Goal: Information Seeking & Learning: Compare options

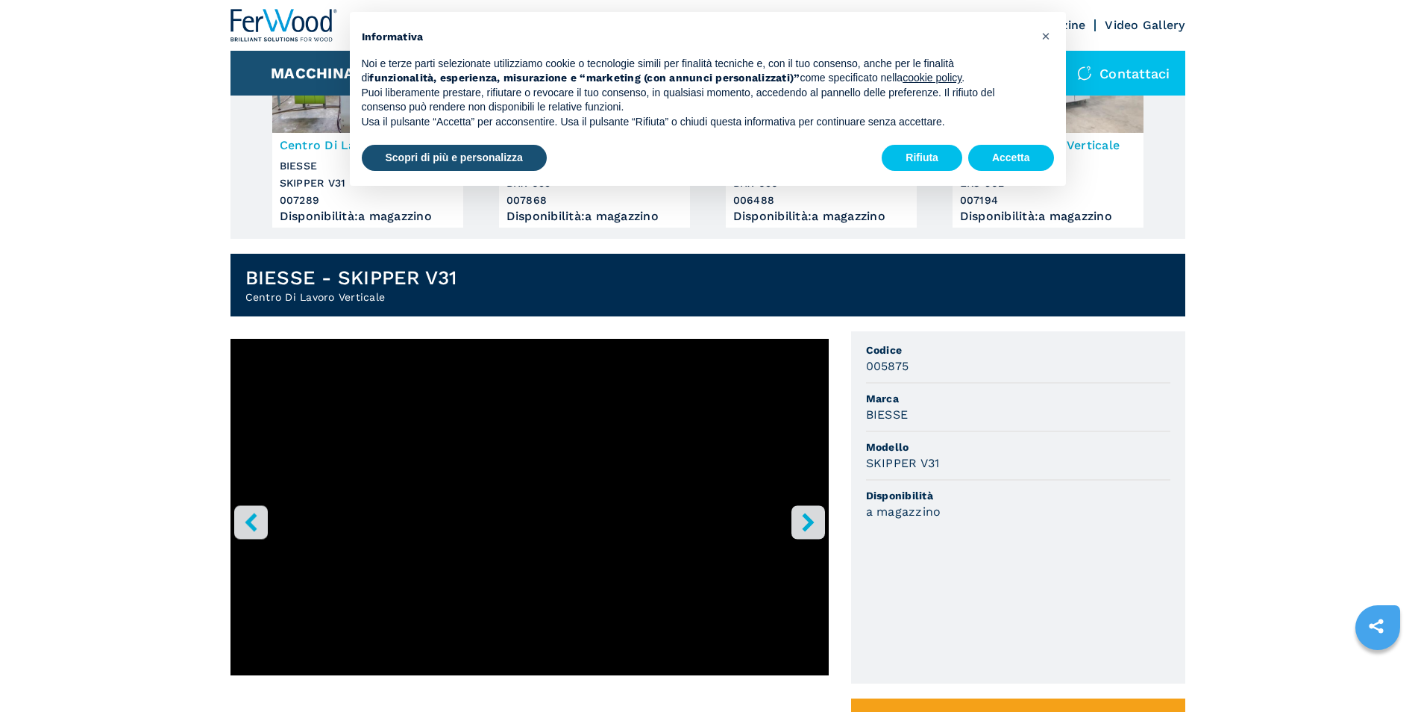
scroll to position [224, 0]
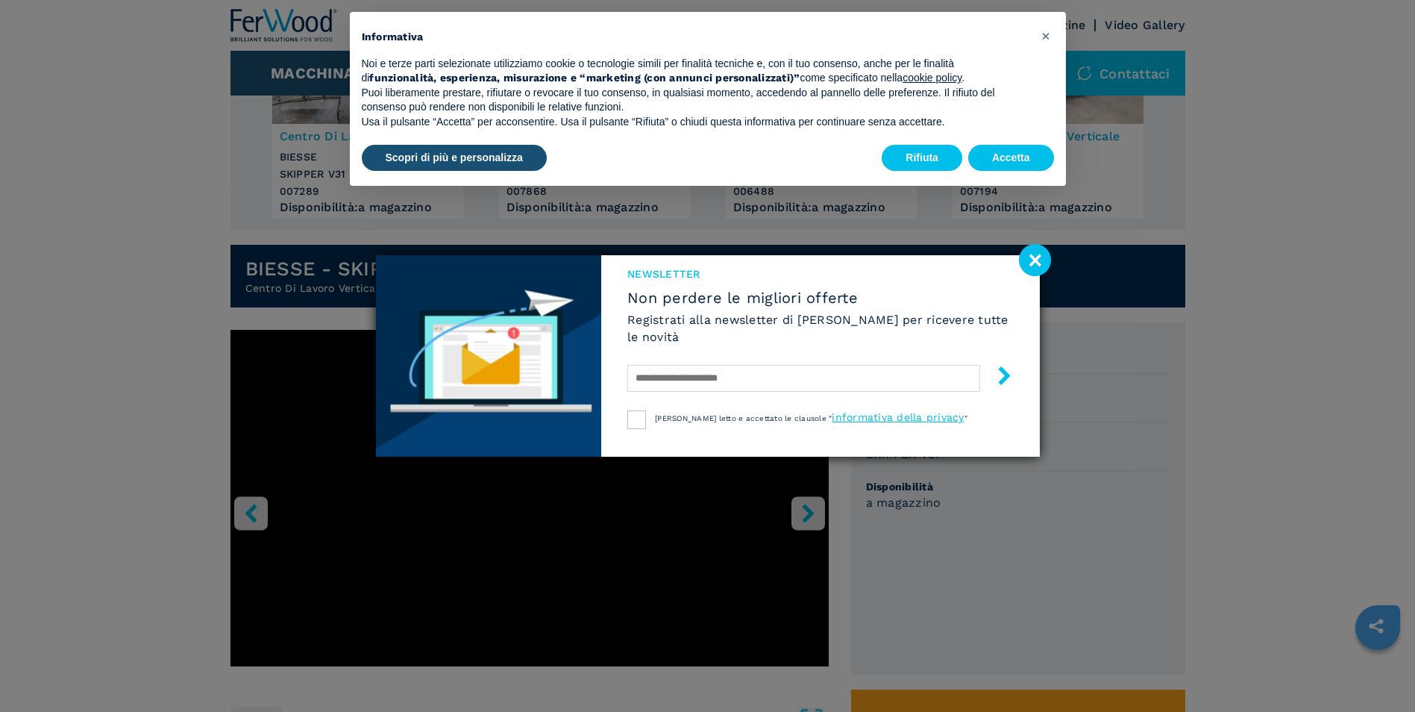
click at [1028, 257] on image at bounding box center [1035, 260] width 32 height 32
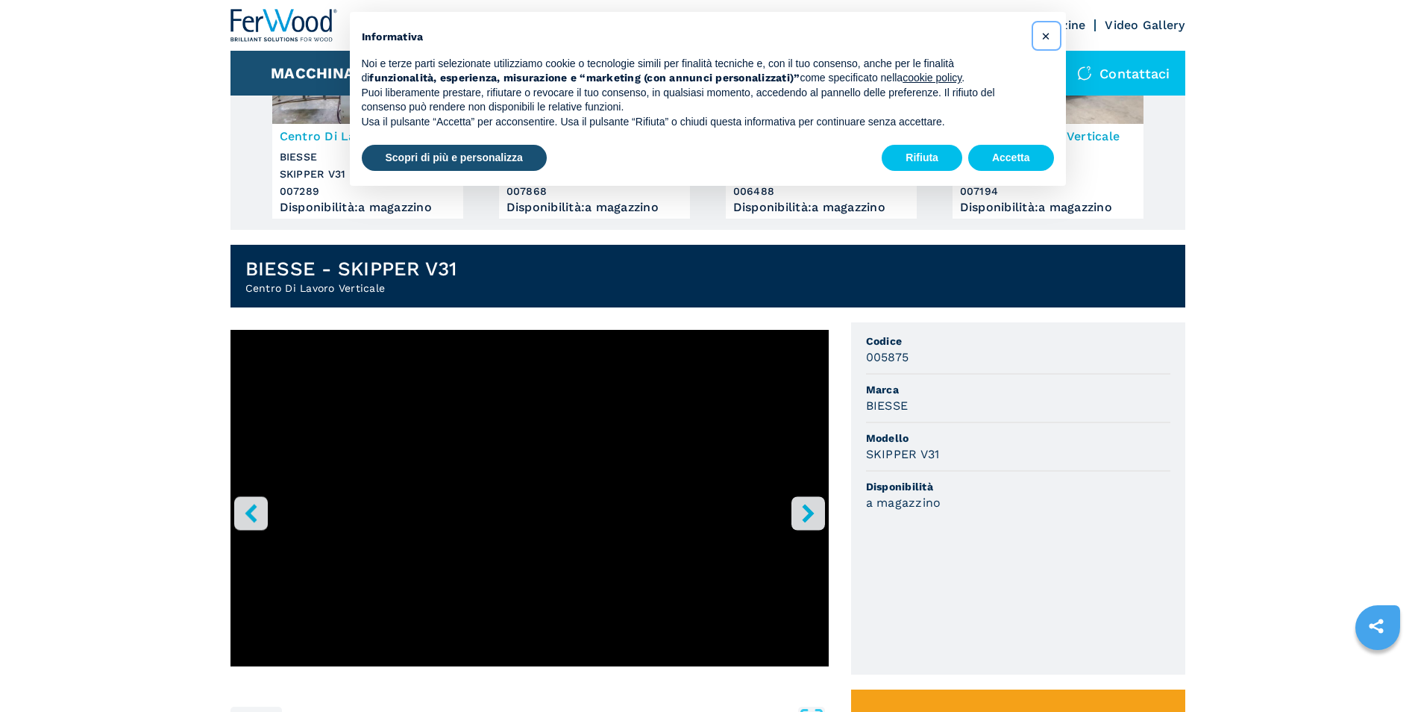
click at [1045, 36] on span "×" at bounding box center [1045, 36] width 9 height 18
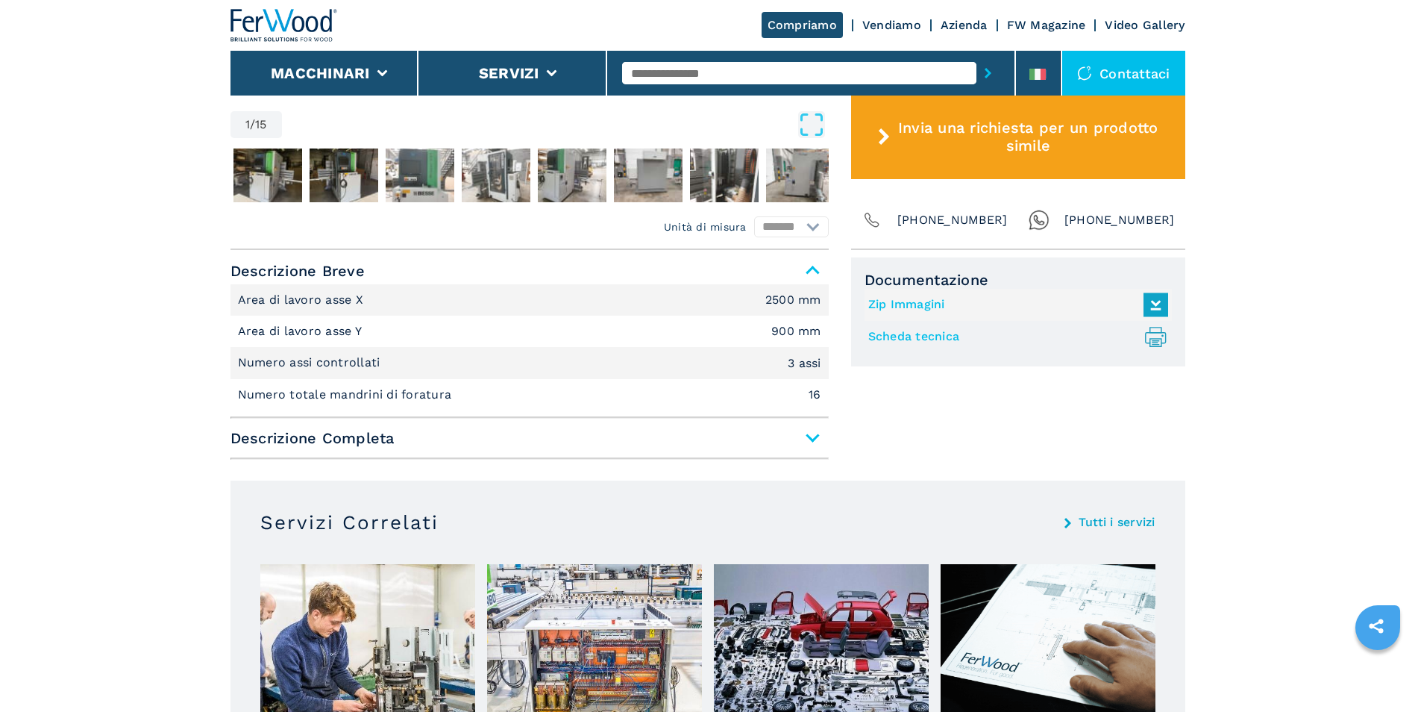
scroll to position [820, 0]
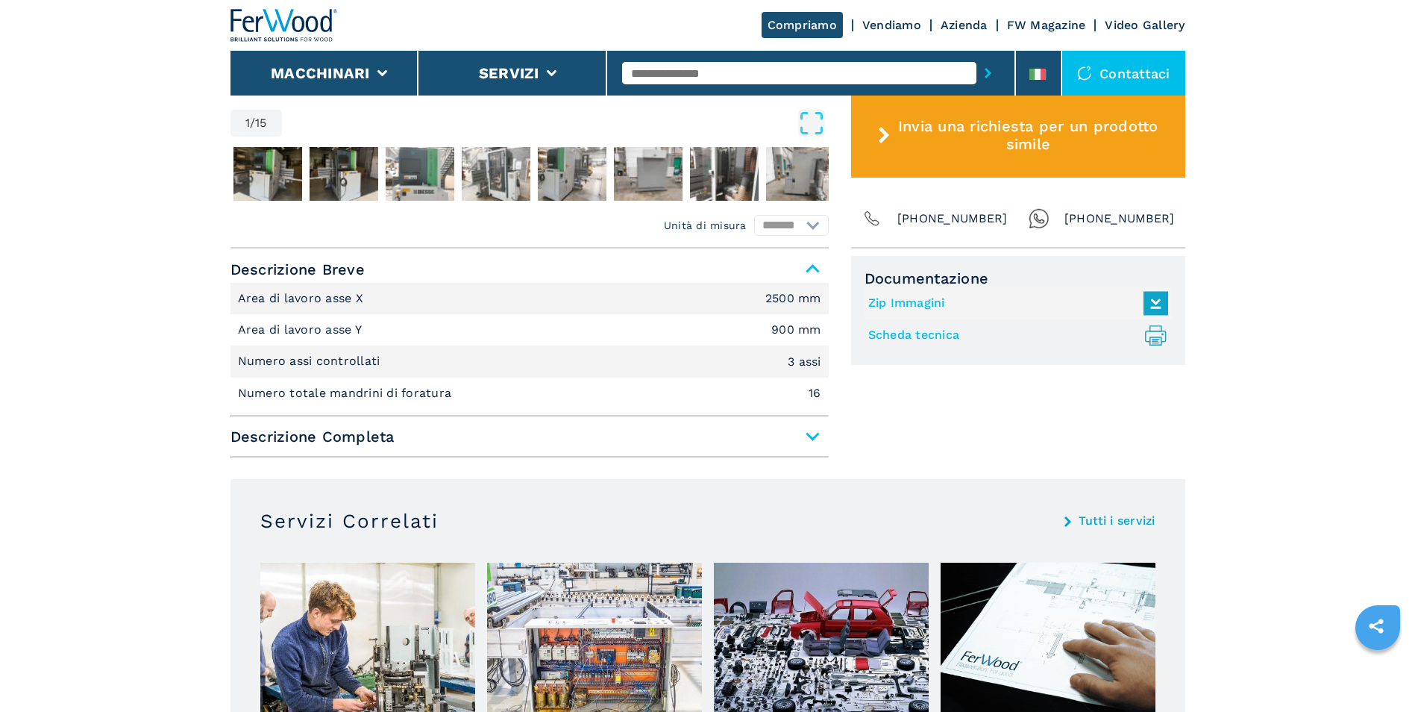
click at [812, 435] on span "Descrizione Completa" at bounding box center [529, 436] width 598 height 27
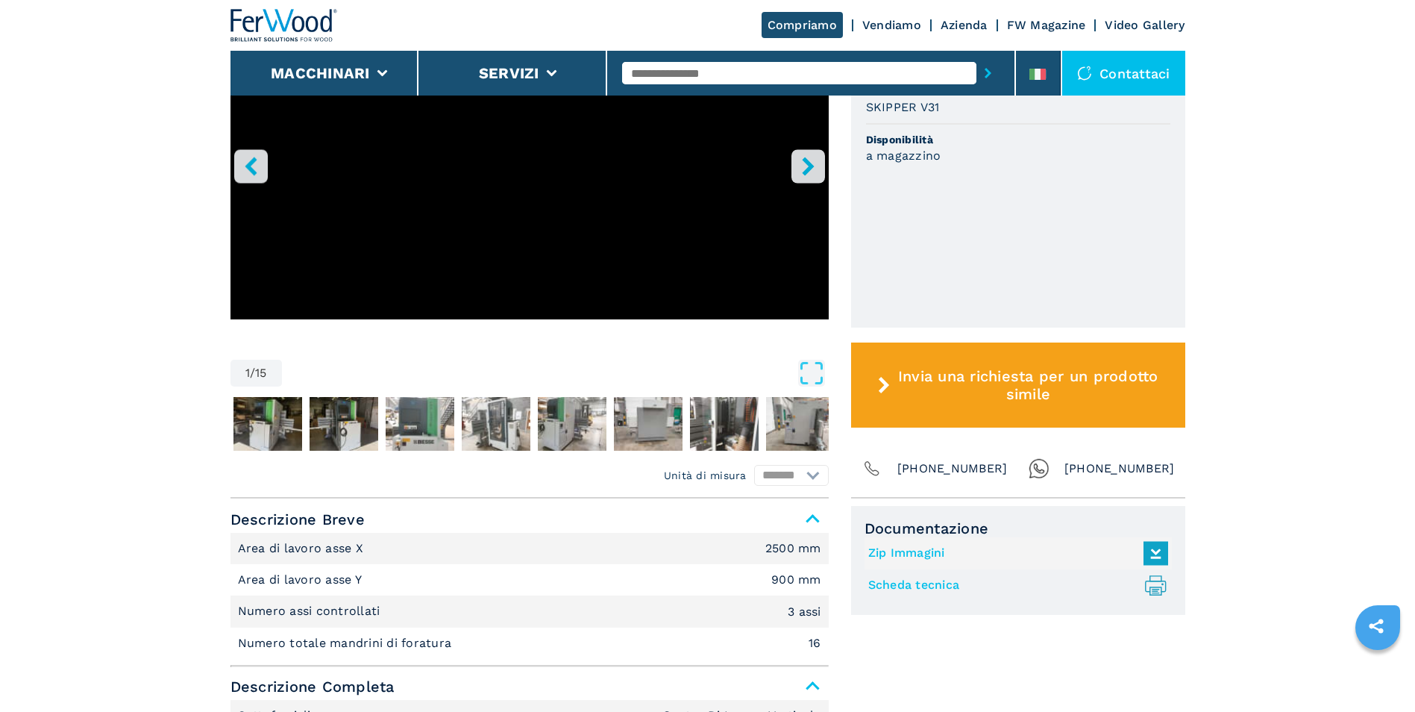
scroll to position [597, 0]
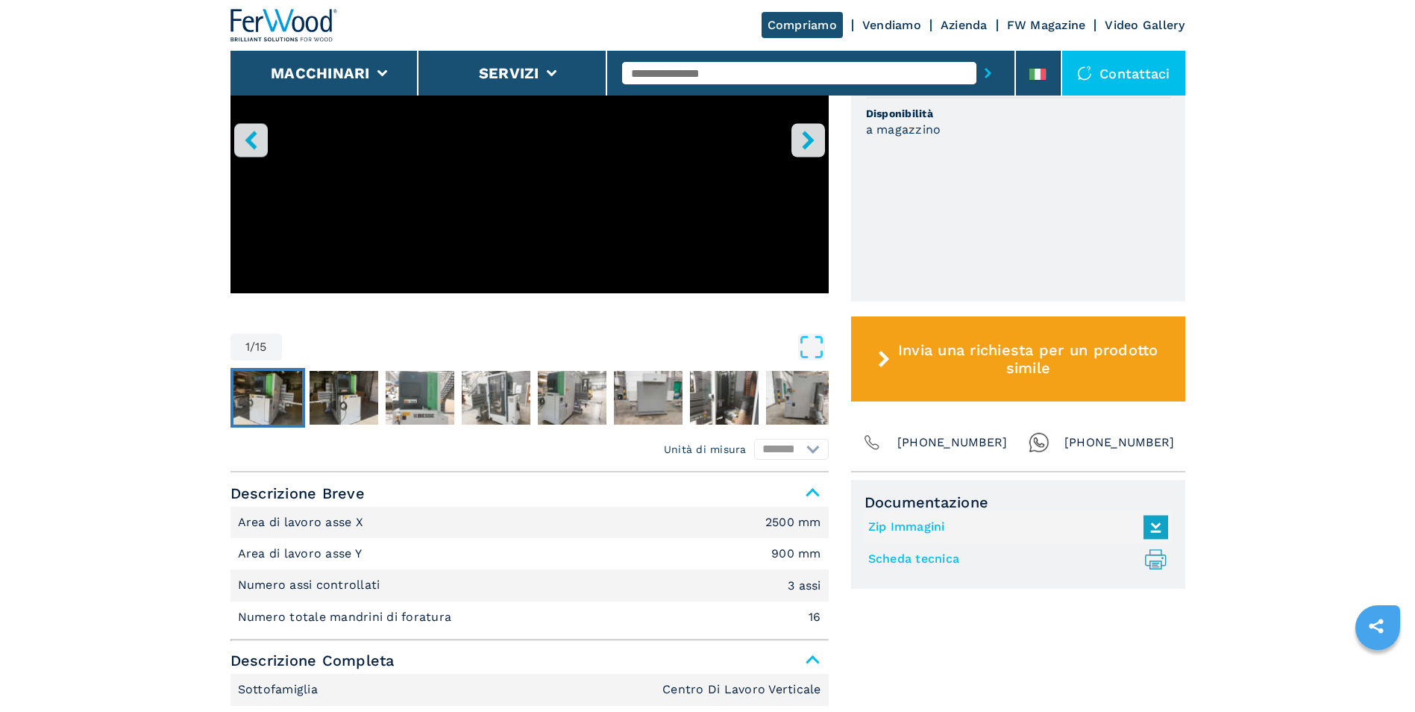
click at [263, 392] on img "Go to Slide 2" at bounding box center [267, 398] width 69 height 54
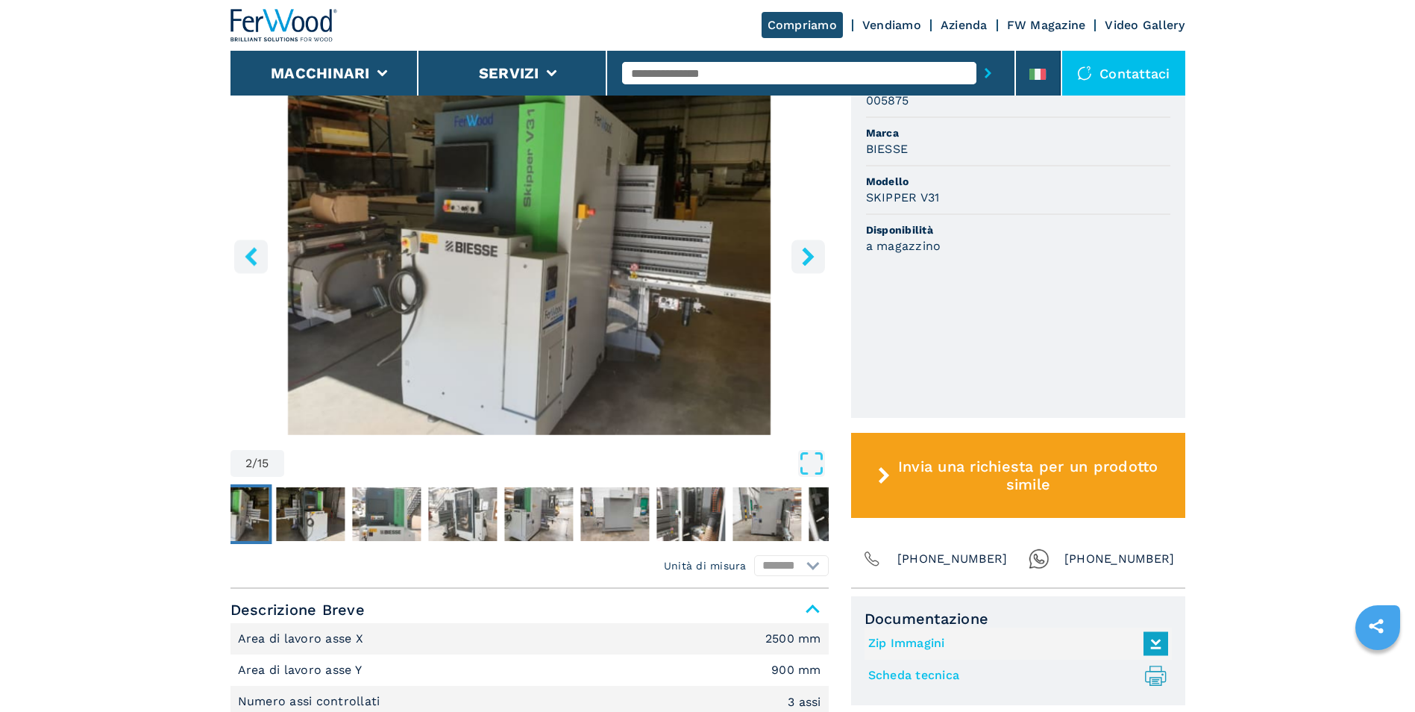
scroll to position [447, 0]
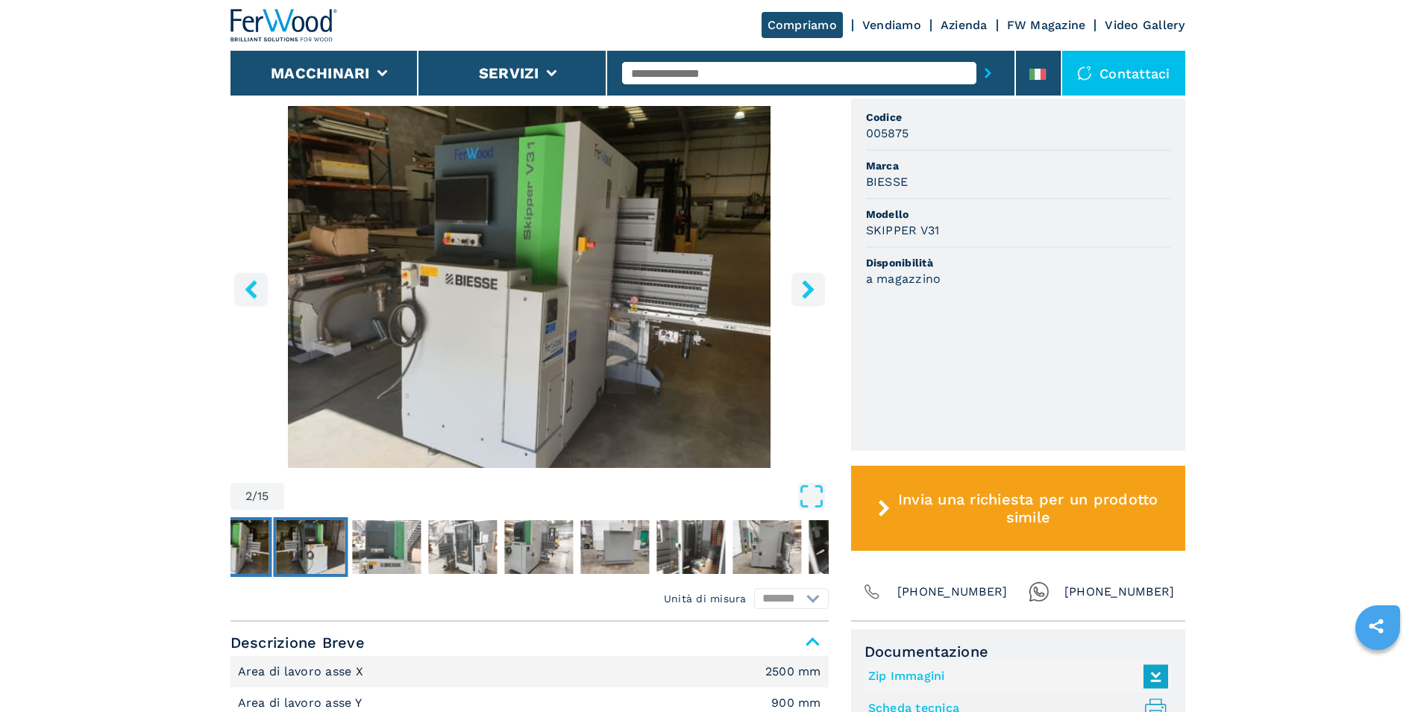
click at [305, 559] on img "Go to Slide 3" at bounding box center [310, 547] width 69 height 54
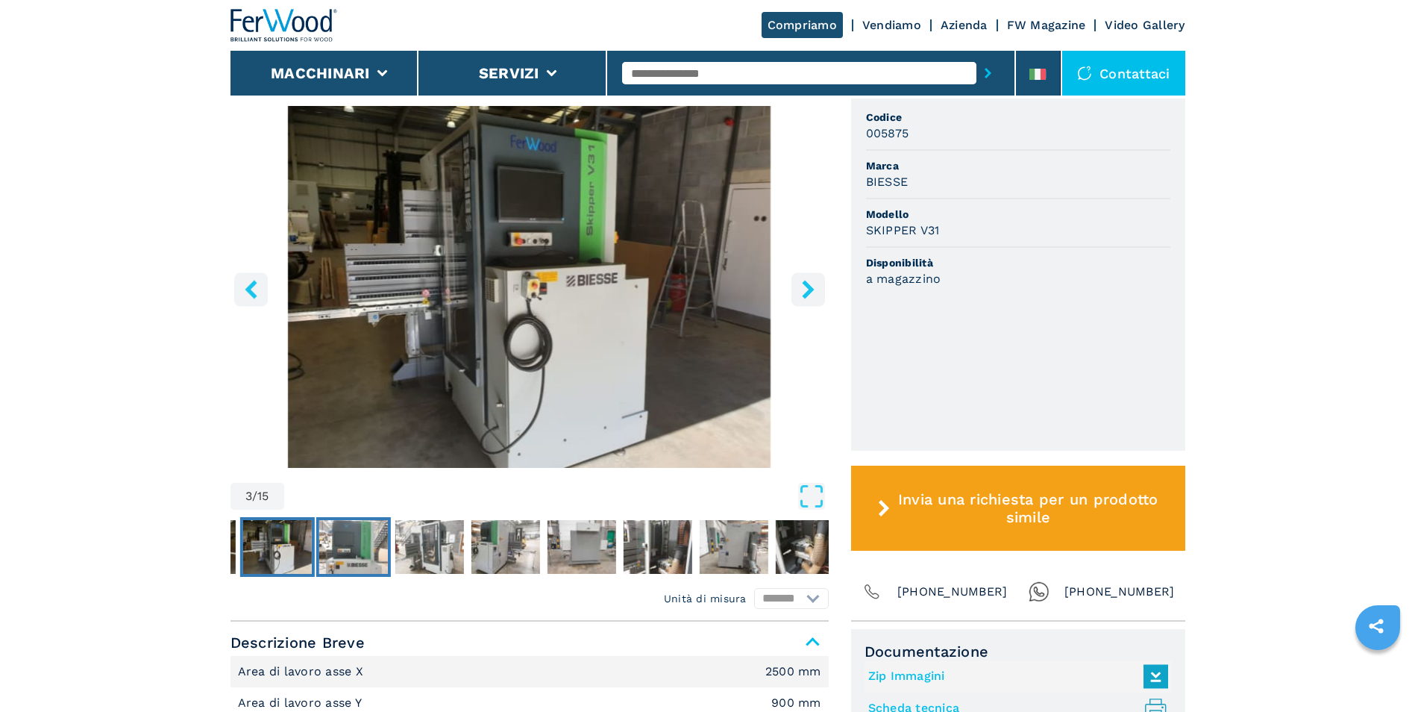
click at [348, 559] on img "Go to Slide 4" at bounding box center [352, 547] width 69 height 54
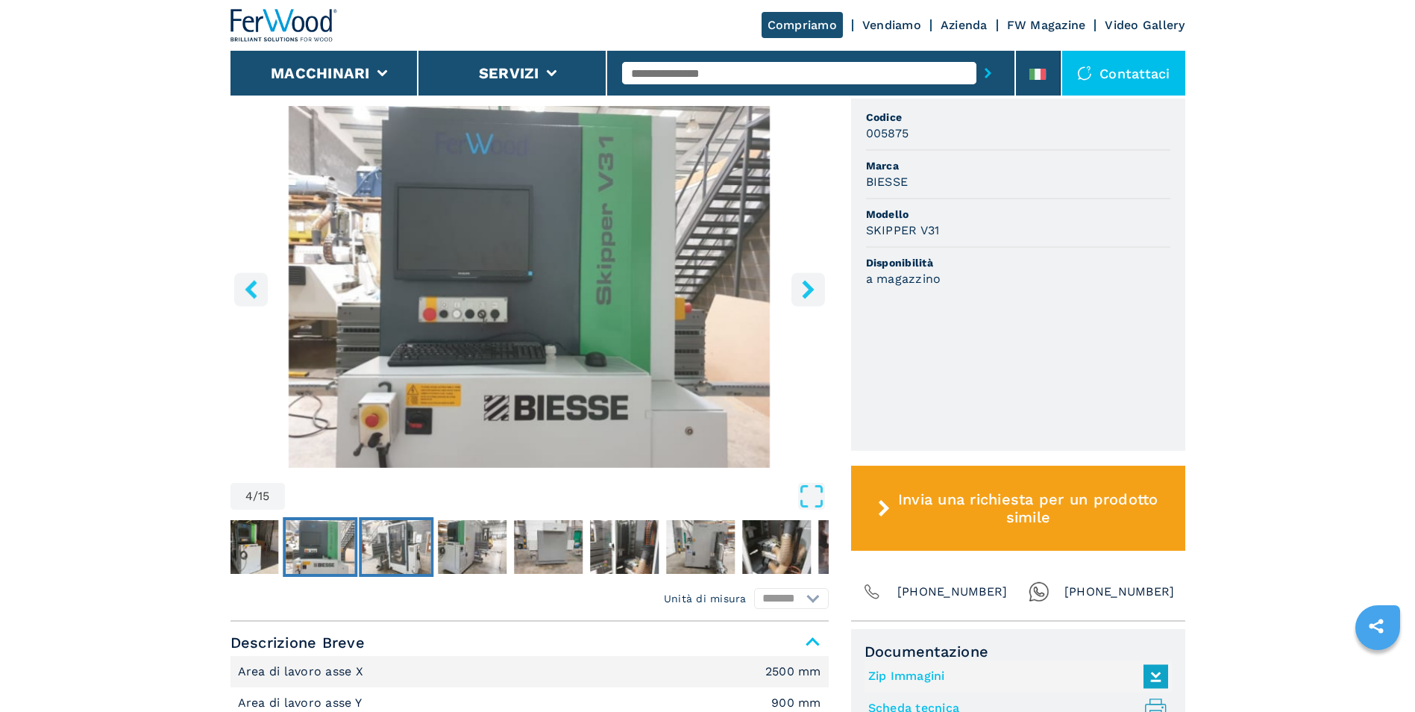
click at [391, 558] on img "Go to Slide 5" at bounding box center [396, 547] width 69 height 54
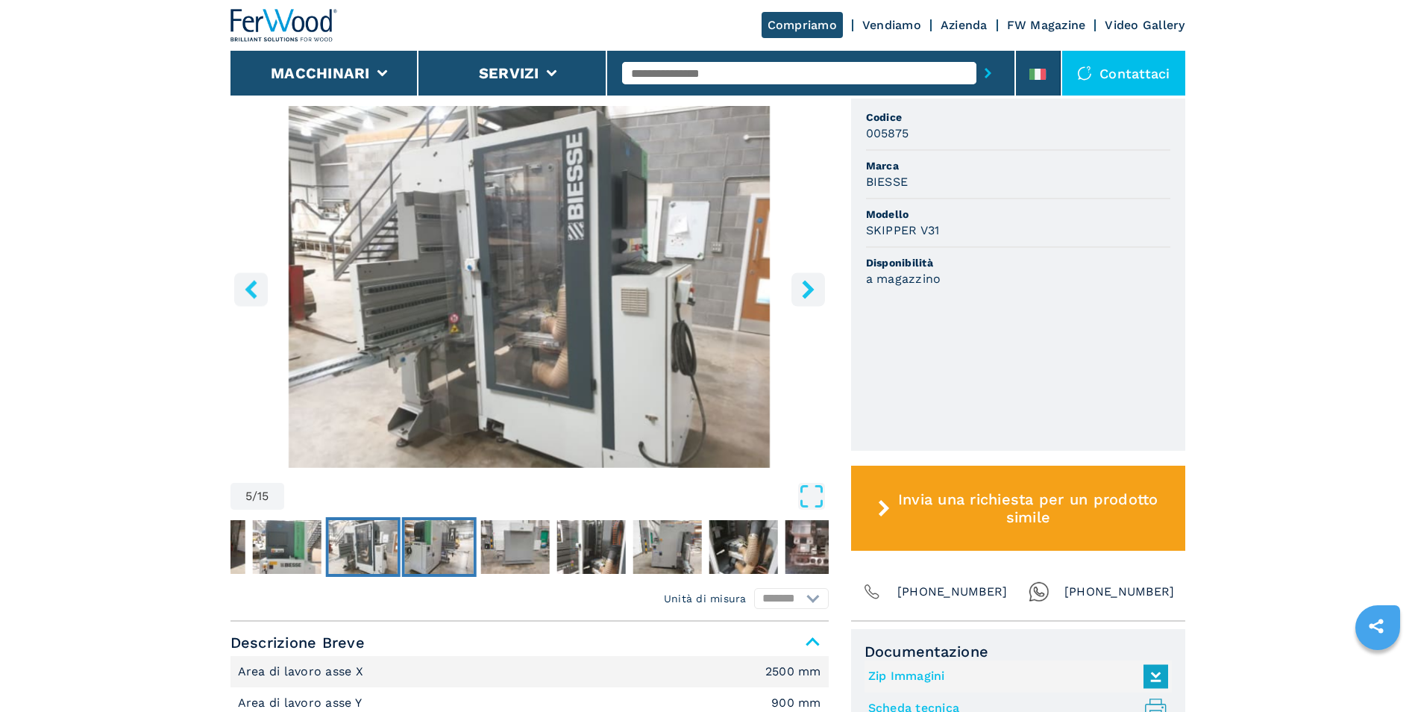
click at [432, 549] on img "Go to Slide 6" at bounding box center [438, 547] width 69 height 54
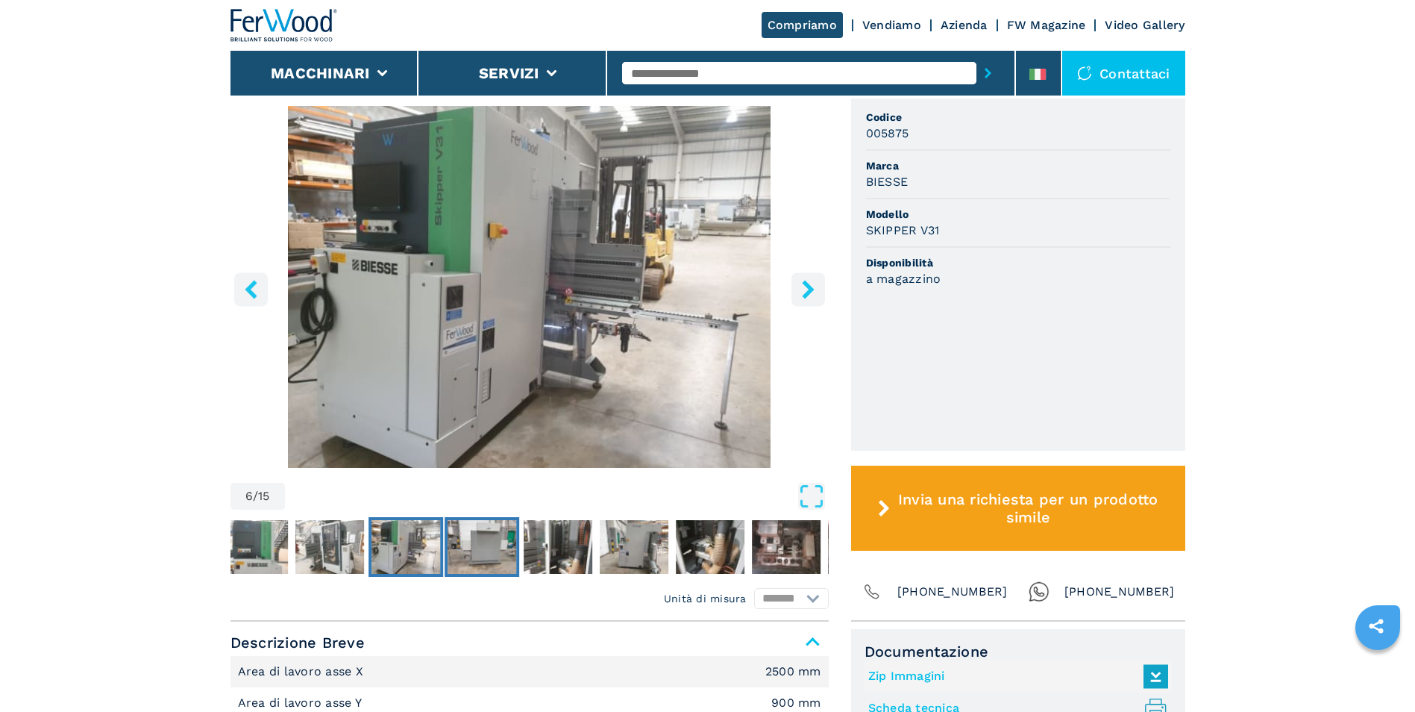
click at [472, 547] on img "Go to Slide 7" at bounding box center [481, 547] width 69 height 54
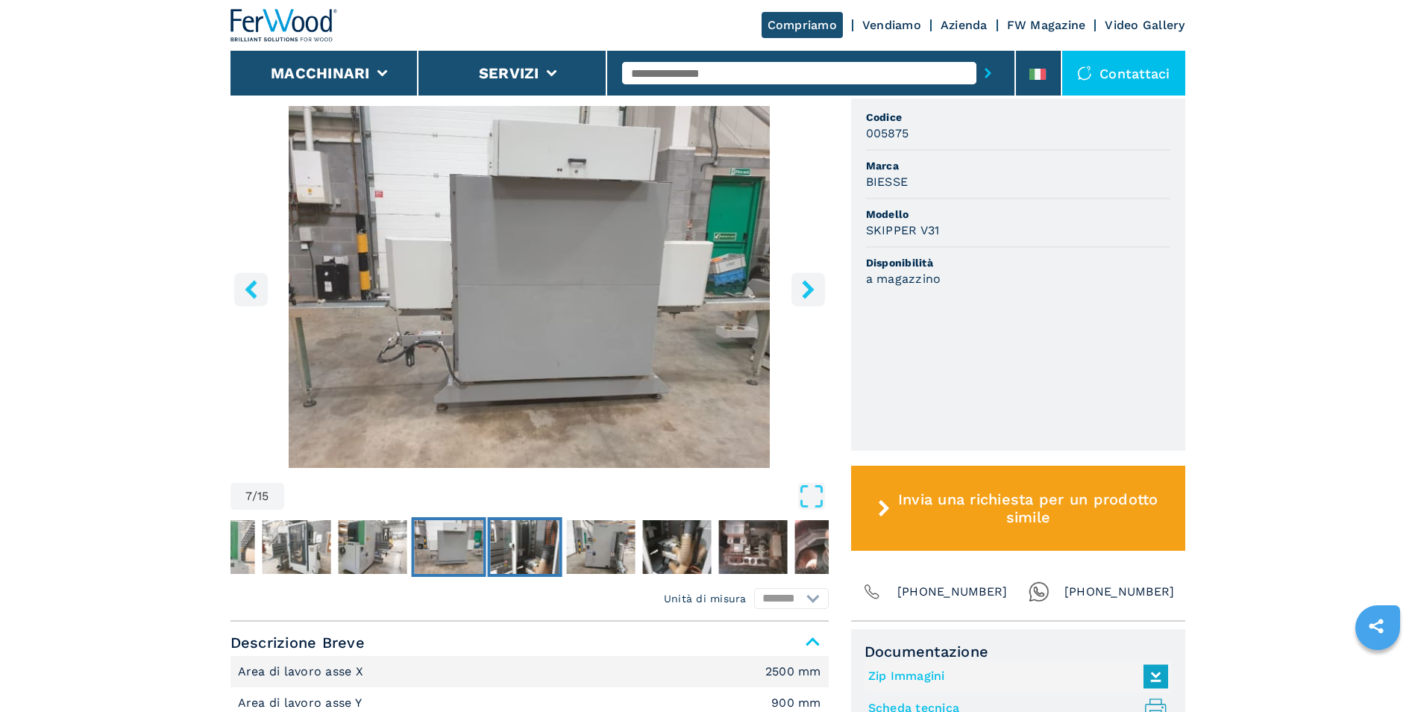
click at [515, 550] on img "Go to Slide 8" at bounding box center [524, 547] width 69 height 54
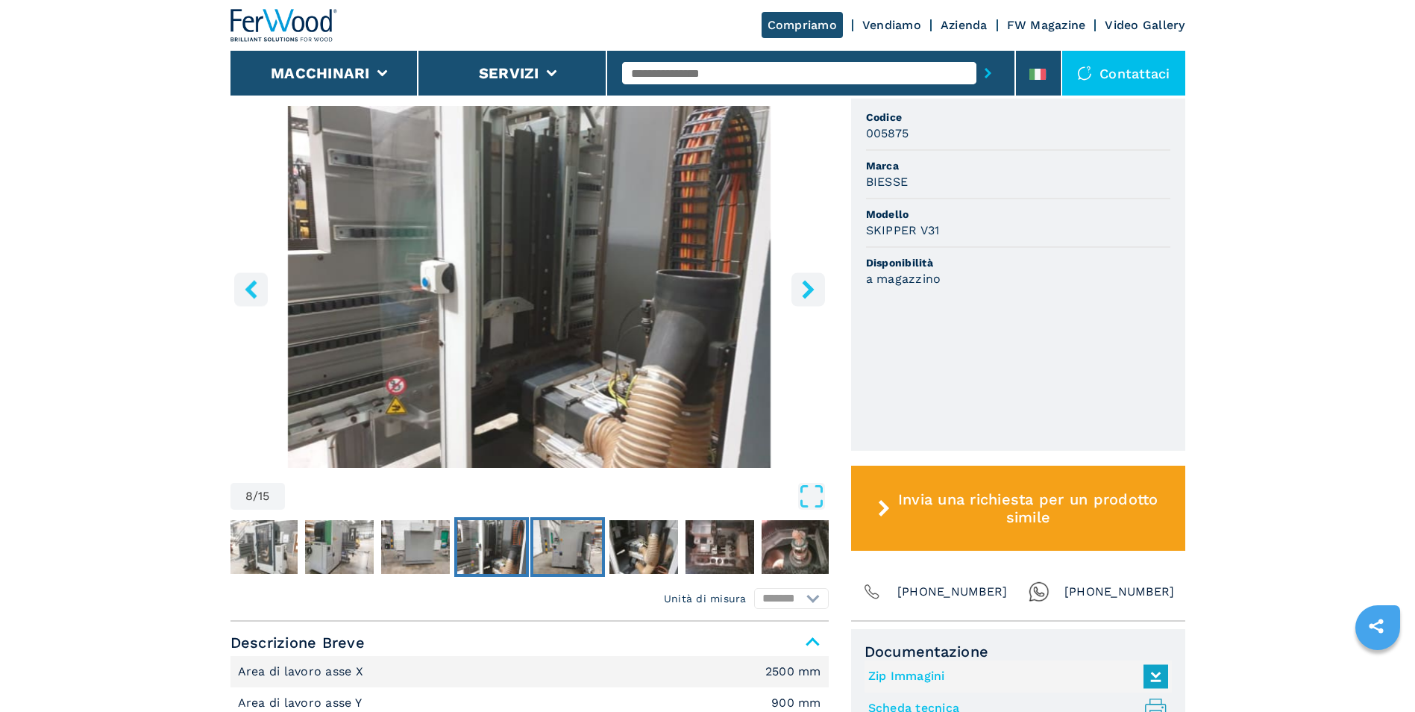
click at [560, 549] on img "Go to Slide 9" at bounding box center [567, 547] width 69 height 54
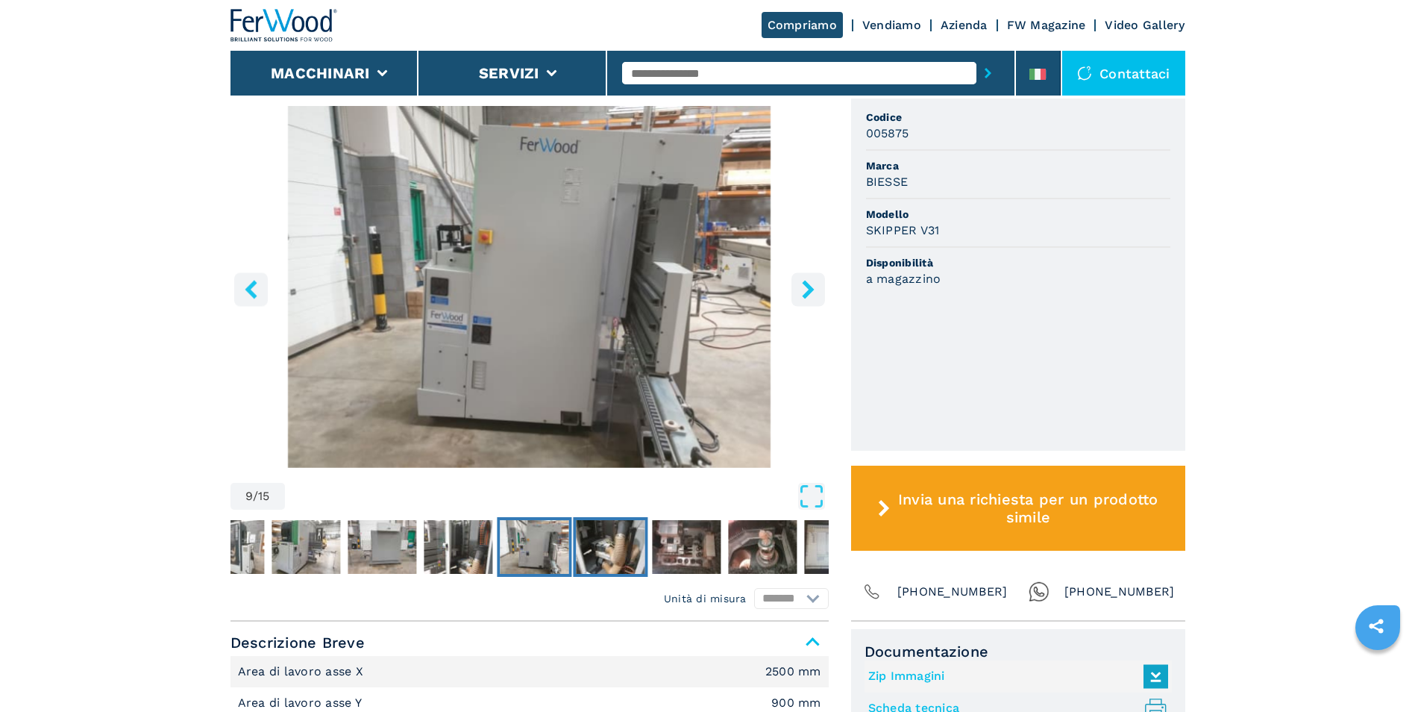
click at [597, 547] on img "Go to Slide 10" at bounding box center [610, 547] width 69 height 54
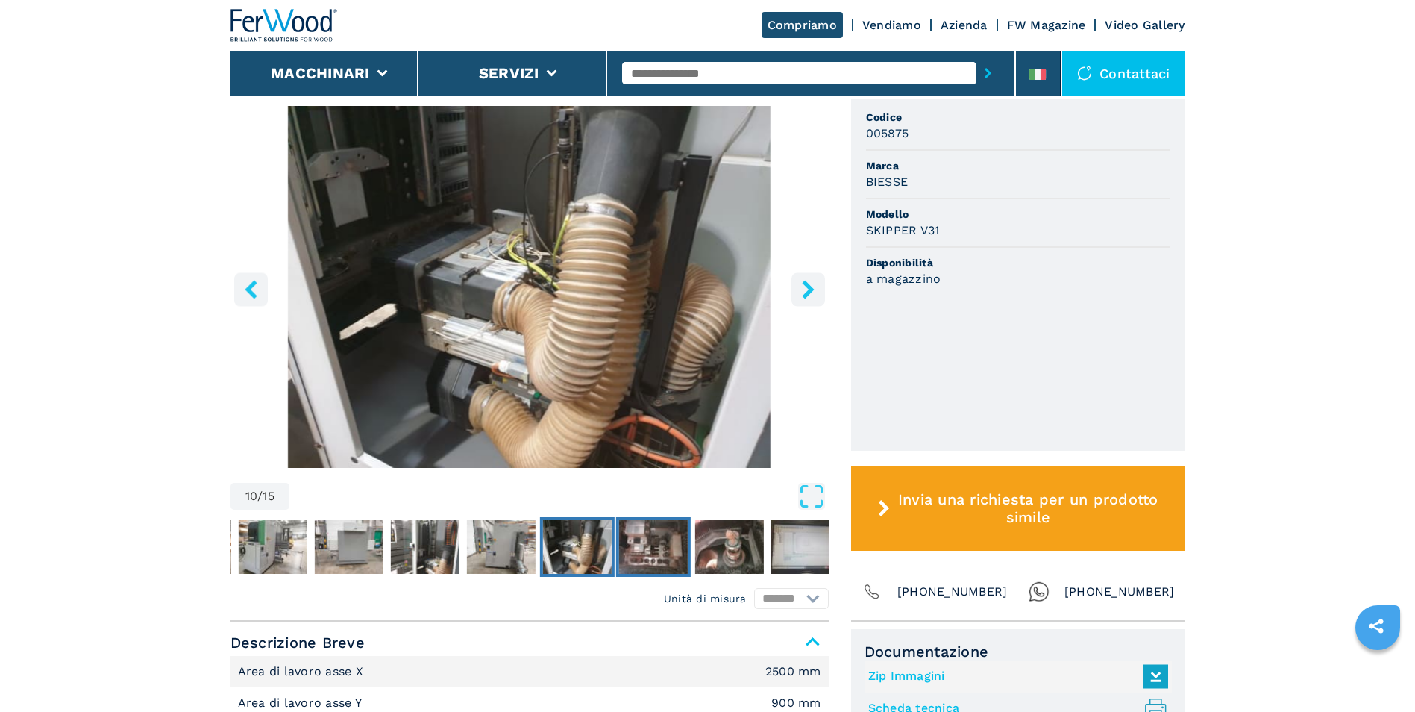
click at [637, 551] on img "Go to Slide 11" at bounding box center [652, 547] width 69 height 54
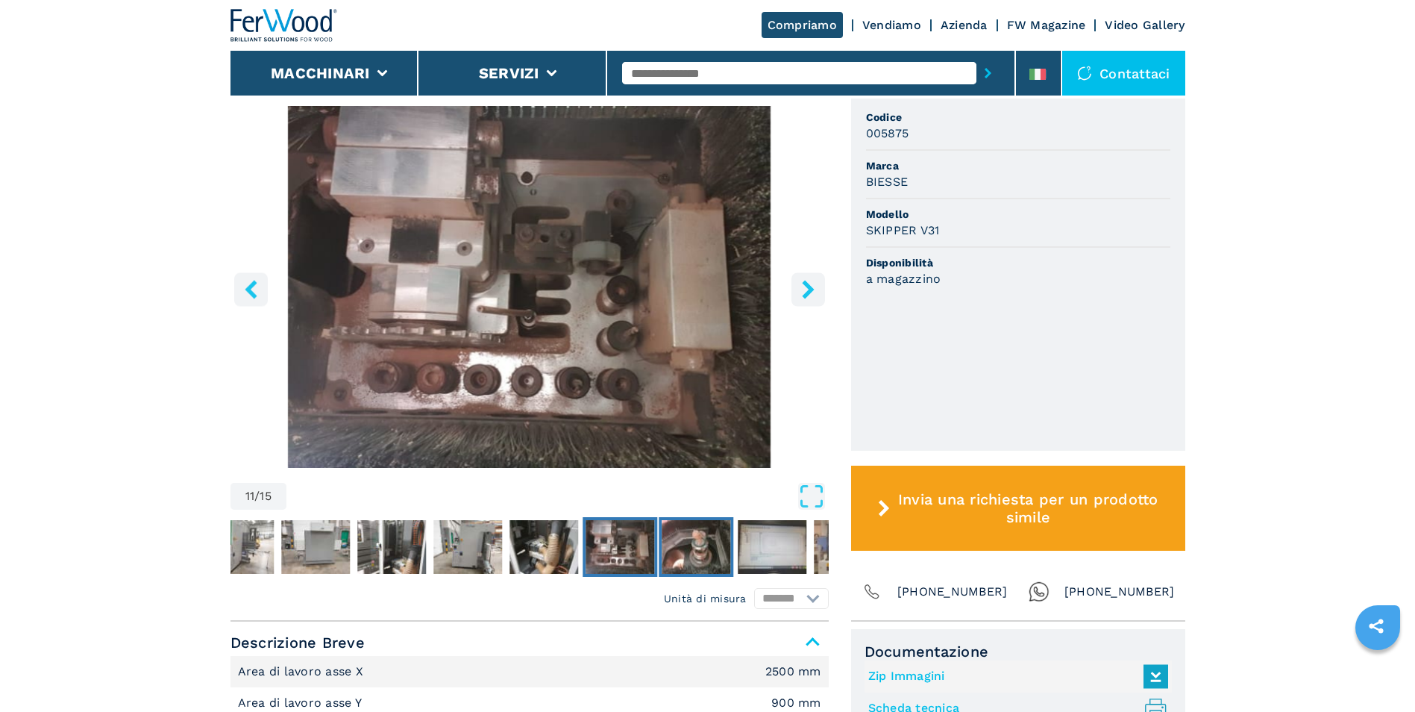
click at [672, 553] on img "Go to Slide 12" at bounding box center [696, 547] width 69 height 54
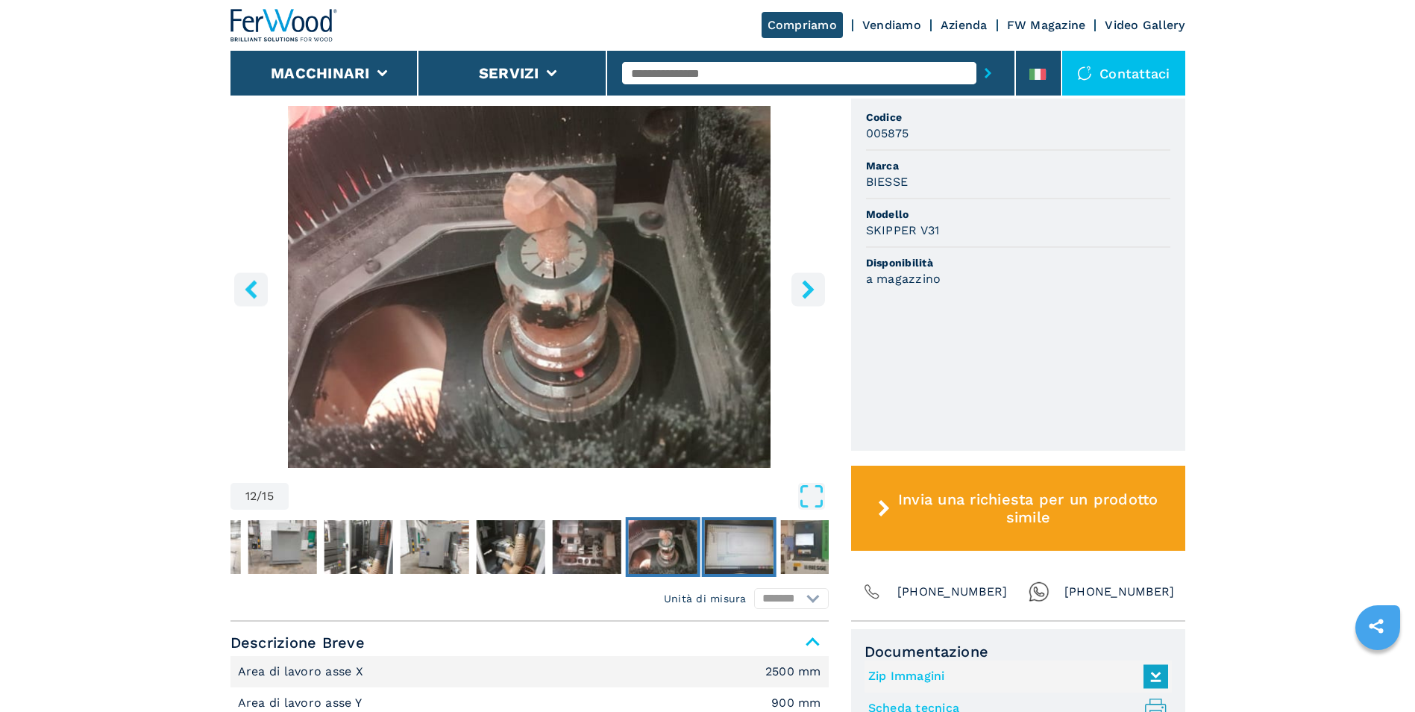
click at [727, 561] on img "Go to Slide 13" at bounding box center [738, 547] width 69 height 54
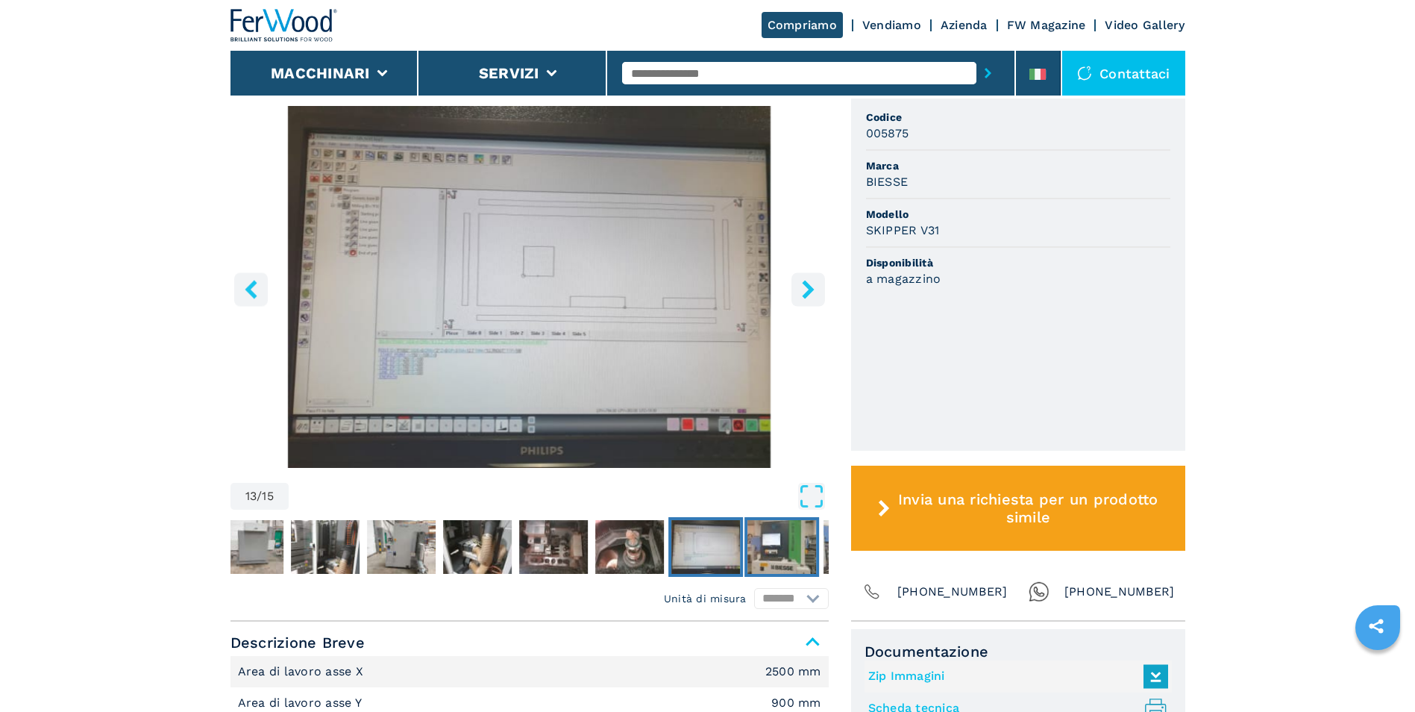
click at [771, 551] on img "Go to Slide 14" at bounding box center [781, 547] width 69 height 54
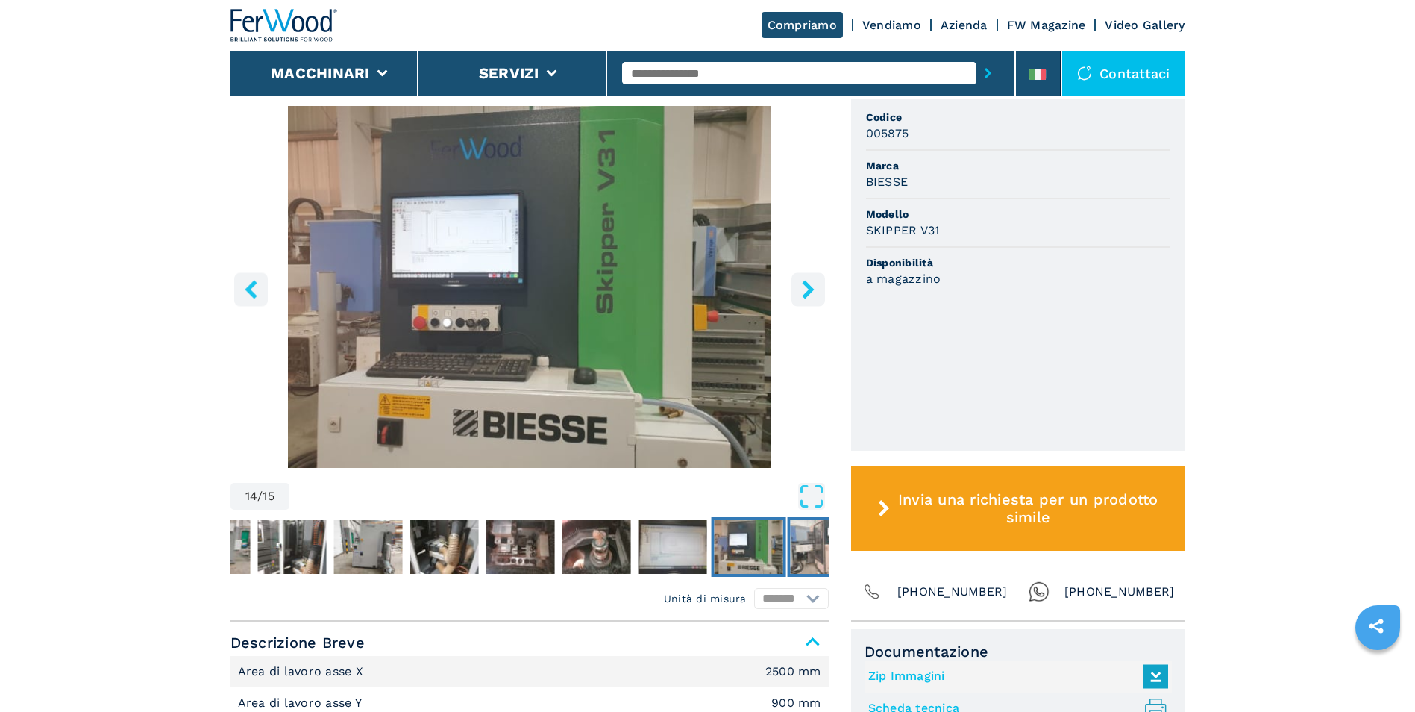
click at [799, 551] on img "Go to Slide 15" at bounding box center [824, 547] width 69 height 54
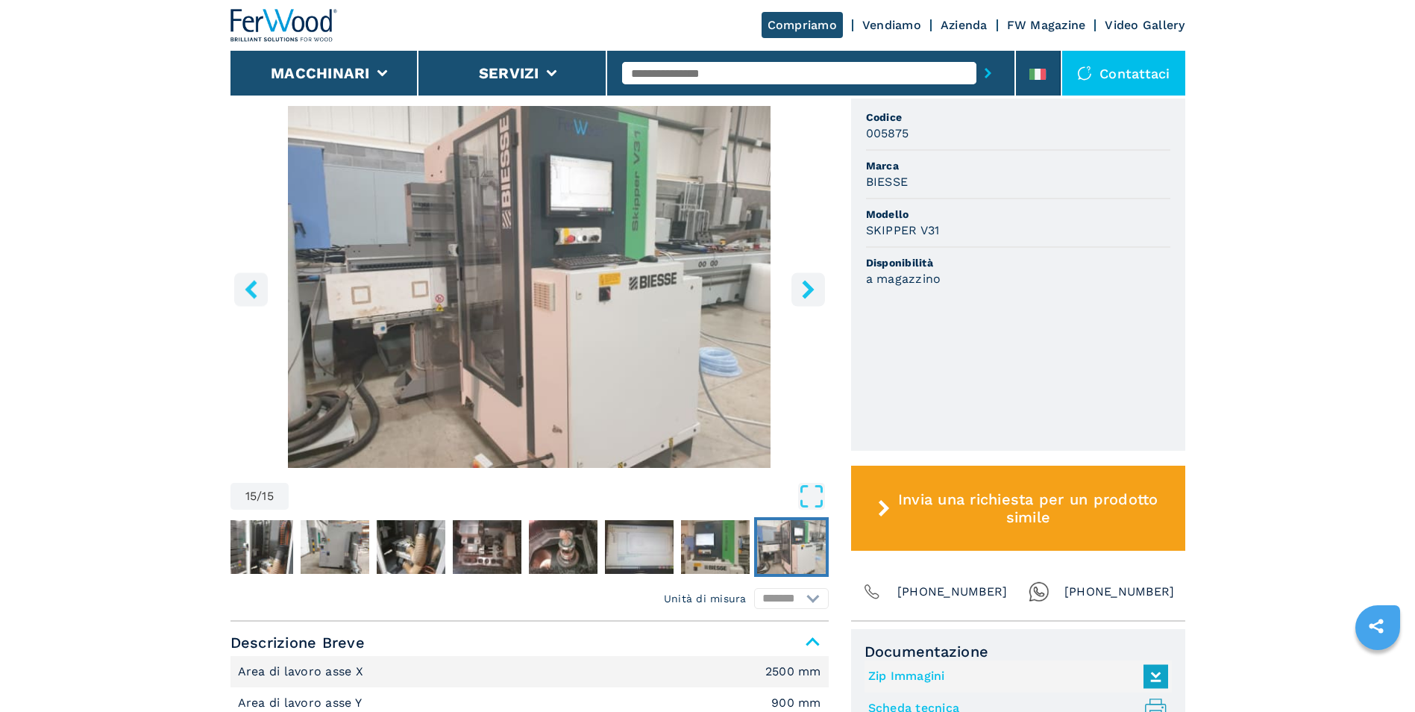
click at [790, 555] on img "Go to Slide 15" at bounding box center [791, 547] width 69 height 54
click at [808, 292] on icon "right-button" at bounding box center [808, 289] width 12 height 19
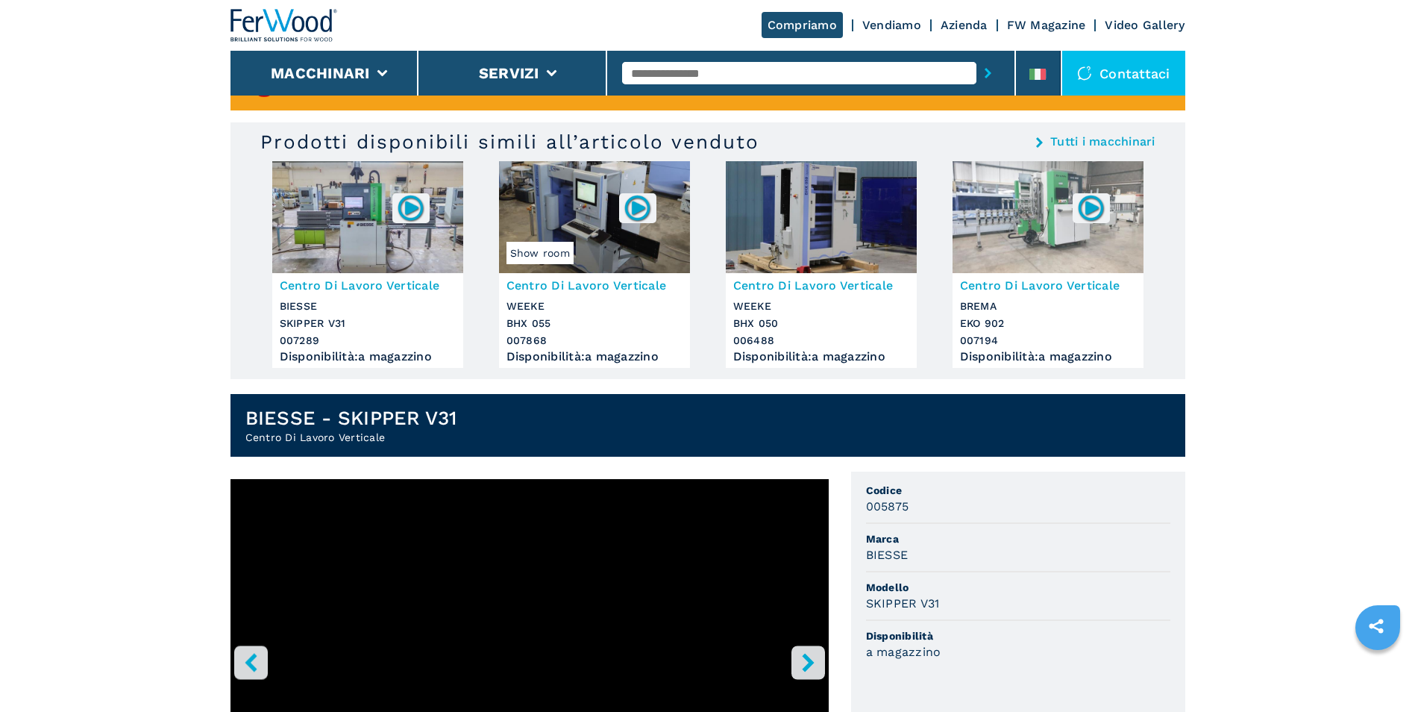
scroll to position [0, 0]
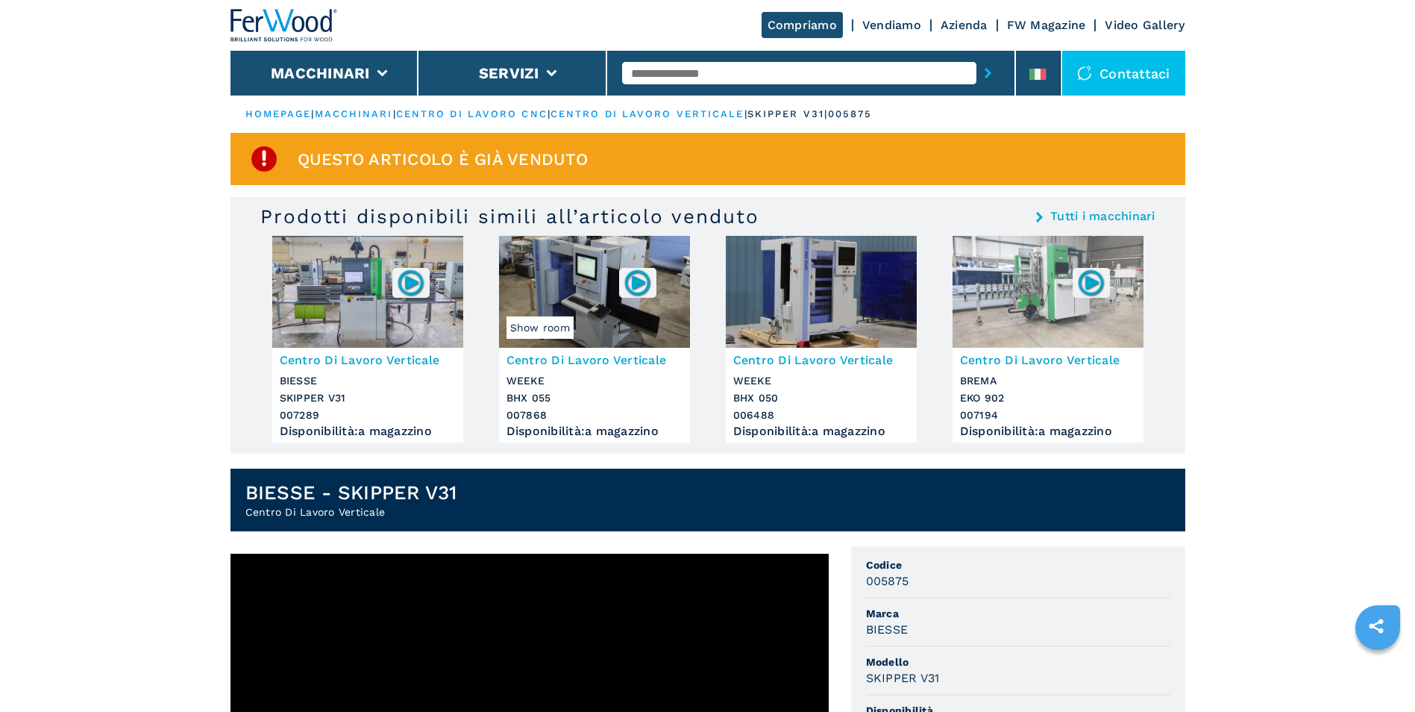
click at [406, 283] on img at bounding box center [410, 282] width 29 height 29
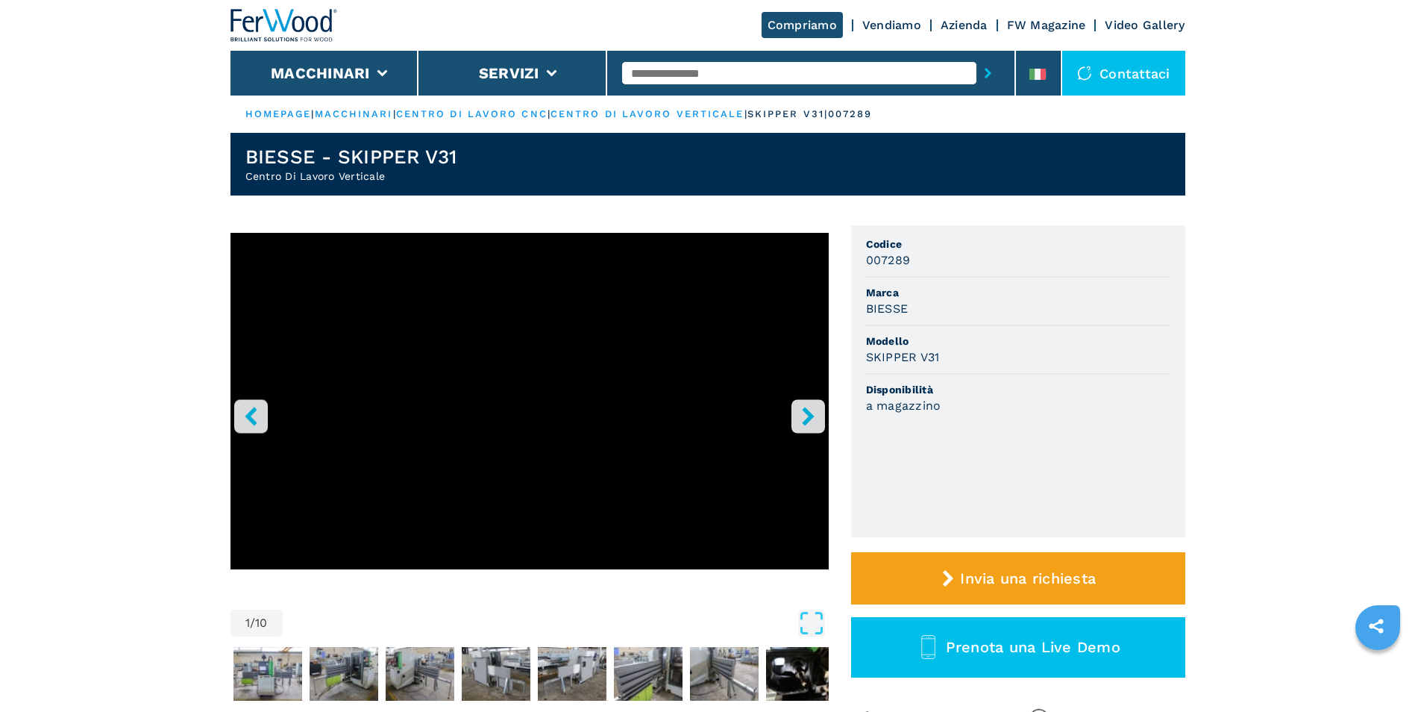
click at [810, 412] on icon "right-button" at bounding box center [808, 415] width 19 height 19
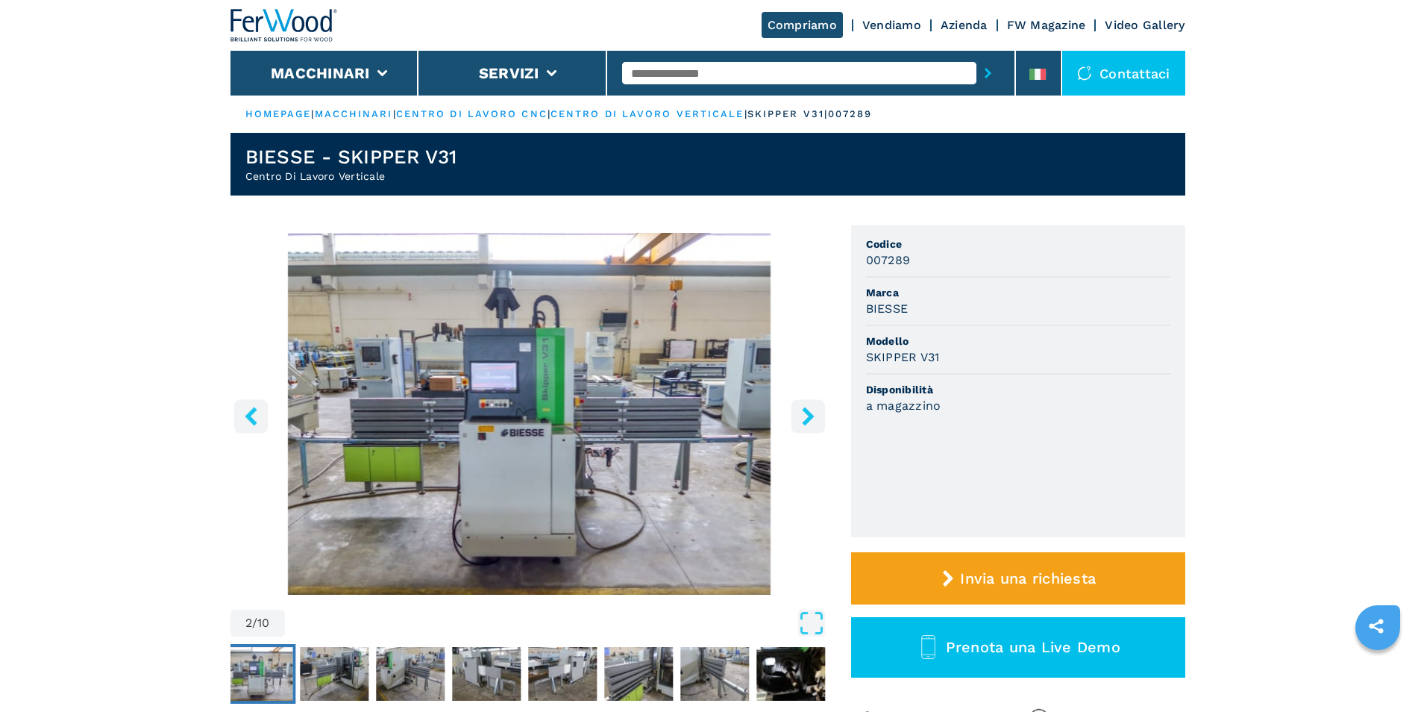
click at [801, 413] on icon "right-button" at bounding box center [808, 415] width 19 height 19
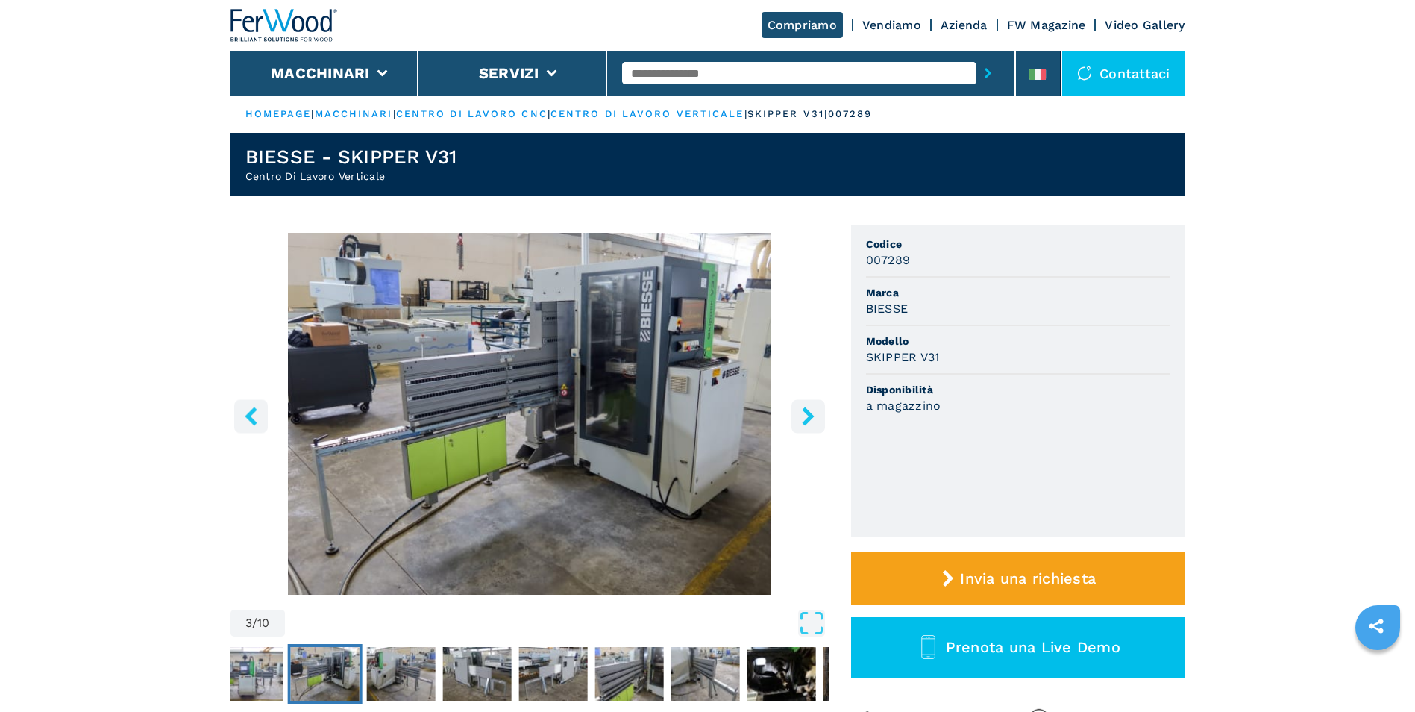
click at [801, 413] on icon "right-button" at bounding box center [808, 415] width 19 height 19
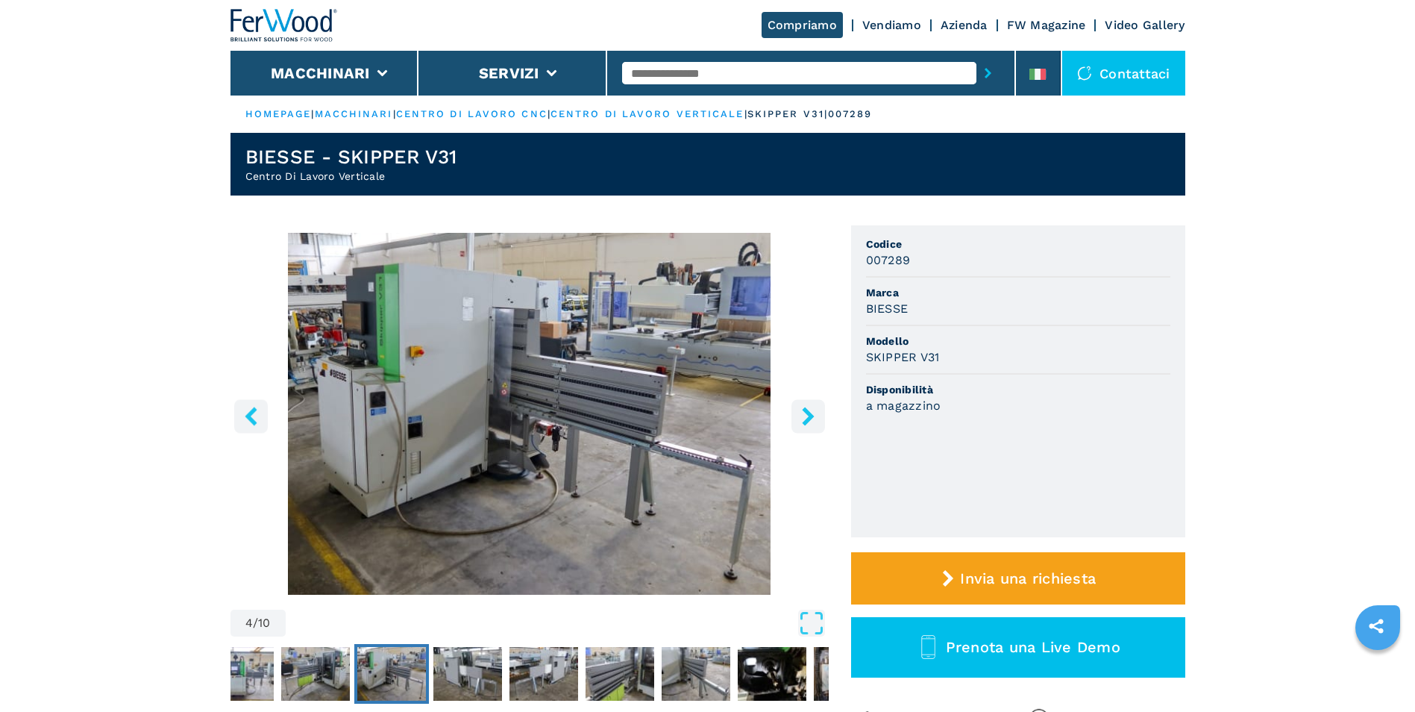
click at [801, 413] on icon "right-button" at bounding box center [808, 415] width 19 height 19
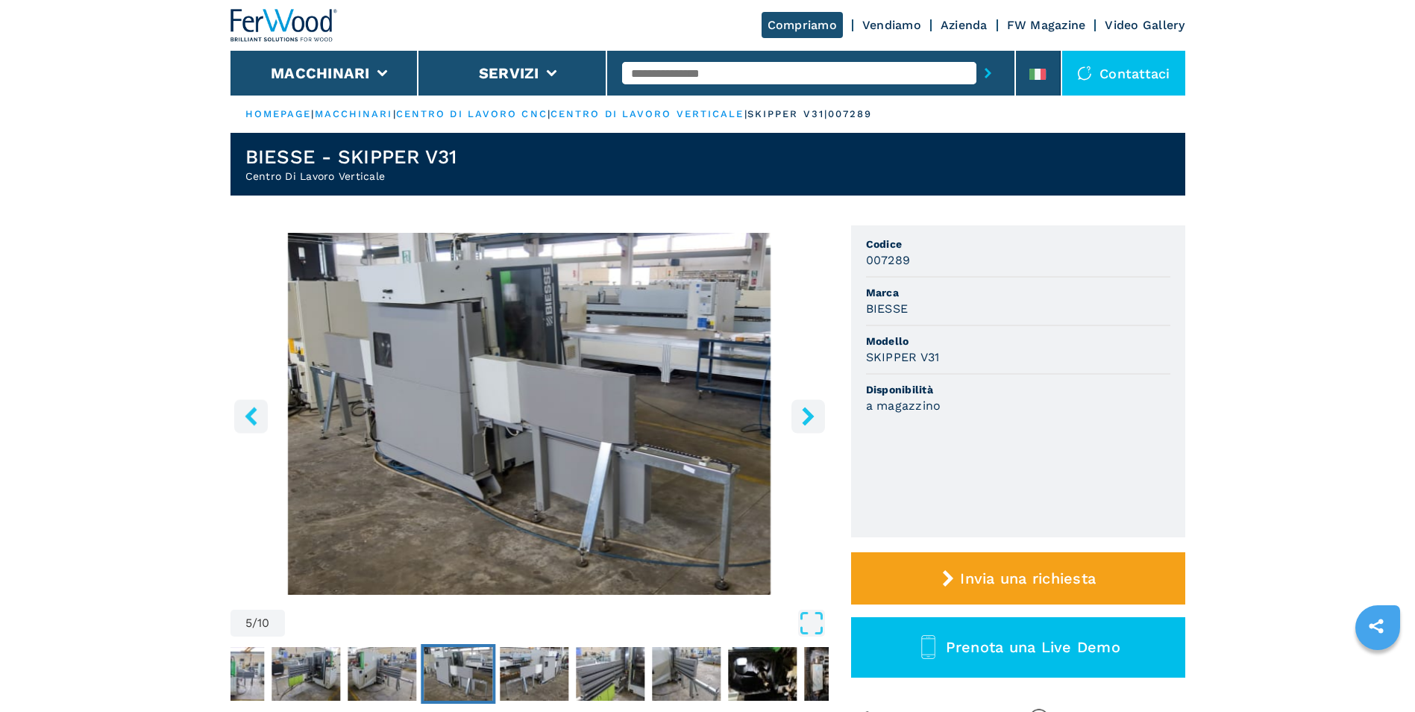
click at [801, 413] on icon "right-button" at bounding box center [808, 415] width 19 height 19
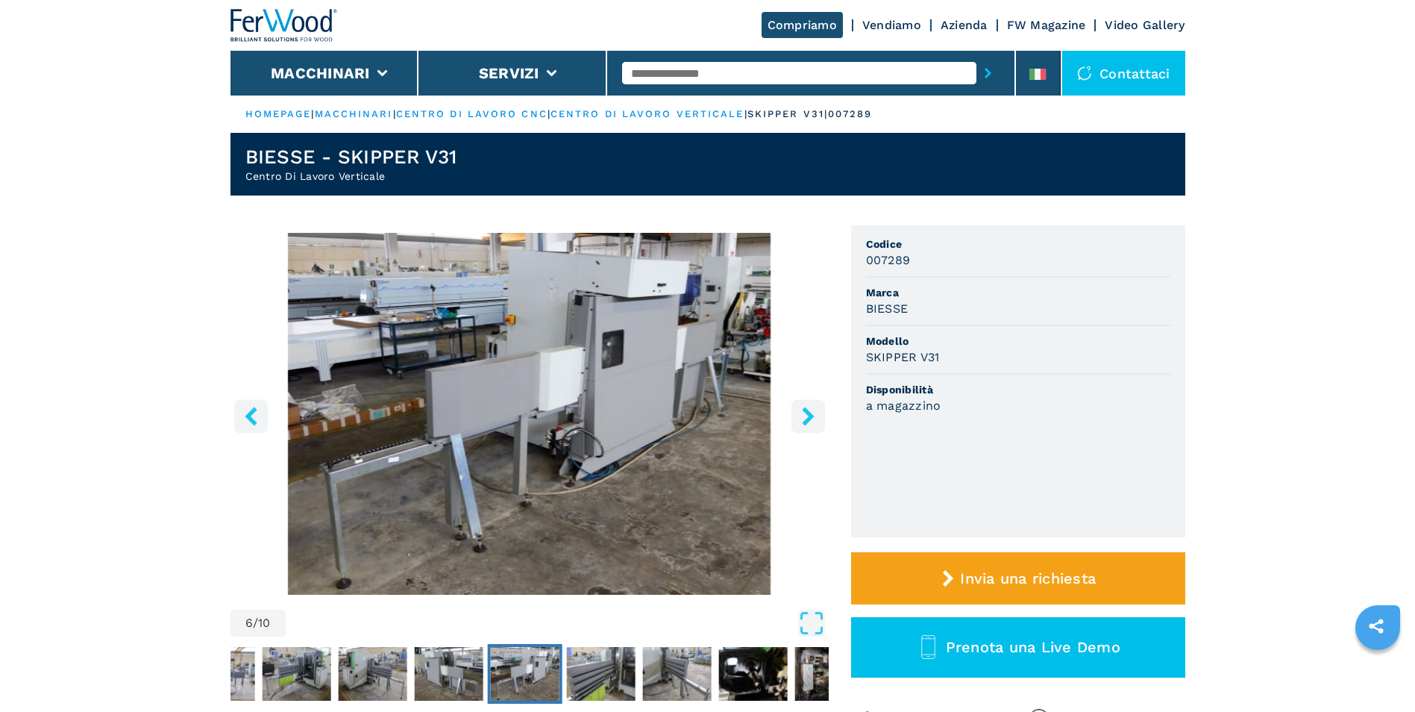
click at [801, 413] on icon "right-button" at bounding box center [808, 415] width 19 height 19
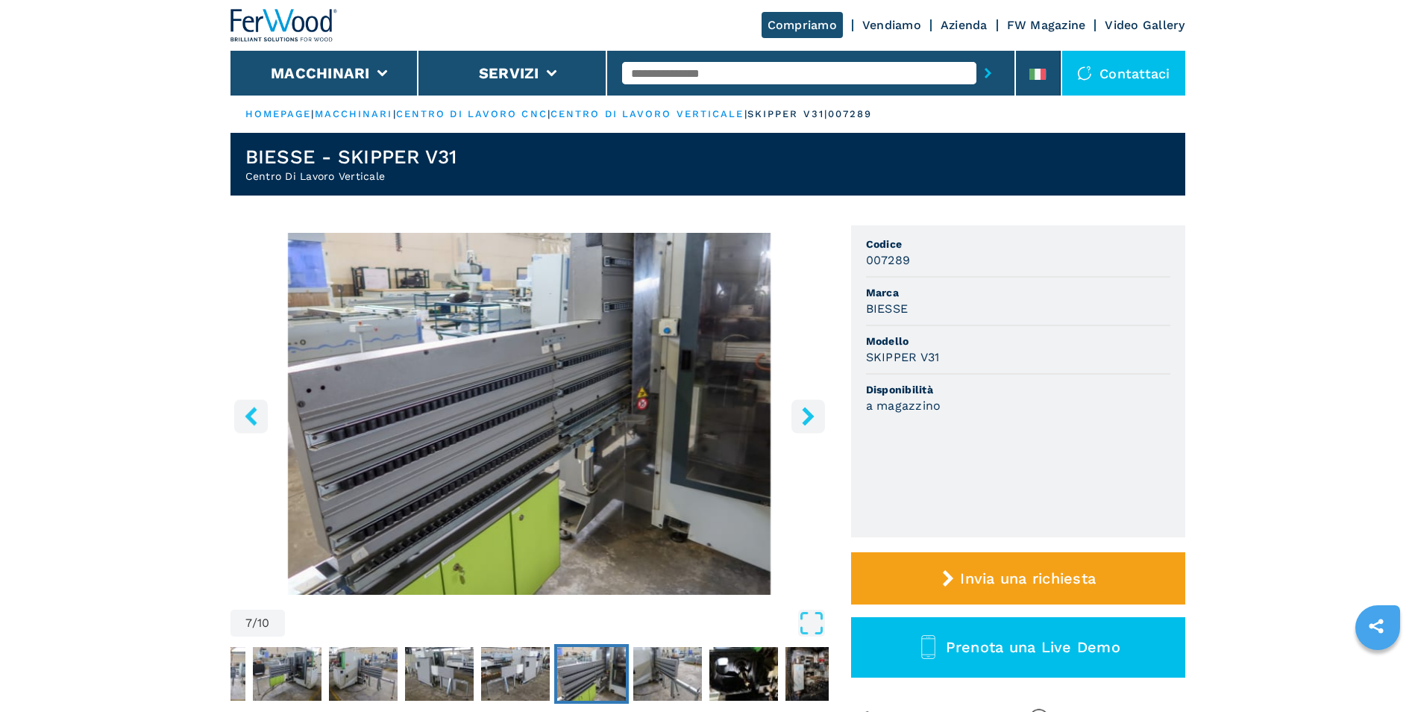
click at [801, 413] on icon "right-button" at bounding box center [808, 415] width 19 height 19
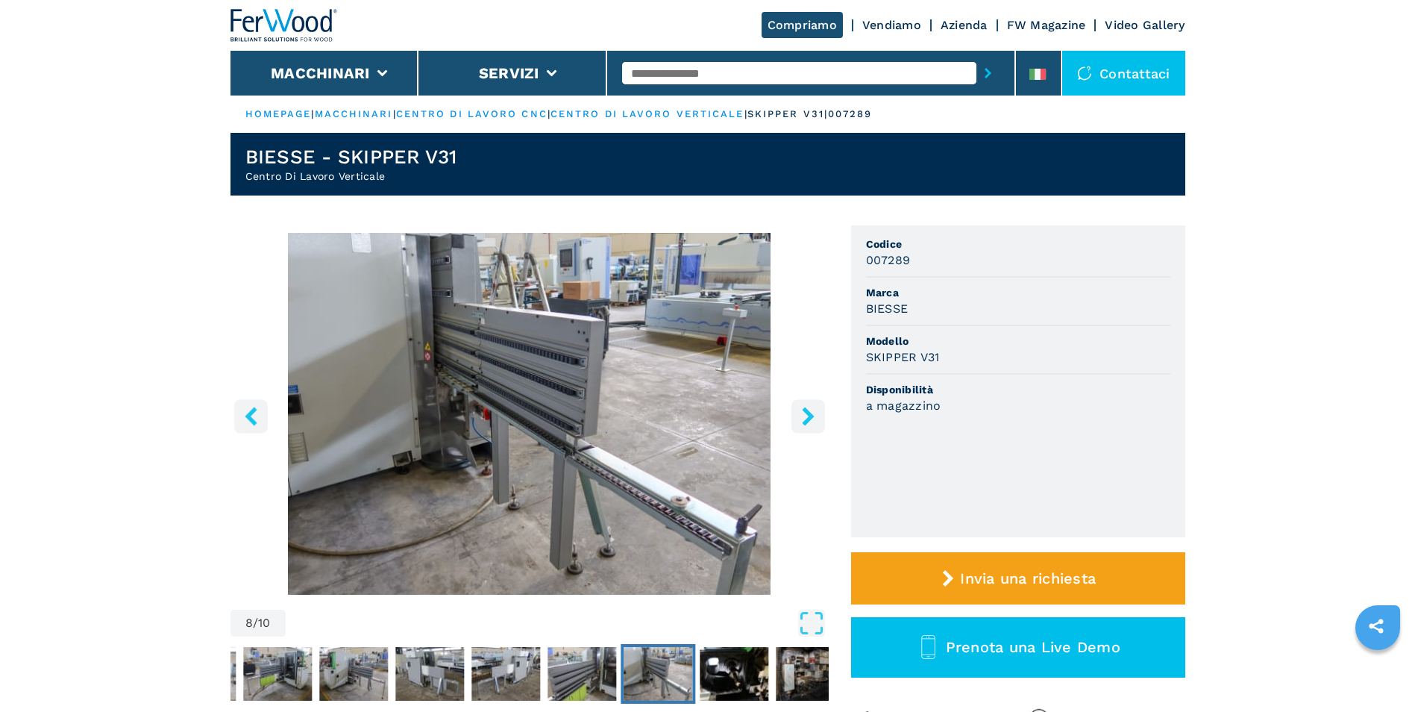
click at [801, 413] on icon "right-button" at bounding box center [808, 415] width 19 height 19
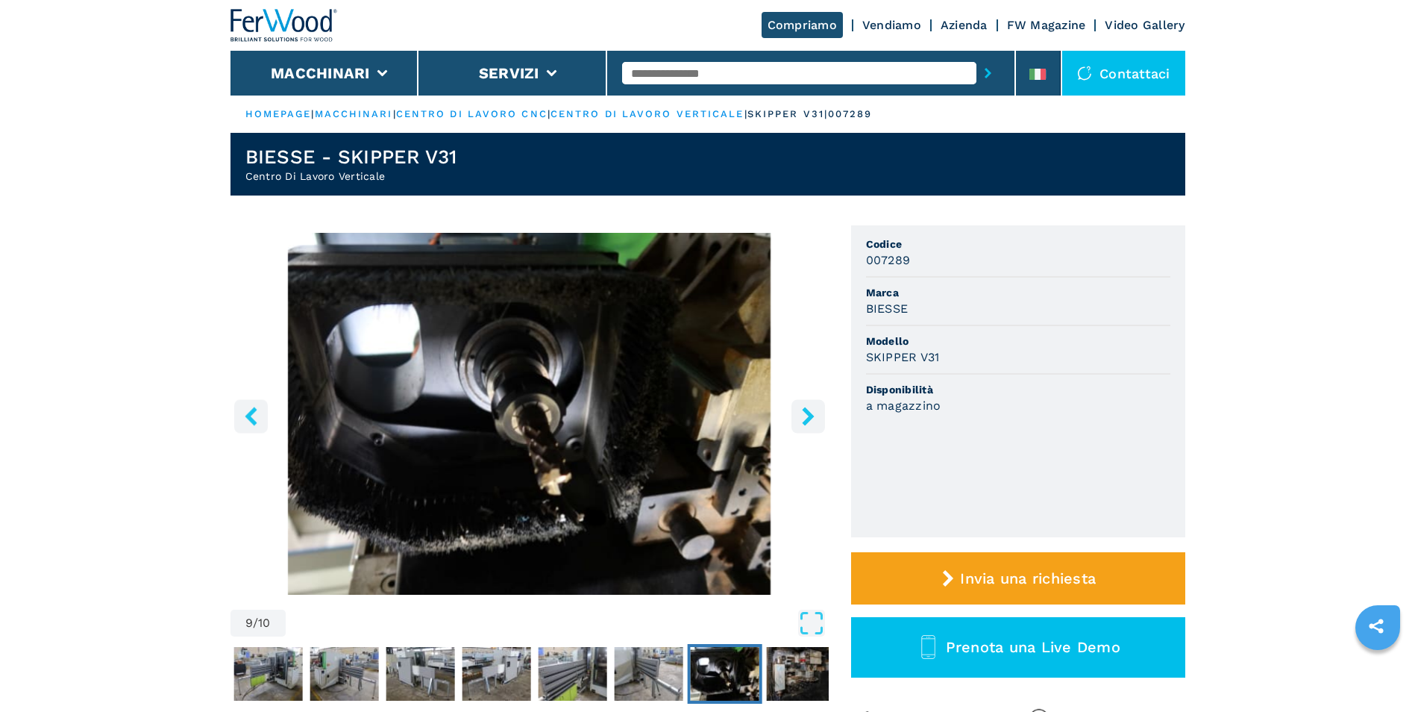
click at [801, 413] on icon "right-button" at bounding box center [808, 415] width 19 height 19
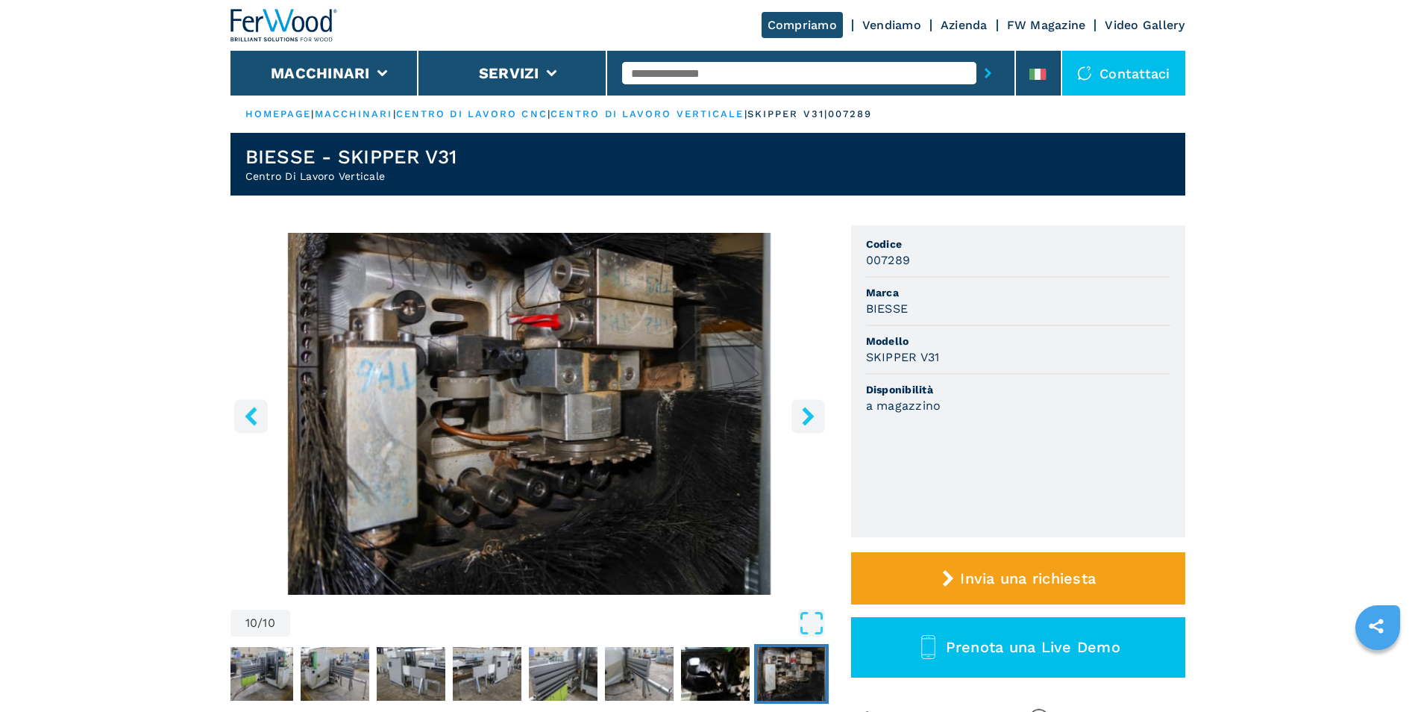
click at [808, 415] on icon "right-button" at bounding box center [808, 415] width 12 height 19
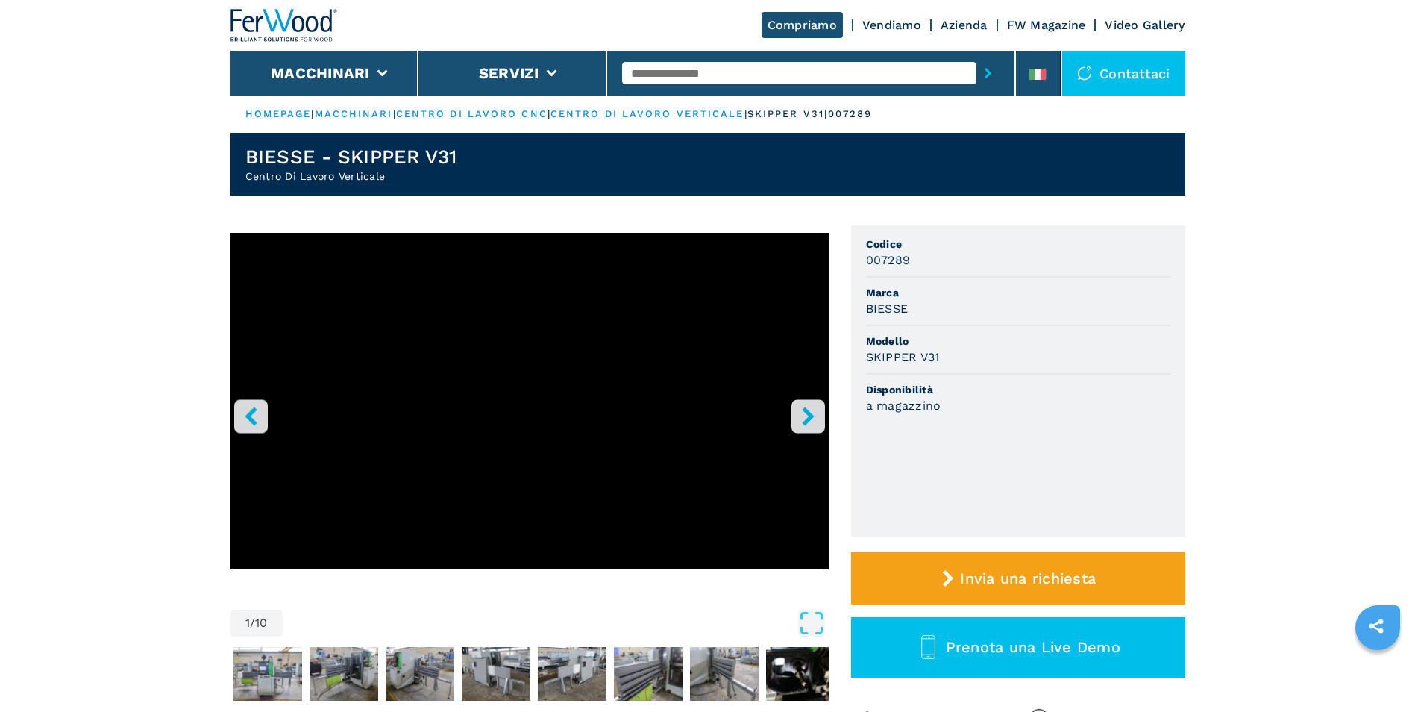
click at [808, 415] on icon "right-button" at bounding box center [808, 415] width 12 height 19
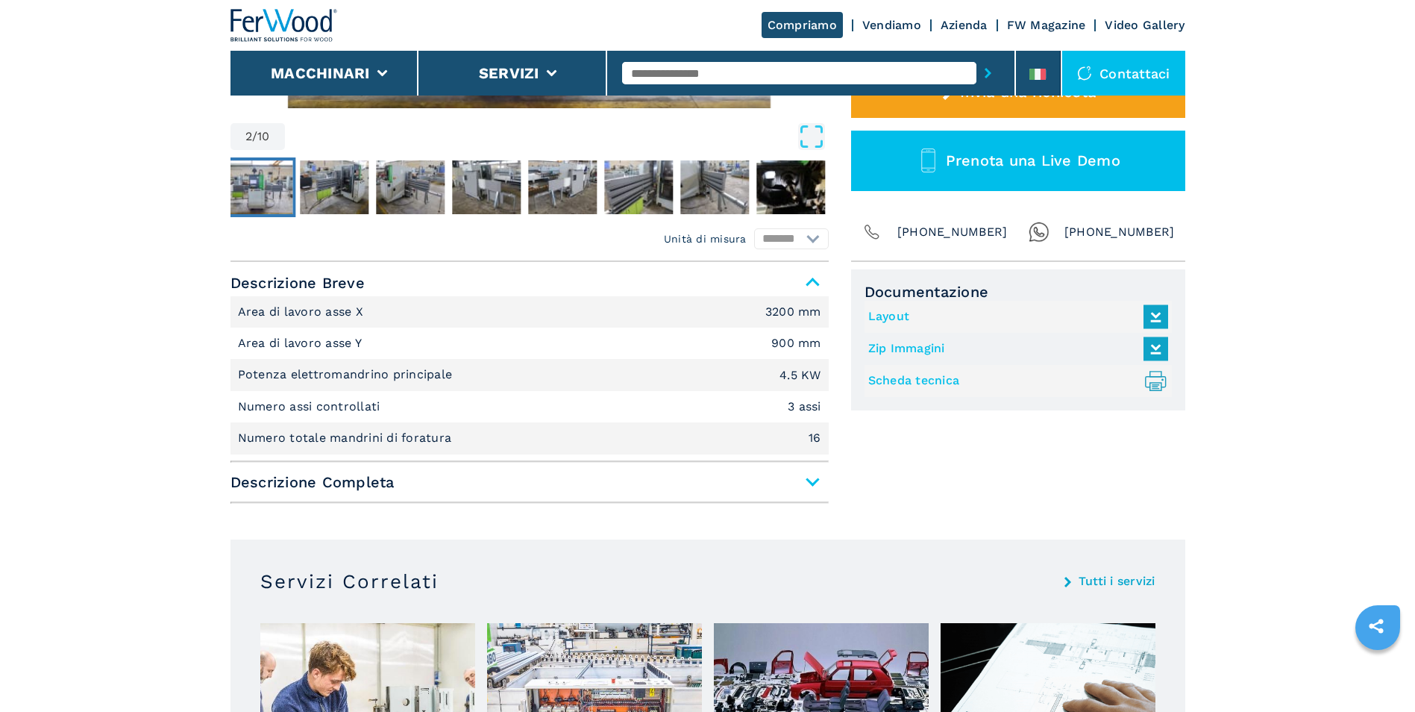
scroll to position [522, 0]
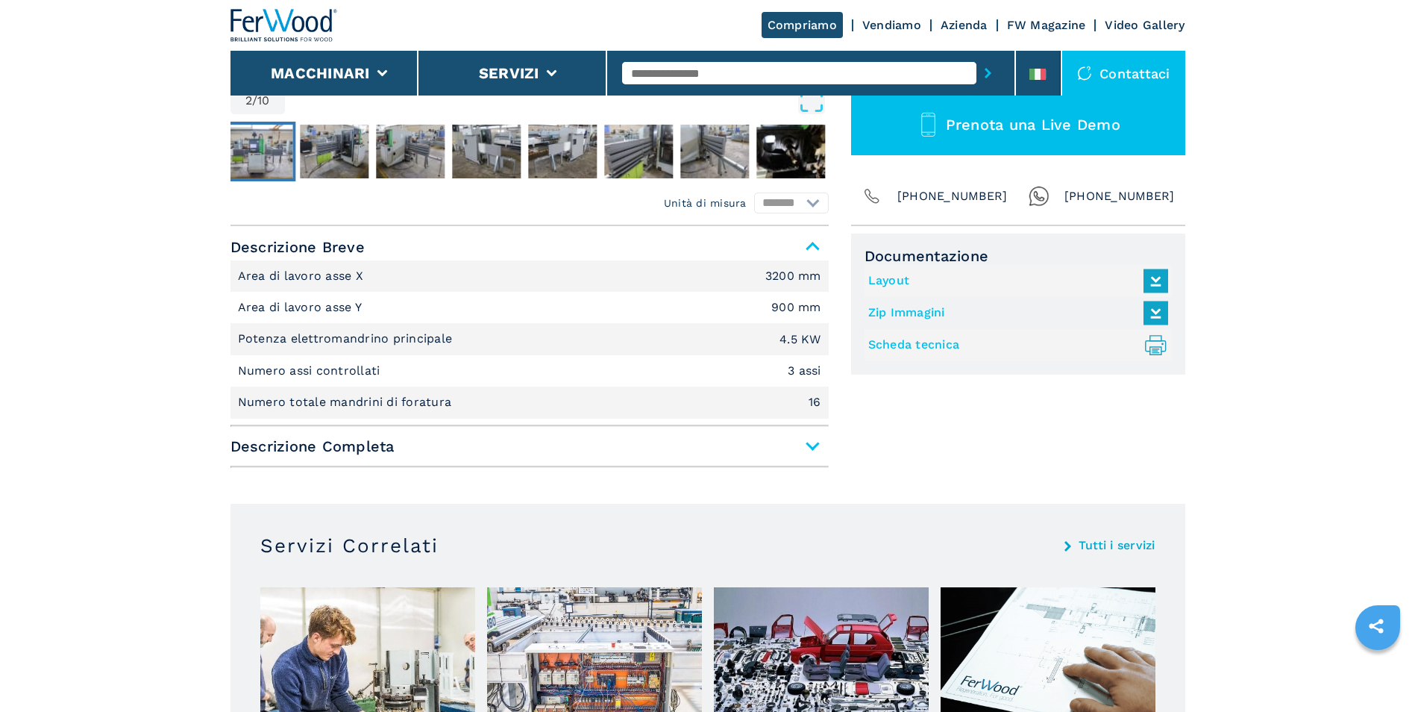
click at [816, 445] on span "Descrizione Completa" at bounding box center [529, 446] width 598 height 27
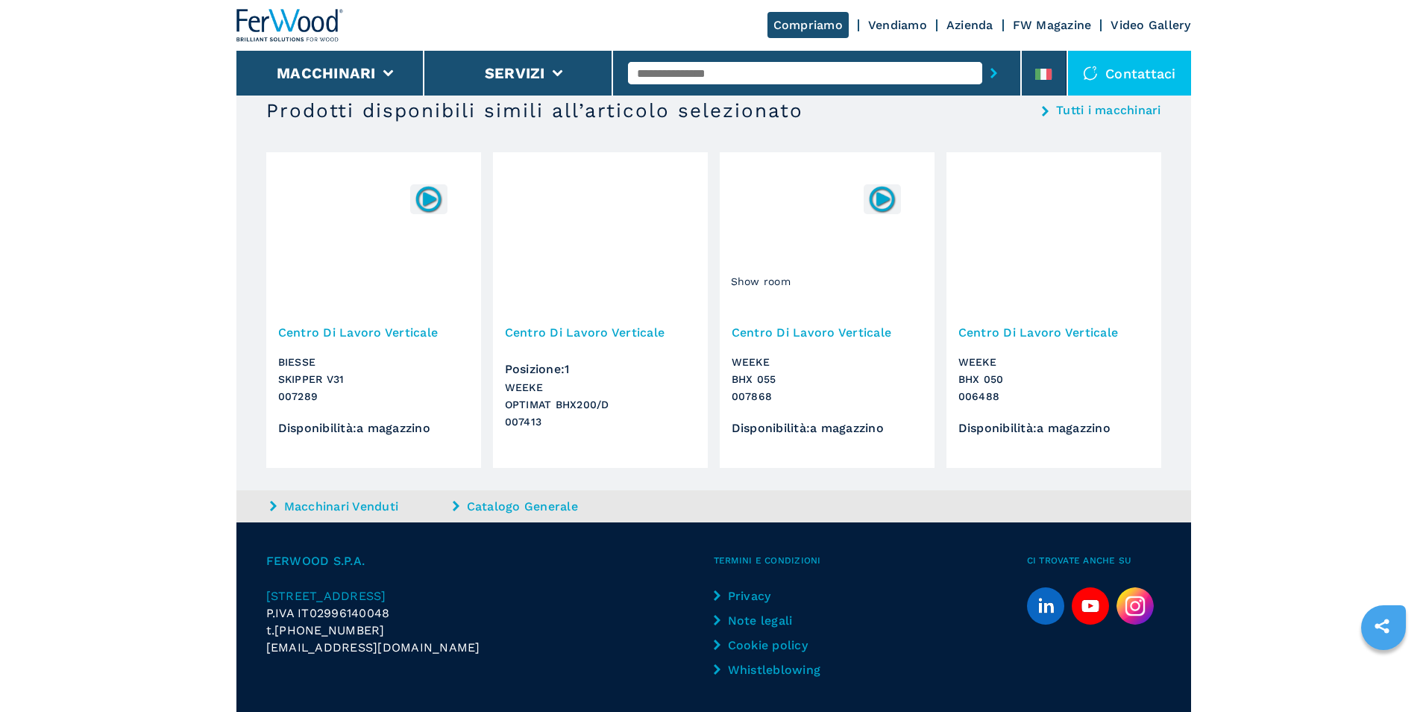
scroll to position [2539, 0]
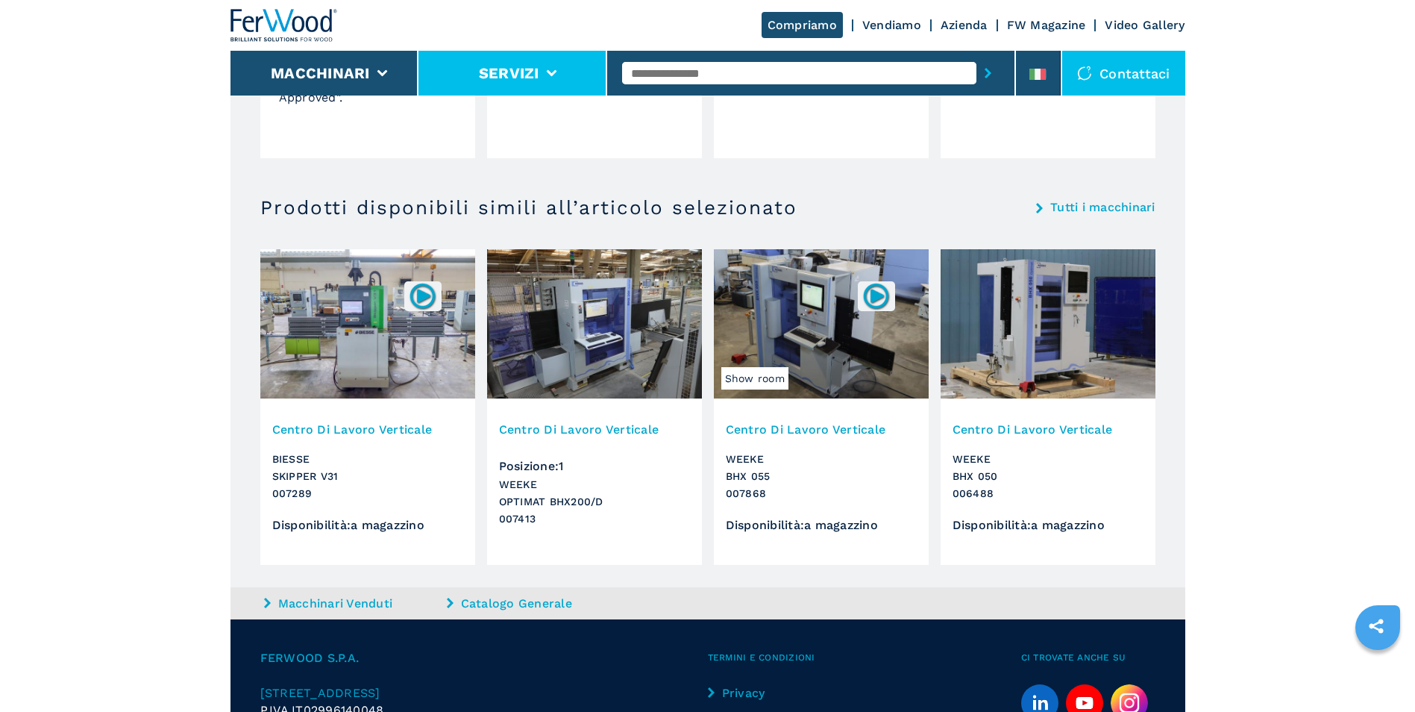
click at [558, 69] on li "Servizi" at bounding box center [512, 73] width 189 height 45
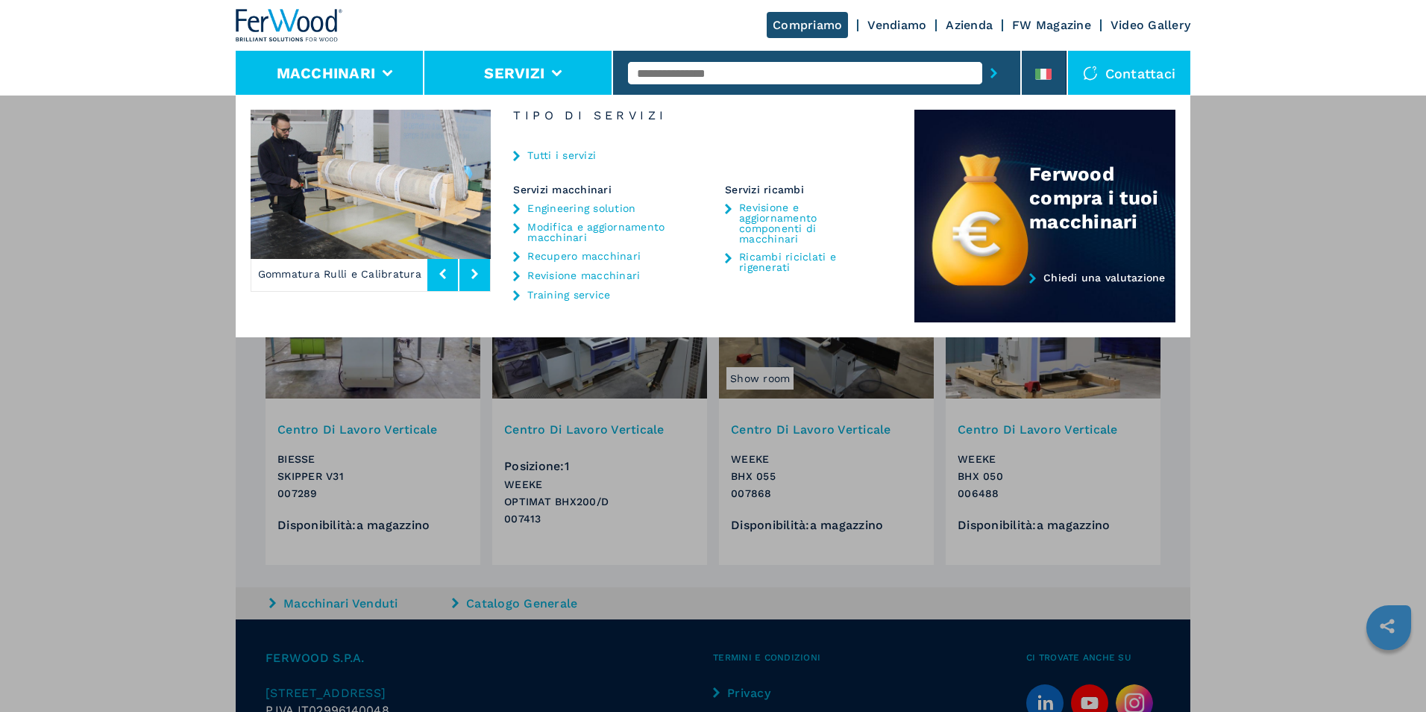
click at [392, 70] on icon at bounding box center [388, 73] width 10 height 7
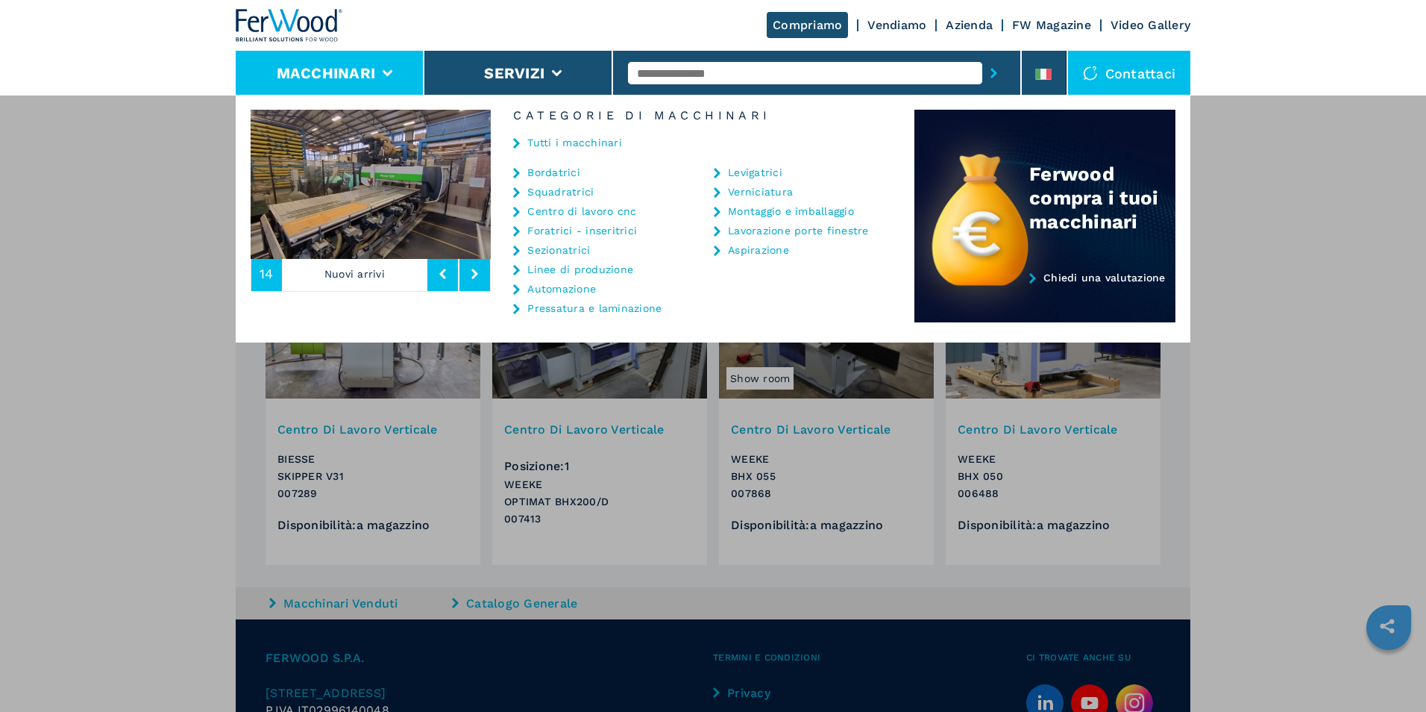
click at [904, 22] on link "Vendiamo" at bounding box center [896, 25] width 59 height 14
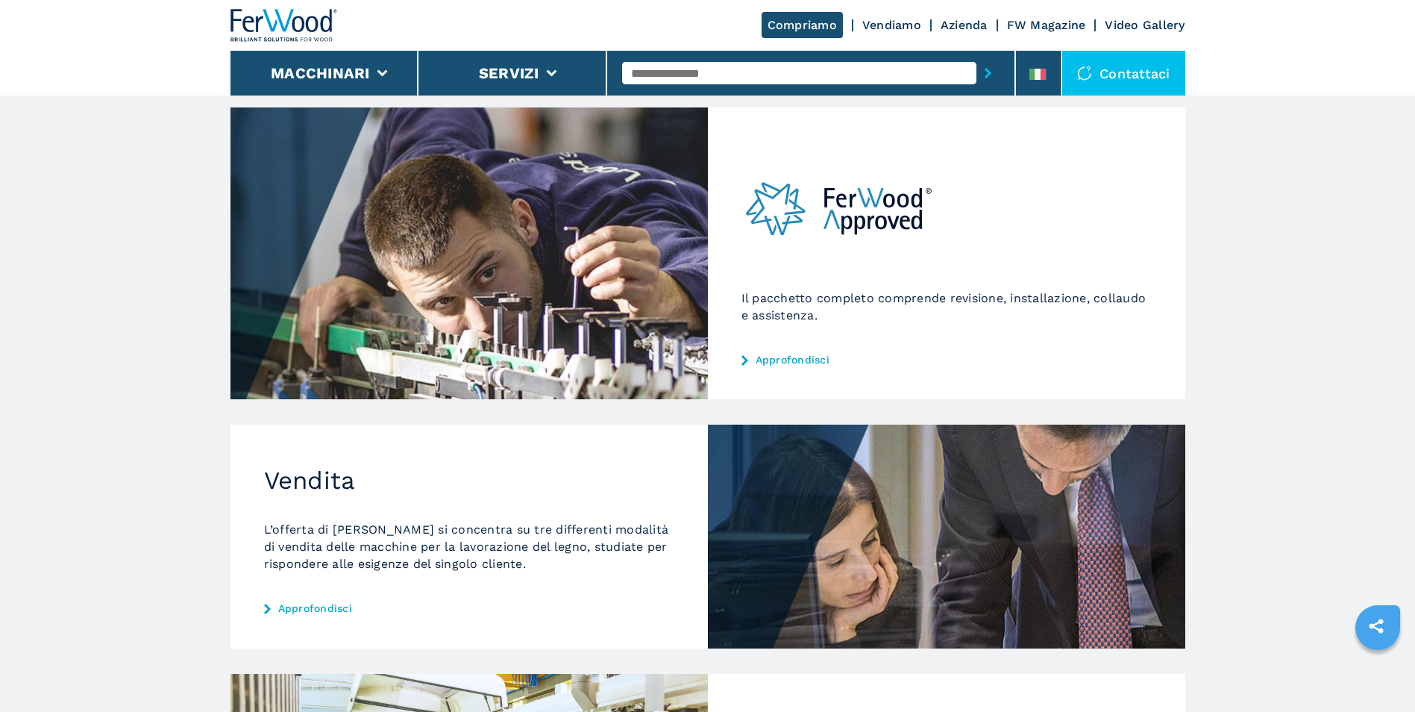
scroll to position [128, 0]
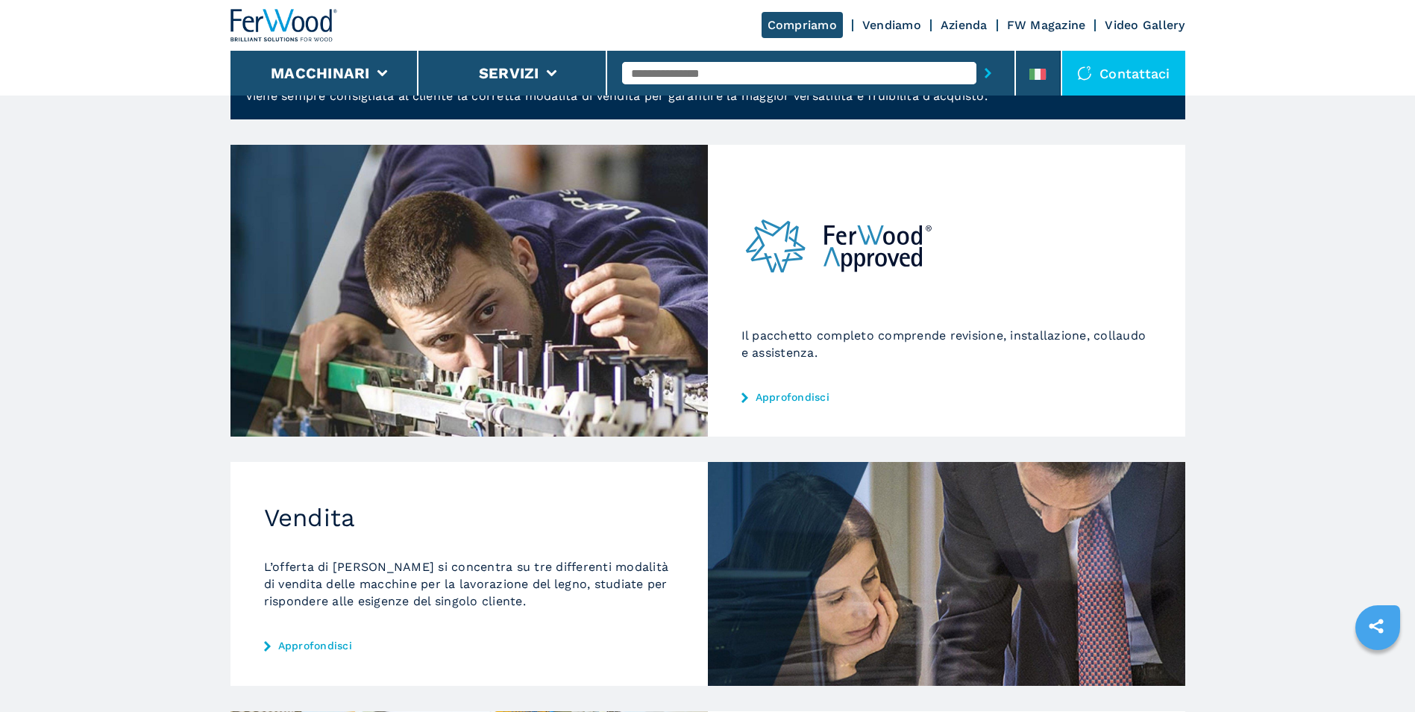
click at [789, 395] on link "Approfondisci" at bounding box center [946, 397] width 410 height 12
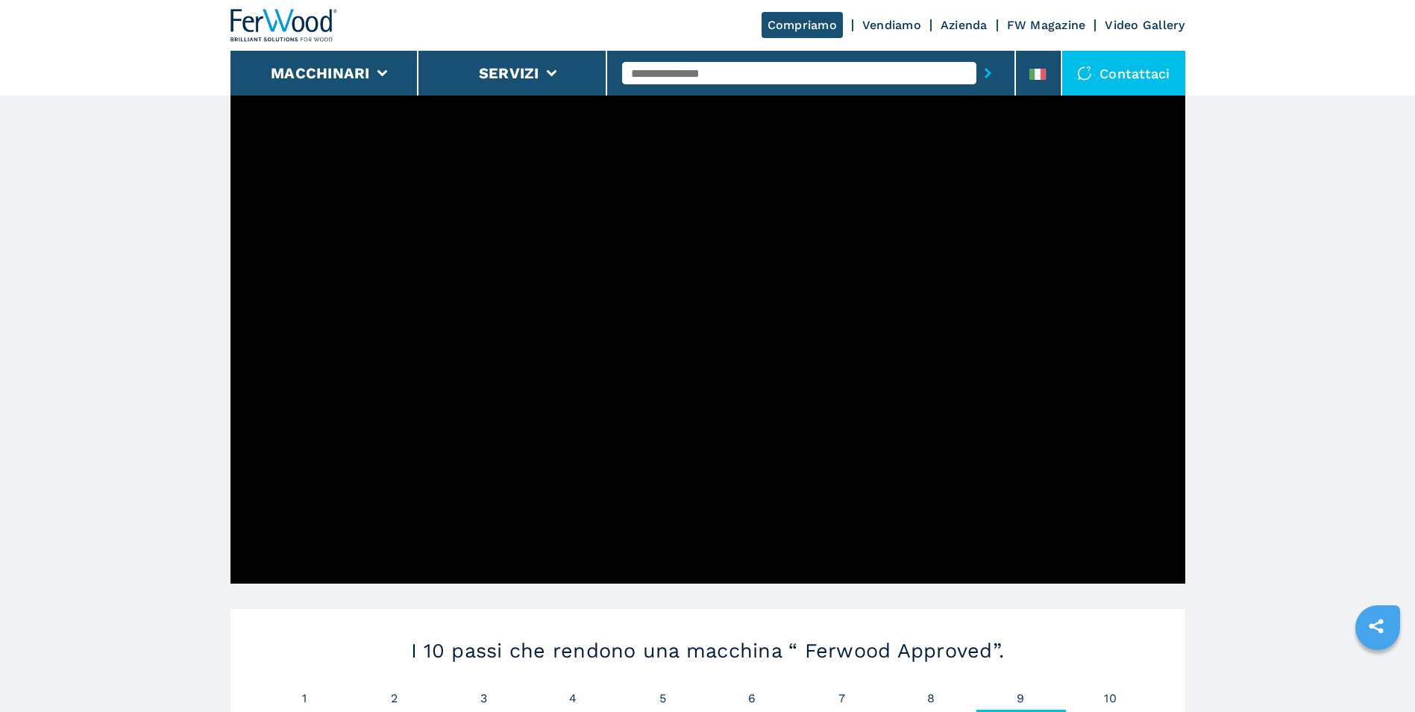
scroll to position [373, 0]
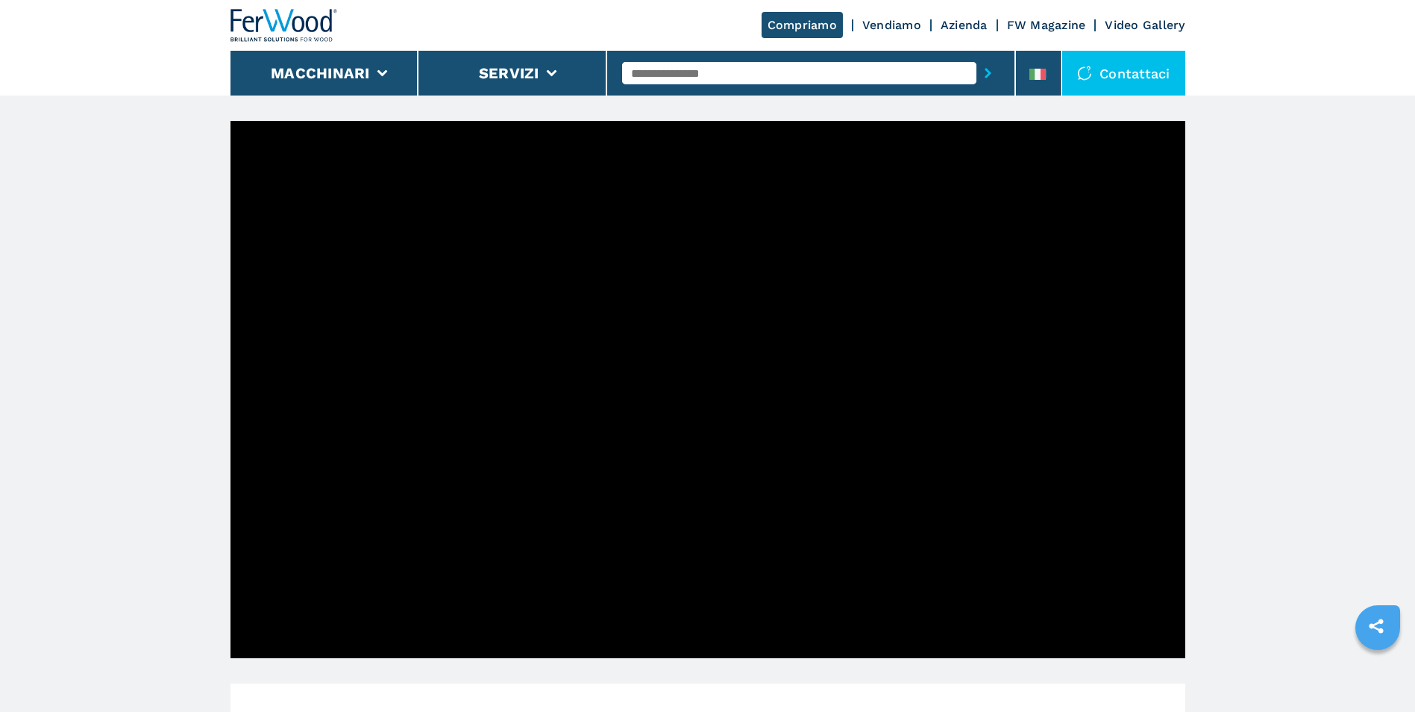
click at [962, 25] on link "Azienda" at bounding box center [963, 25] width 47 height 14
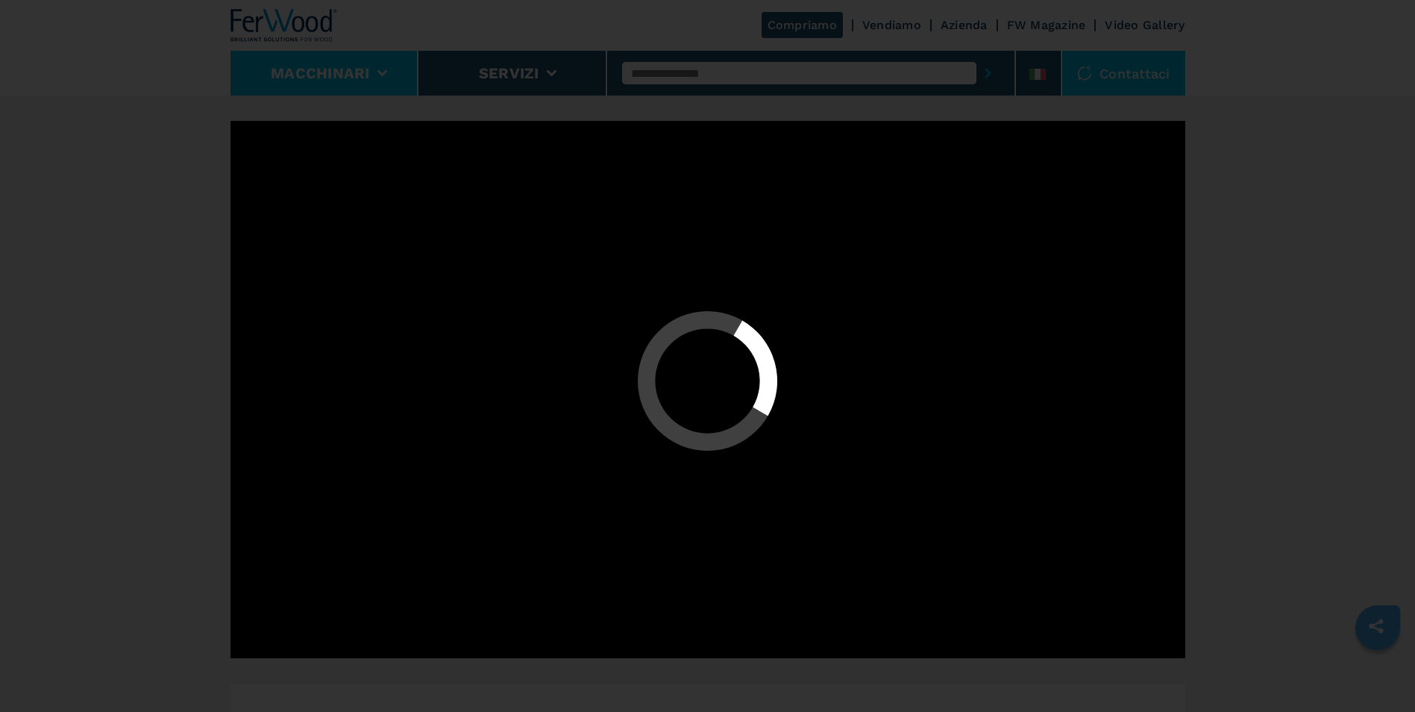
scroll to position [0, 0]
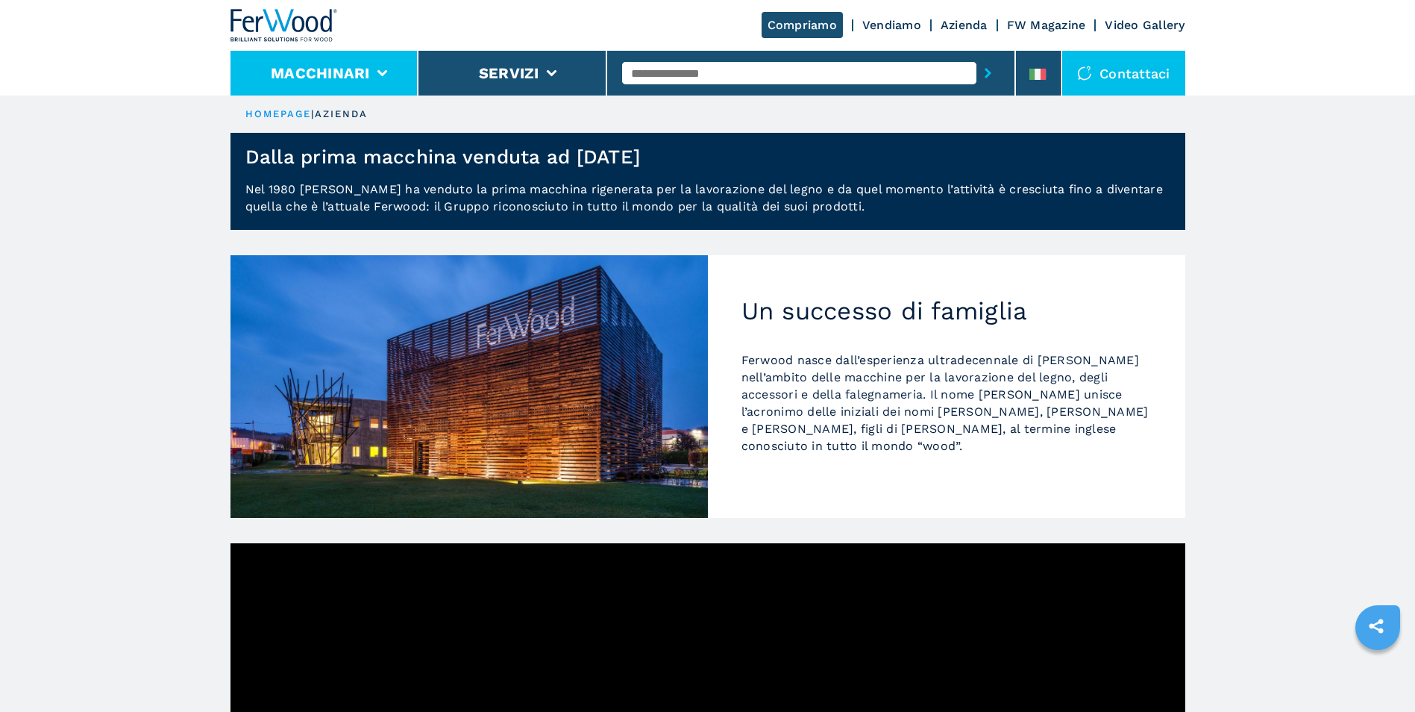
click at [378, 72] on icon at bounding box center [382, 73] width 10 height 7
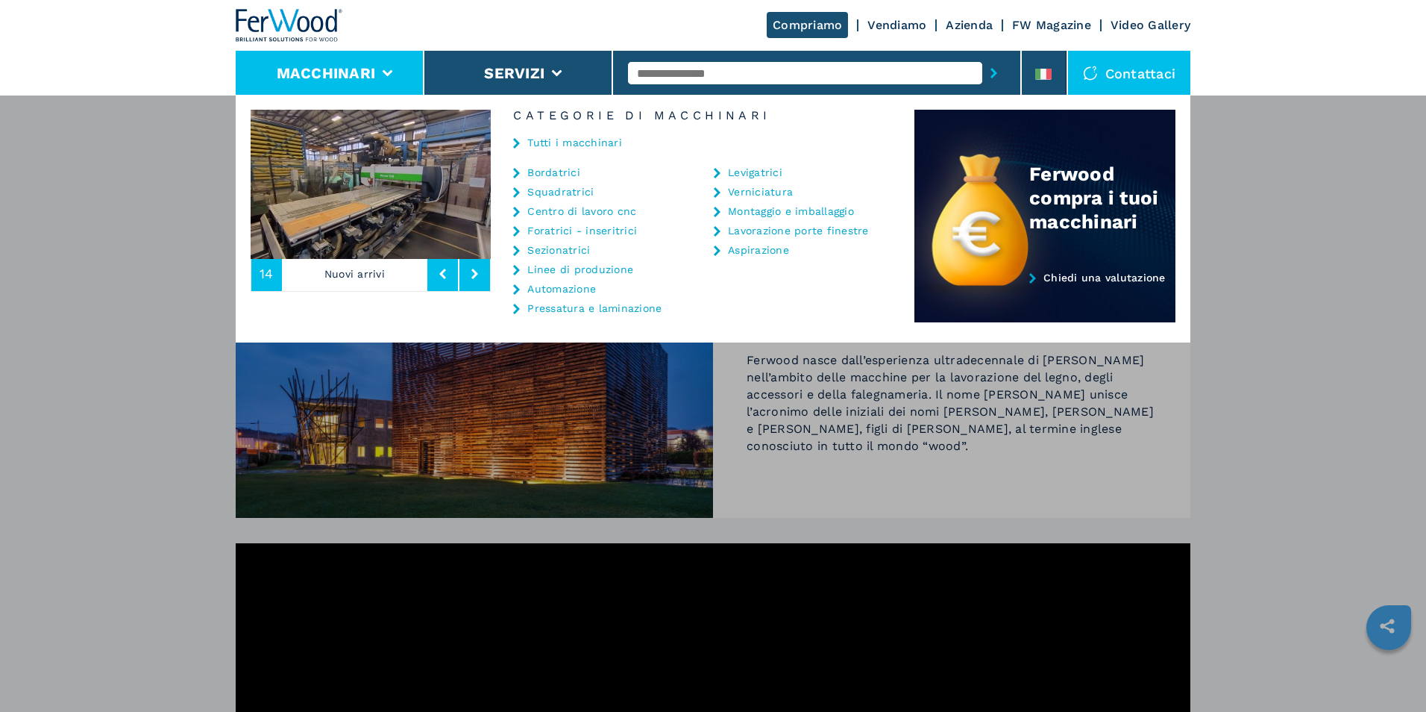
click at [580, 209] on link "Centro di lavoro cnc" at bounding box center [581, 211] width 109 height 10
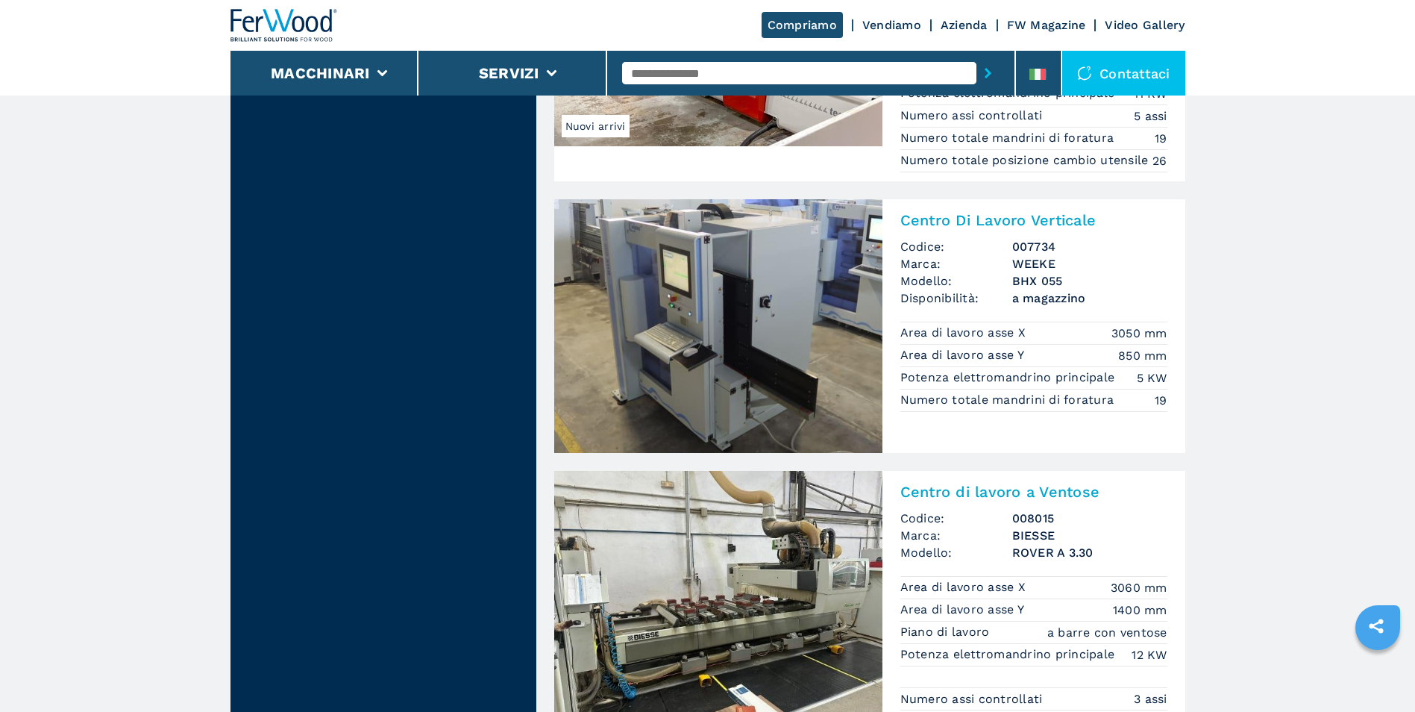
scroll to position [3282, 0]
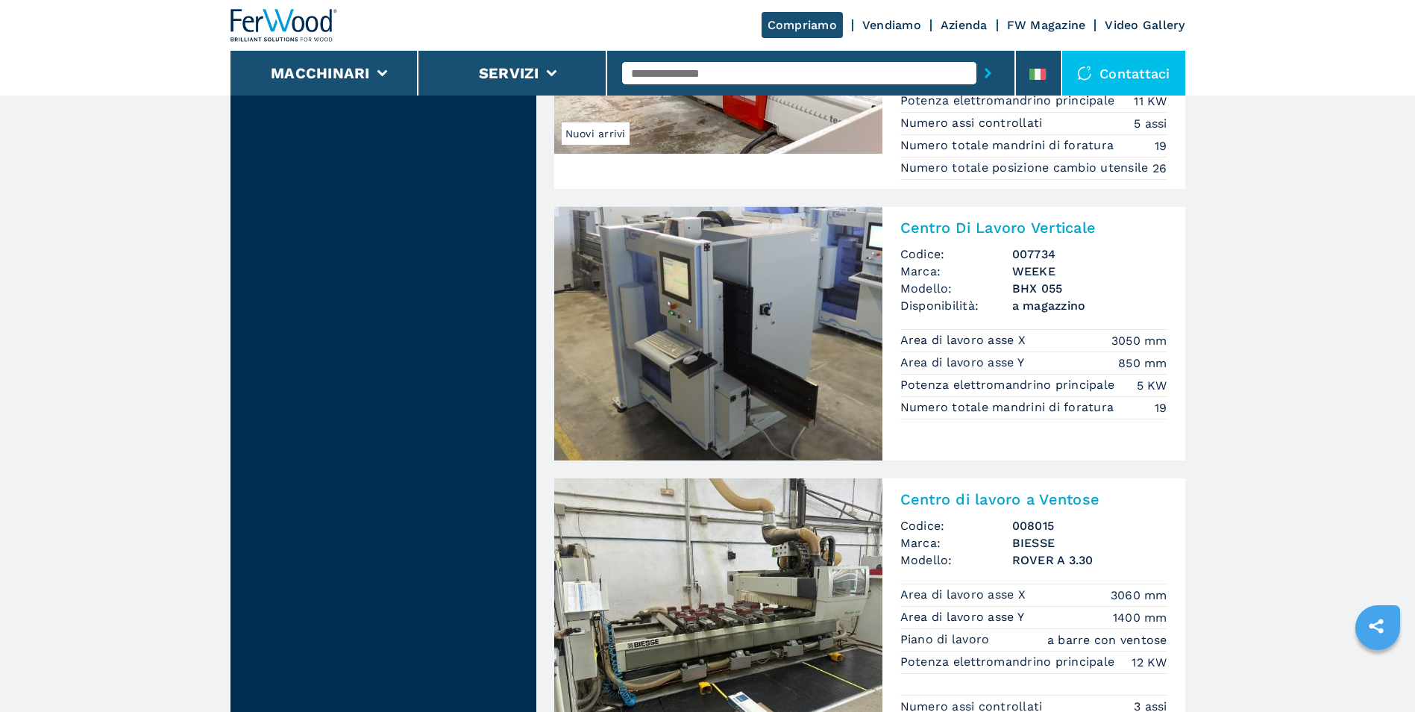
click at [741, 341] on img at bounding box center [718, 334] width 328 height 254
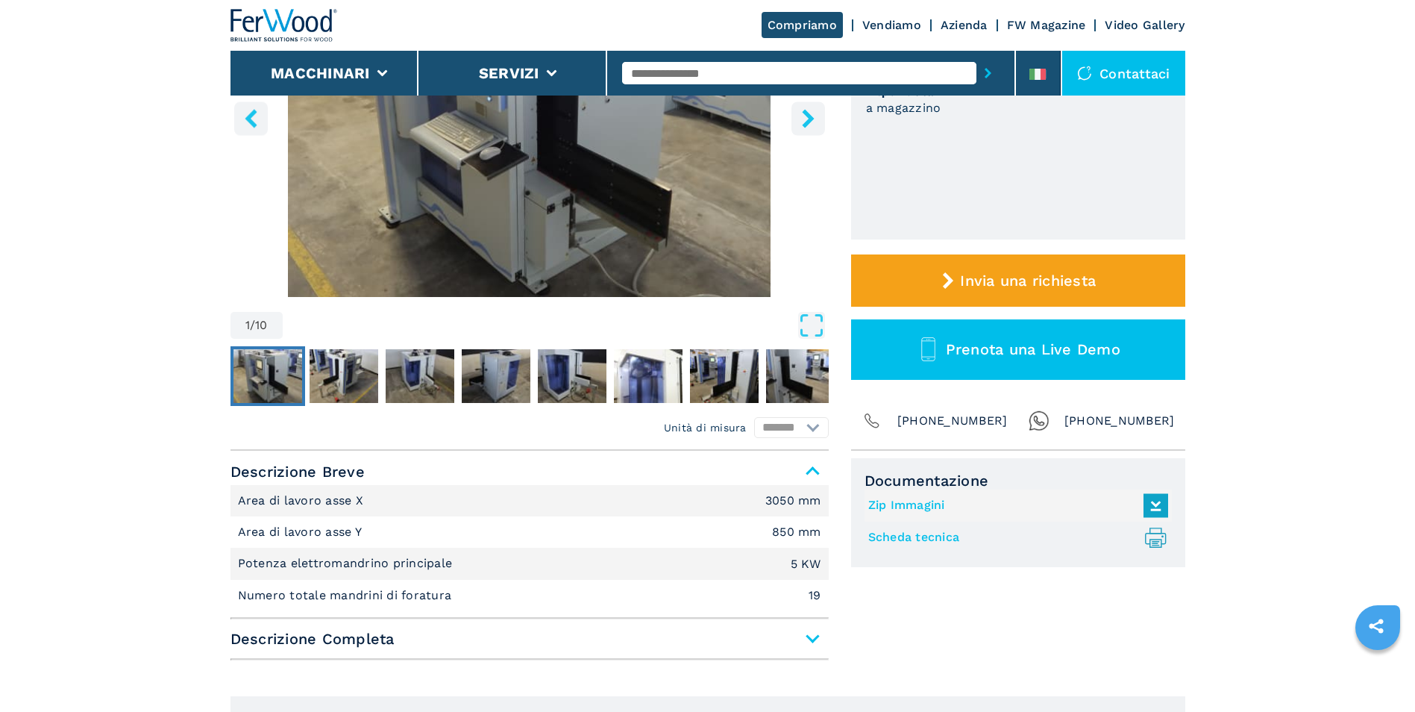
scroll to position [298, 0]
click at [812, 424] on select "******* *********" at bounding box center [791, 426] width 75 height 21
click at [816, 426] on select "******* *********" at bounding box center [791, 426] width 75 height 21
click at [754, 416] on select "******* *********" at bounding box center [791, 426] width 75 height 21
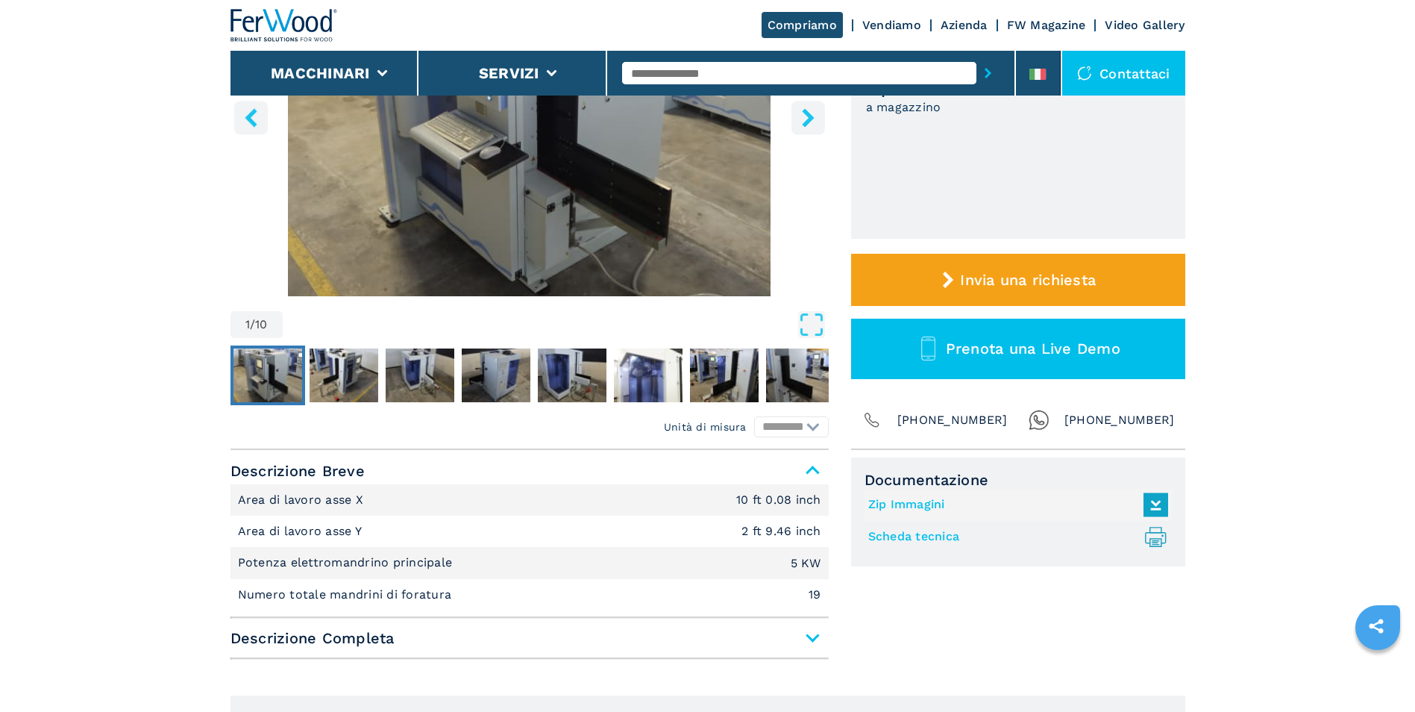
click at [816, 423] on select "******* *********" at bounding box center [791, 426] width 75 height 21
select select "******"
click at [754, 416] on select "******* *********" at bounding box center [791, 426] width 75 height 21
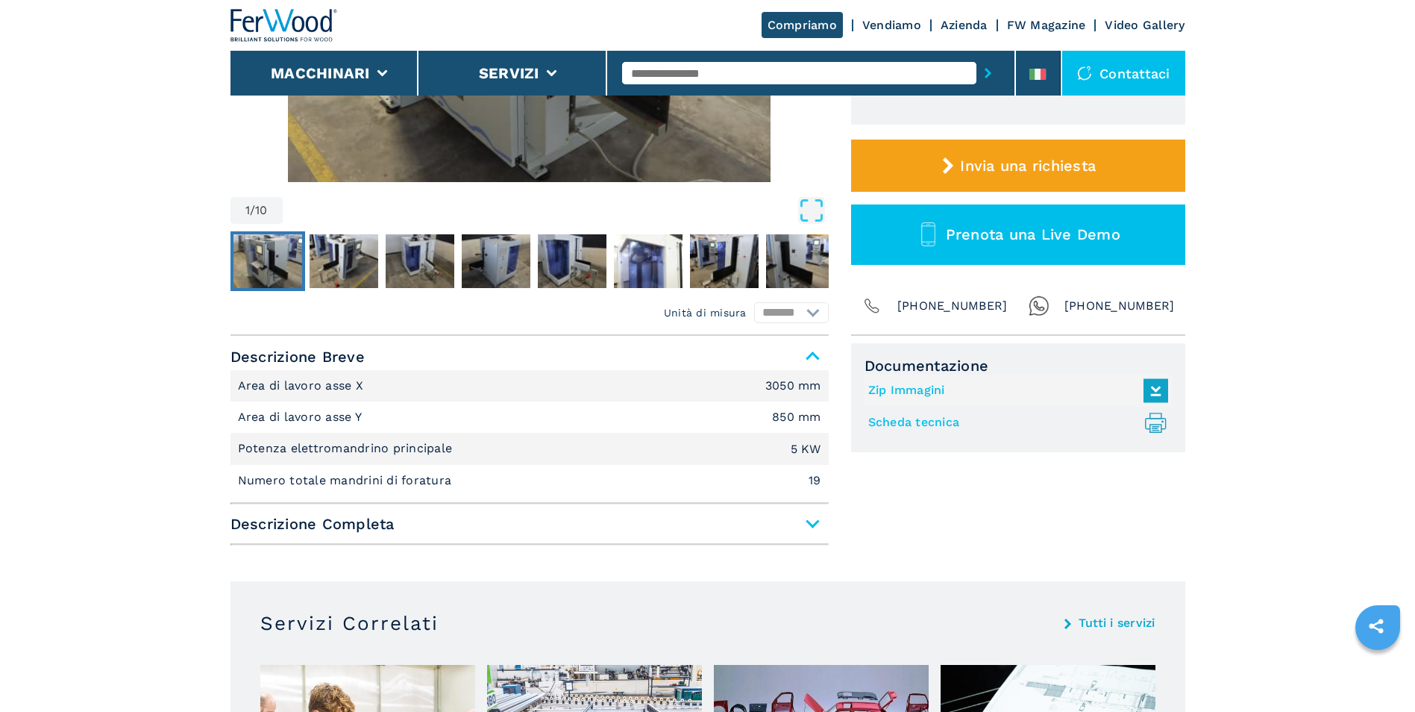
scroll to position [447, 0]
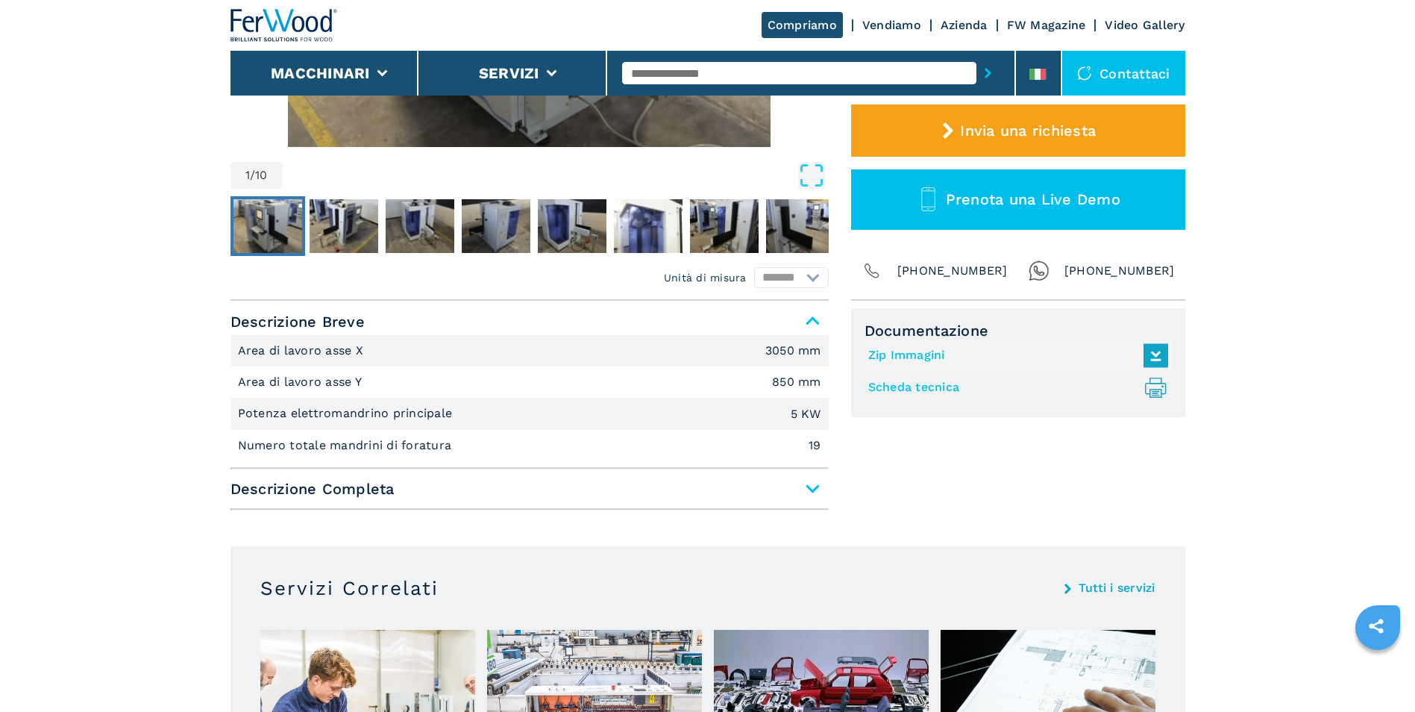
click at [814, 489] on span "Descrizione Completa" at bounding box center [529, 488] width 598 height 27
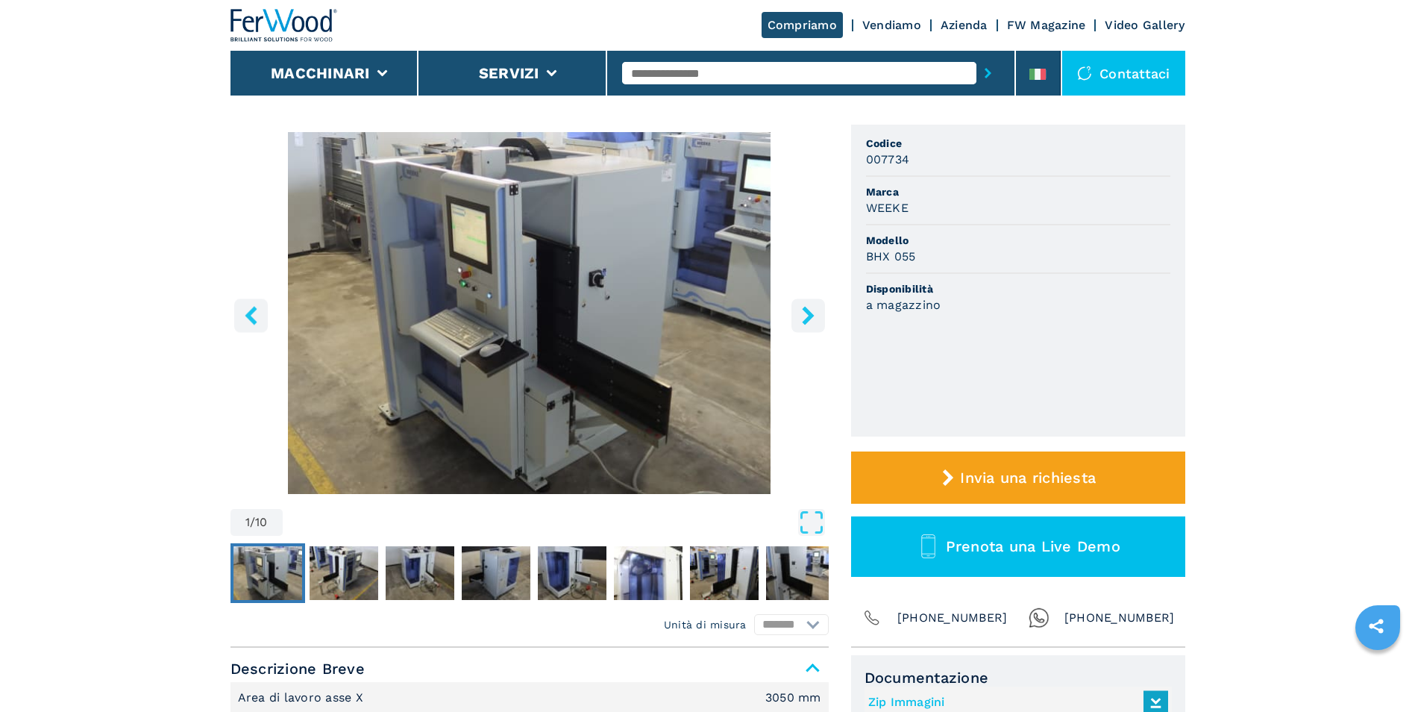
scroll to position [75, 0]
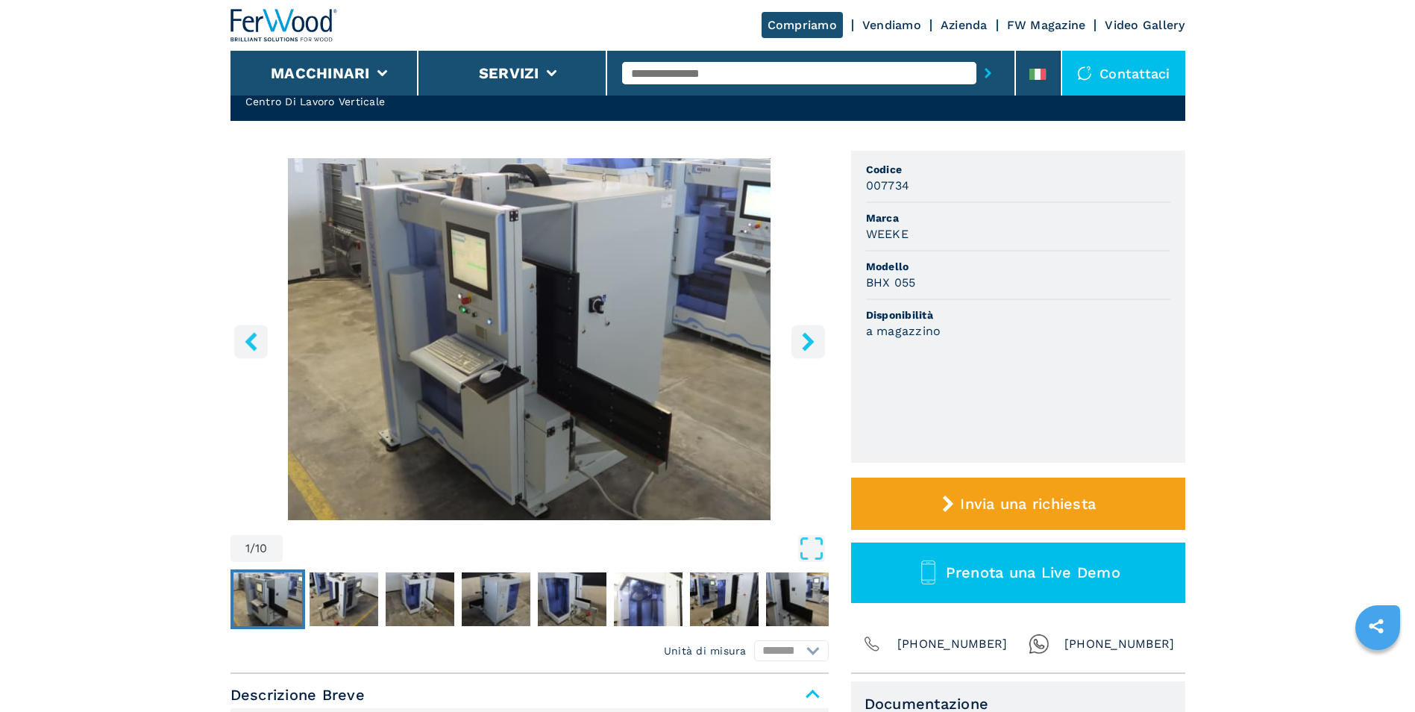
click at [810, 340] on icon "right-button" at bounding box center [808, 341] width 12 height 19
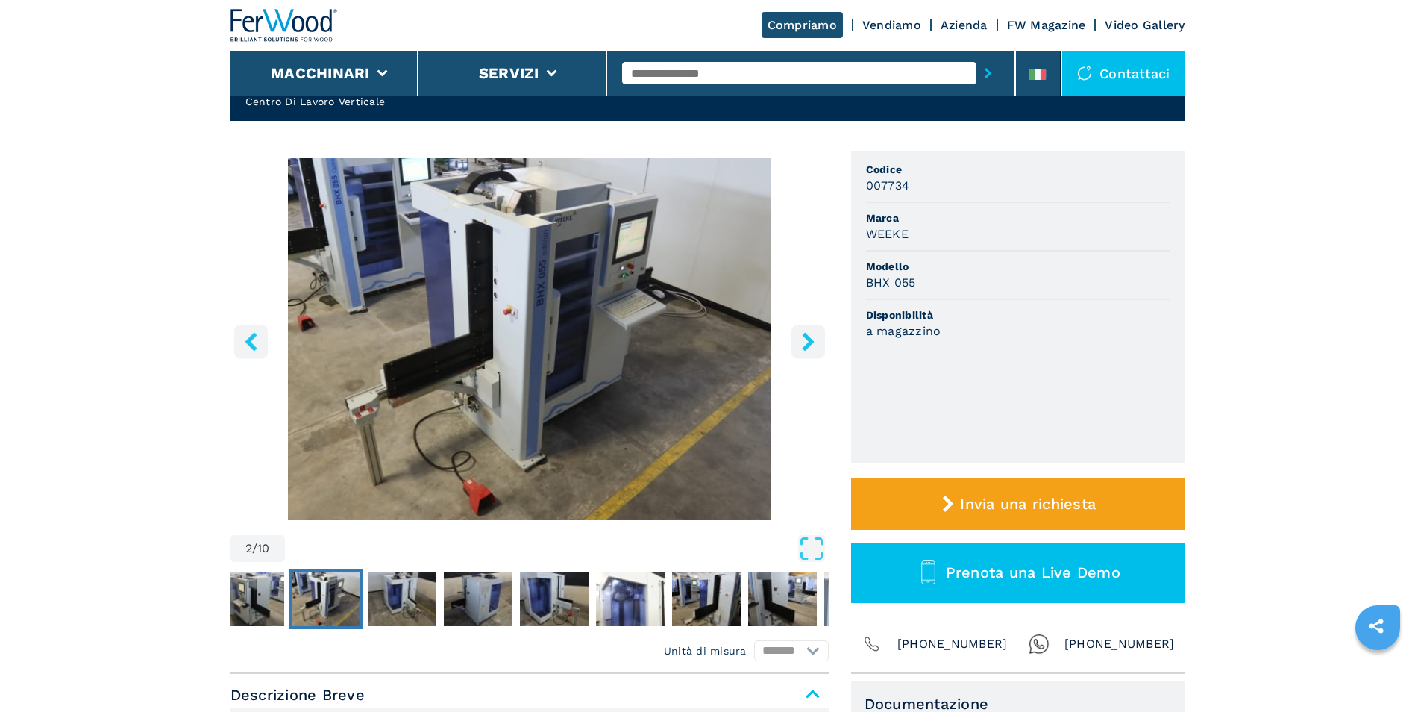
click at [810, 340] on icon "right-button" at bounding box center [808, 341] width 12 height 19
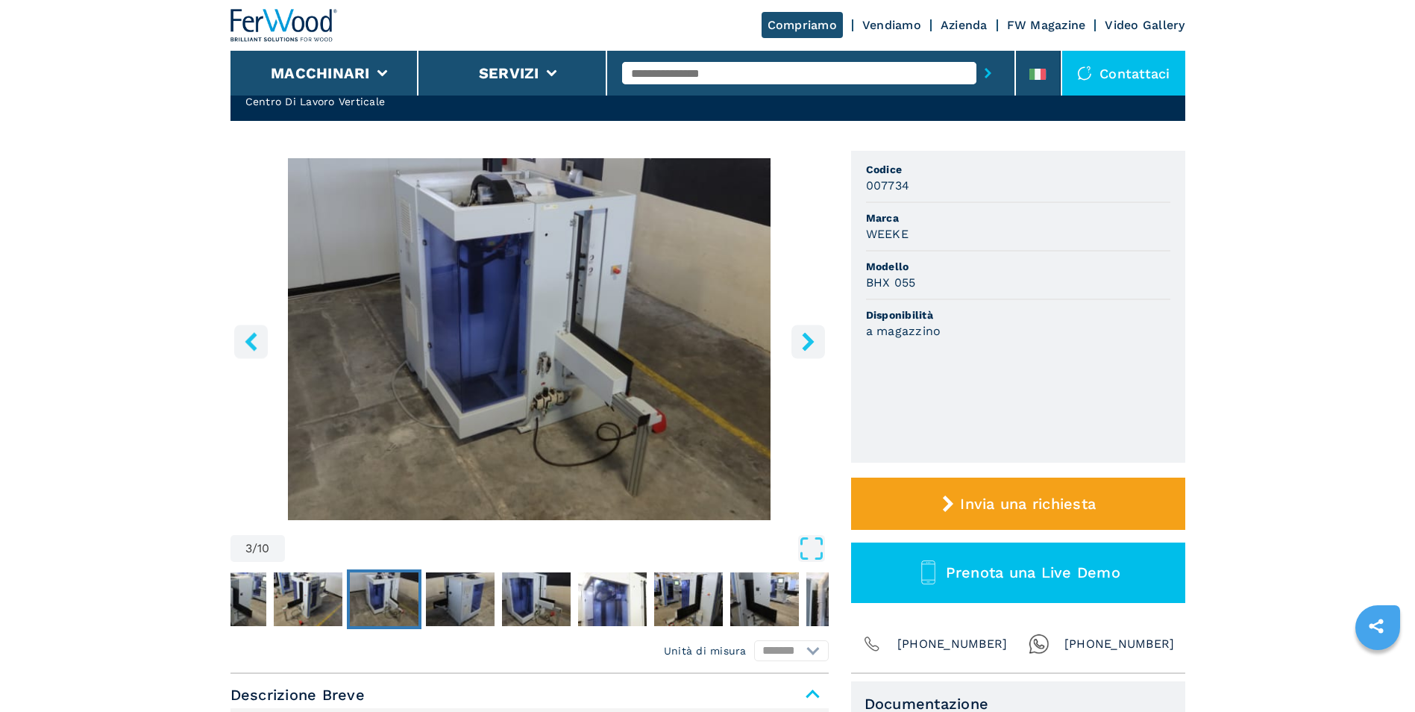
click at [810, 340] on icon "right-button" at bounding box center [808, 341] width 12 height 19
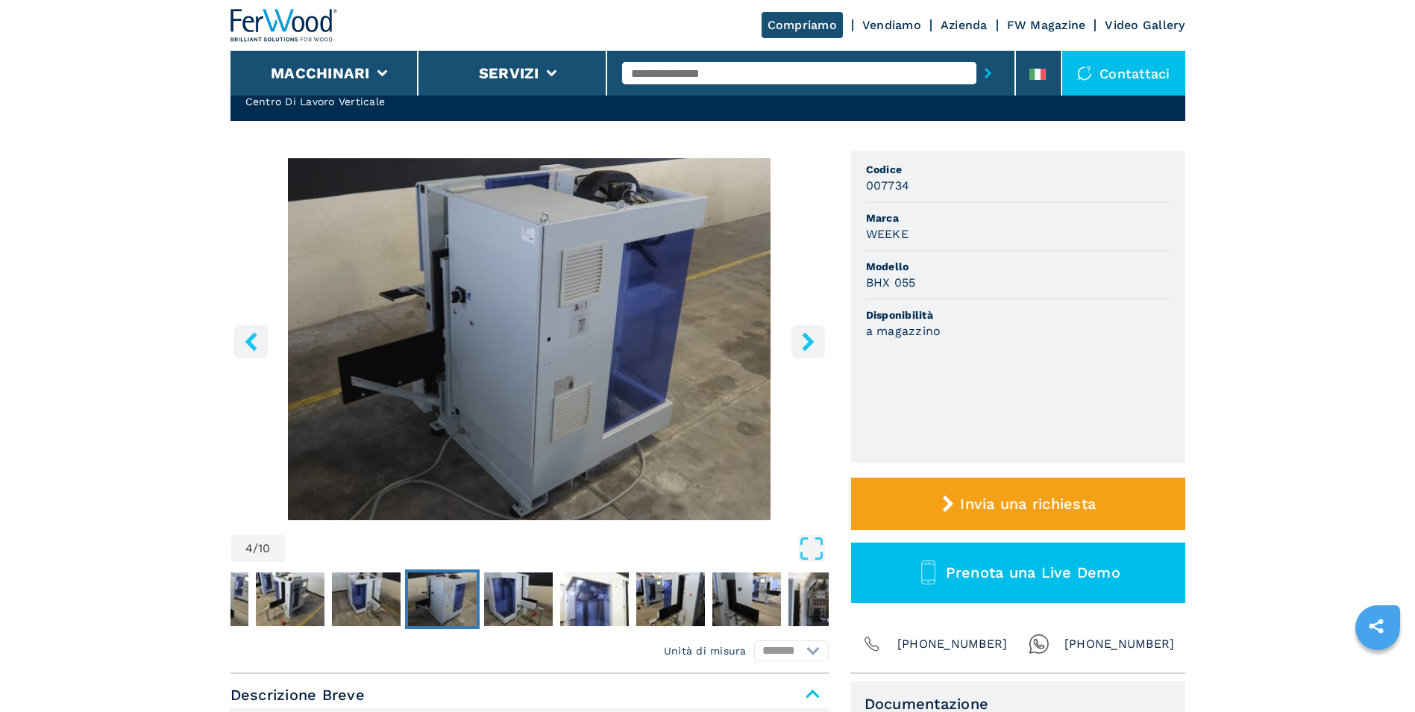
click at [810, 340] on icon "right-button" at bounding box center [808, 341] width 12 height 19
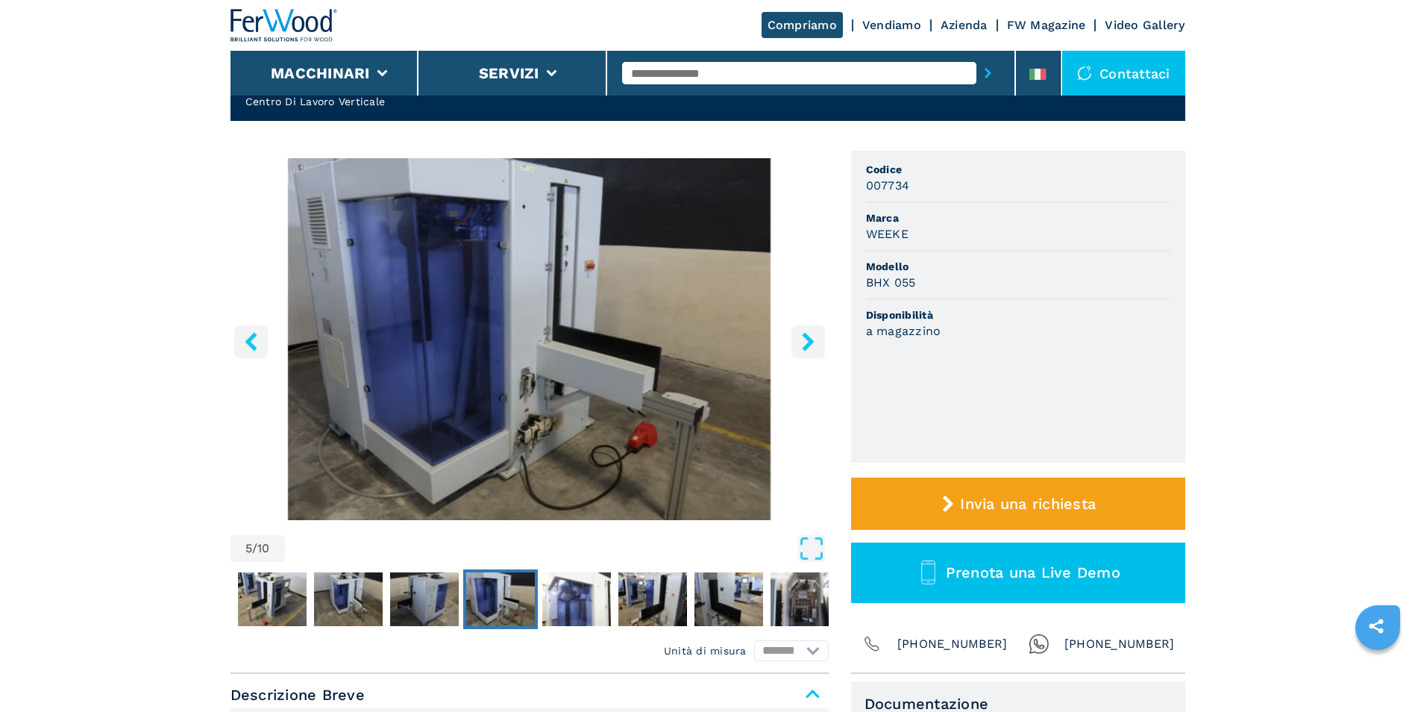
click at [810, 340] on icon "right-button" at bounding box center [808, 341] width 12 height 19
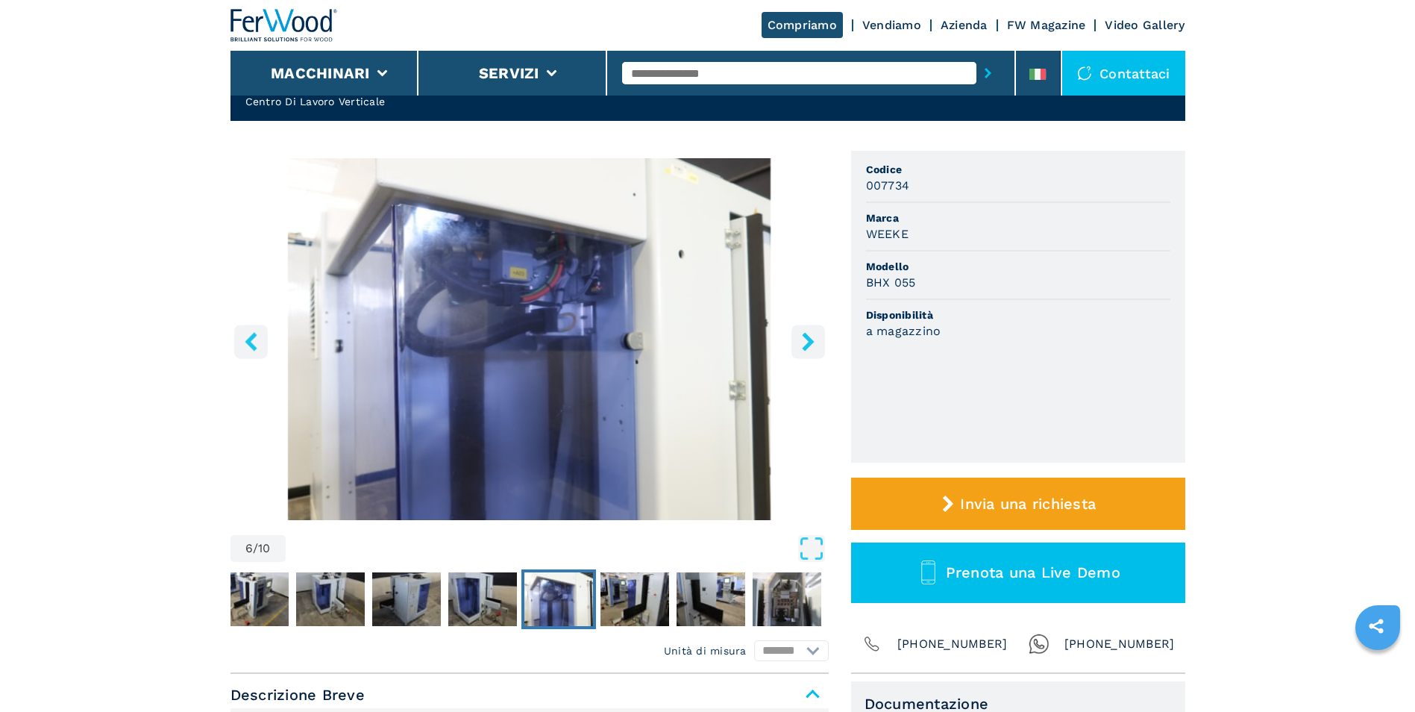
click at [810, 340] on icon "right-button" at bounding box center [808, 341] width 12 height 19
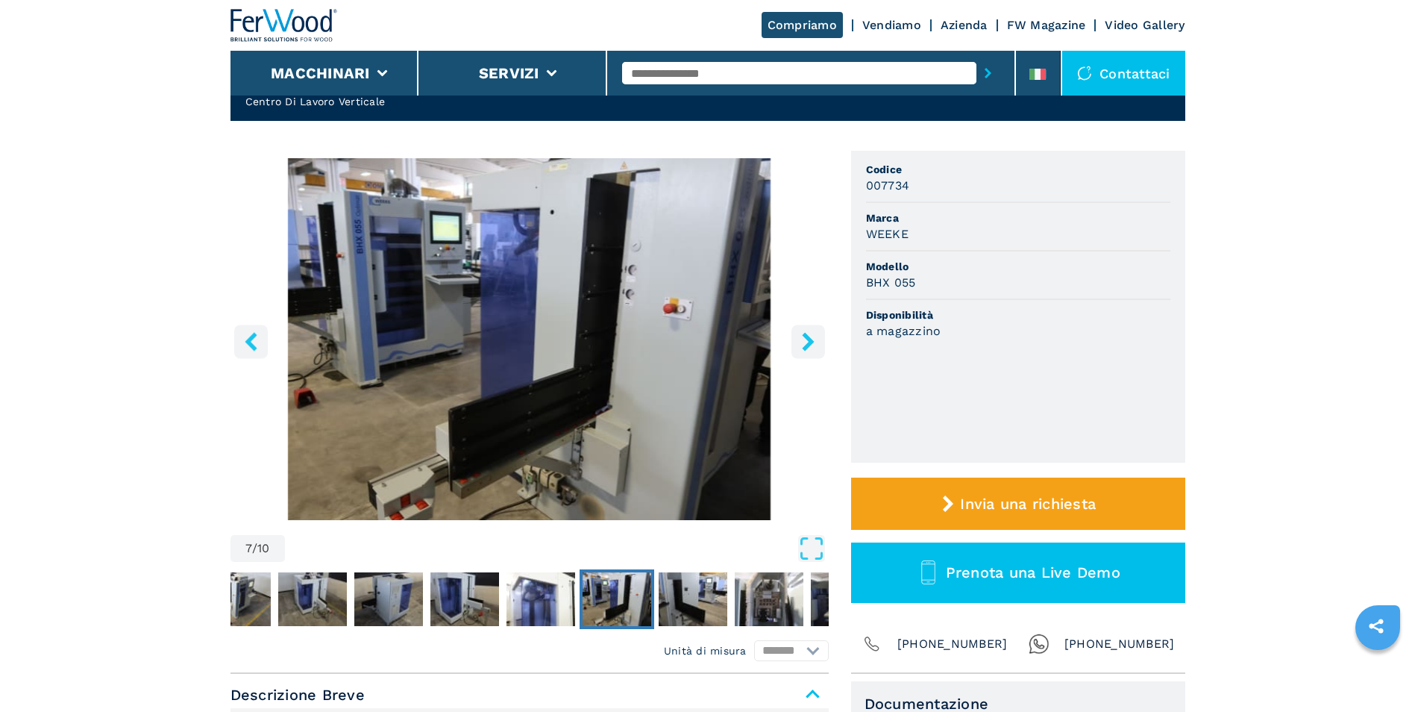
click at [810, 340] on icon "right-button" at bounding box center [808, 341] width 12 height 19
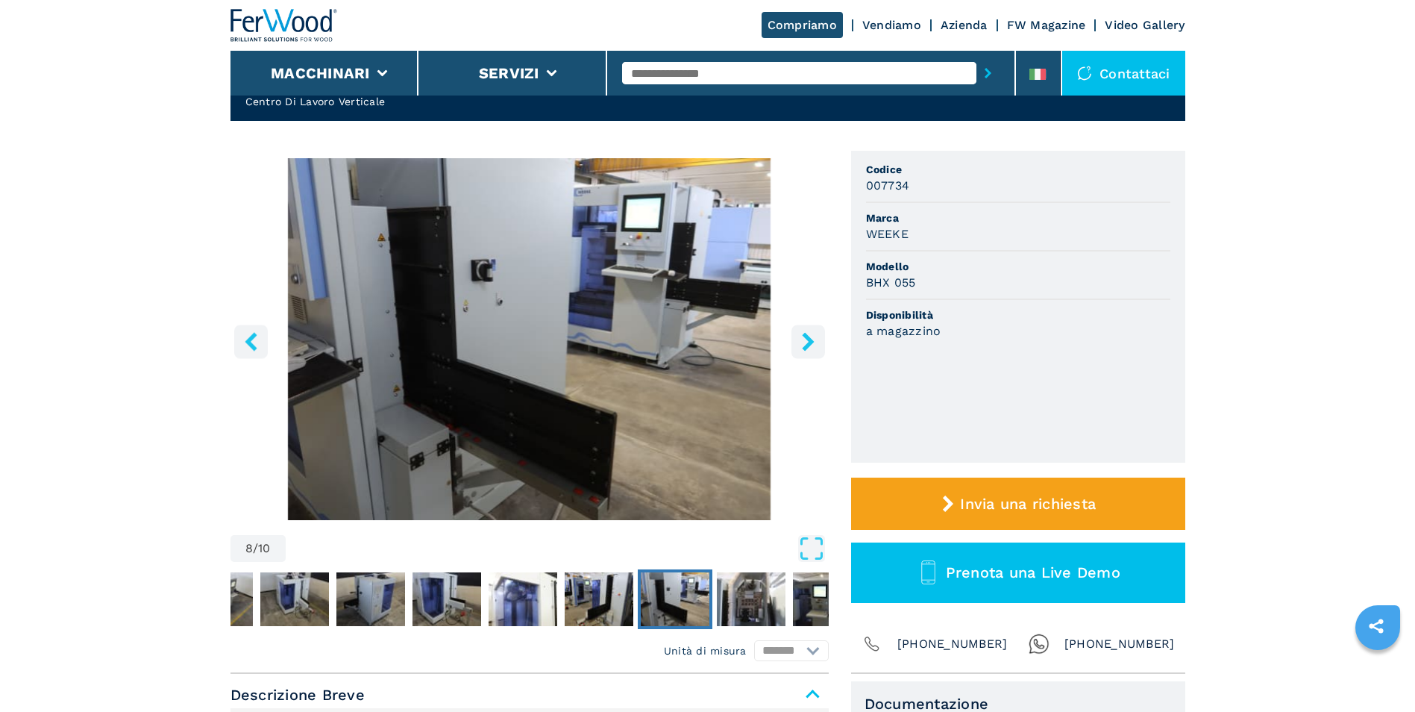
click at [810, 340] on icon "right-button" at bounding box center [808, 341] width 12 height 19
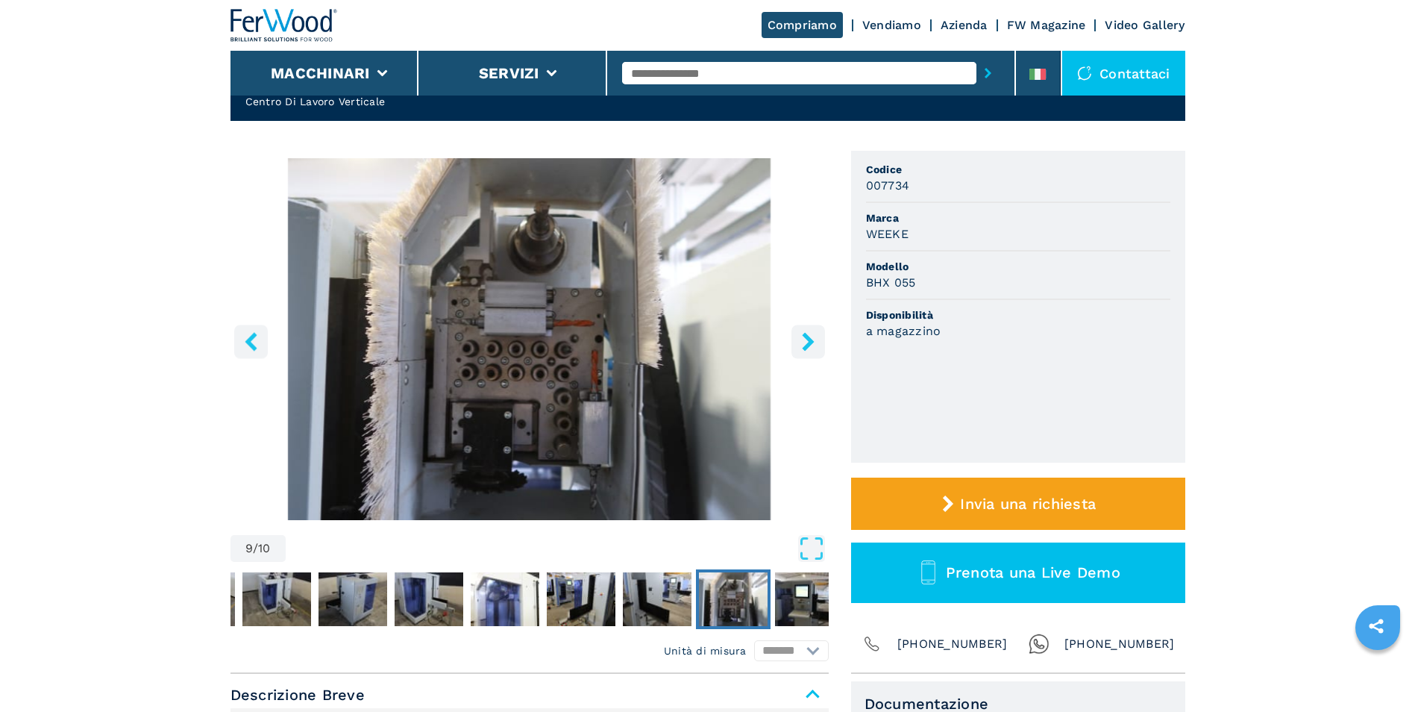
click at [810, 340] on icon "right-button" at bounding box center [808, 341] width 12 height 19
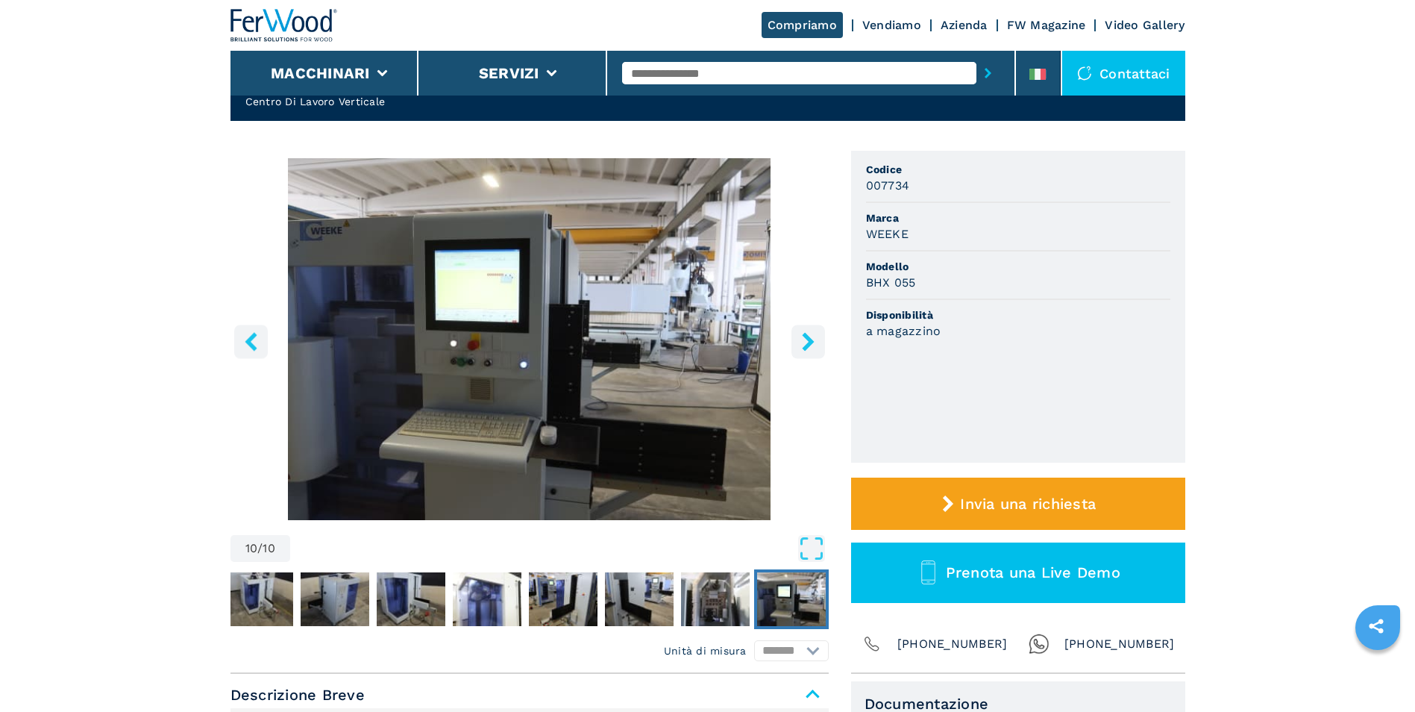
click at [810, 340] on icon "right-button" at bounding box center [808, 341] width 12 height 19
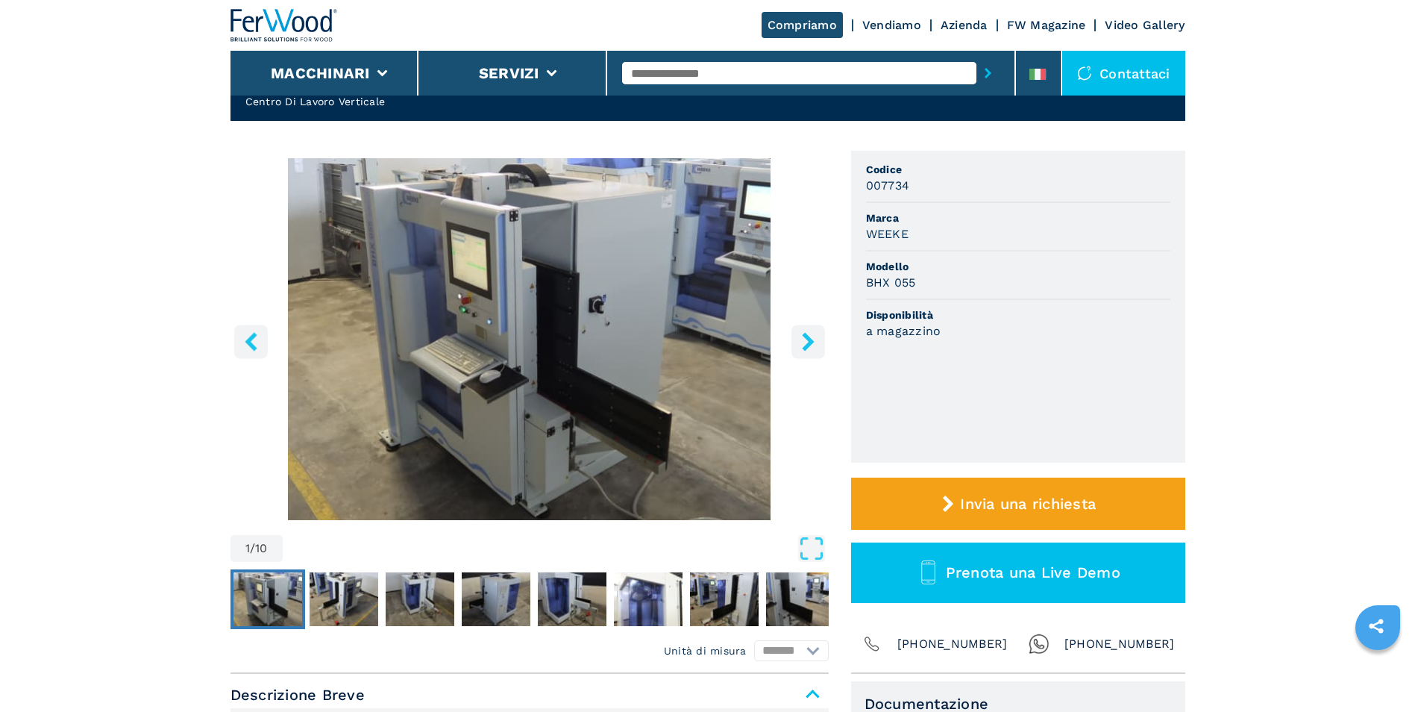
click at [810, 340] on icon "right-button" at bounding box center [808, 341] width 12 height 19
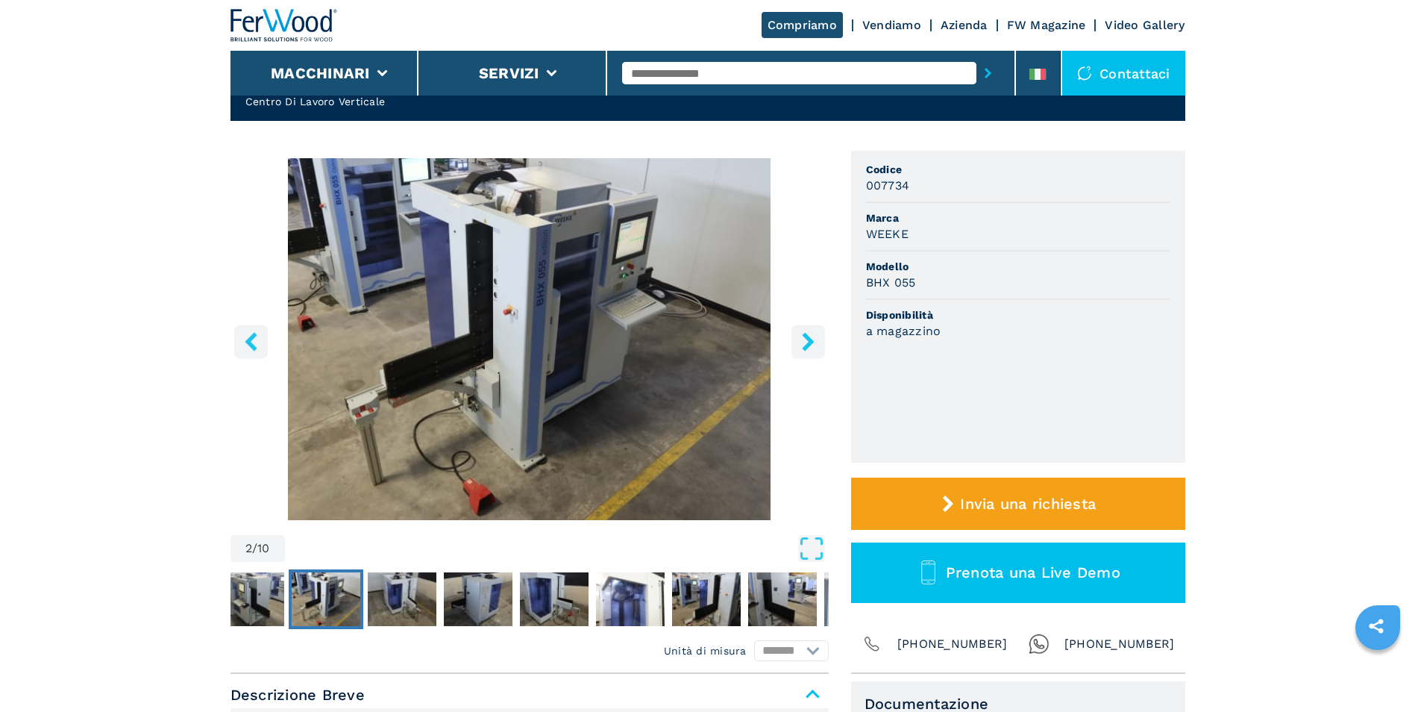
click at [810, 340] on icon "right-button" at bounding box center [808, 341] width 12 height 19
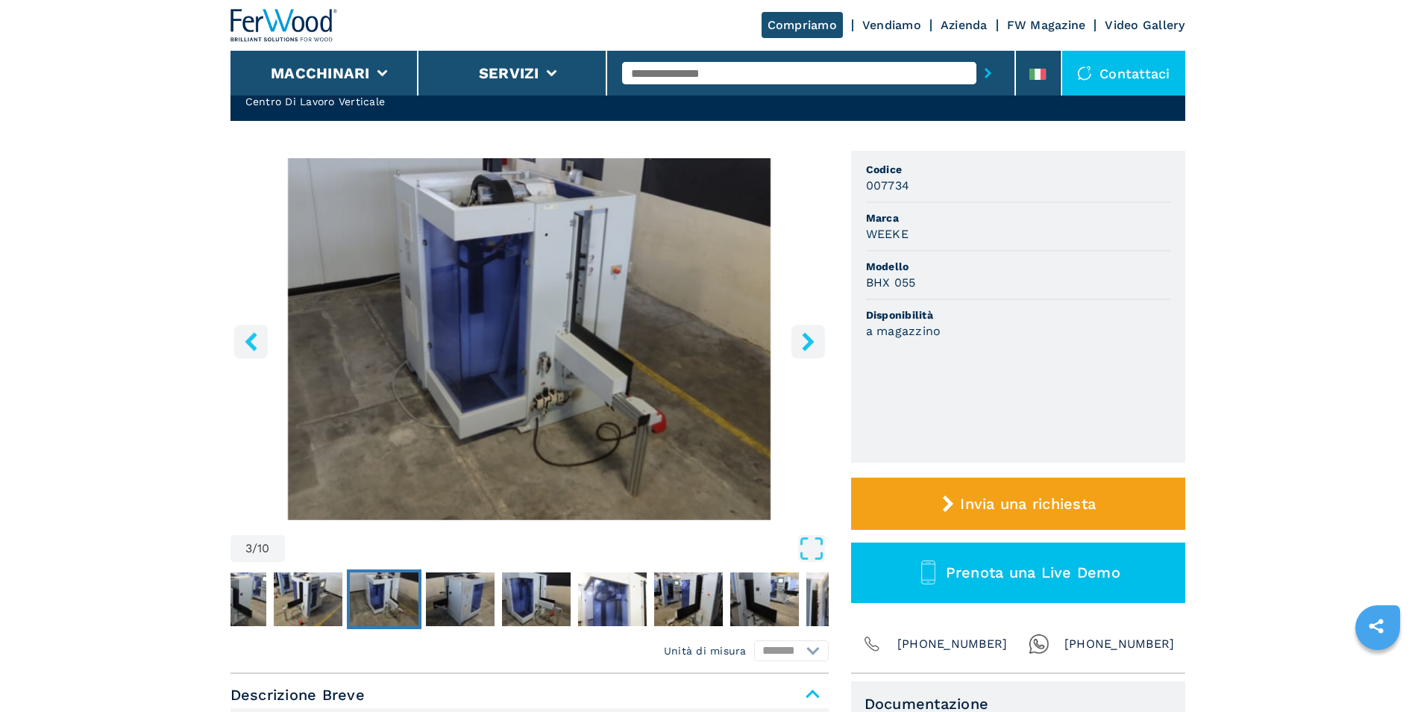
click at [810, 340] on icon "right-button" at bounding box center [808, 341] width 12 height 19
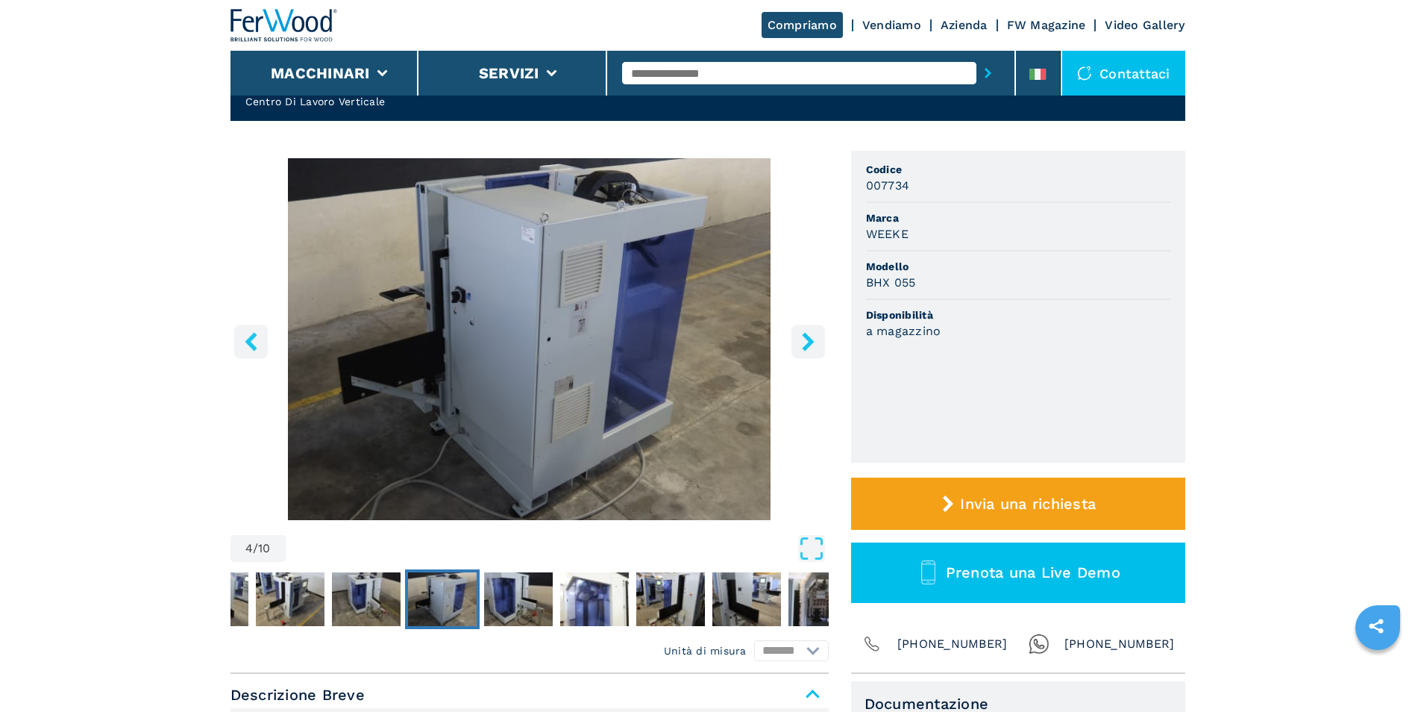
click at [810, 340] on icon "right-button" at bounding box center [808, 341] width 12 height 19
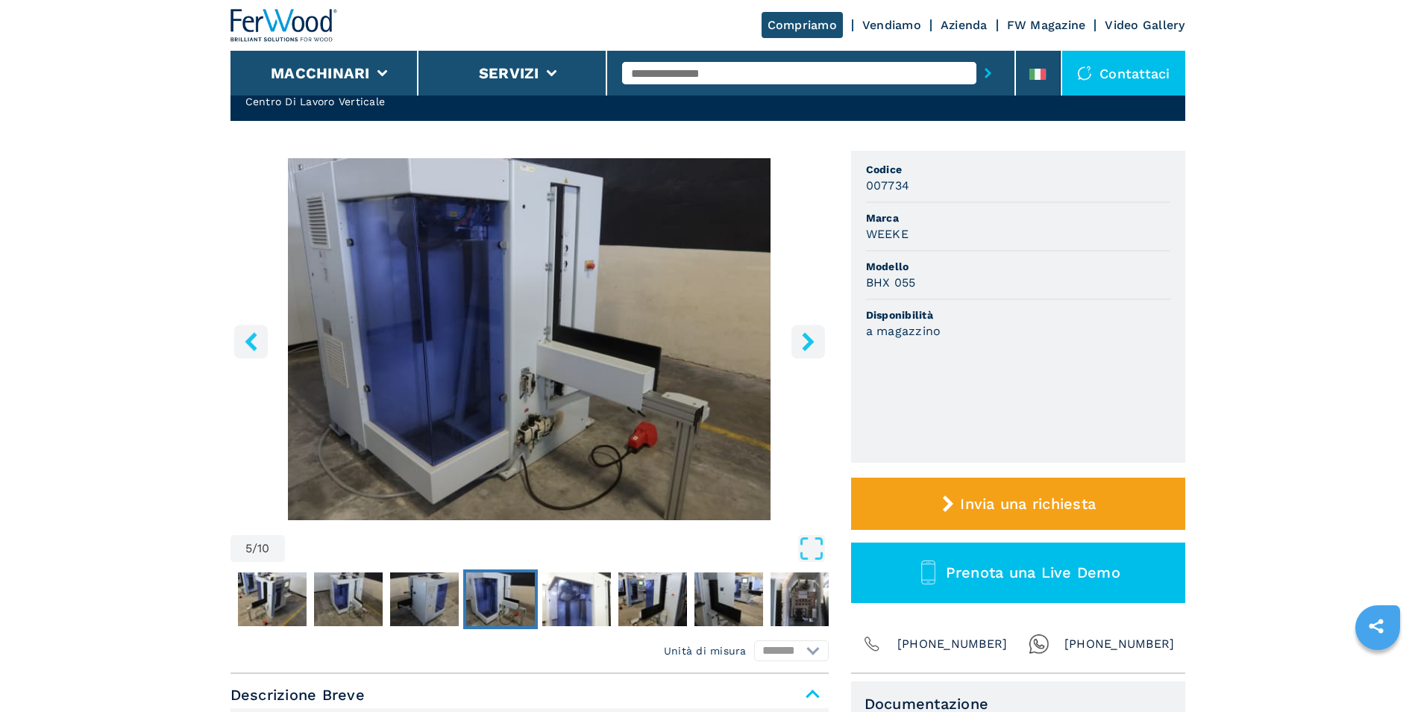
click at [810, 340] on icon "right-button" at bounding box center [808, 341] width 12 height 19
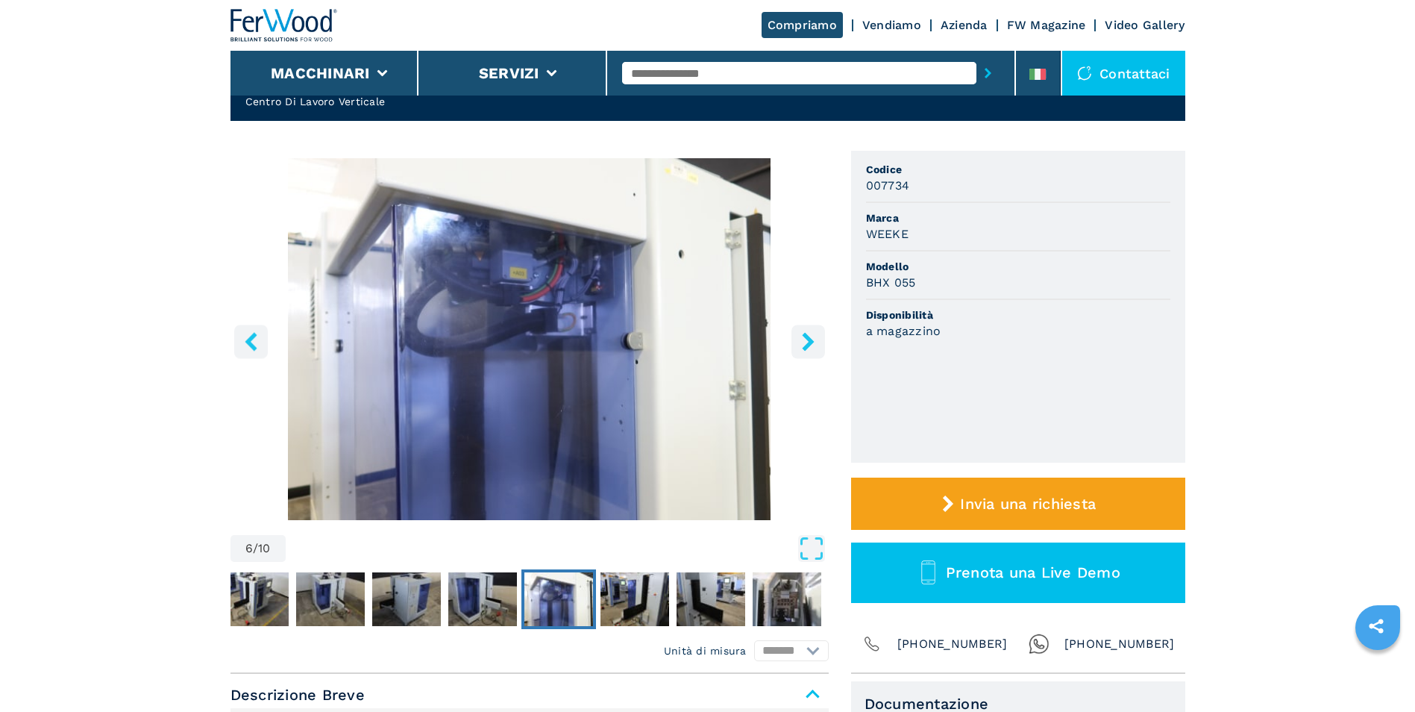
click at [810, 340] on icon "right-button" at bounding box center [808, 341] width 12 height 19
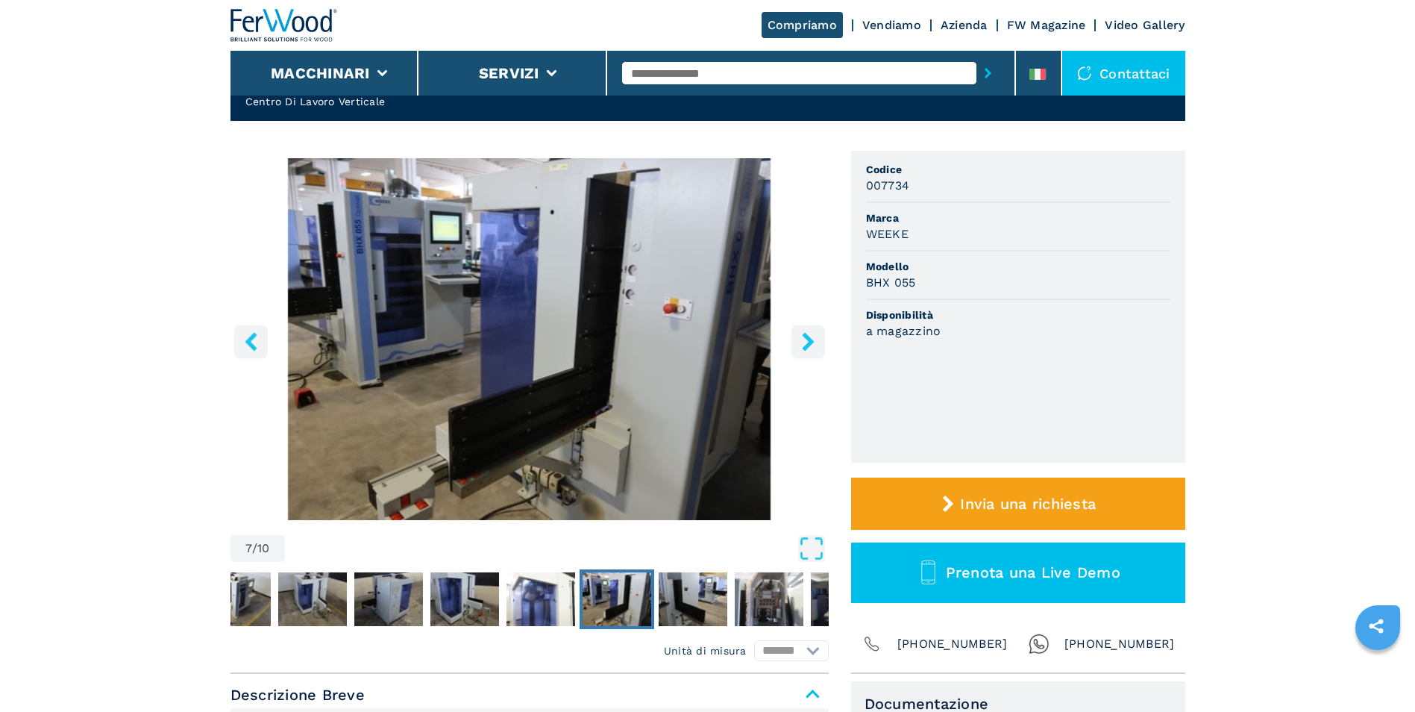
click at [810, 340] on icon "right-button" at bounding box center [808, 341] width 12 height 19
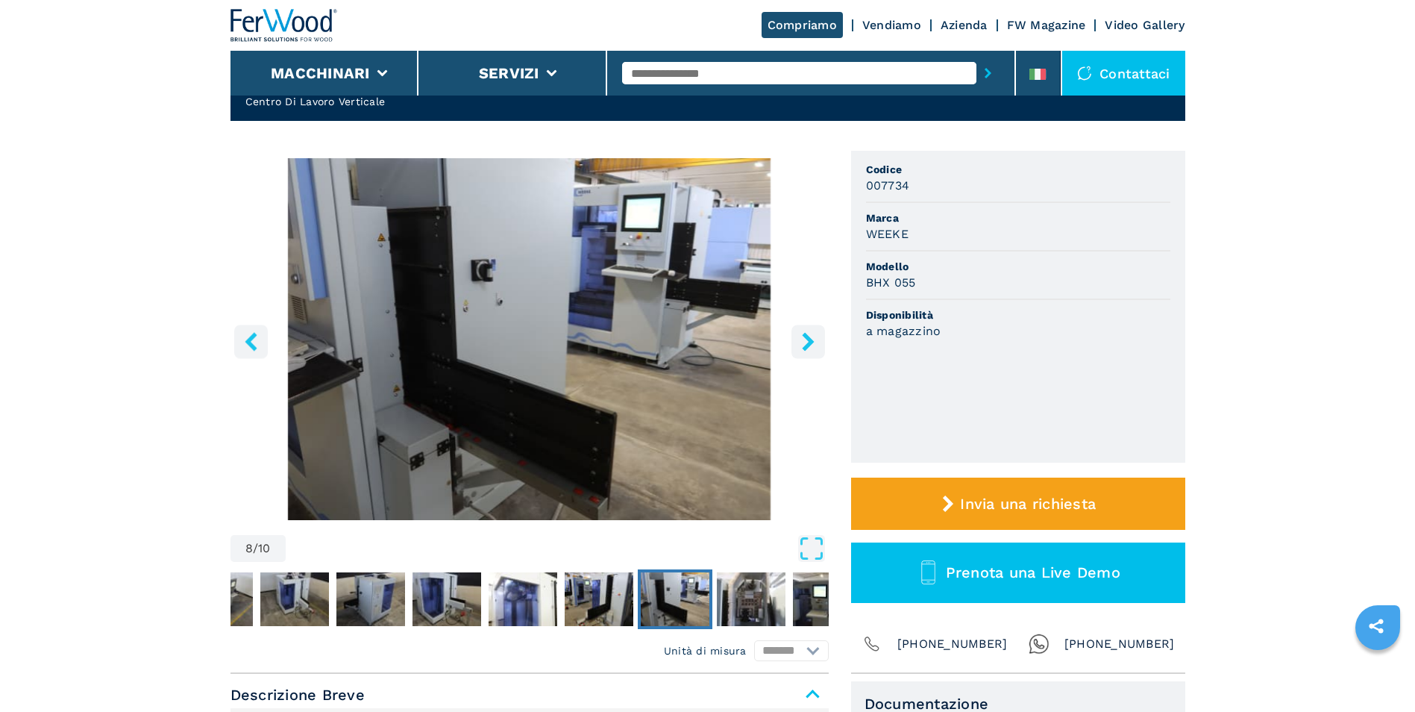
click at [810, 340] on icon "right-button" at bounding box center [808, 341] width 12 height 19
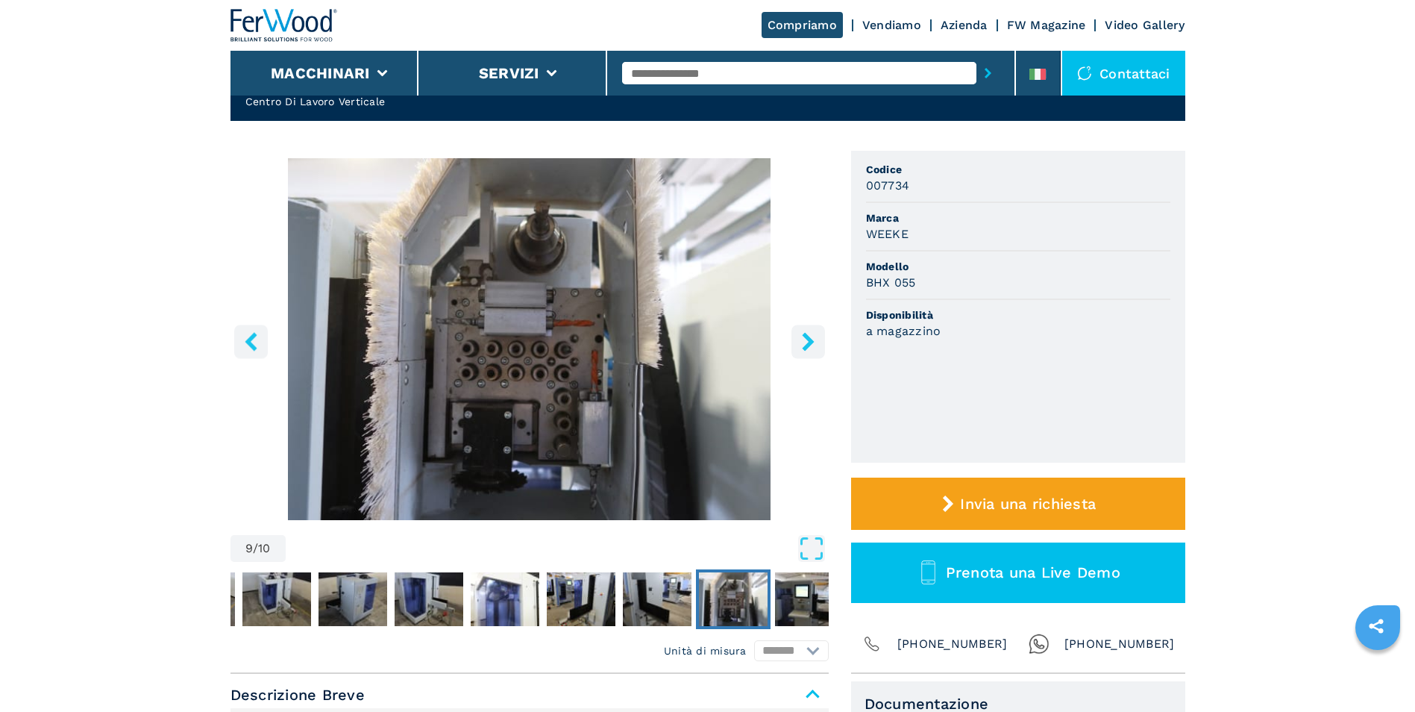
click at [810, 340] on icon "right-button" at bounding box center [808, 341] width 12 height 19
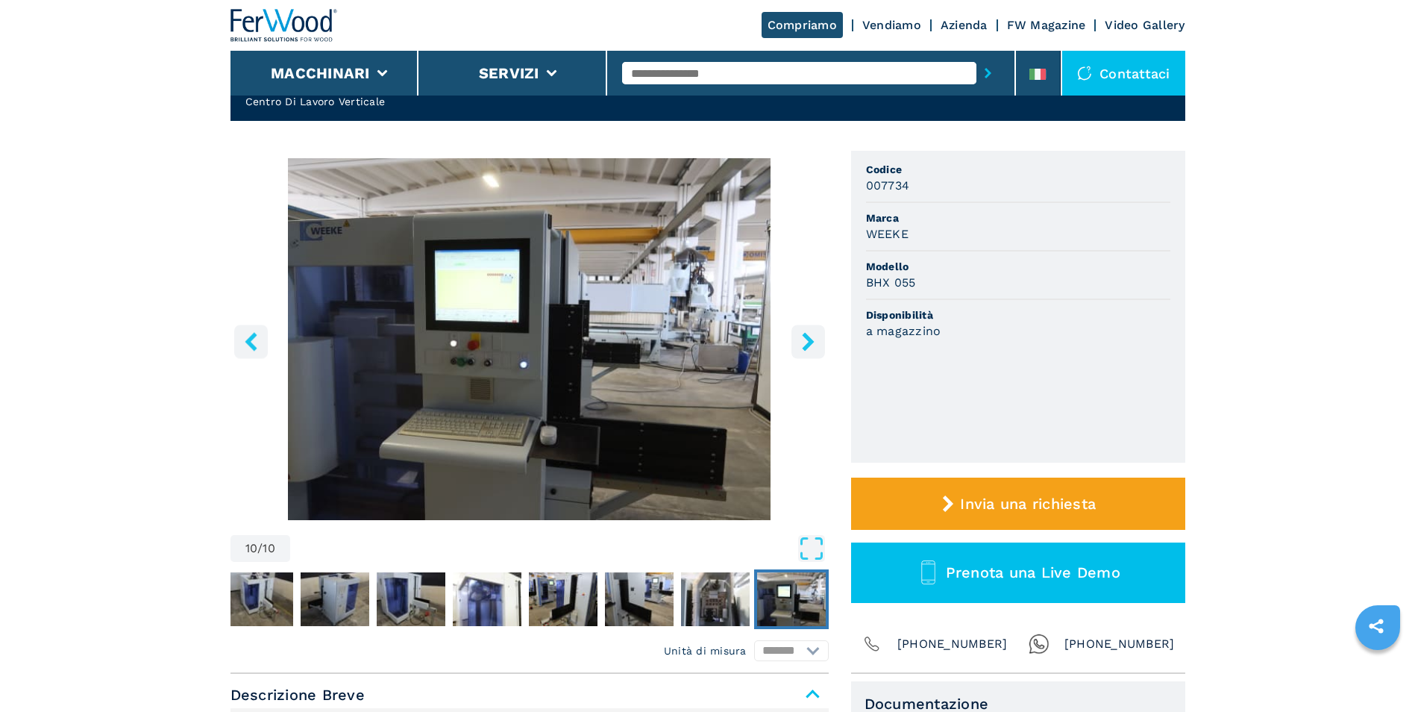
click at [809, 340] on icon "right-button" at bounding box center [808, 341] width 12 height 19
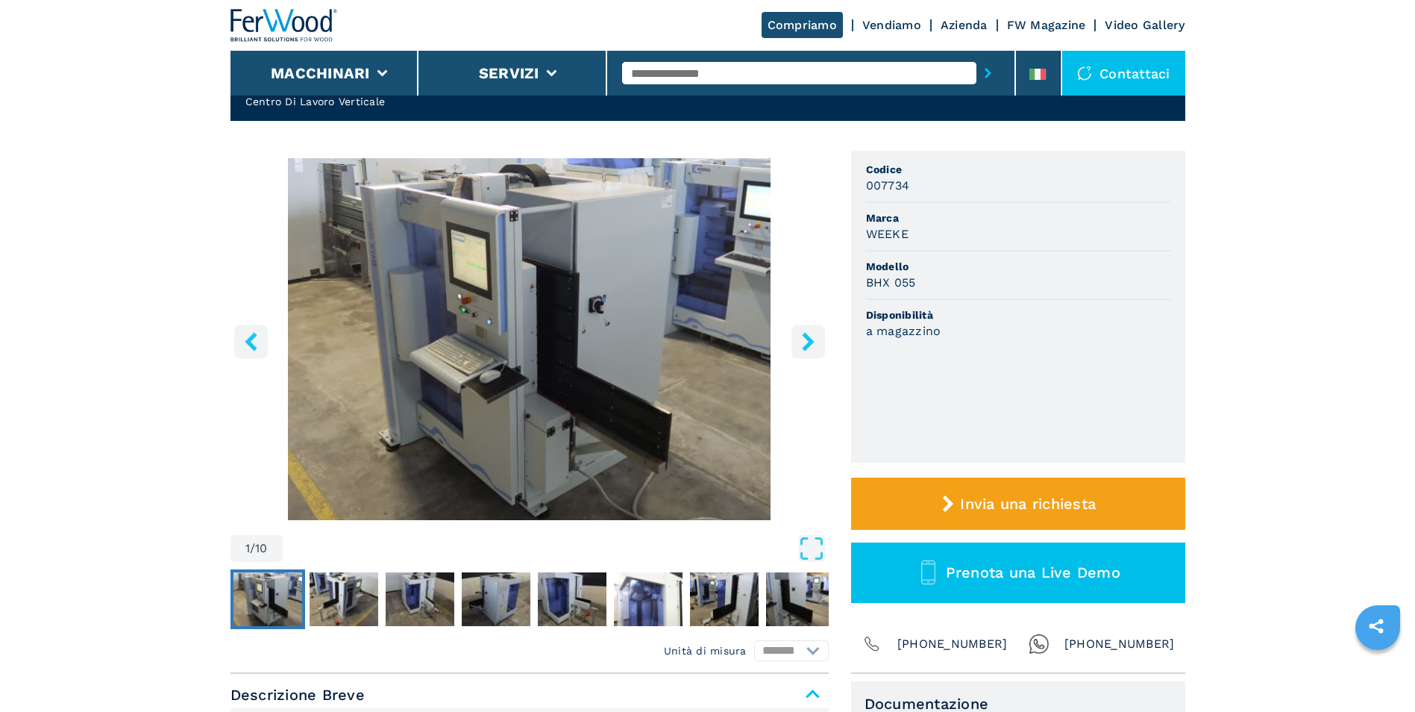
select select "**********"
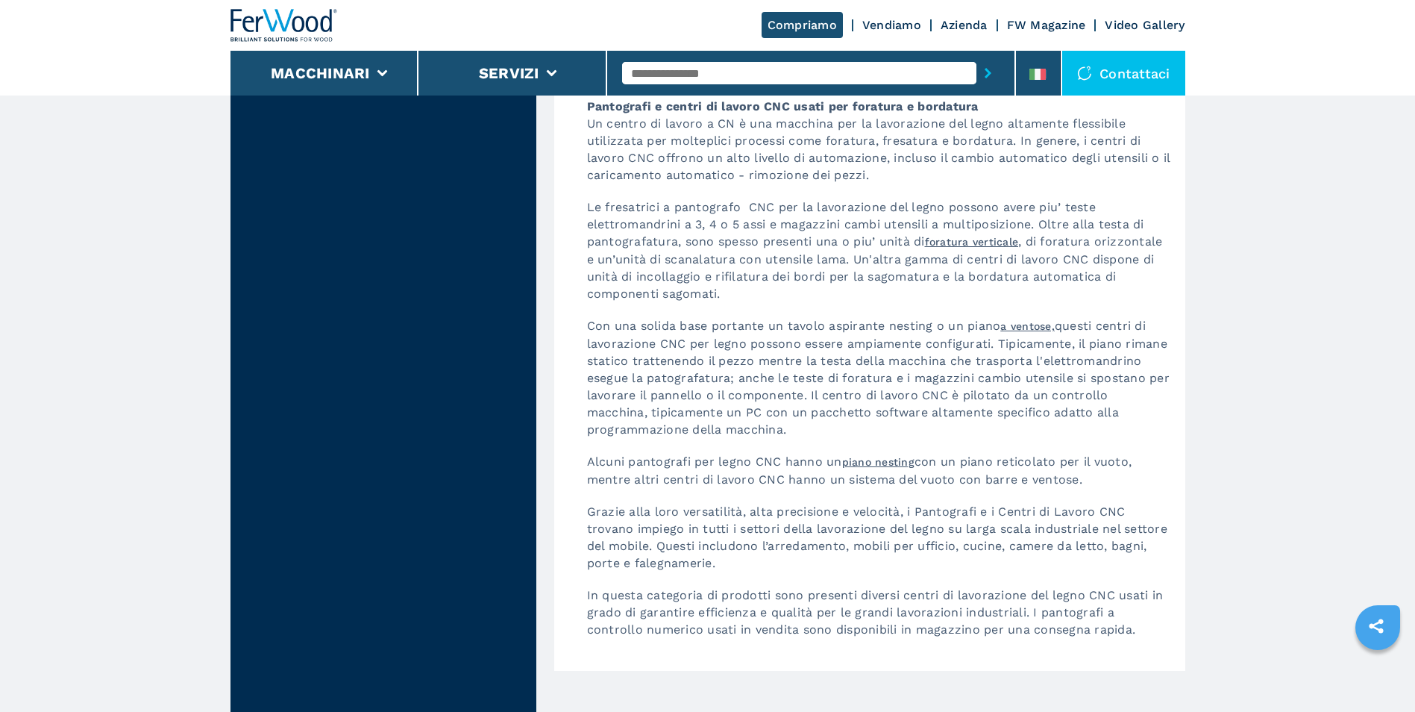
scroll to position [3878, 0]
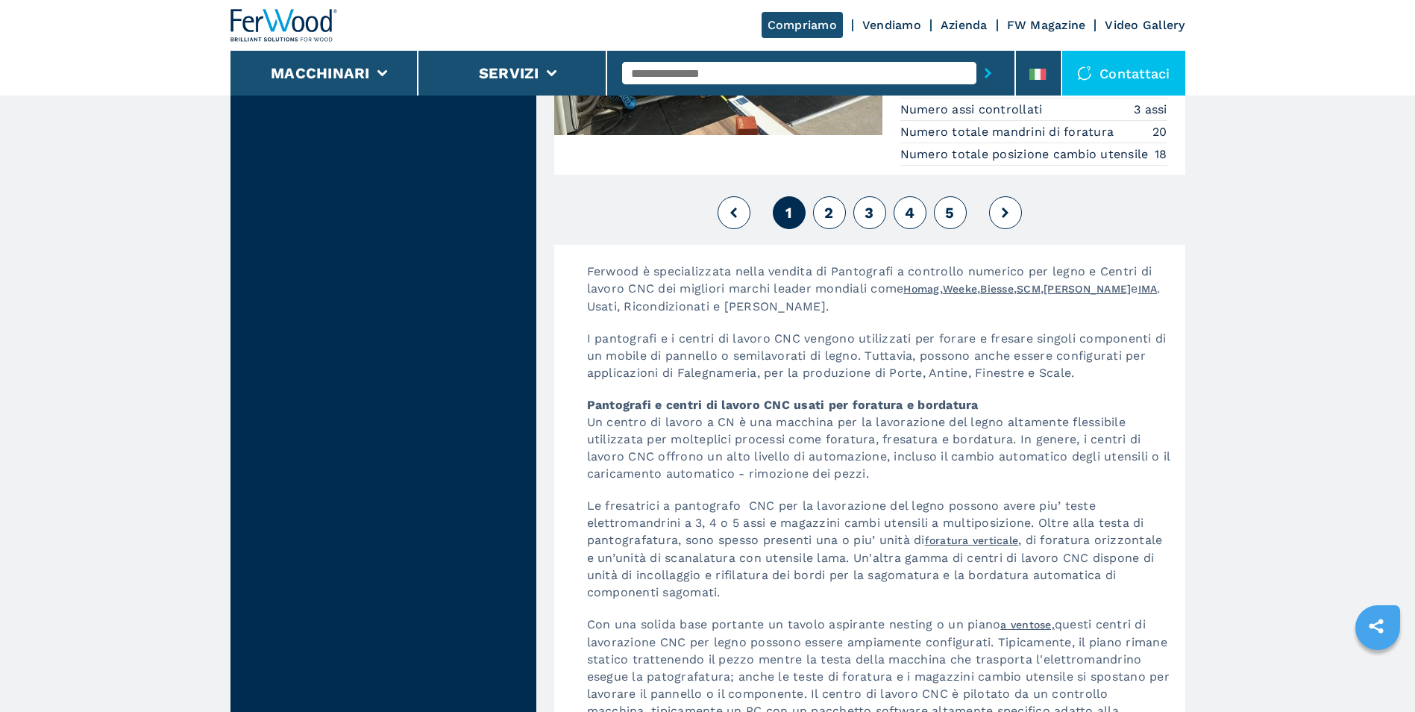
click at [833, 222] on span "2" at bounding box center [828, 213] width 9 height 18
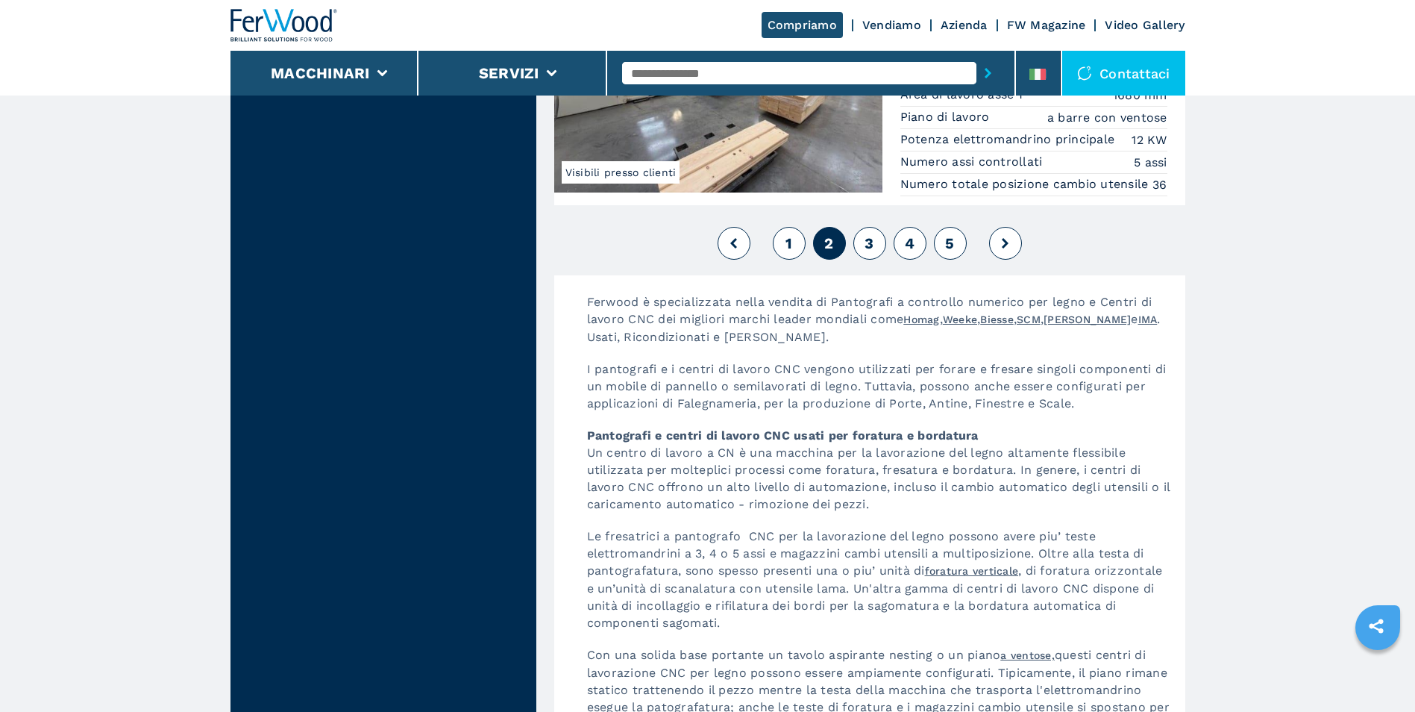
scroll to position [3729, 0]
click at [871, 251] on span "3" at bounding box center [868, 242] width 9 height 18
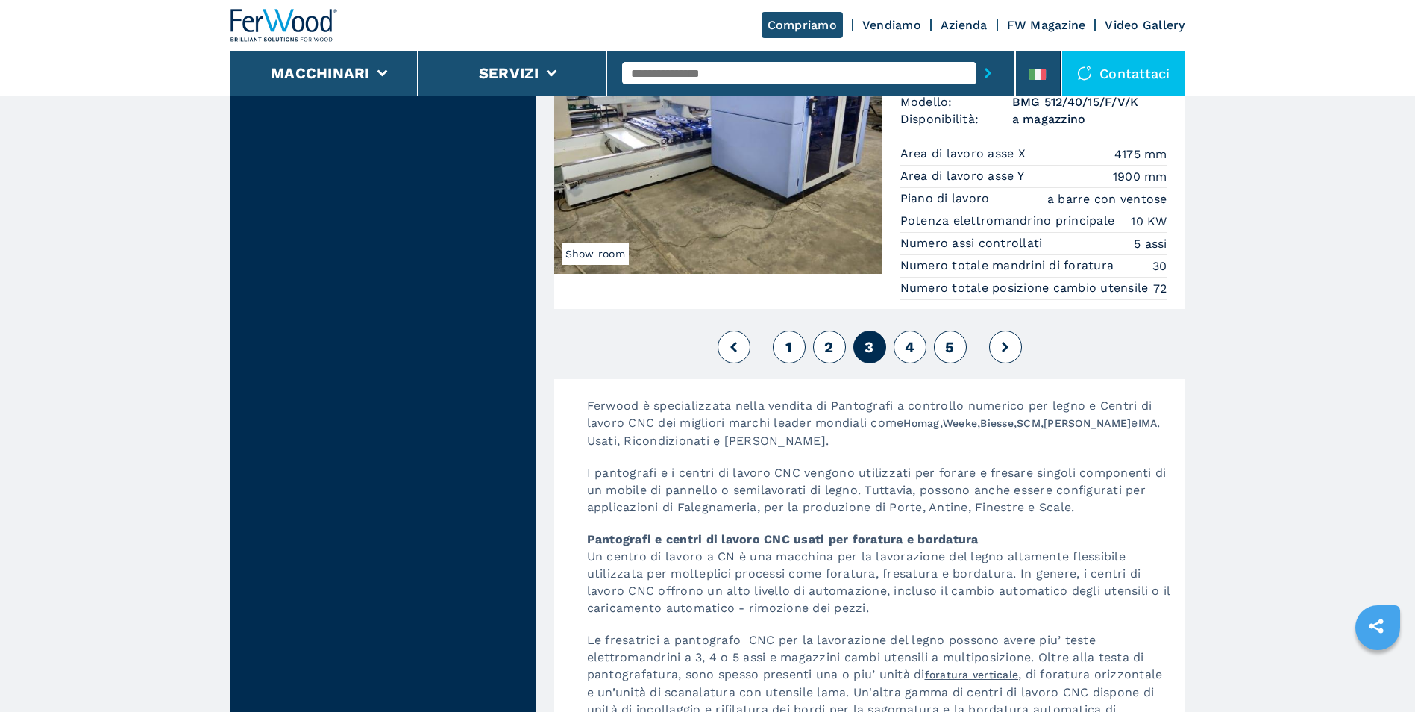
scroll to position [3729, 0]
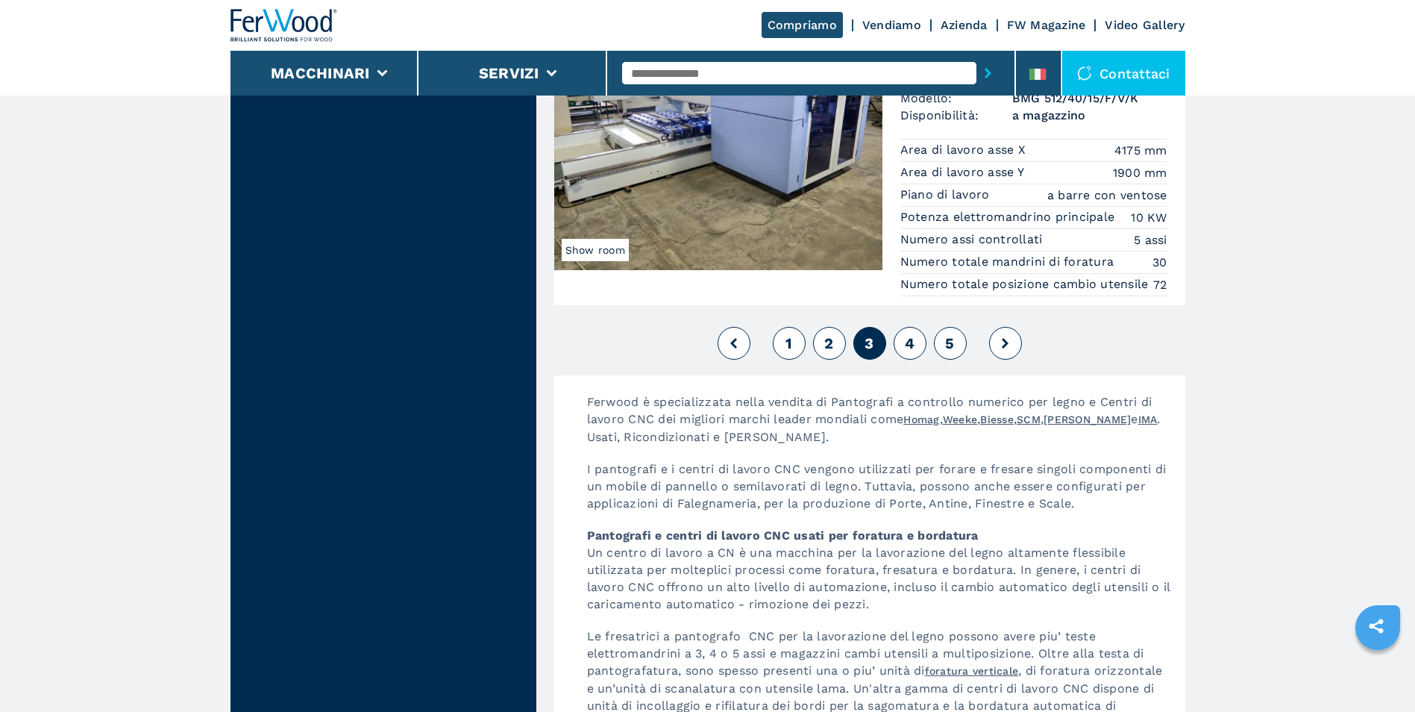
click at [910, 352] on span "4" at bounding box center [910, 343] width 10 height 18
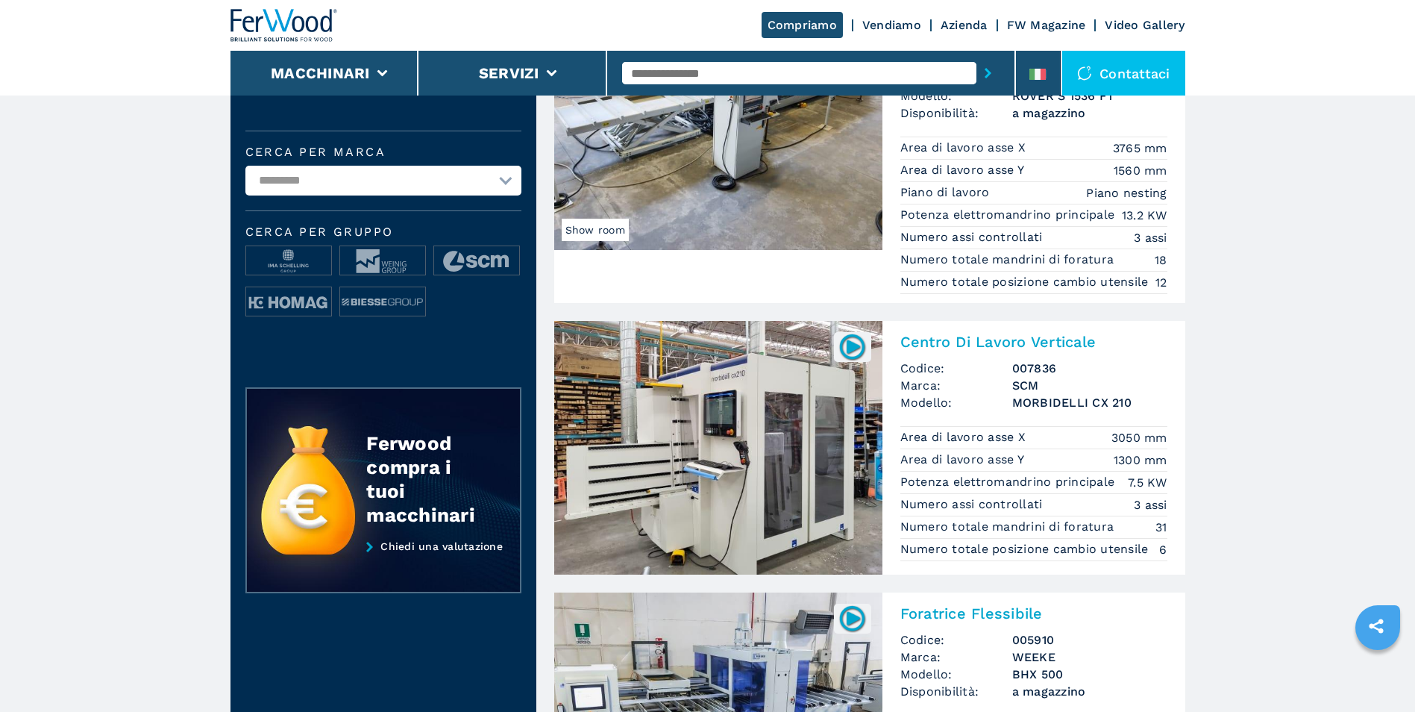
scroll to position [522, 0]
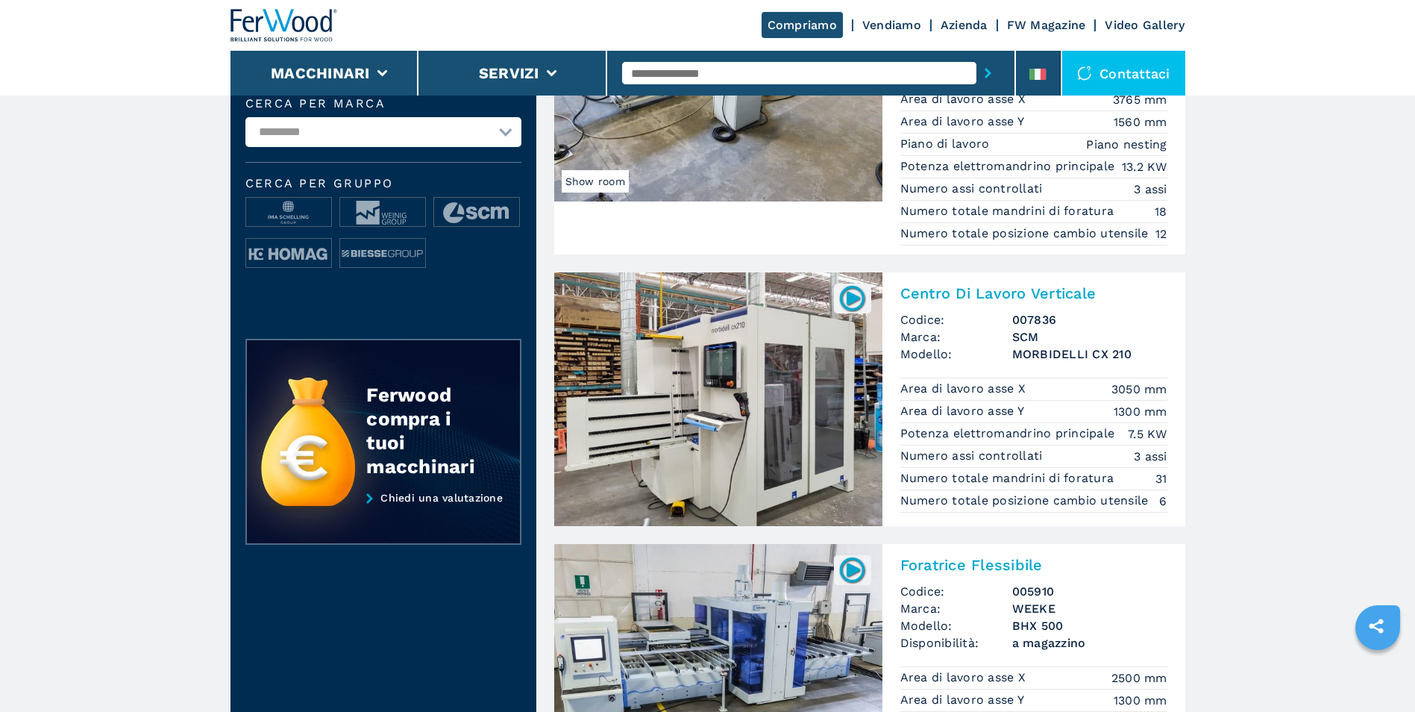
click at [777, 380] on img at bounding box center [718, 399] width 328 height 254
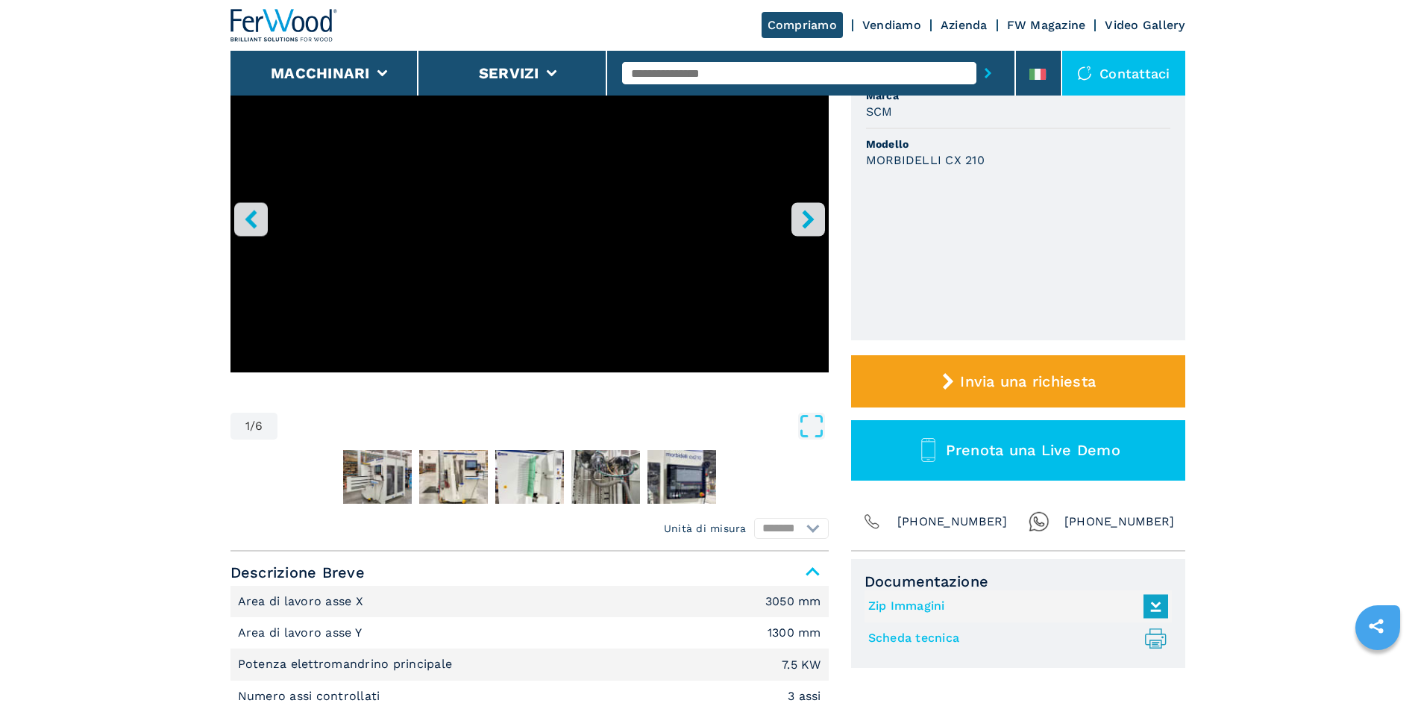
scroll to position [224, 0]
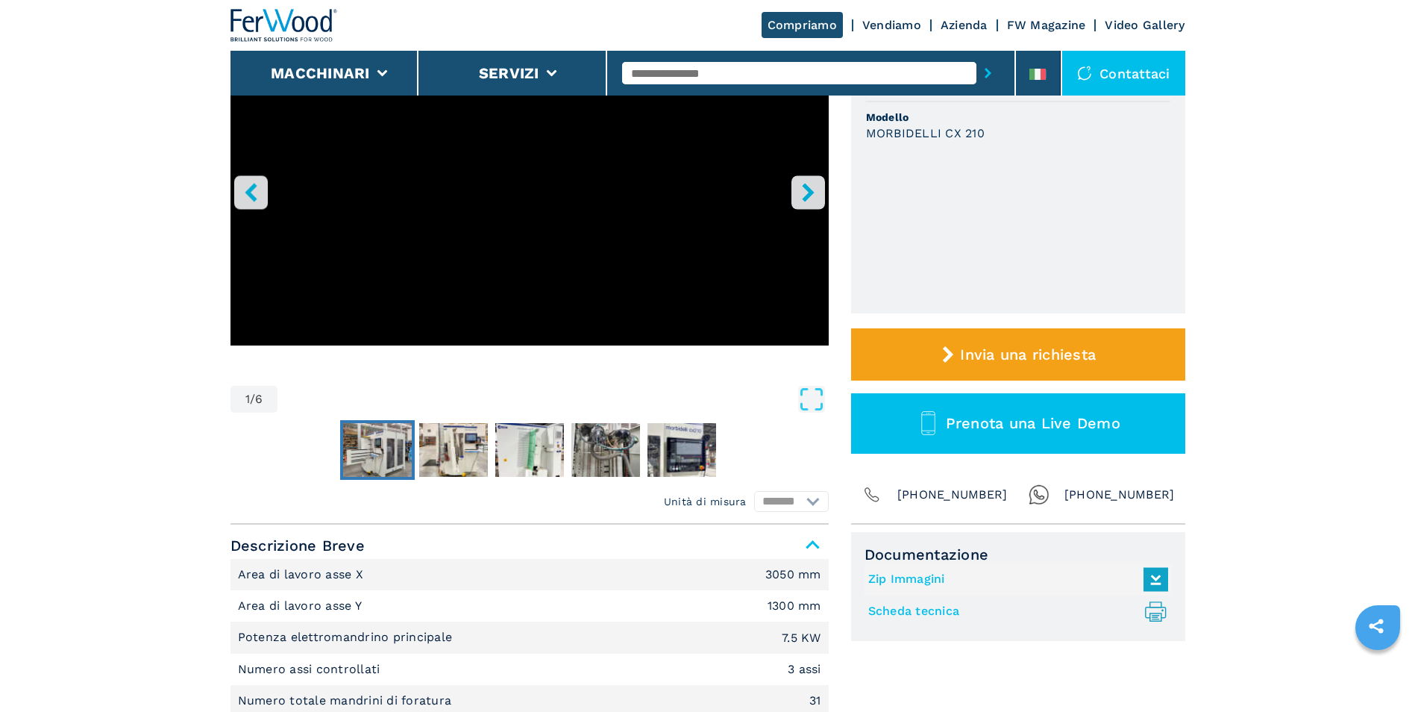
click at [376, 460] on img "Go to Slide 2" at bounding box center [377, 450] width 69 height 54
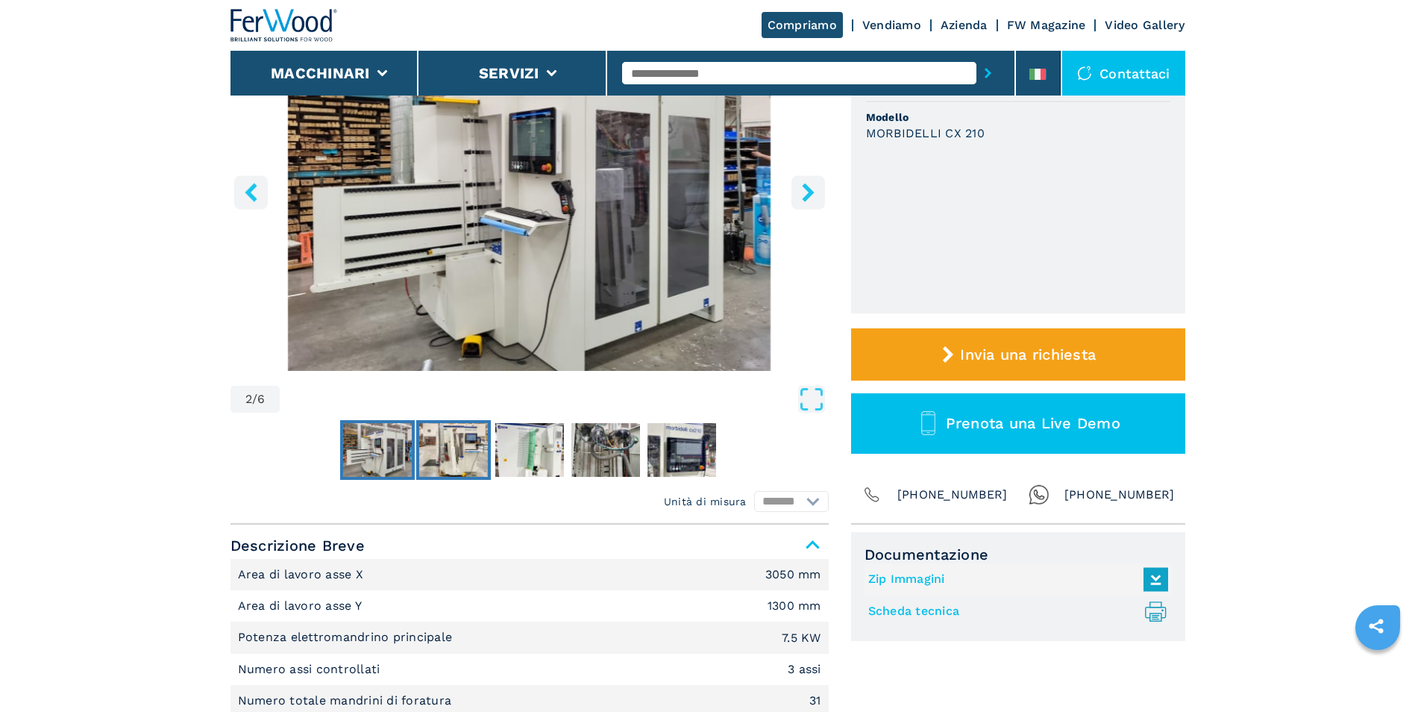
click at [462, 456] on img "Go to Slide 3" at bounding box center [453, 450] width 69 height 54
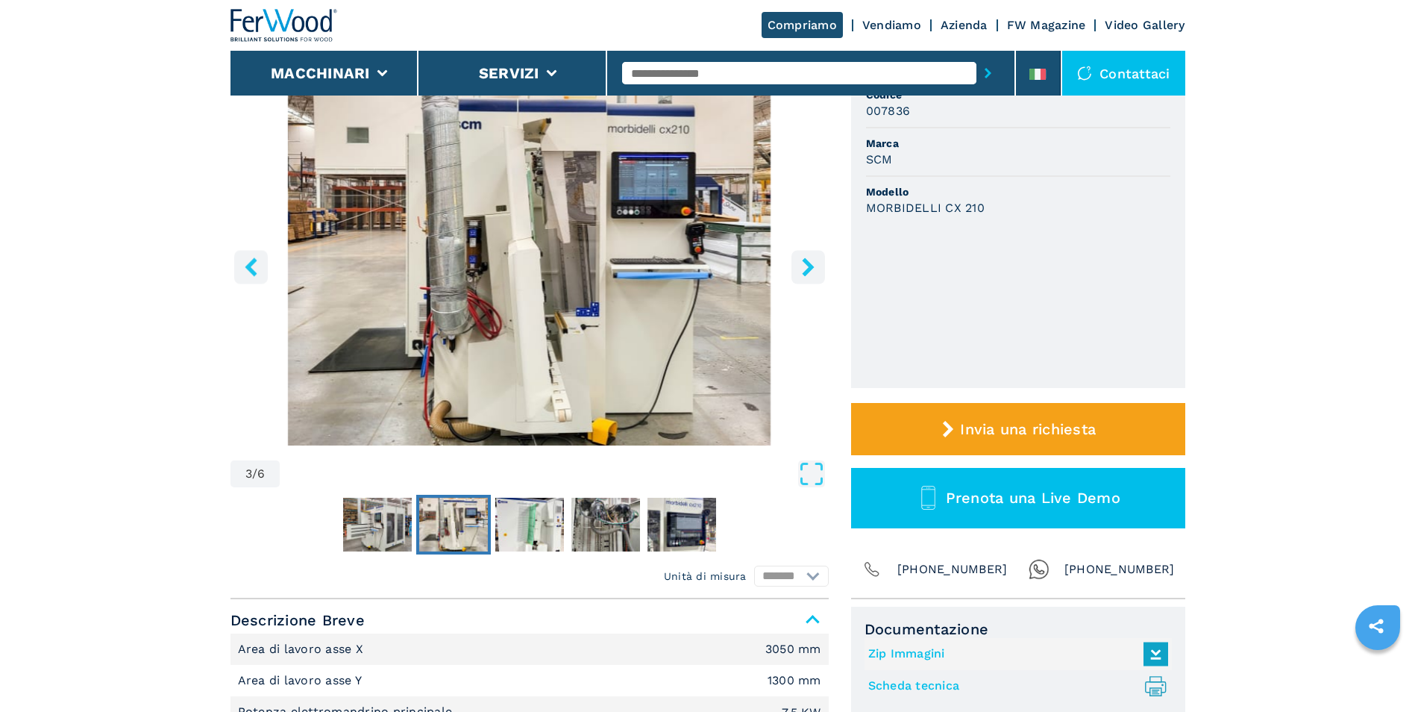
scroll to position [75, 0]
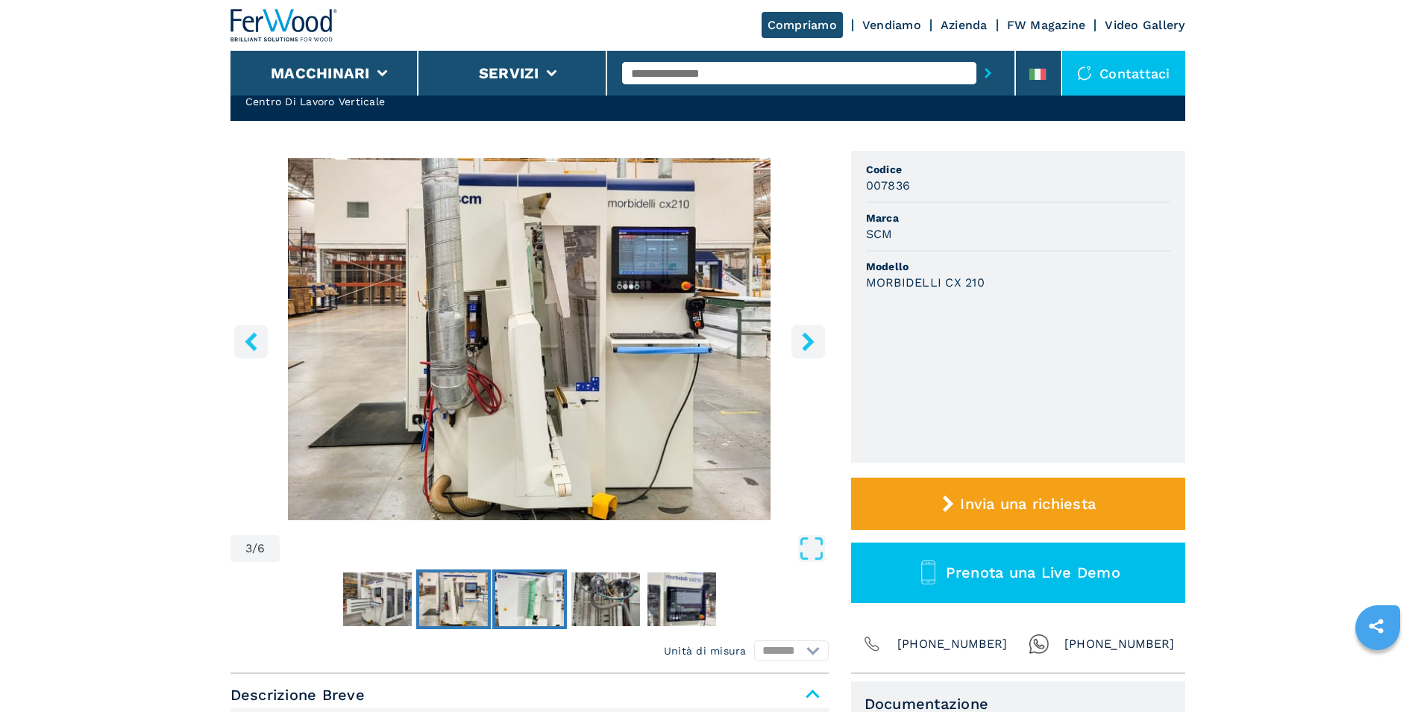
click at [529, 613] on img "Go to Slide 4" at bounding box center [529, 599] width 69 height 54
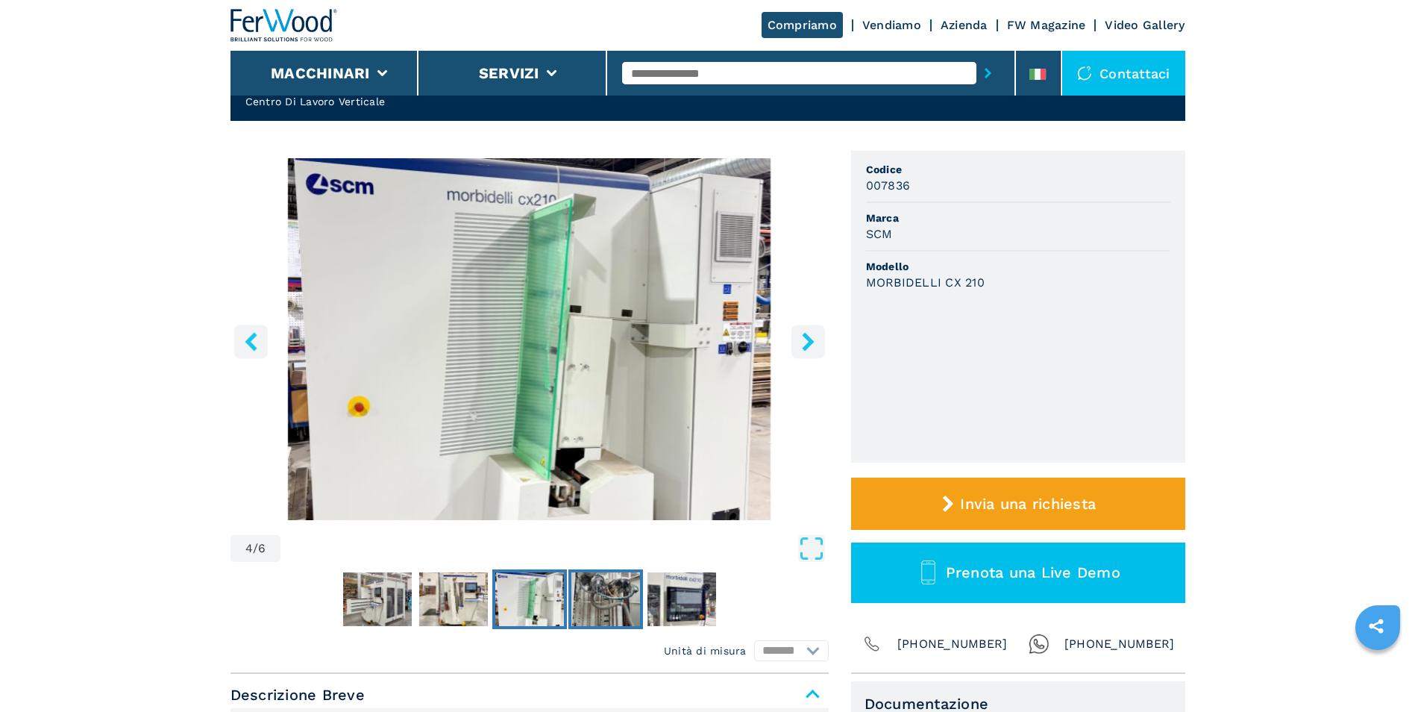
click at [601, 598] on img "Go to Slide 5" at bounding box center [605, 599] width 69 height 54
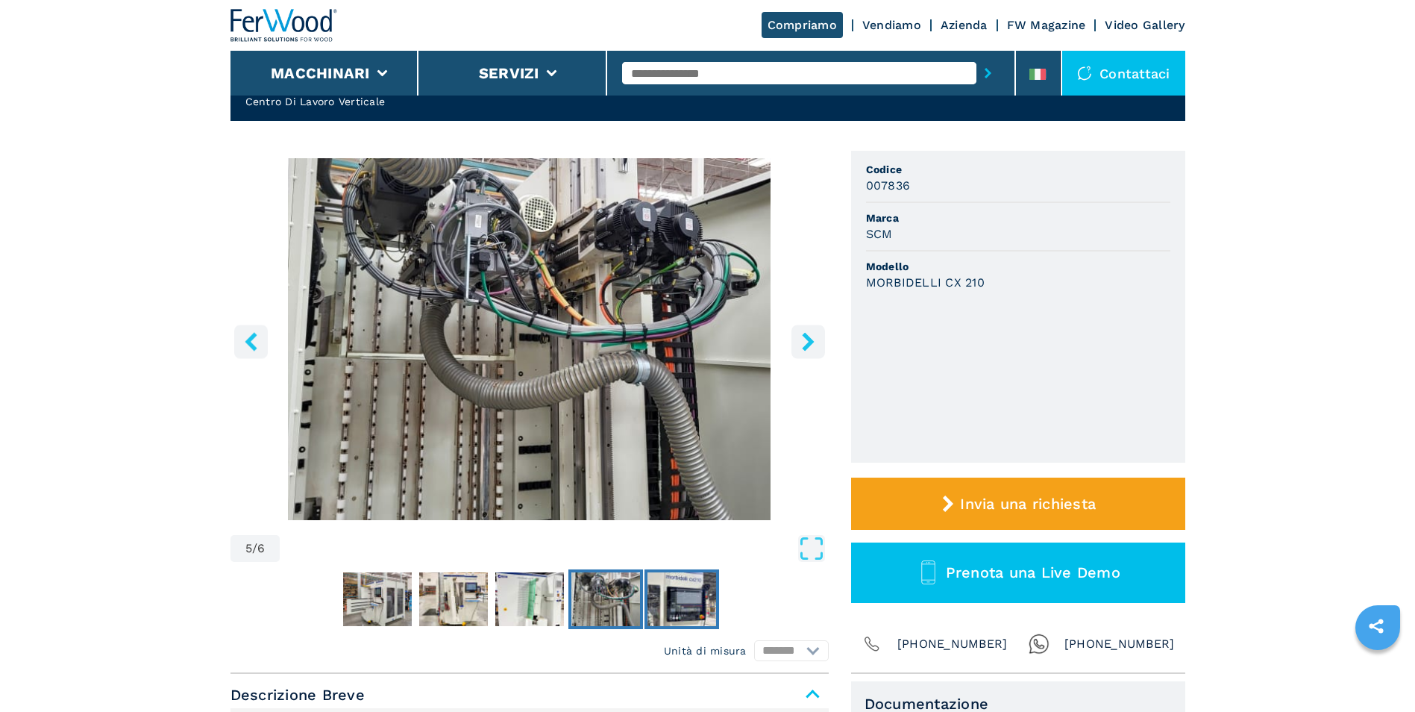
click at [665, 592] on img "Go to Slide 6" at bounding box center [681, 599] width 69 height 54
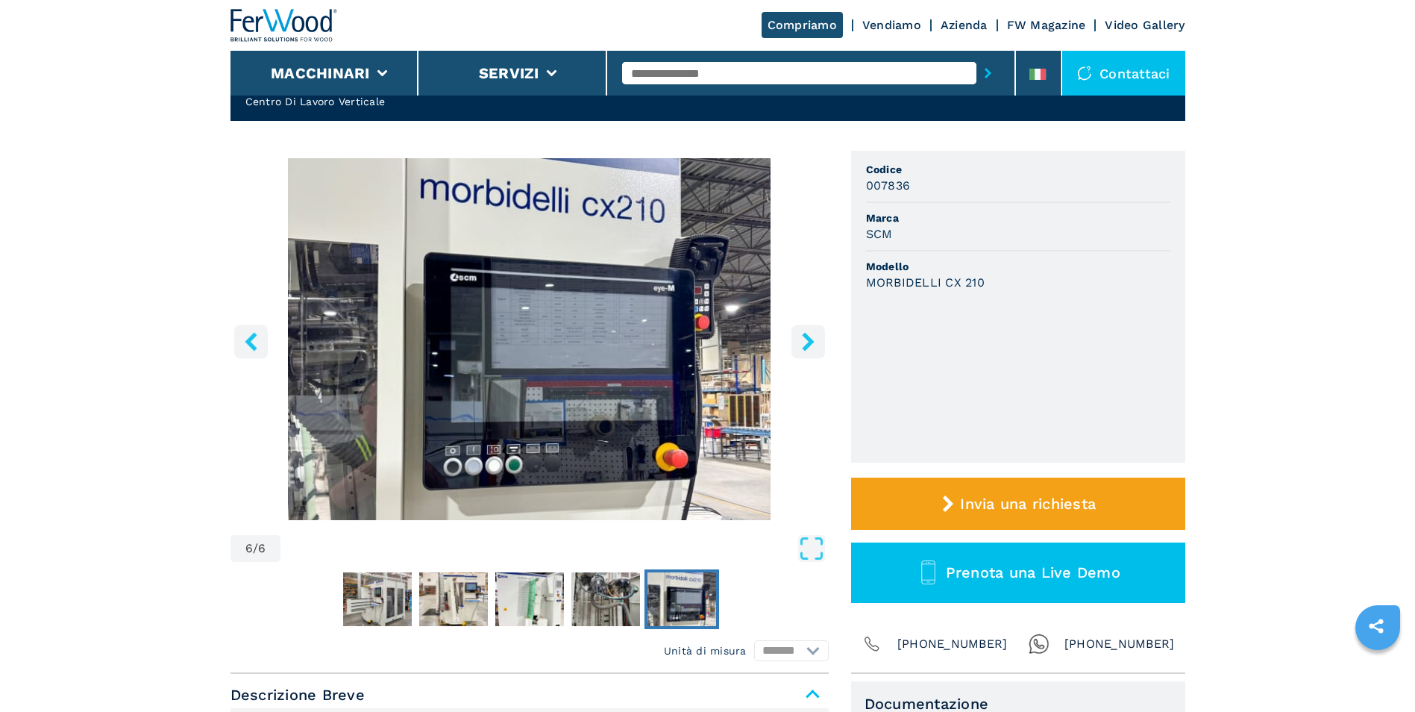
click at [665, 591] on img "Go to Slide 6" at bounding box center [681, 599] width 69 height 54
click at [801, 339] on icon "right-button" at bounding box center [808, 341] width 19 height 19
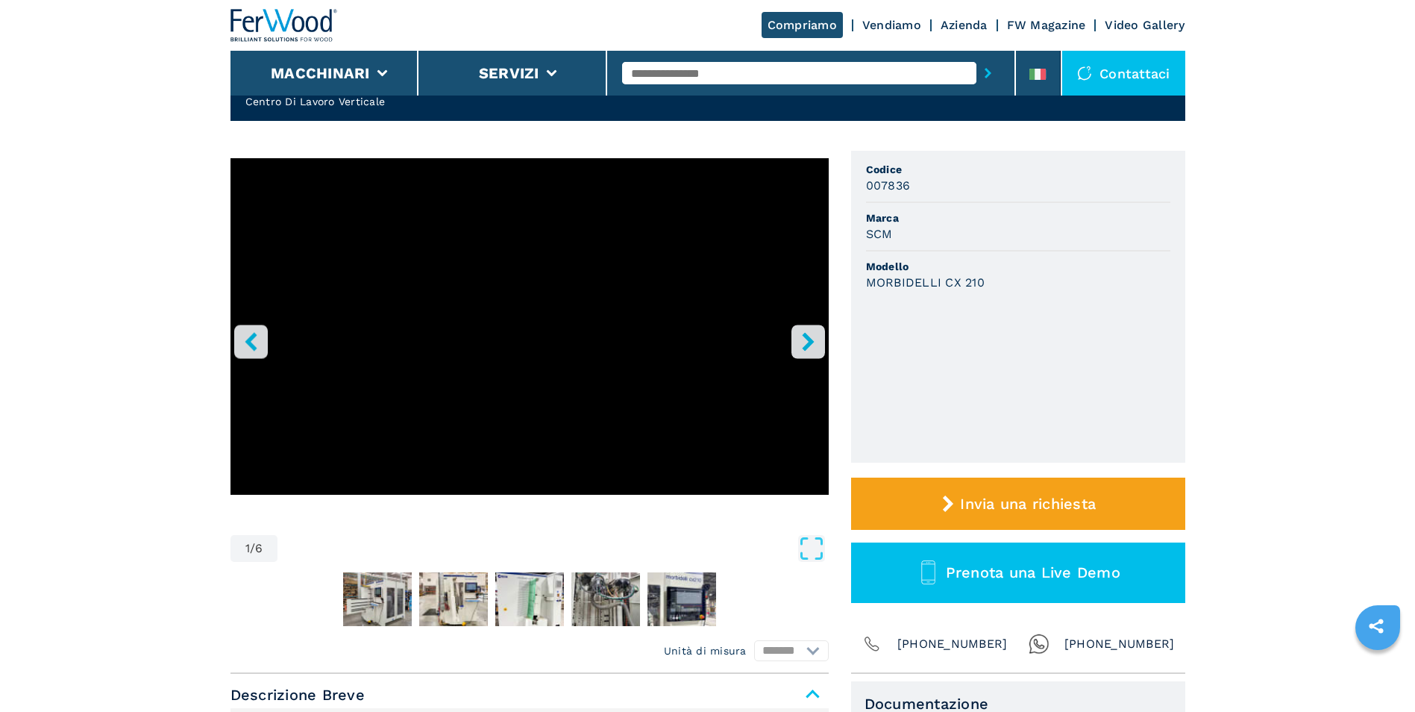
click at [799, 345] on icon "right-button" at bounding box center [808, 341] width 19 height 19
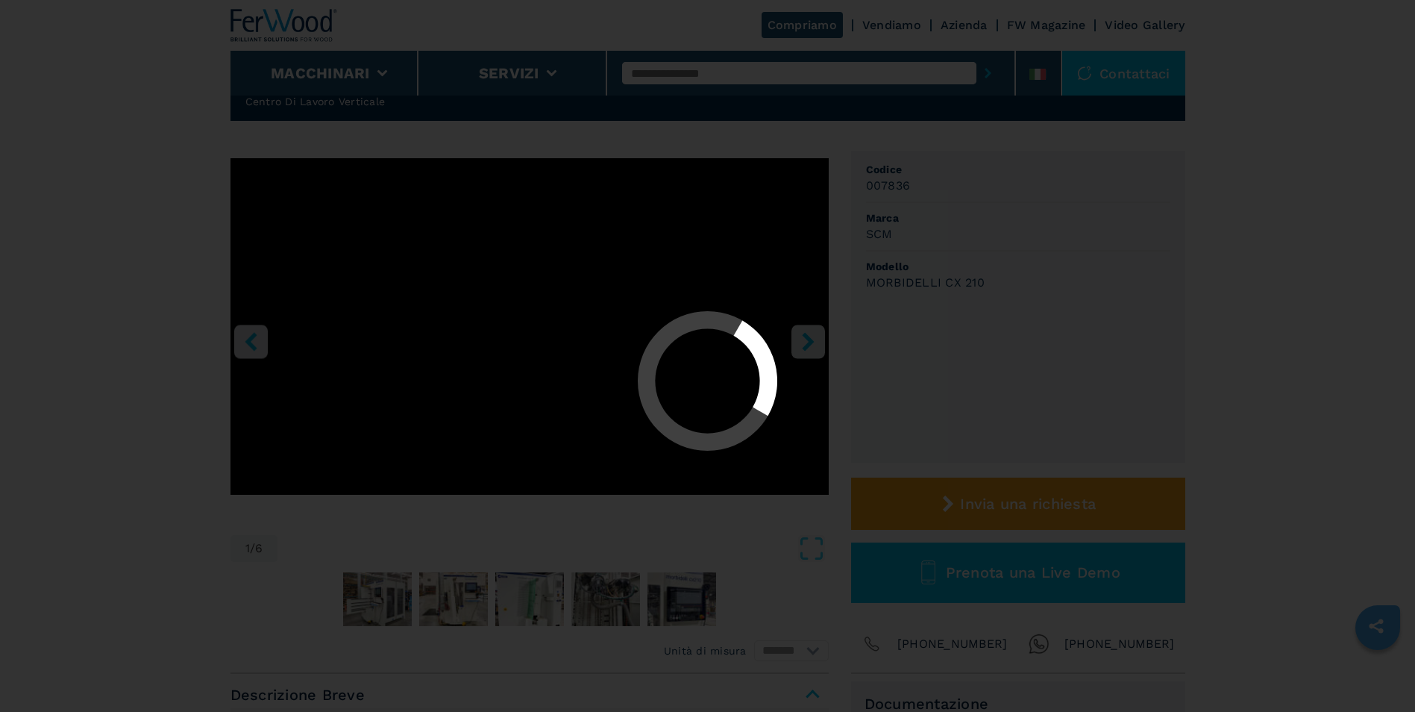
select select "**********"
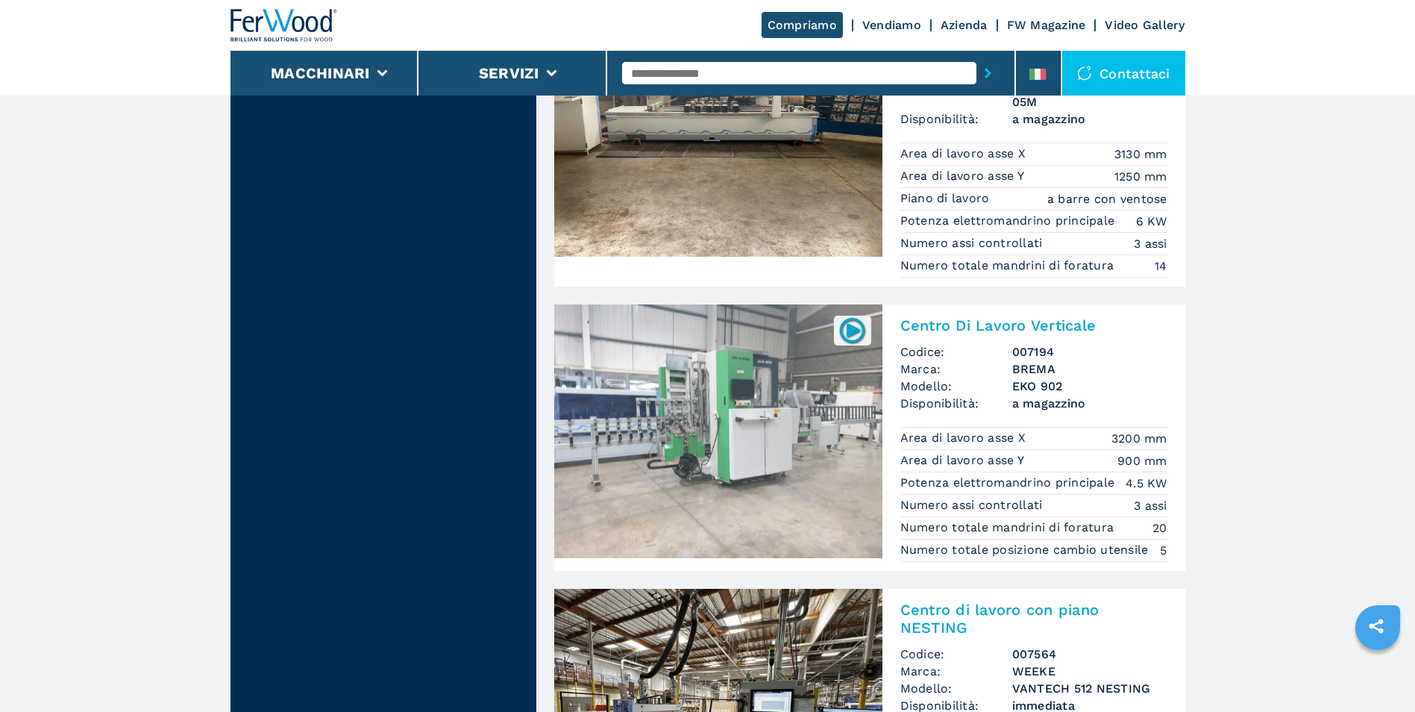
scroll to position [1790, 0]
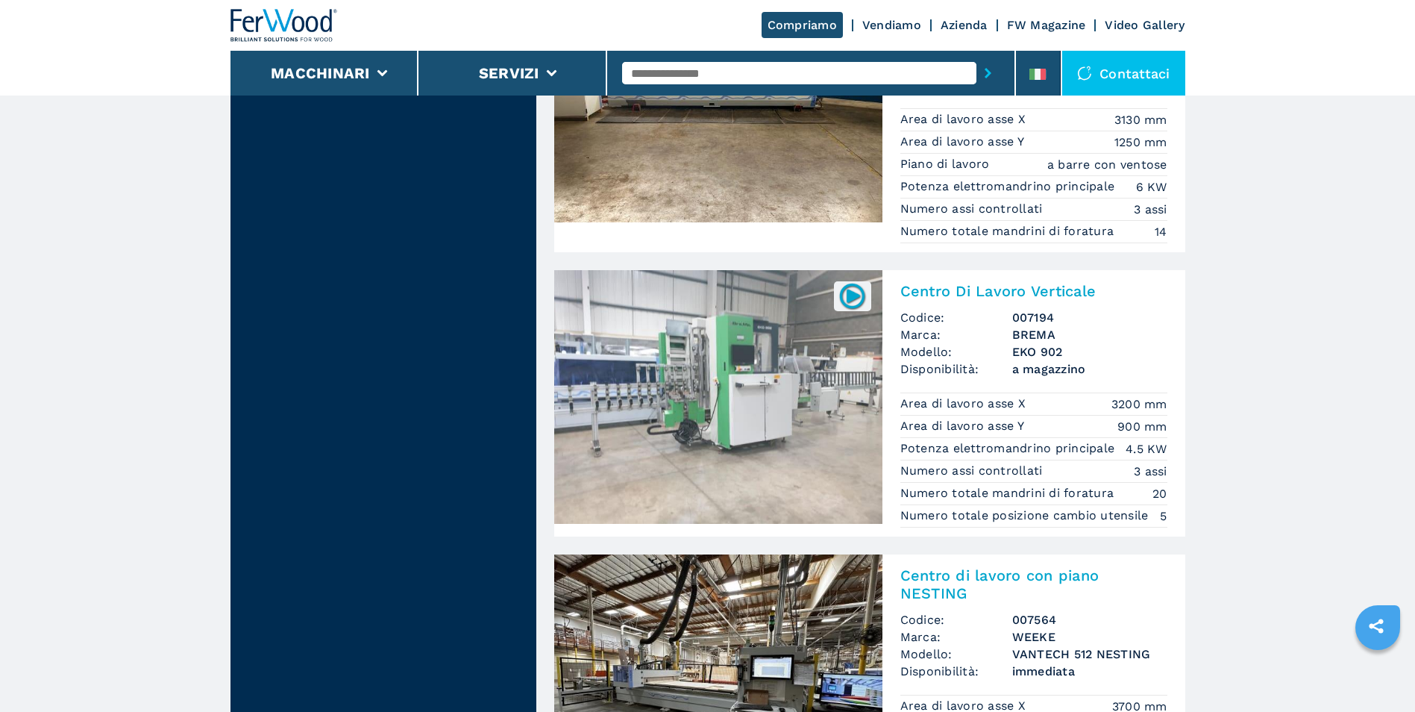
click at [847, 295] on img at bounding box center [852, 295] width 29 height 29
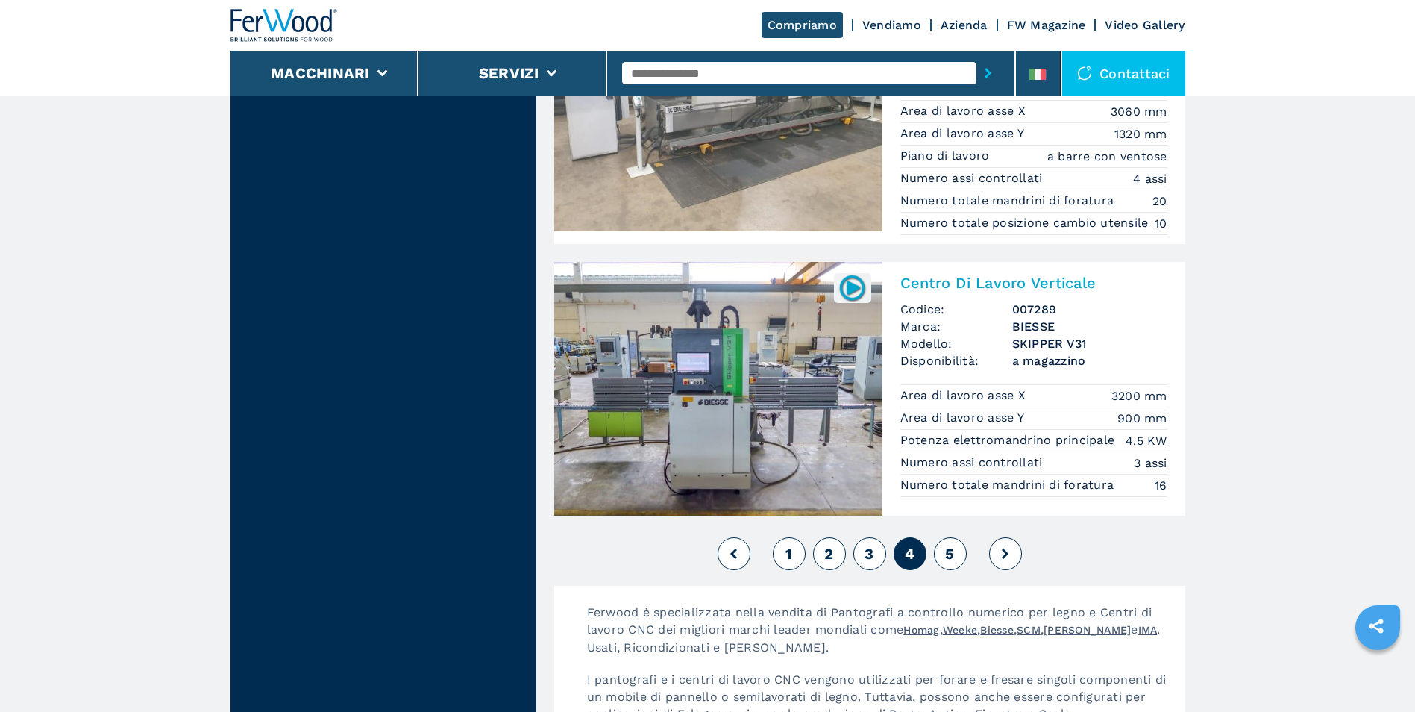
scroll to position [3505, 0]
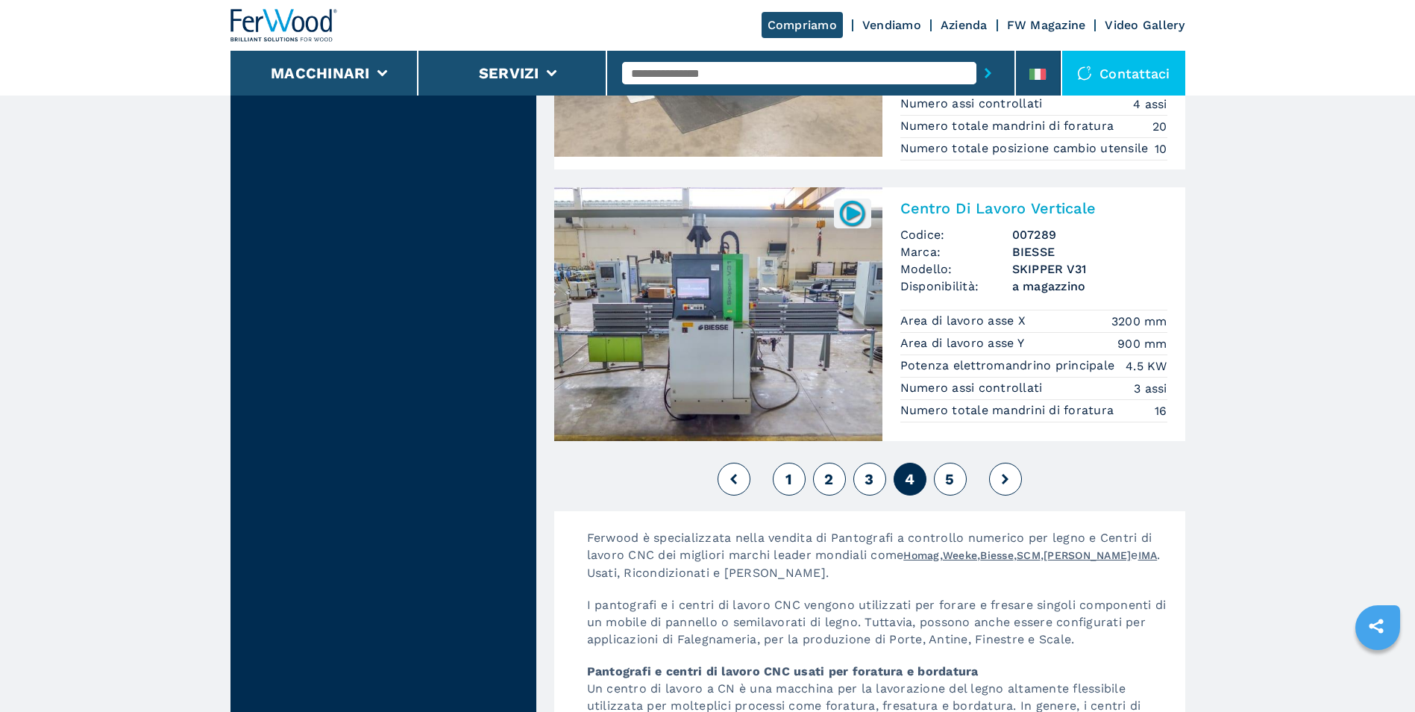
click at [955, 481] on button "5" at bounding box center [950, 478] width 33 height 33
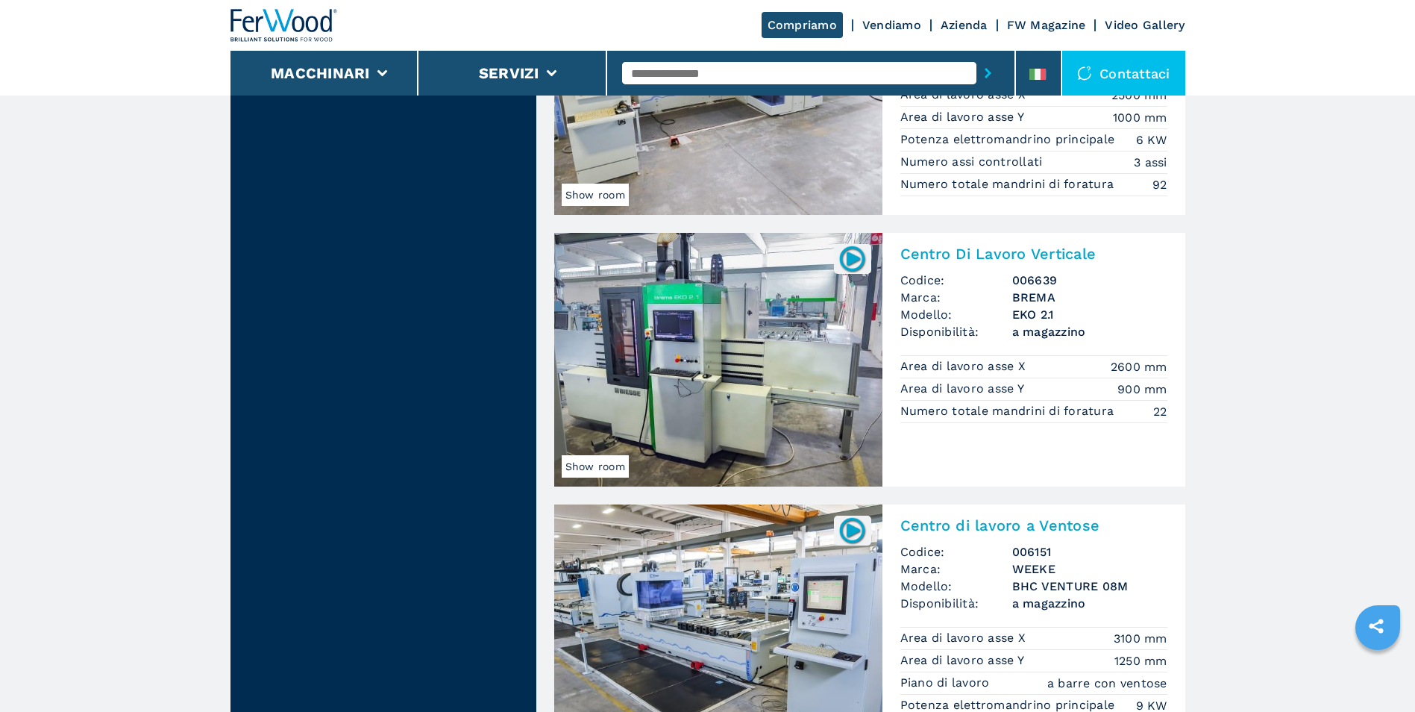
scroll to position [1790, 0]
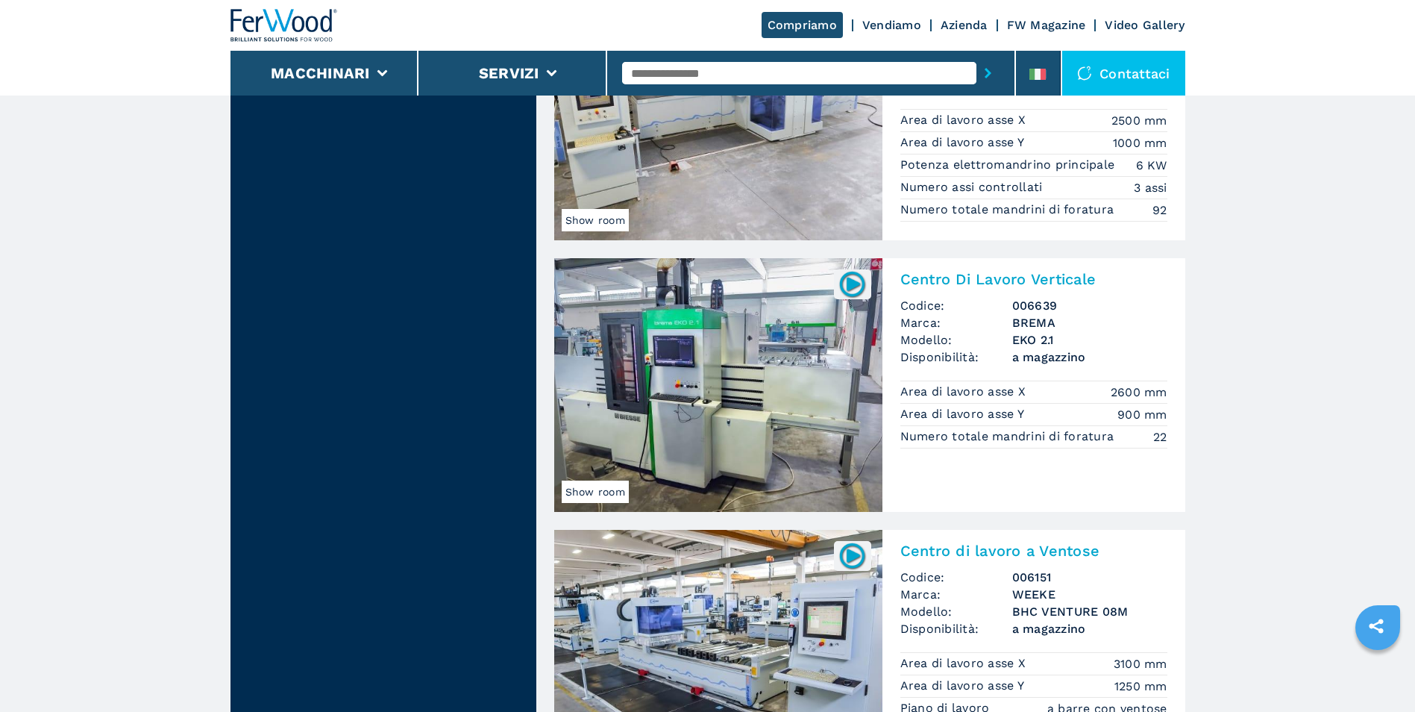
click at [753, 375] on img at bounding box center [718, 385] width 328 height 254
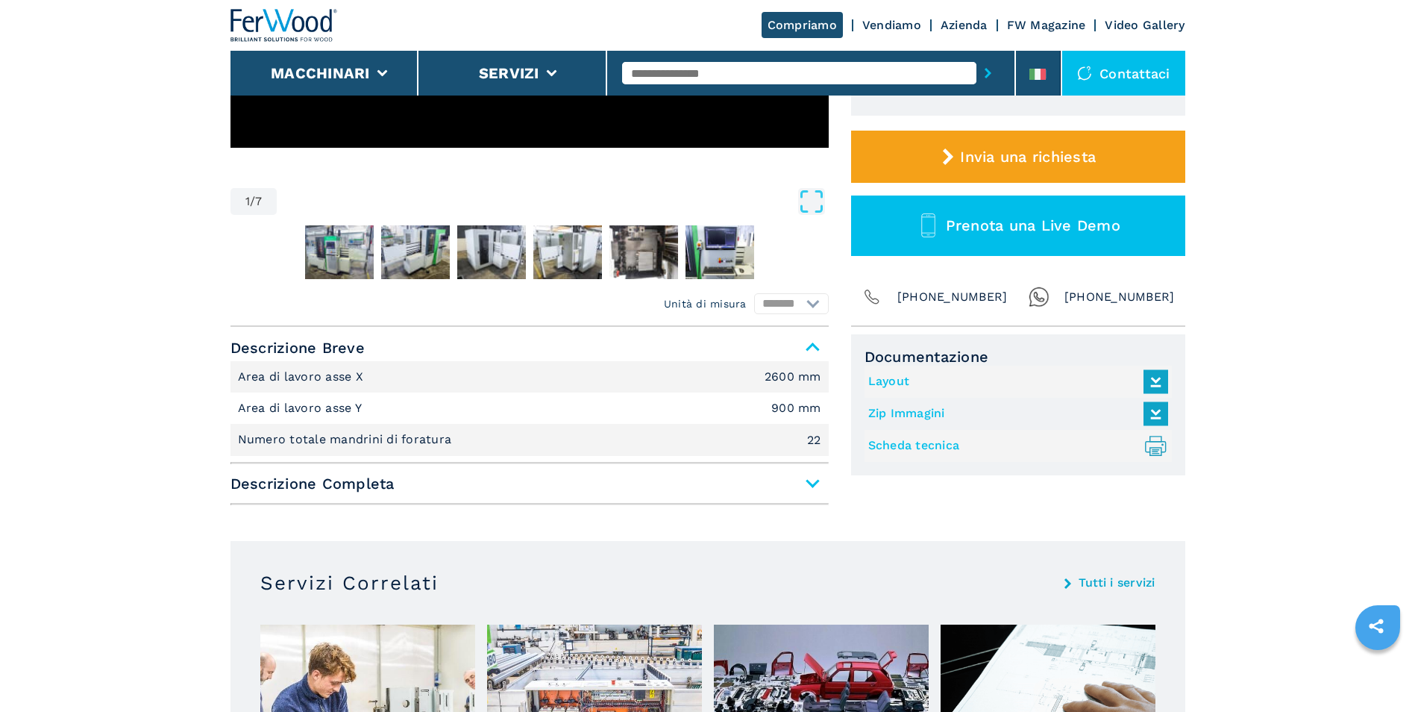
scroll to position [447, 0]
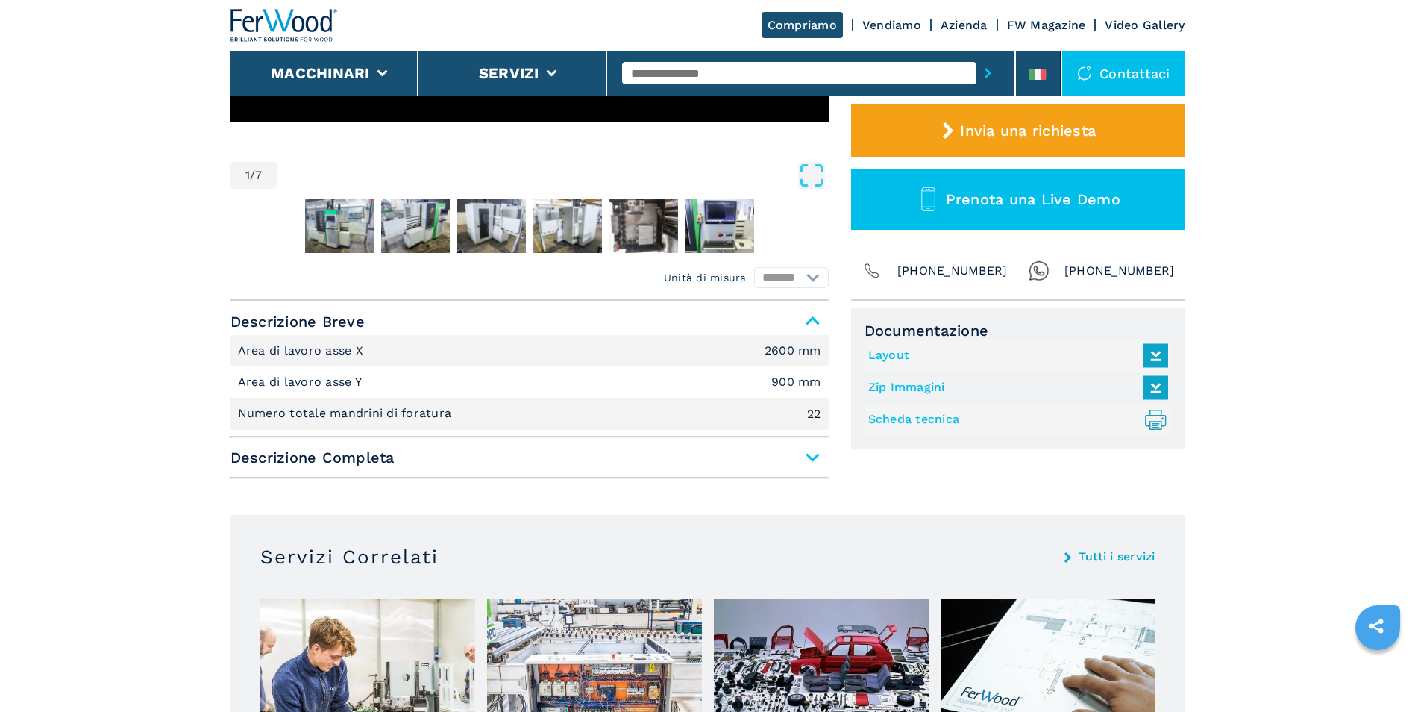
click at [811, 457] on span "Descrizione Completa" at bounding box center [529, 457] width 598 height 27
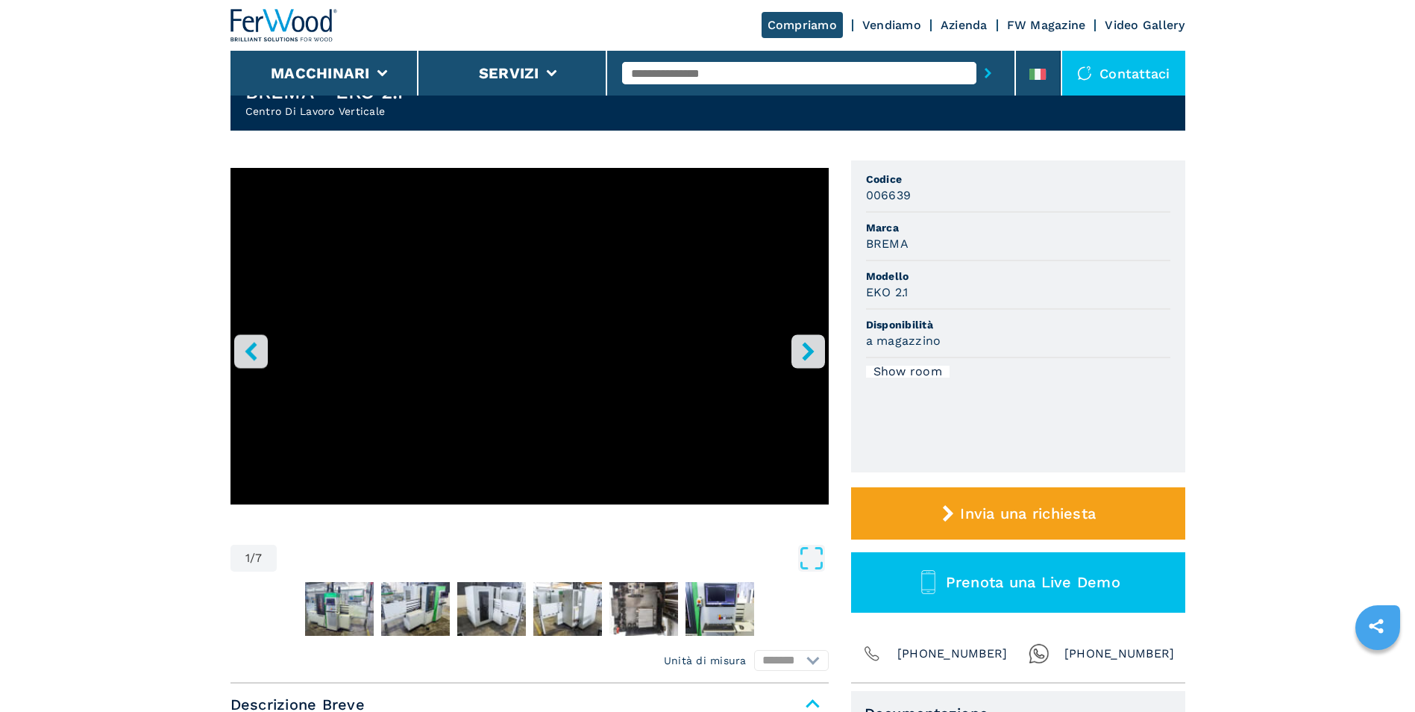
scroll to position [0, 0]
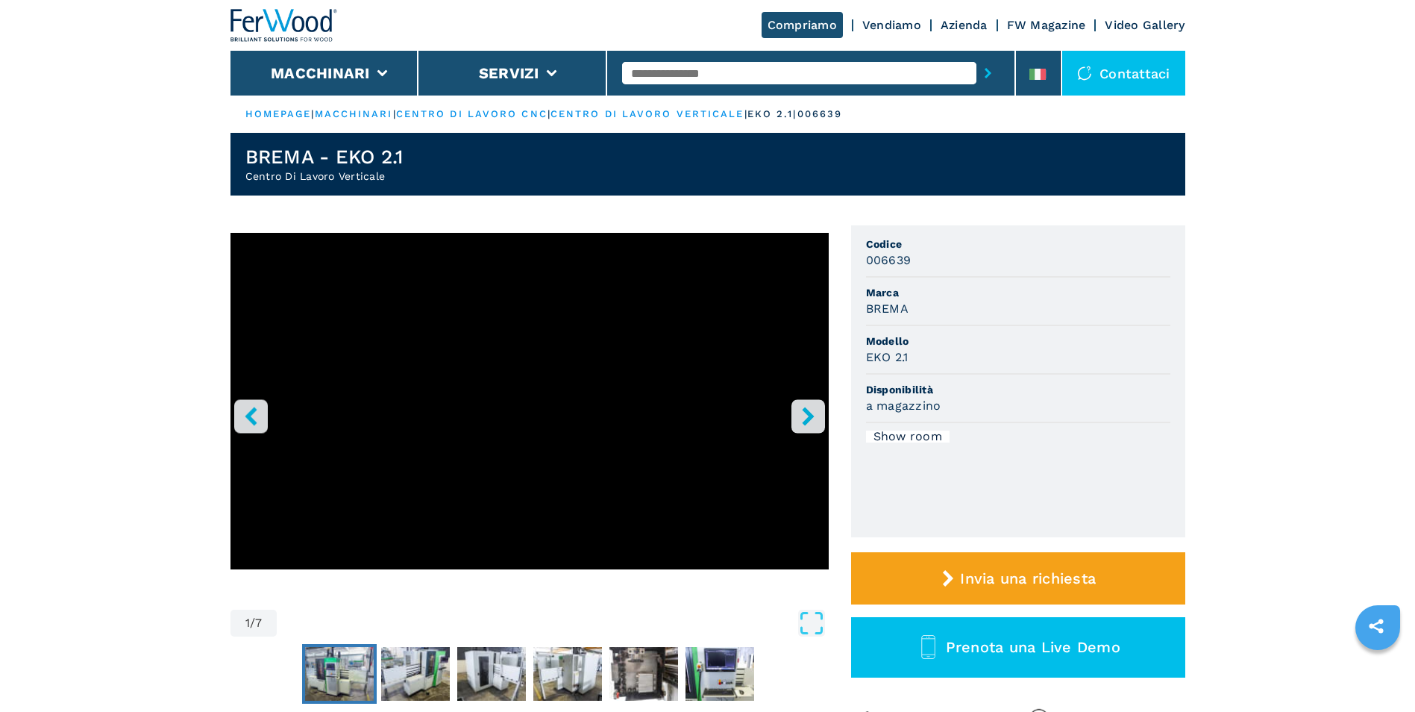
click at [362, 665] on img "Go to Slide 2" at bounding box center [339, 674] width 69 height 54
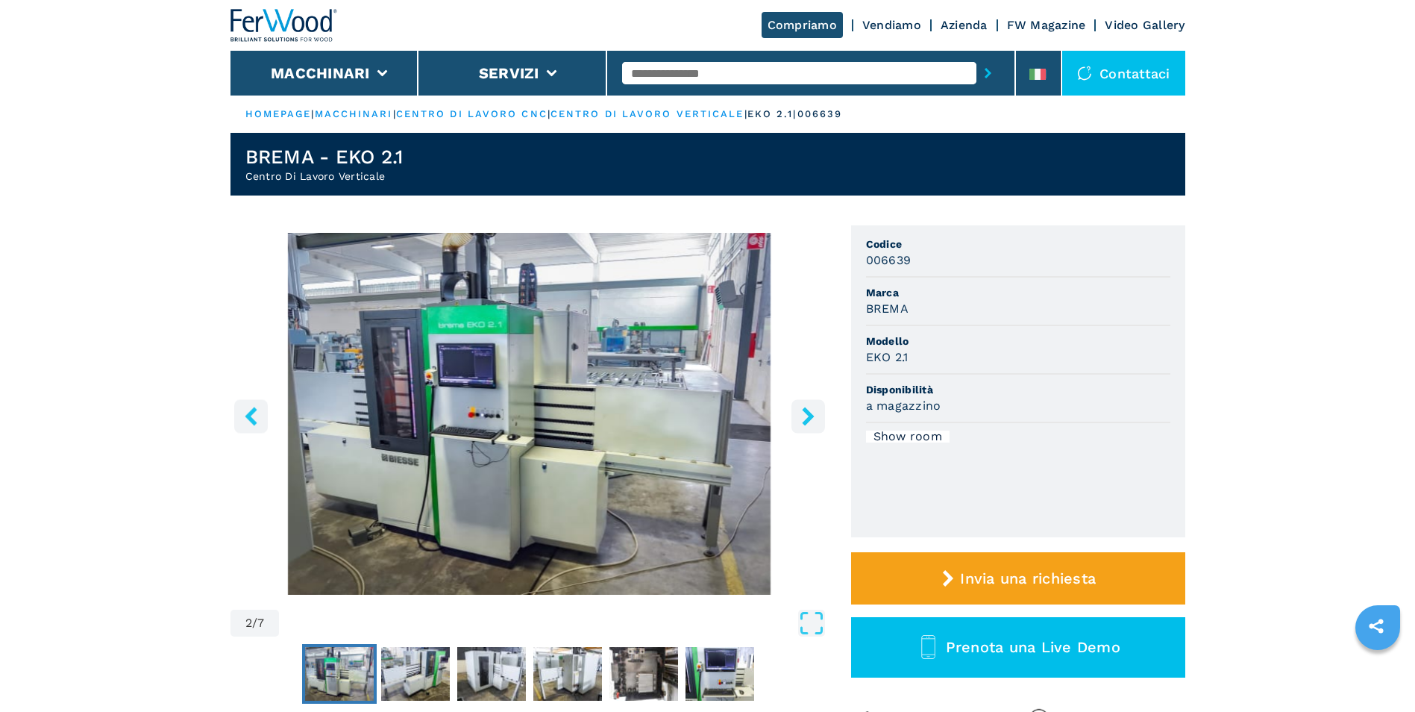
click at [809, 420] on icon "right-button" at bounding box center [808, 415] width 12 height 19
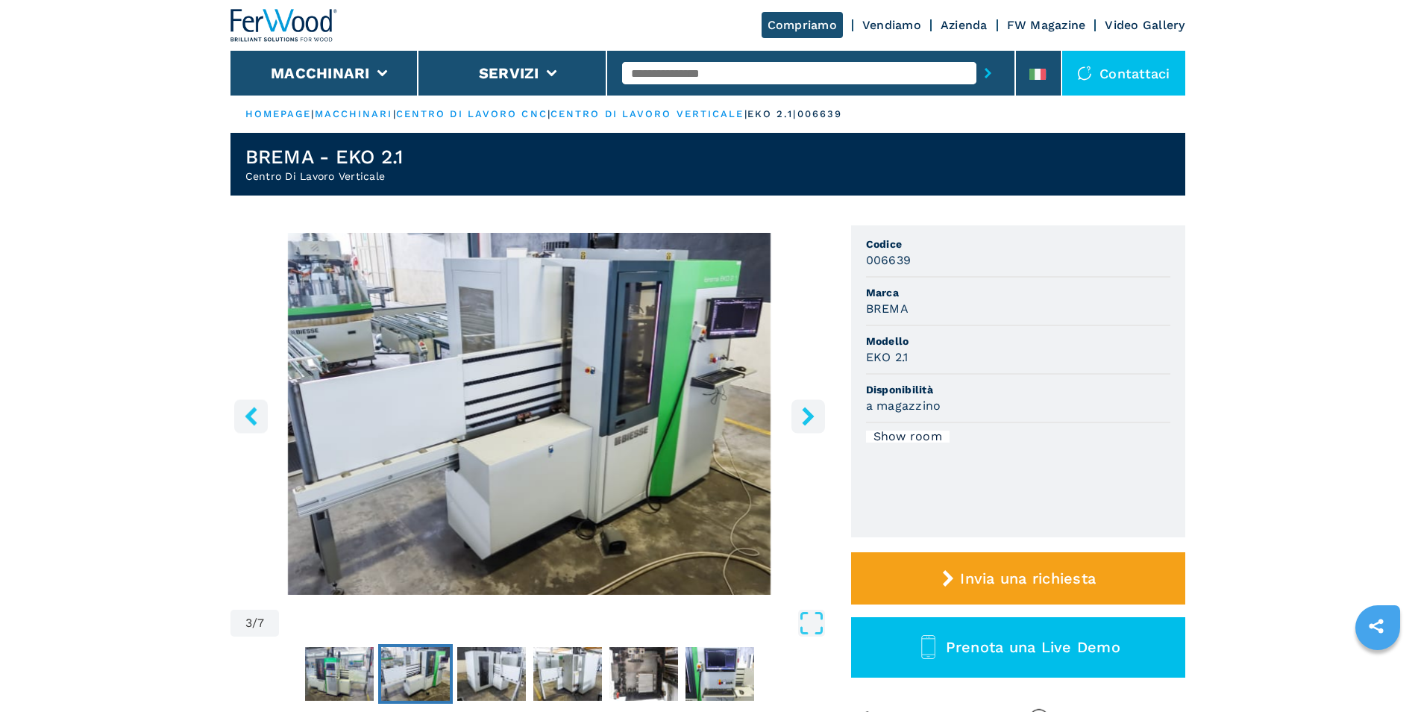
click at [809, 418] on icon "right-button" at bounding box center [808, 415] width 12 height 19
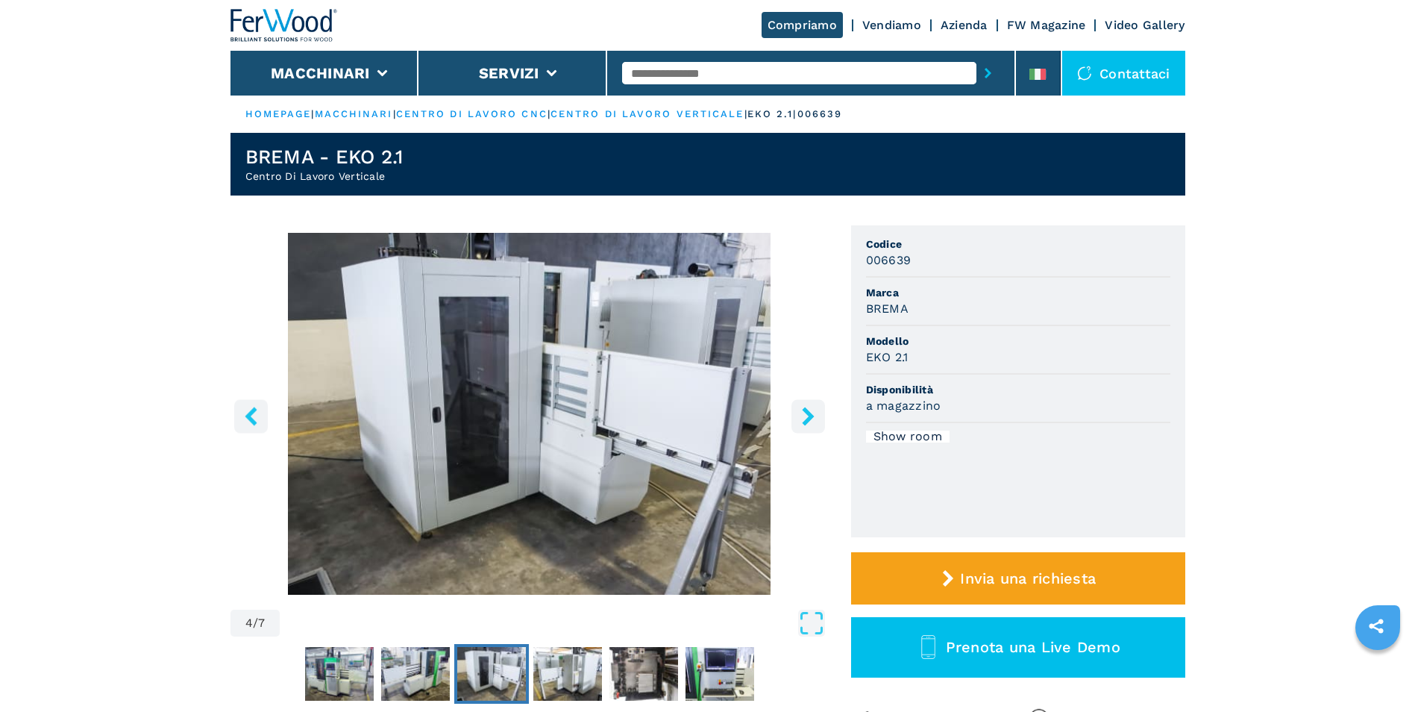
click at [809, 418] on icon "right-button" at bounding box center [808, 415] width 12 height 19
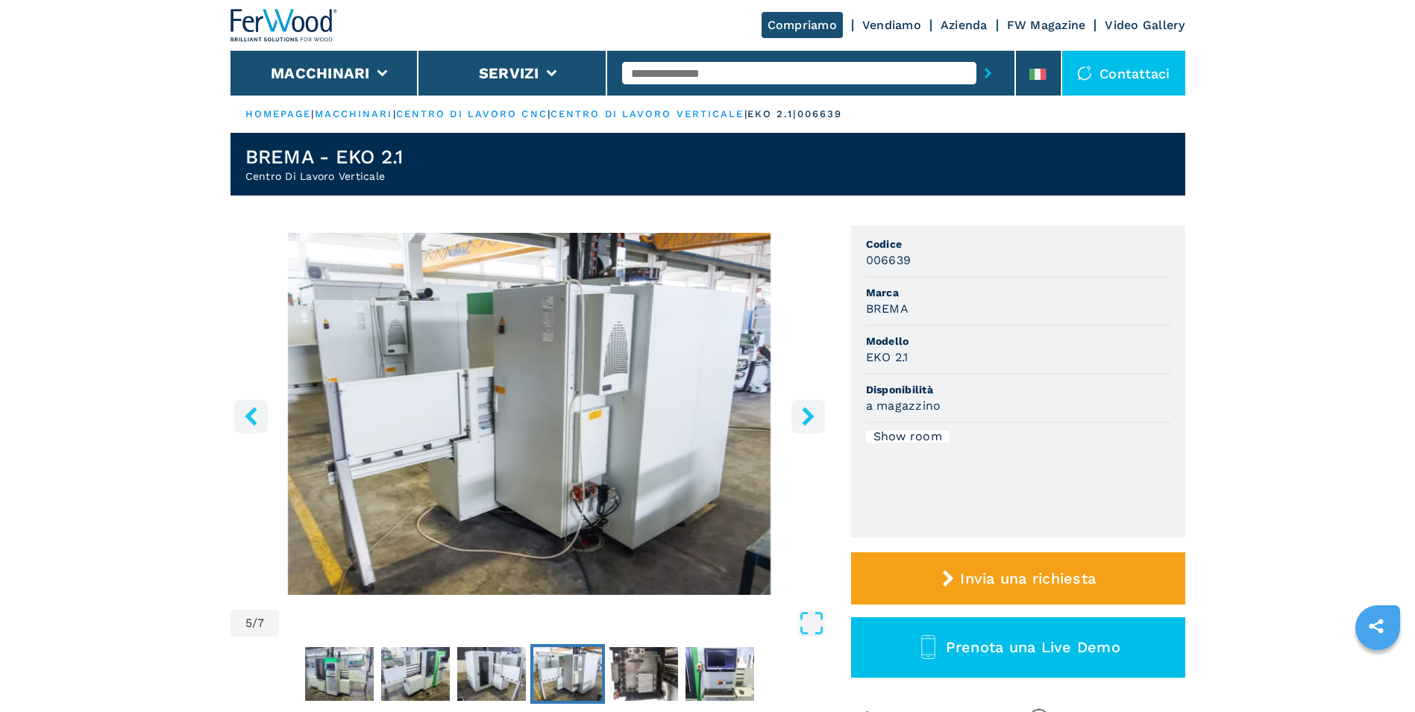
click at [809, 418] on icon "right-button" at bounding box center [808, 415] width 12 height 19
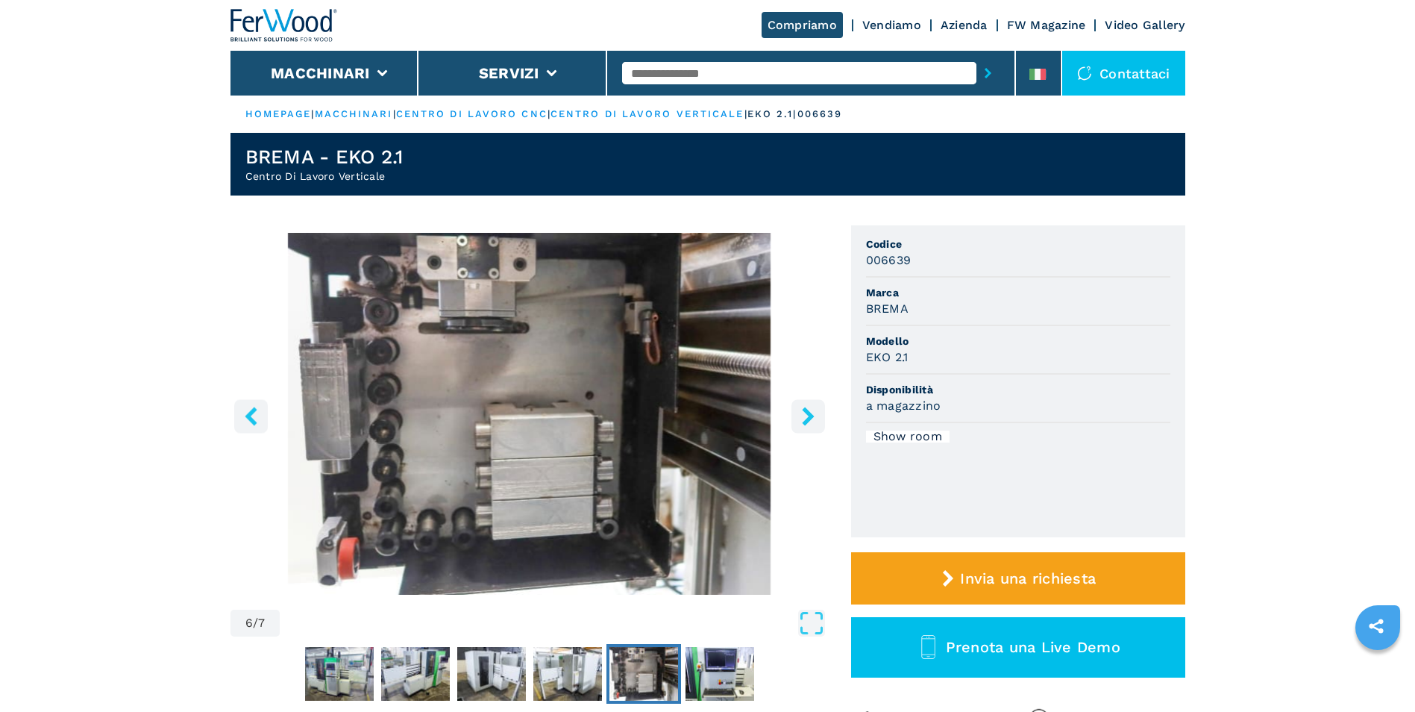
click at [809, 415] on icon "right-button" at bounding box center [808, 415] width 12 height 19
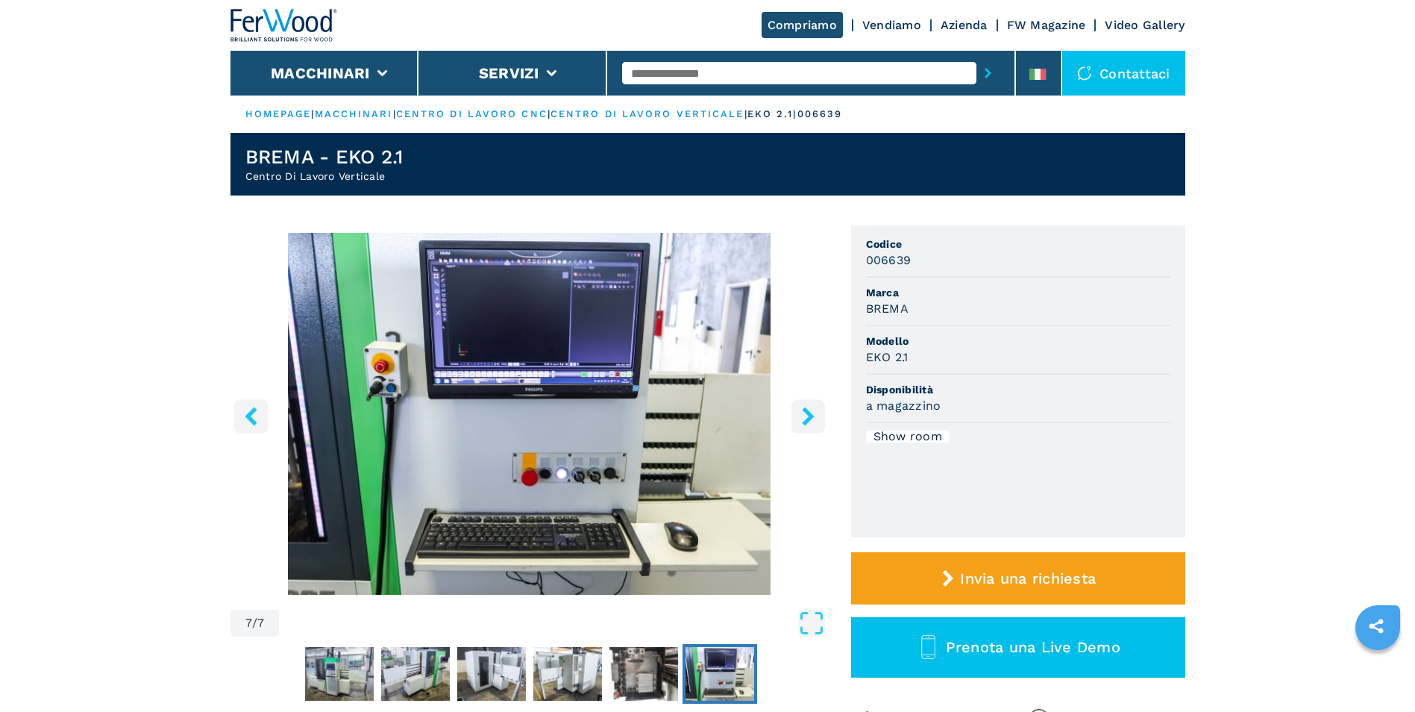
click at [806, 416] on icon "right-button" at bounding box center [808, 415] width 19 height 19
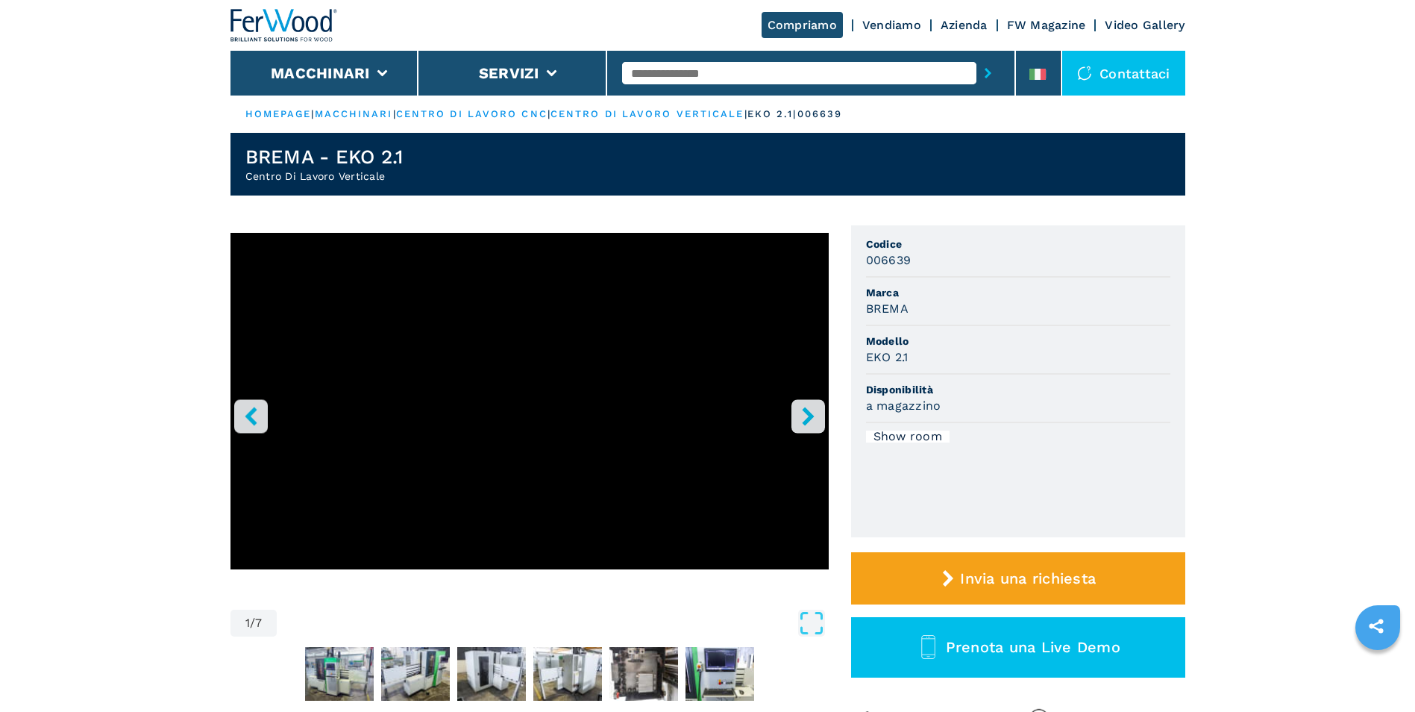
click at [806, 416] on icon "right-button" at bounding box center [808, 415] width 19 height 19
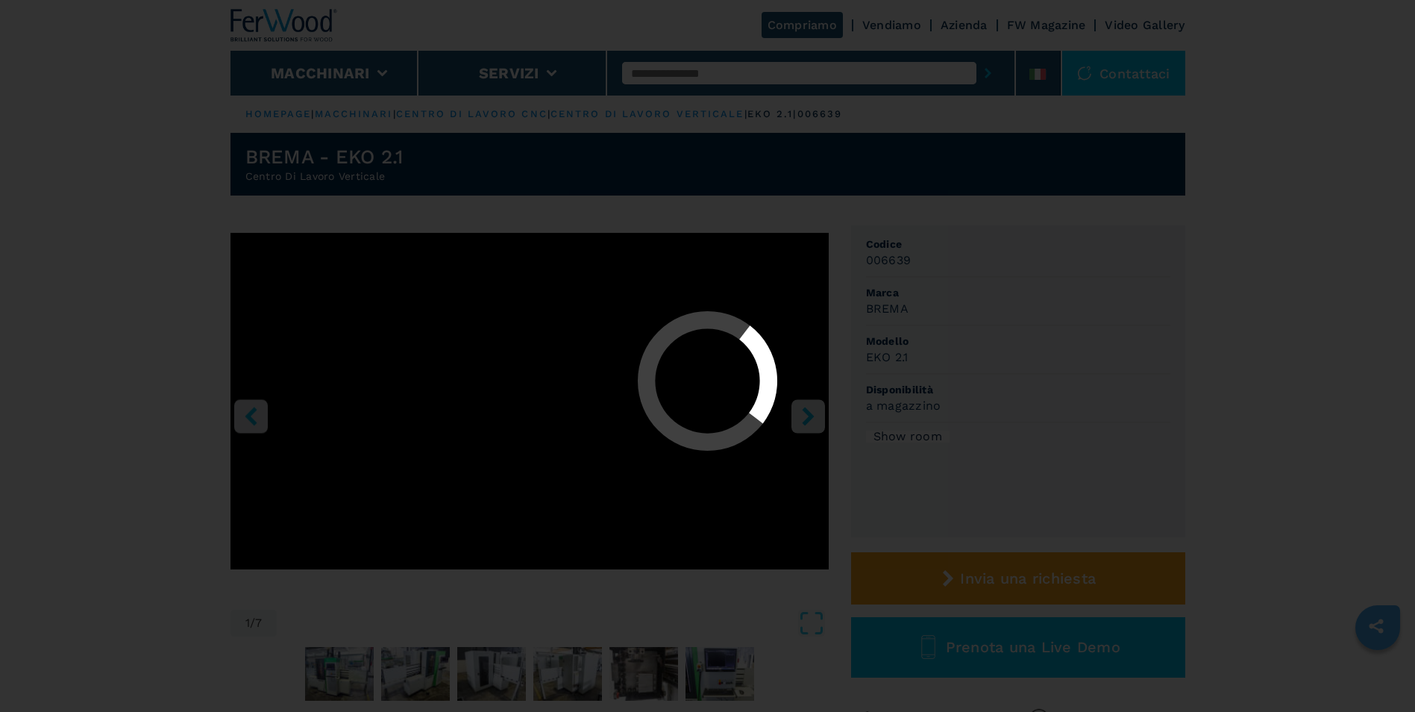
select select "**********"
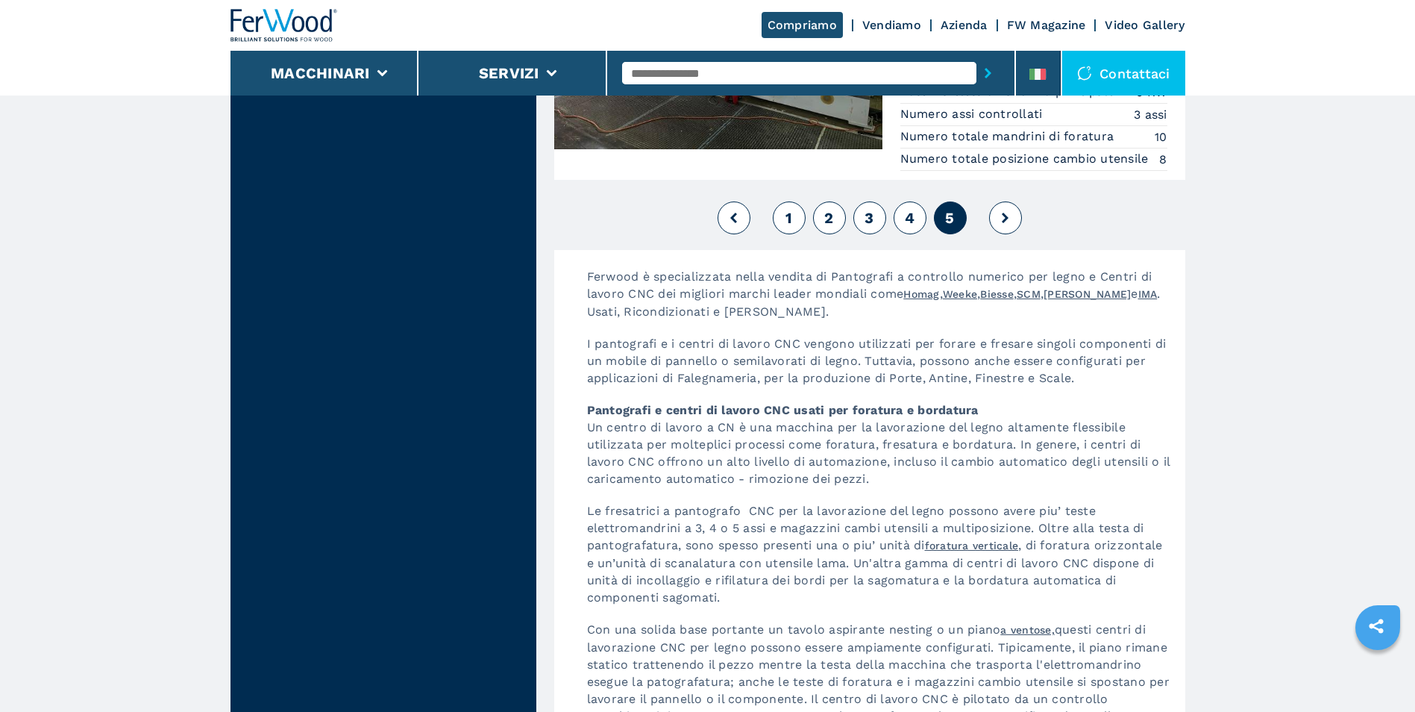
scroll to position [3431, 0]
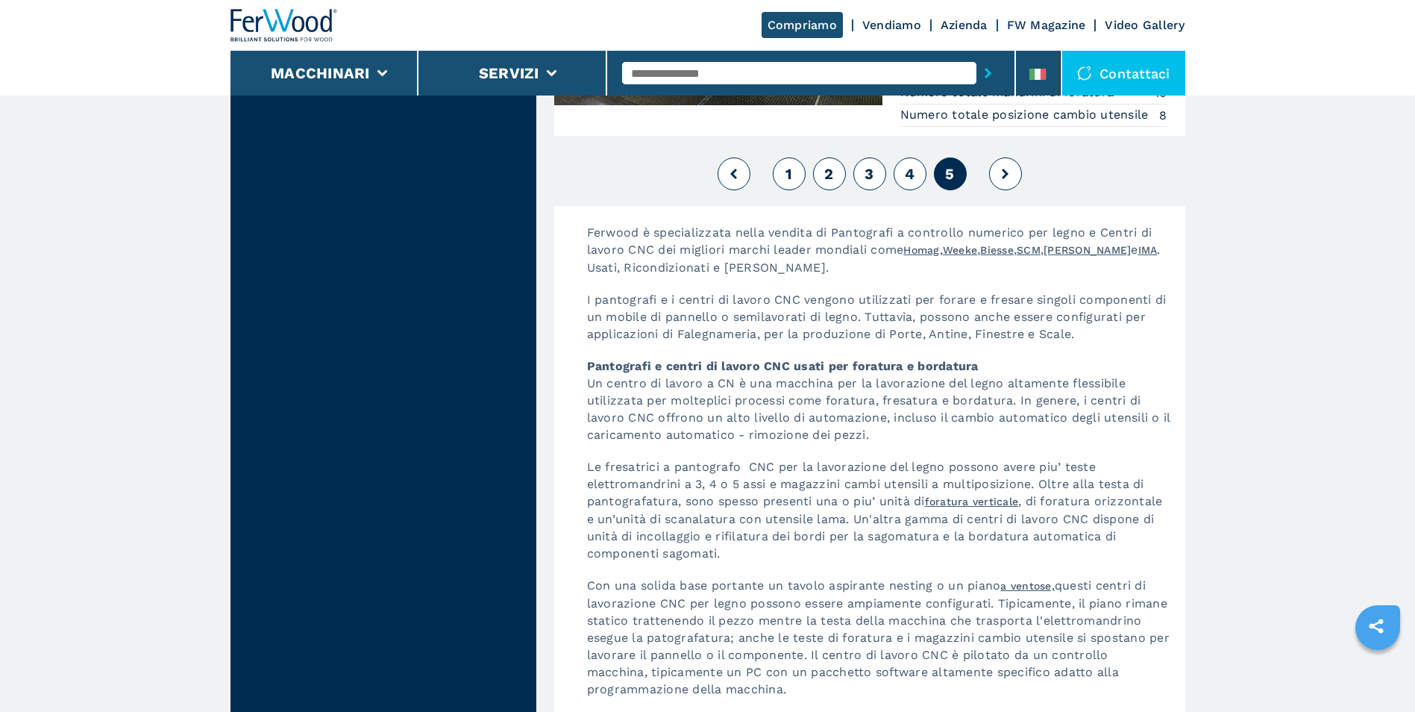
click at [1002, 179] on icon at bounding box center [1005, 174] width 7 height 10
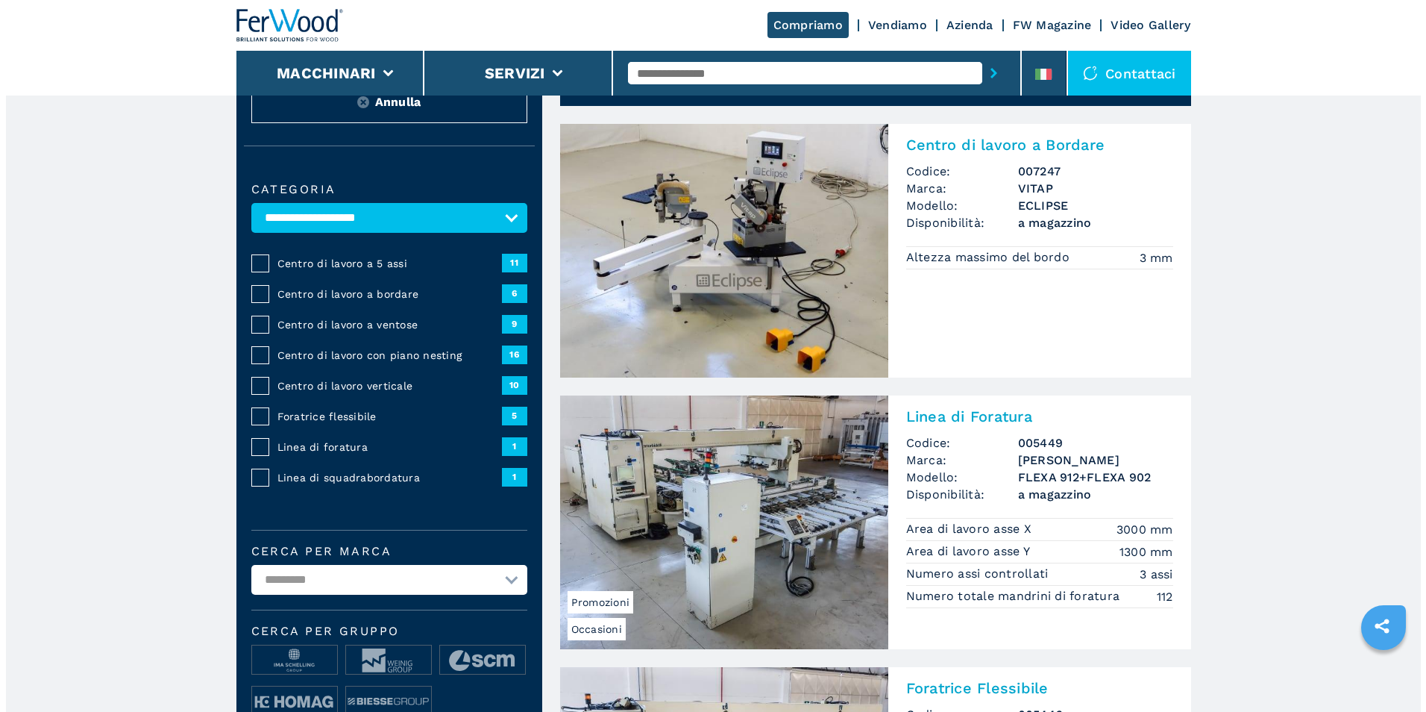
scroll to position [0, 0]
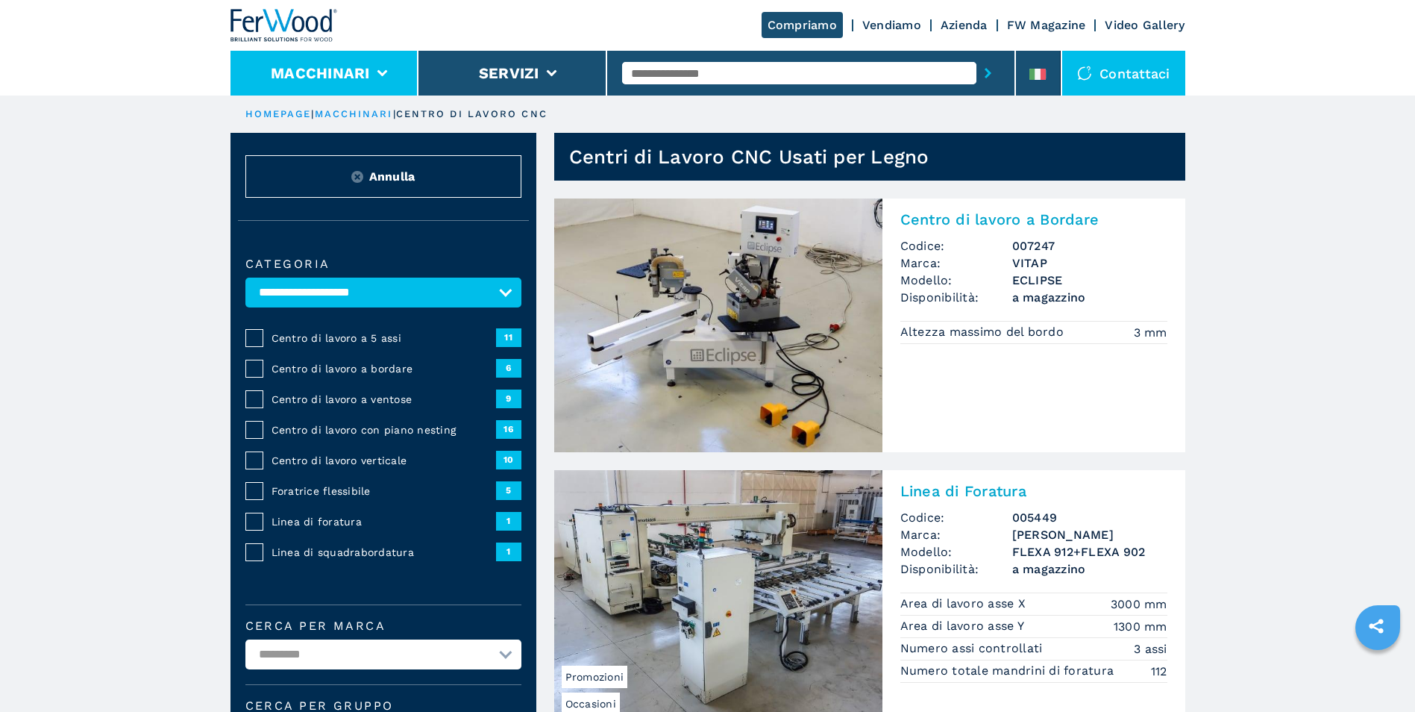
click at [383, 70] on icon at bounding box center [382, 73] width 10 height 7
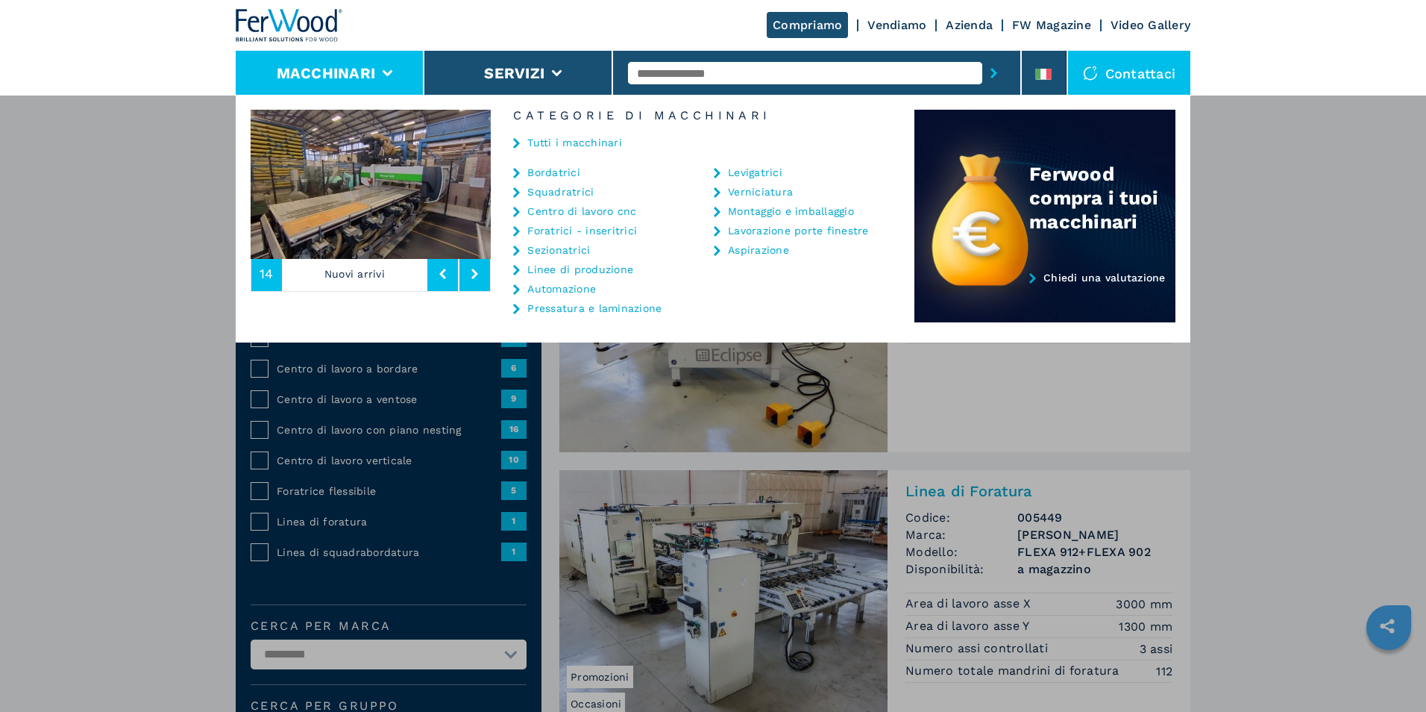
click at [741, 193] on link "Verniciatura" at bounding box center [760, 191] width 65 height 10
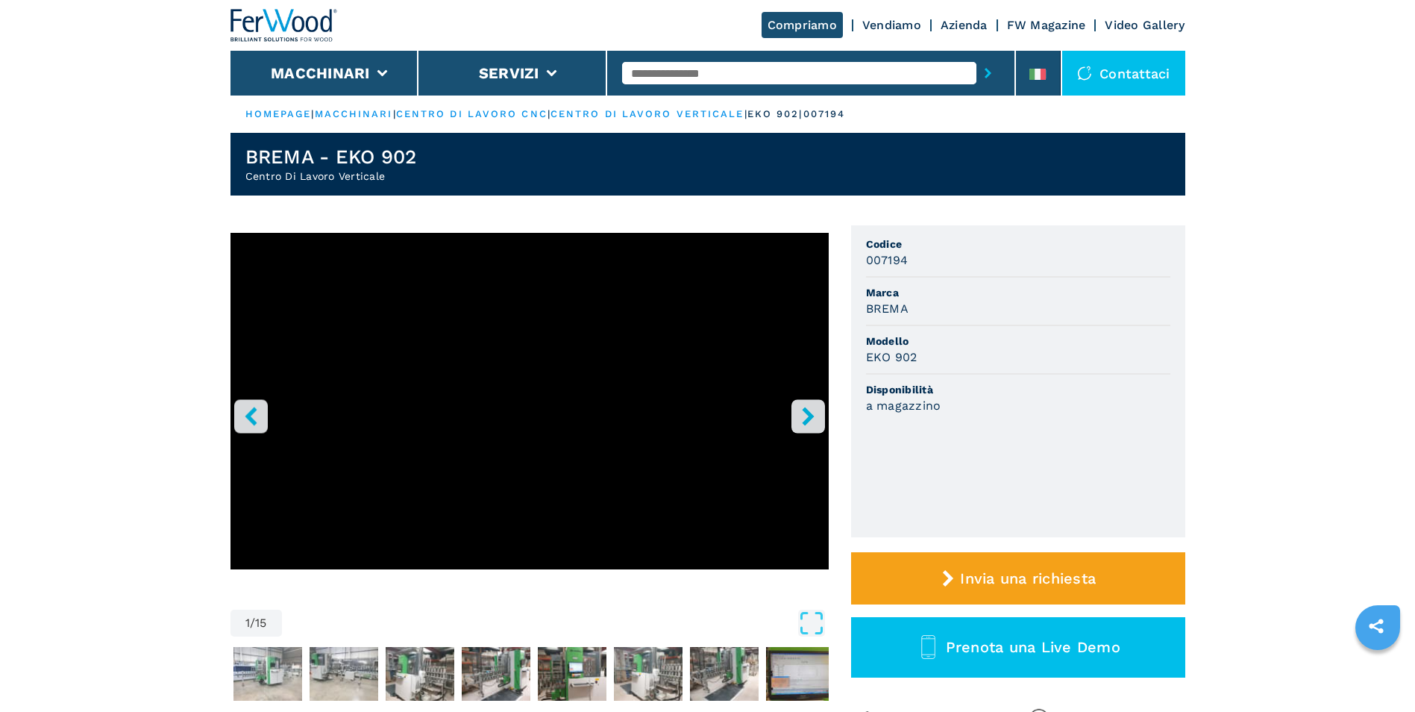
click at [814, 420] on icon "right-button" at bounding box center [808, 415] width 19 height 19
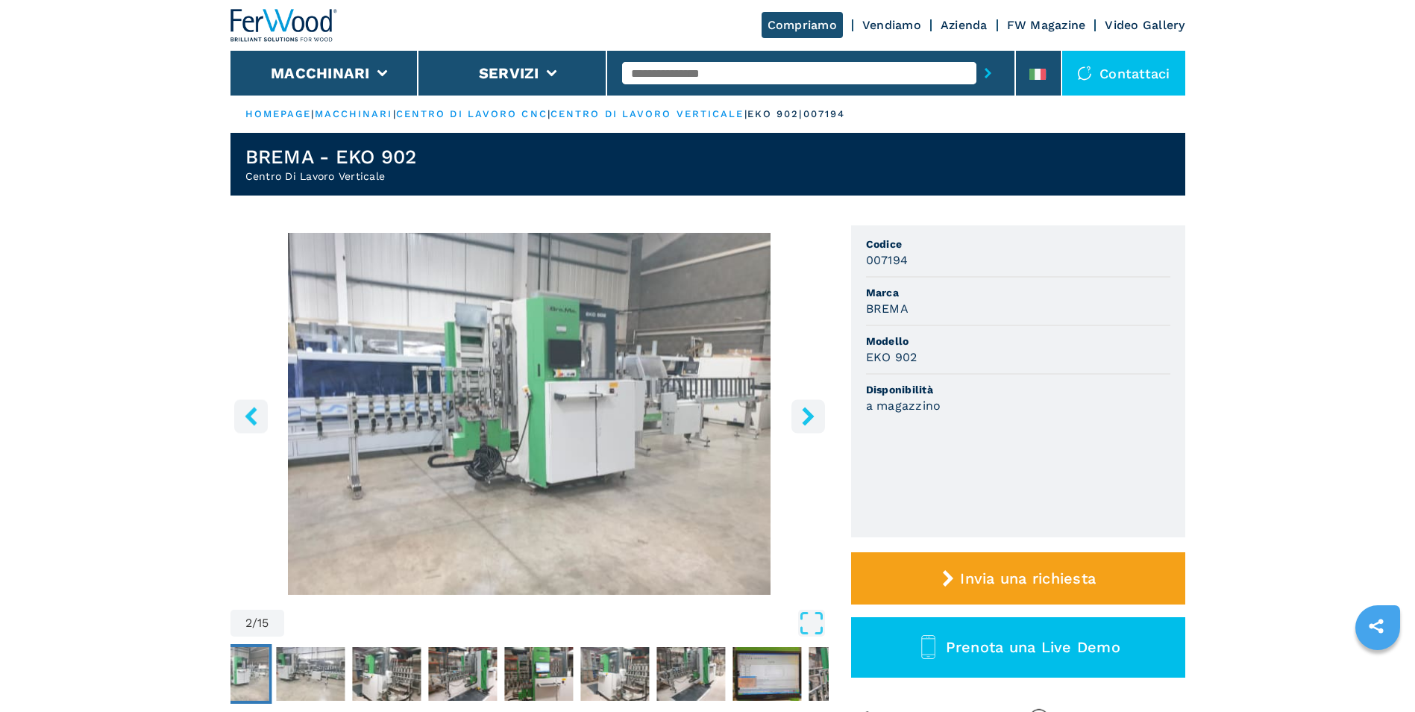
click at [820, 419] on button "right-button" at bounding box center [808, 416] width 34 height 34
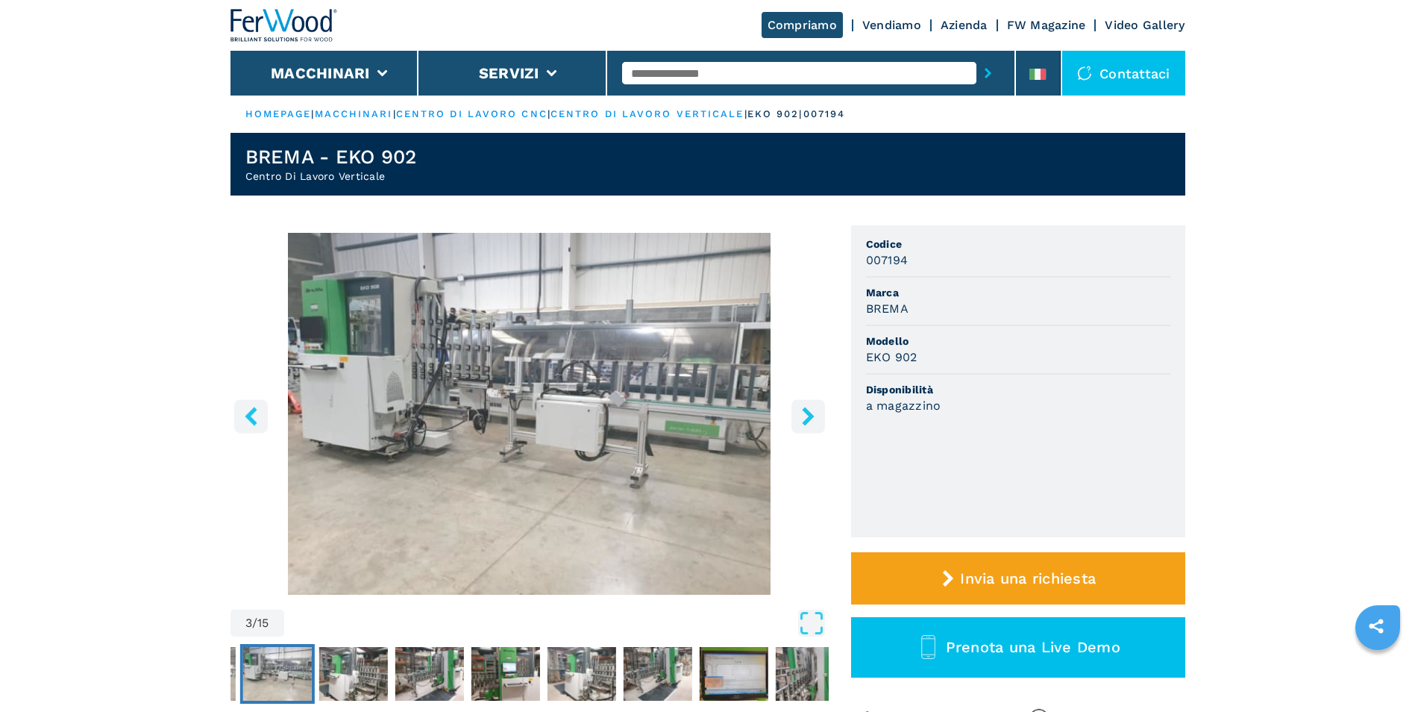
click at [810, 420] on icon "right-button" at bounding box center [808, 415] width 19 height 19
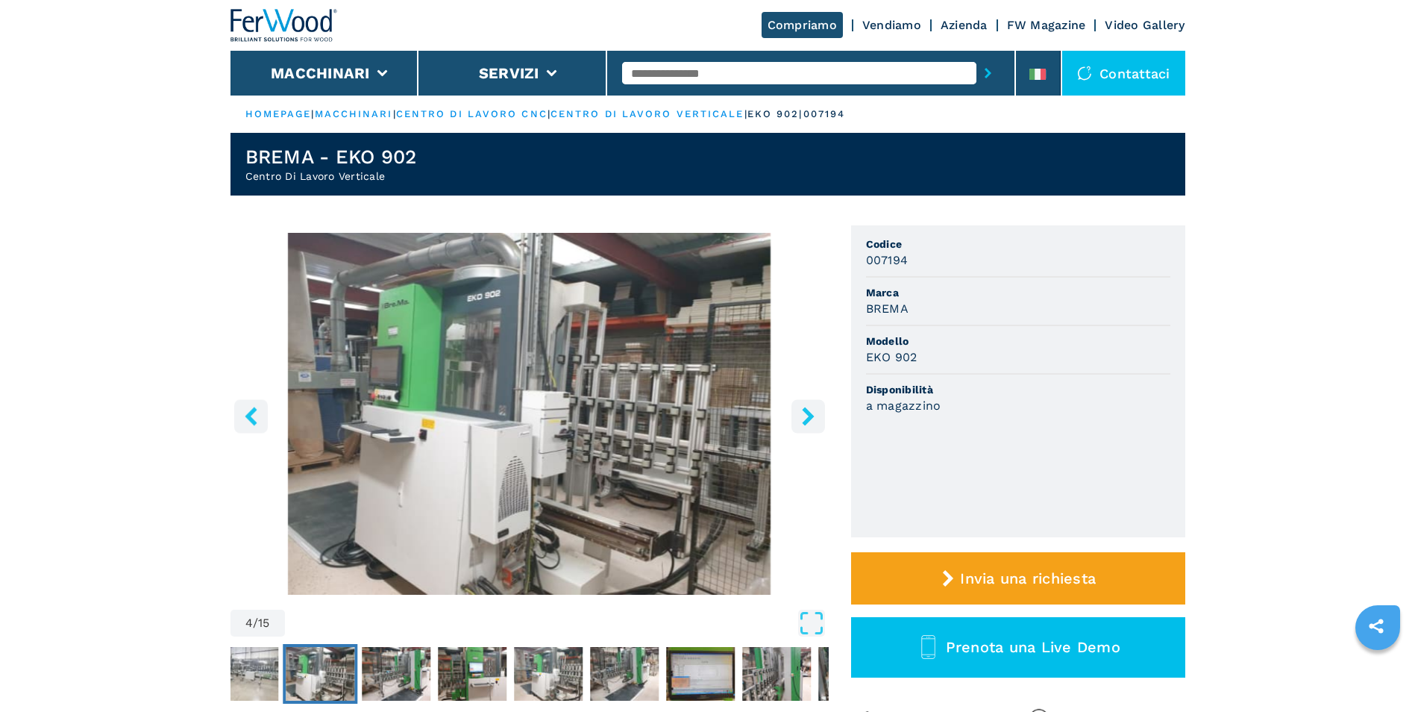
click at [810, 420] on icon "right-button" at bounding box center [808, 415] width 19 height 19
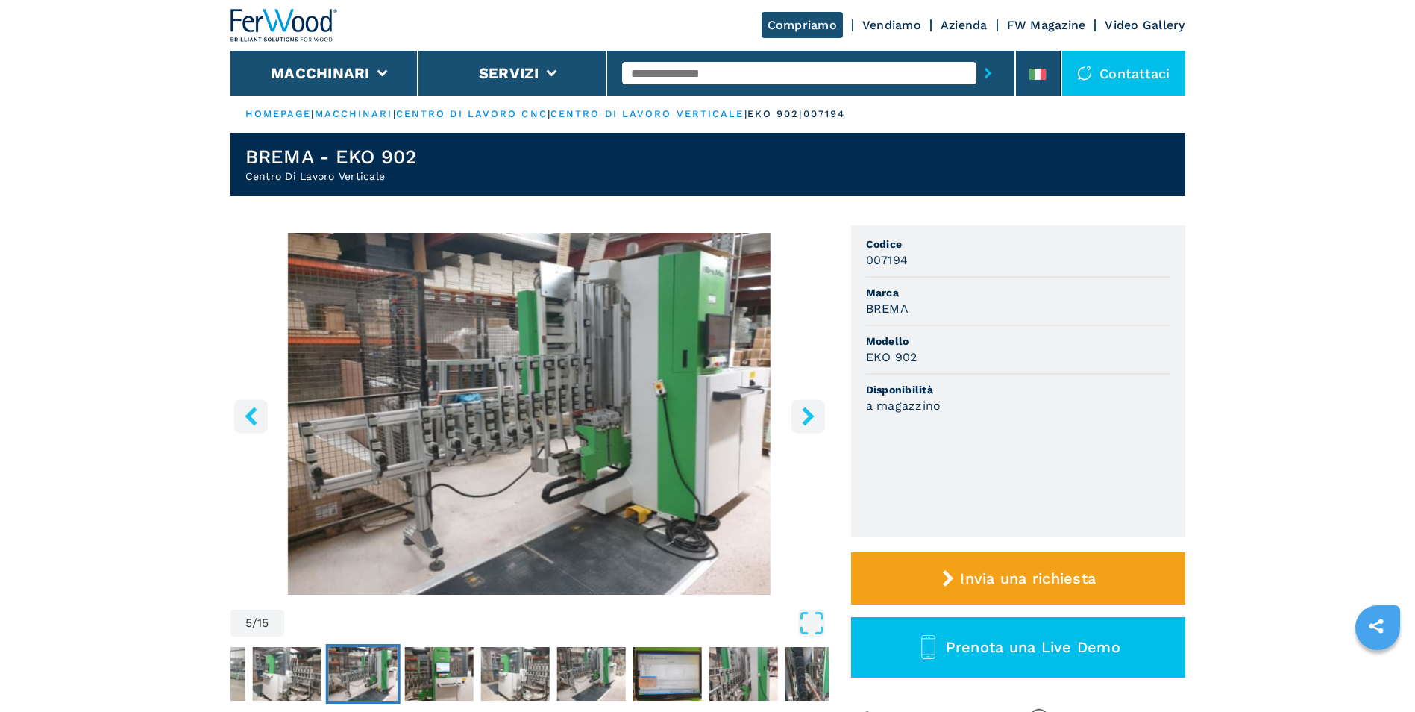
click at [810, 420] on icon "right-button" at bounding box center [808, 415] width 19 height 19
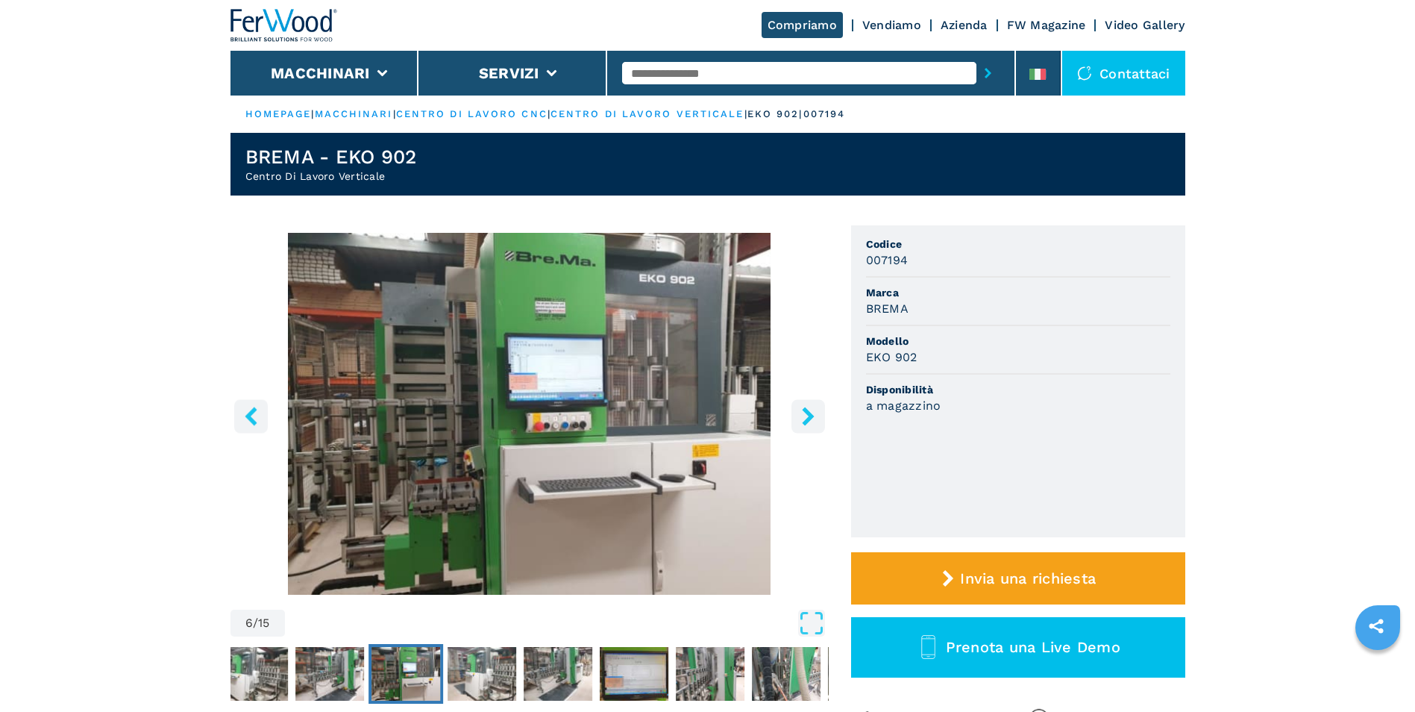
click at [810, 420] on icon "right-button" at bounding box center [808, 415] width 19 height 19
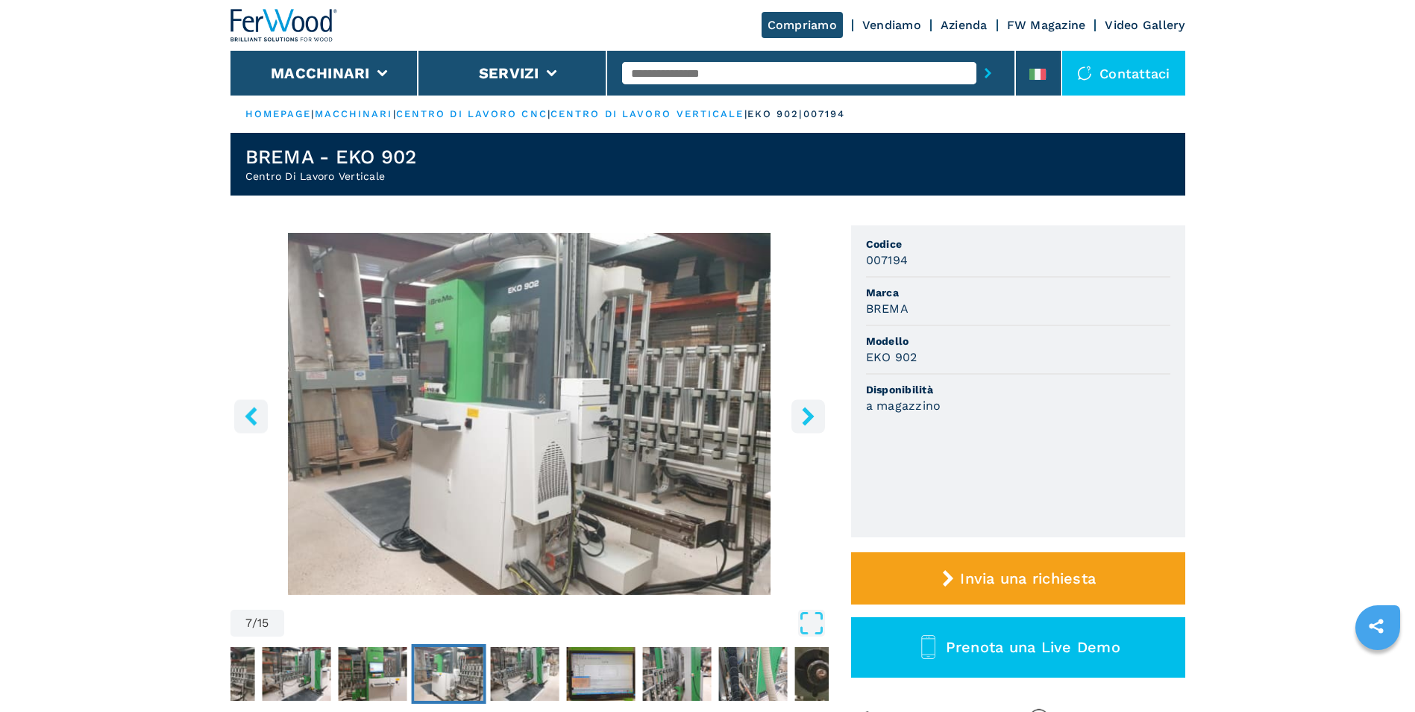
click at [810, 420] on icon "right-button" at bounding box center [808, 415] width 19 height 19
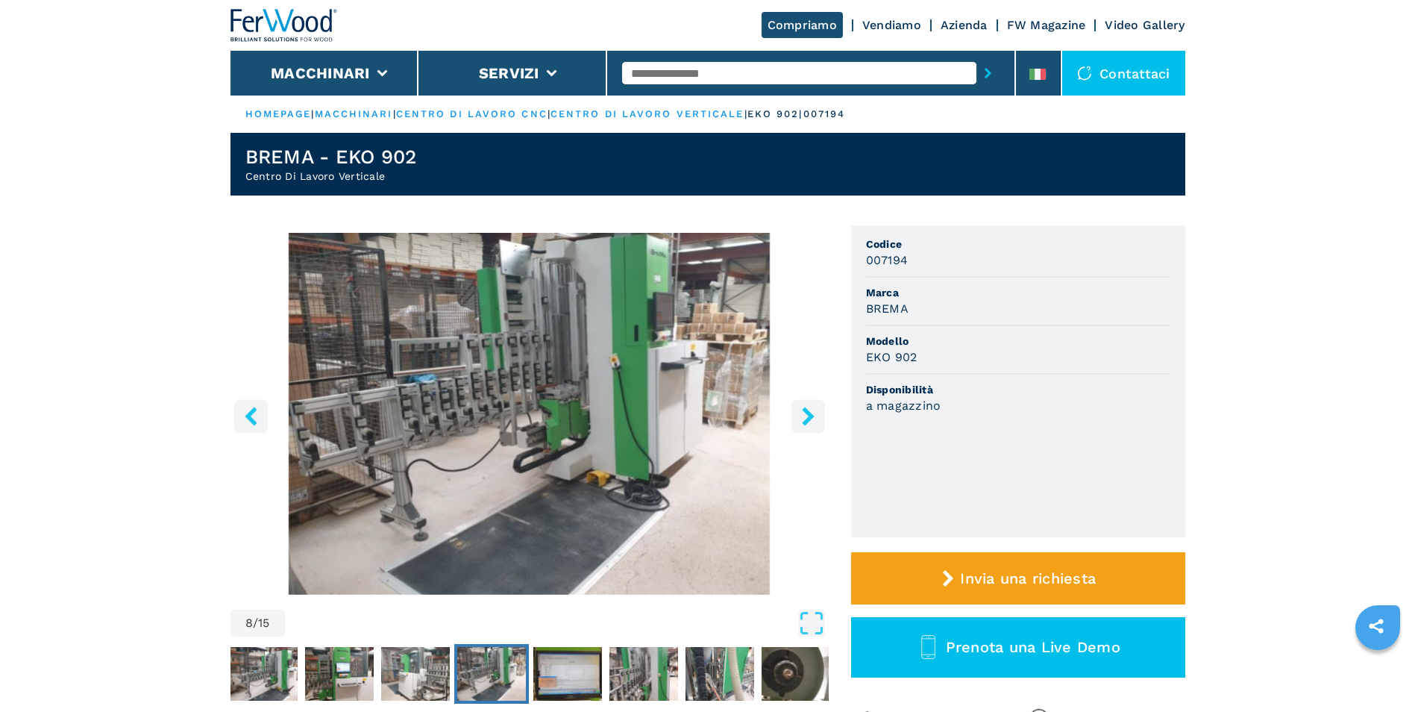
click at [812, 418] on icon "right-button" at bounding box center [808, 415] width 19 height 19
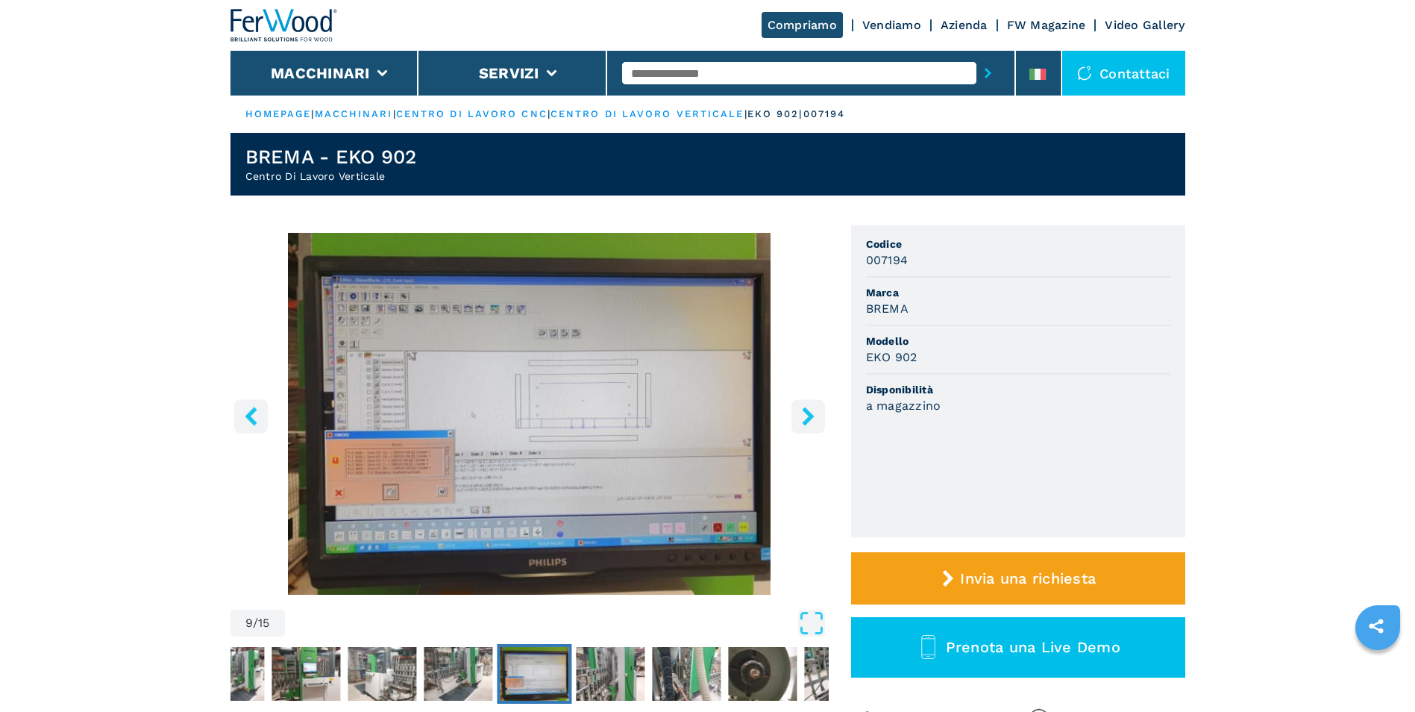
click at [812, 418] on icon "right-button" at bounding box center [808, 415] width 19 height 19
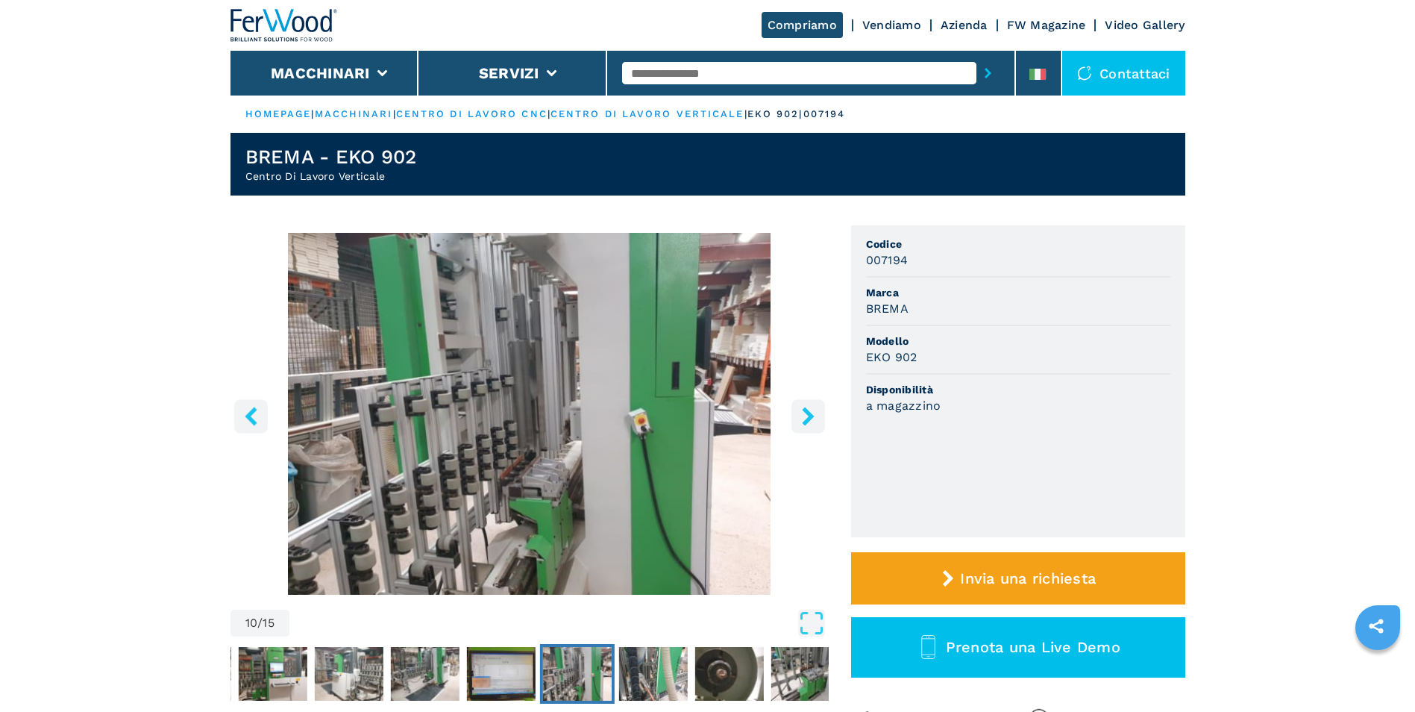
click at [812, 418] on icon "right-button" at bounding box center [808, 415] width 19 height 19
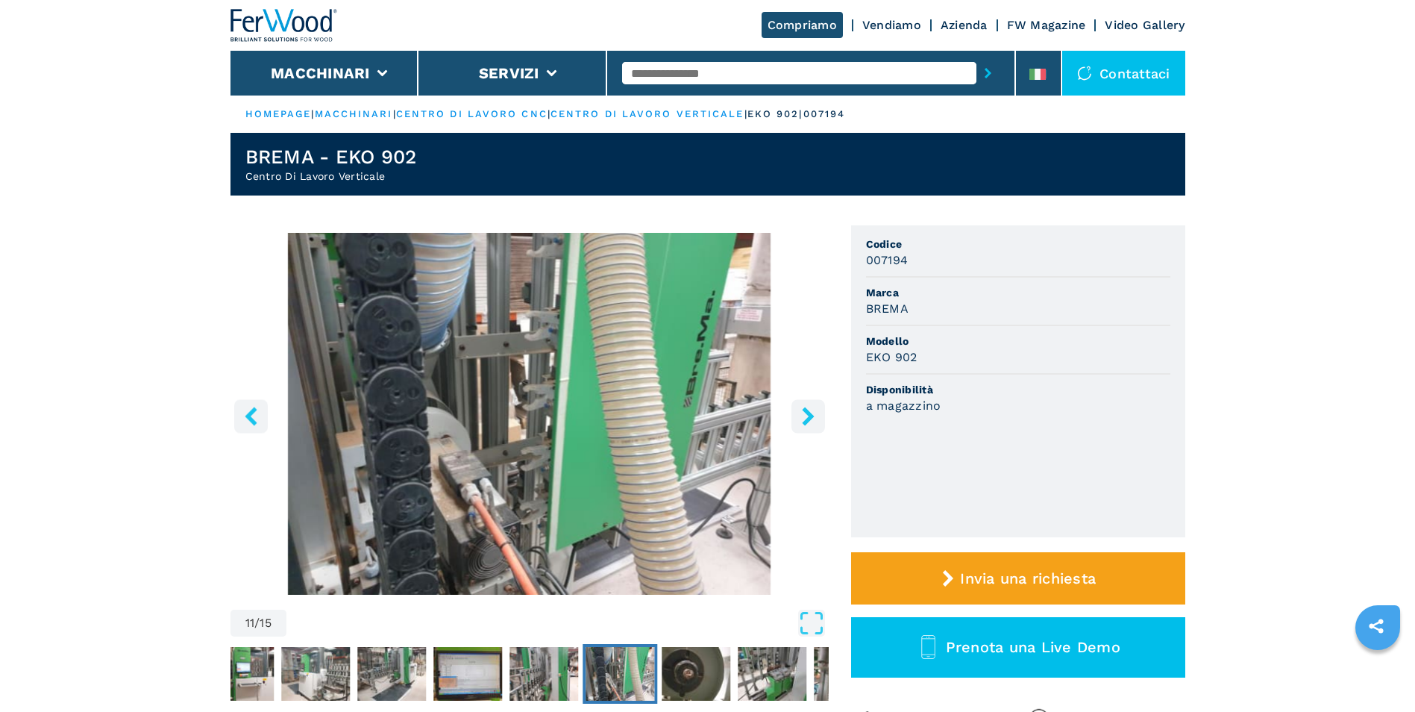
click at [813, 418] on icon "right-button" at bounding box center [808, 415] width 19 height 19
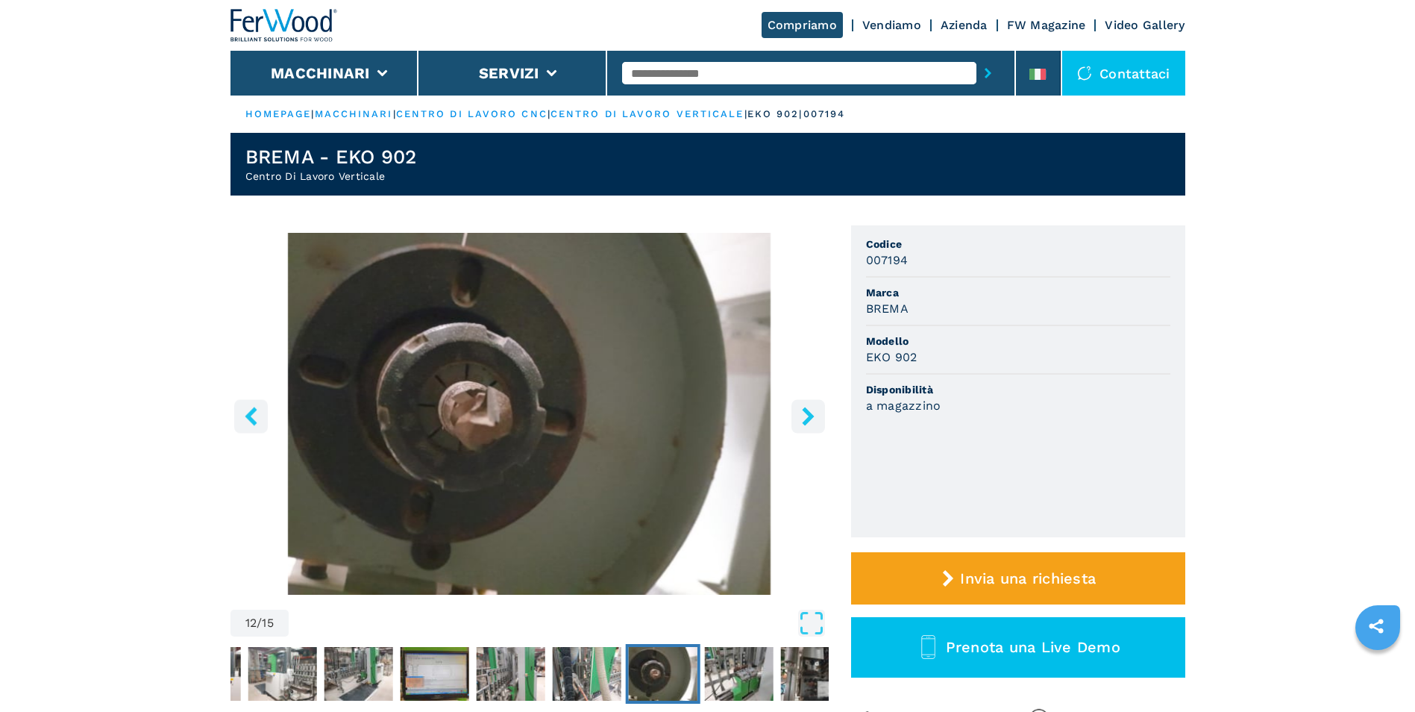
click at [812, 419] on icon "right-button" at bounding box center [808, 415] width 19 height 19
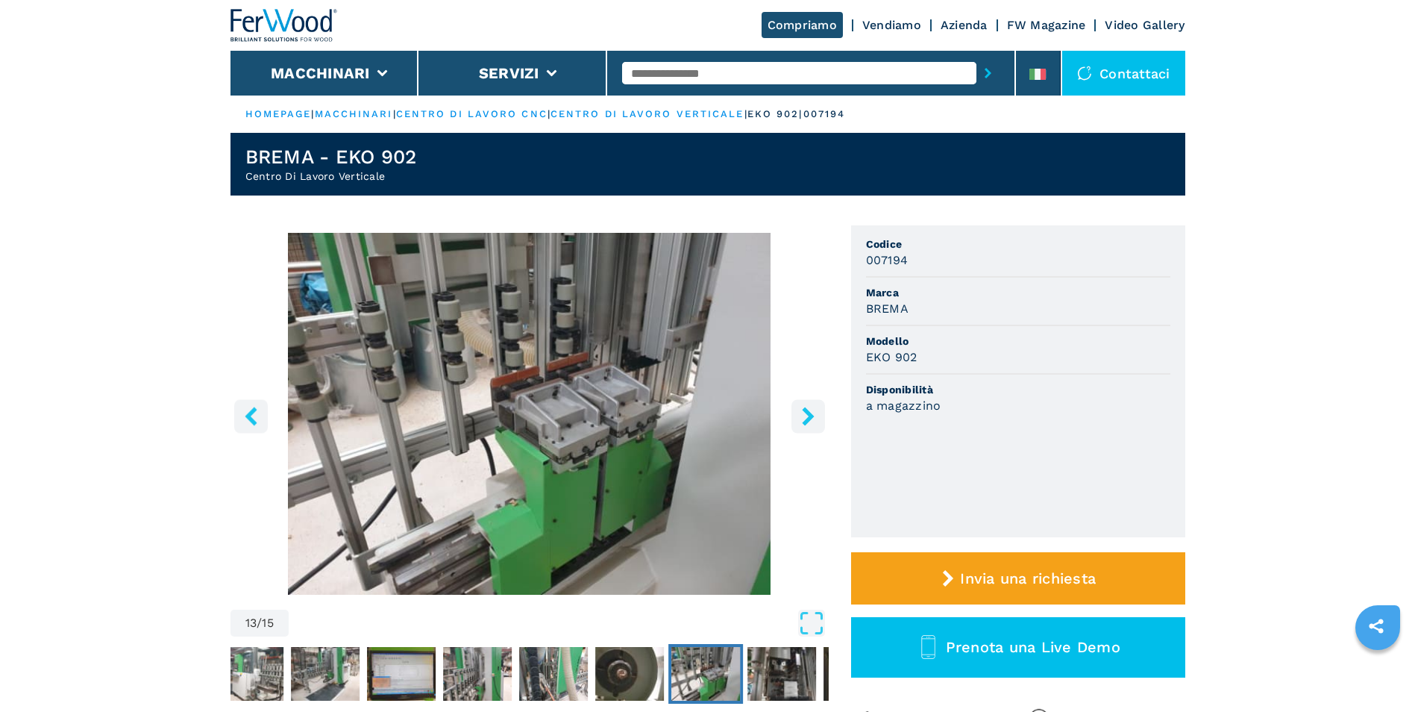
click at [812, 419] on icon "right-button" at bounding box center [808, 415] width 19 height 19
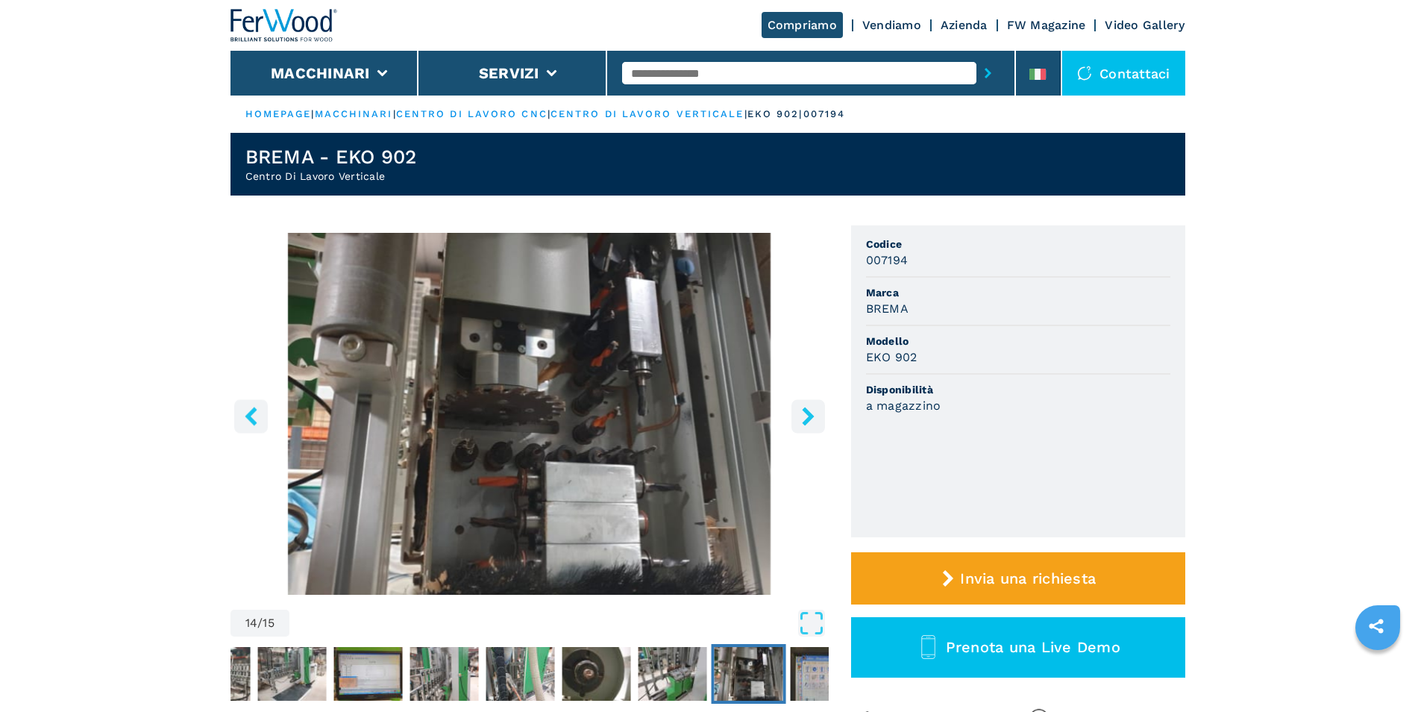
click at [804, 414] on icon "right-button" at bounding box center [808, 415] width 19 height 19
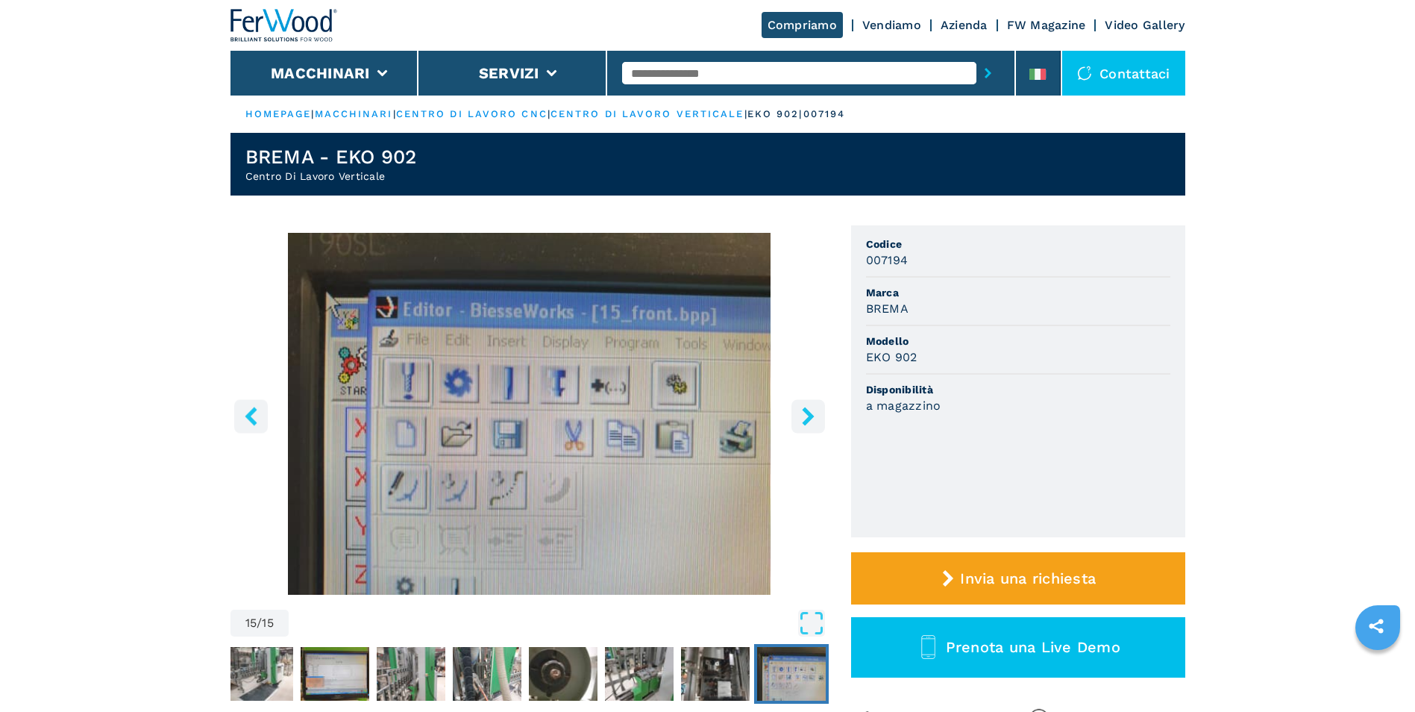
click at [804, 415] on icon "right-button" at bounding box center [808, 415] width 19 height 19
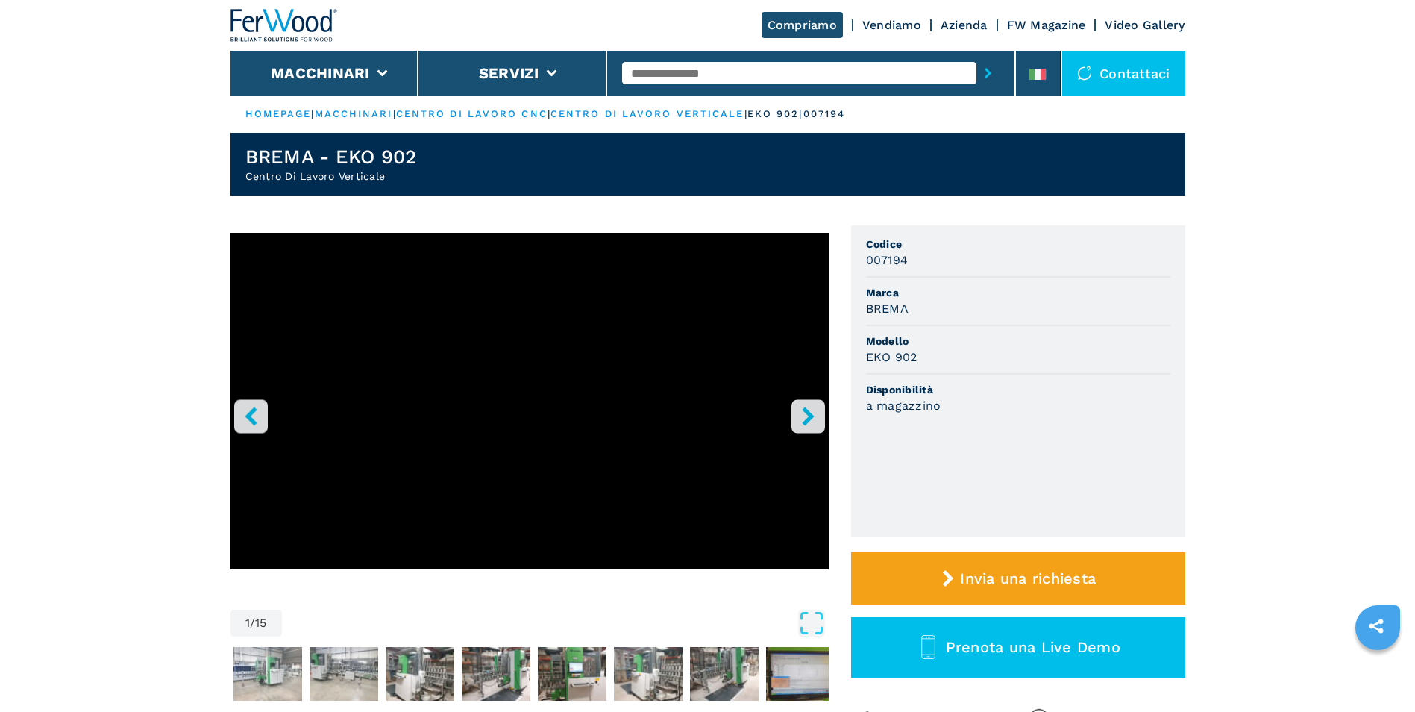
click at [804, 416] on icon "right-button" at bounding box center [808, 415] width 19 height 19
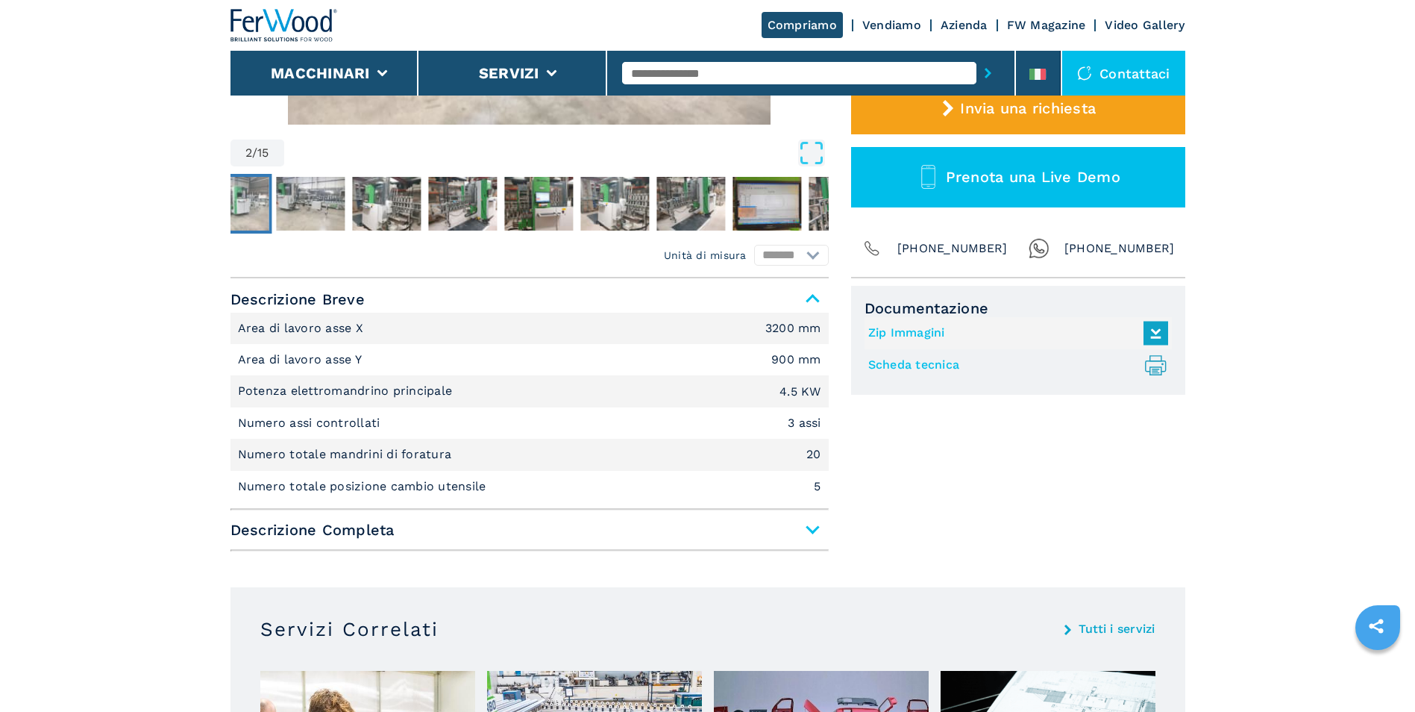
scroll to position [447, 0]
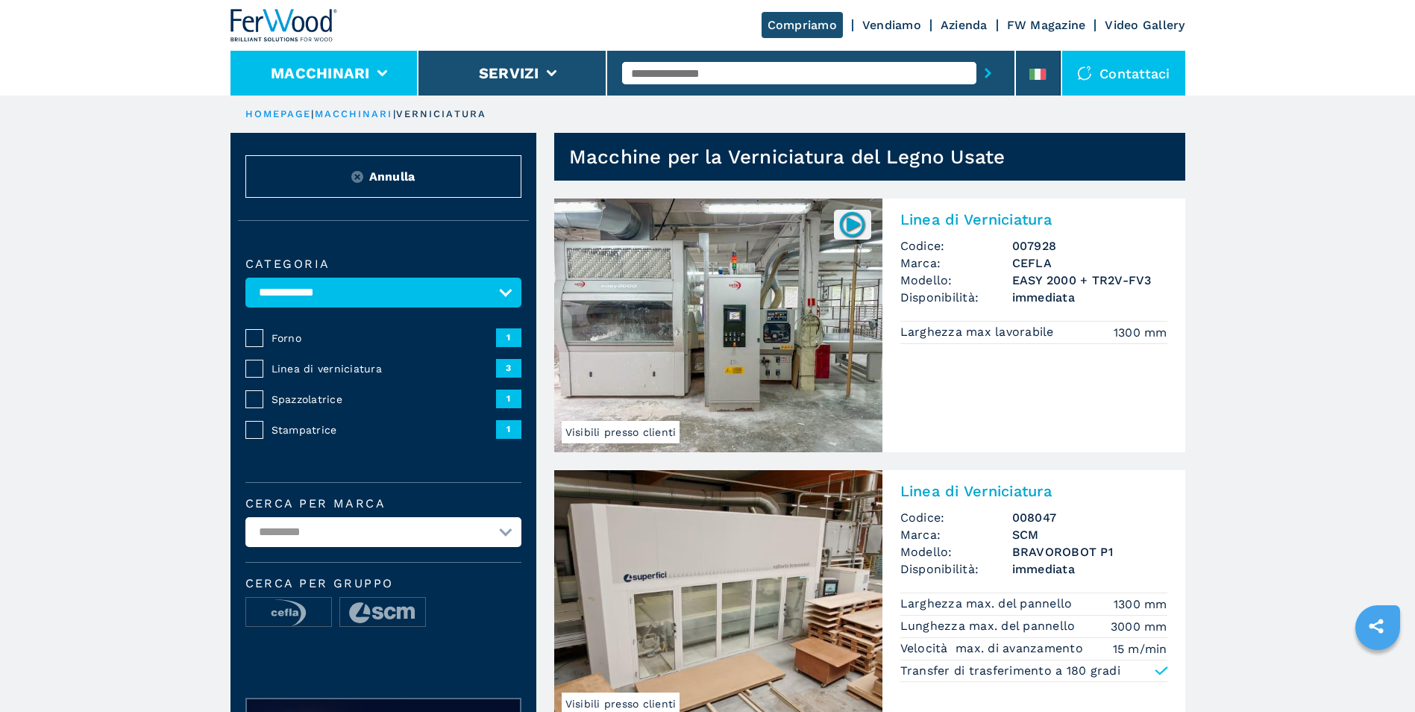
click at [383, 65] on li "Macchinari" at bounding box center [324, 73] width 189 height 45
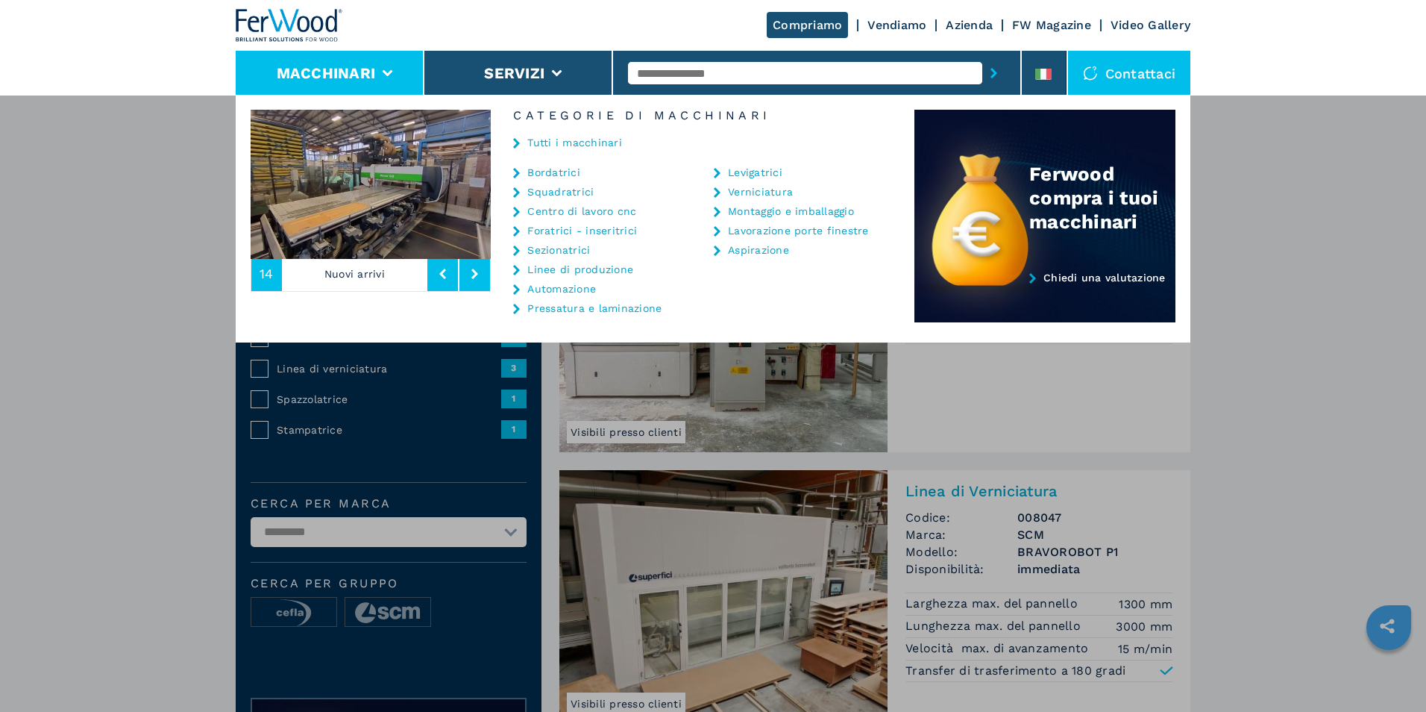
click at [573, 251] on link "Sezionatrici" at bounding box center [558, 250] width 63 height 10
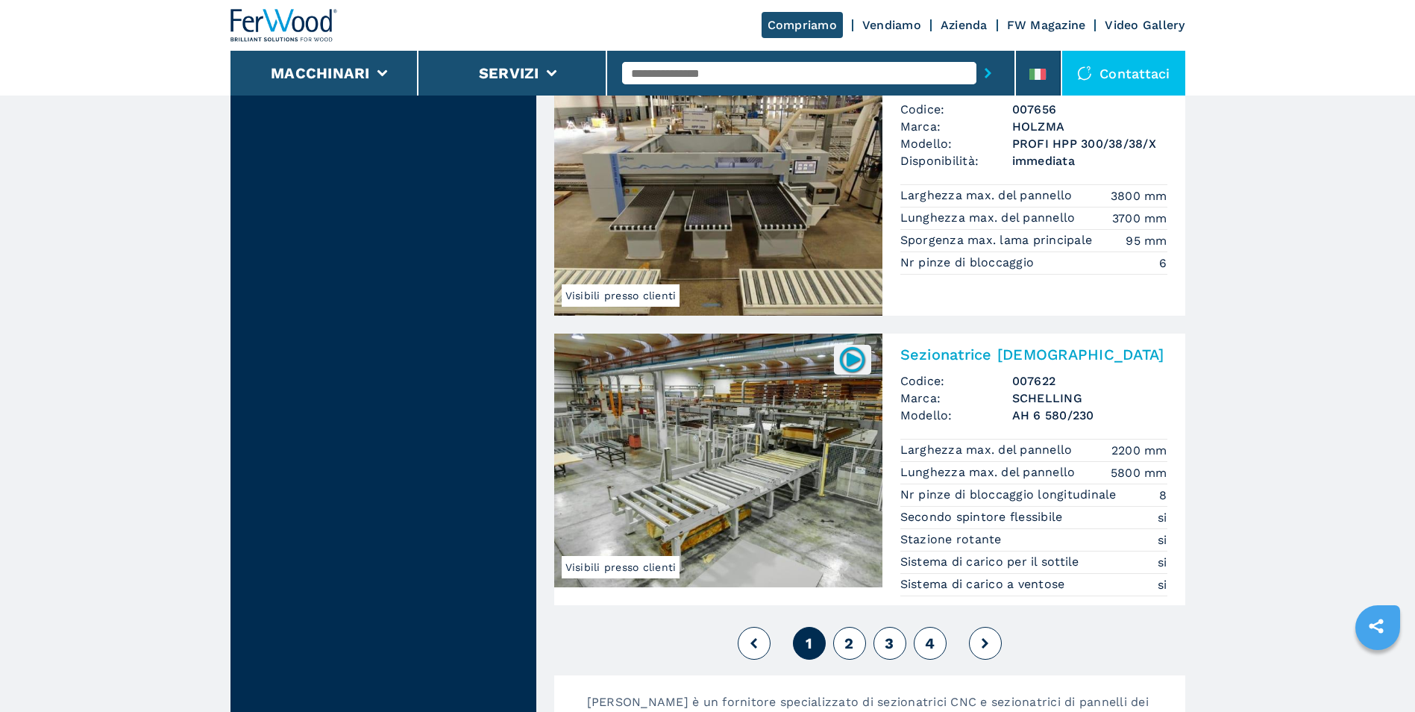
scroll to position [3132, 0]
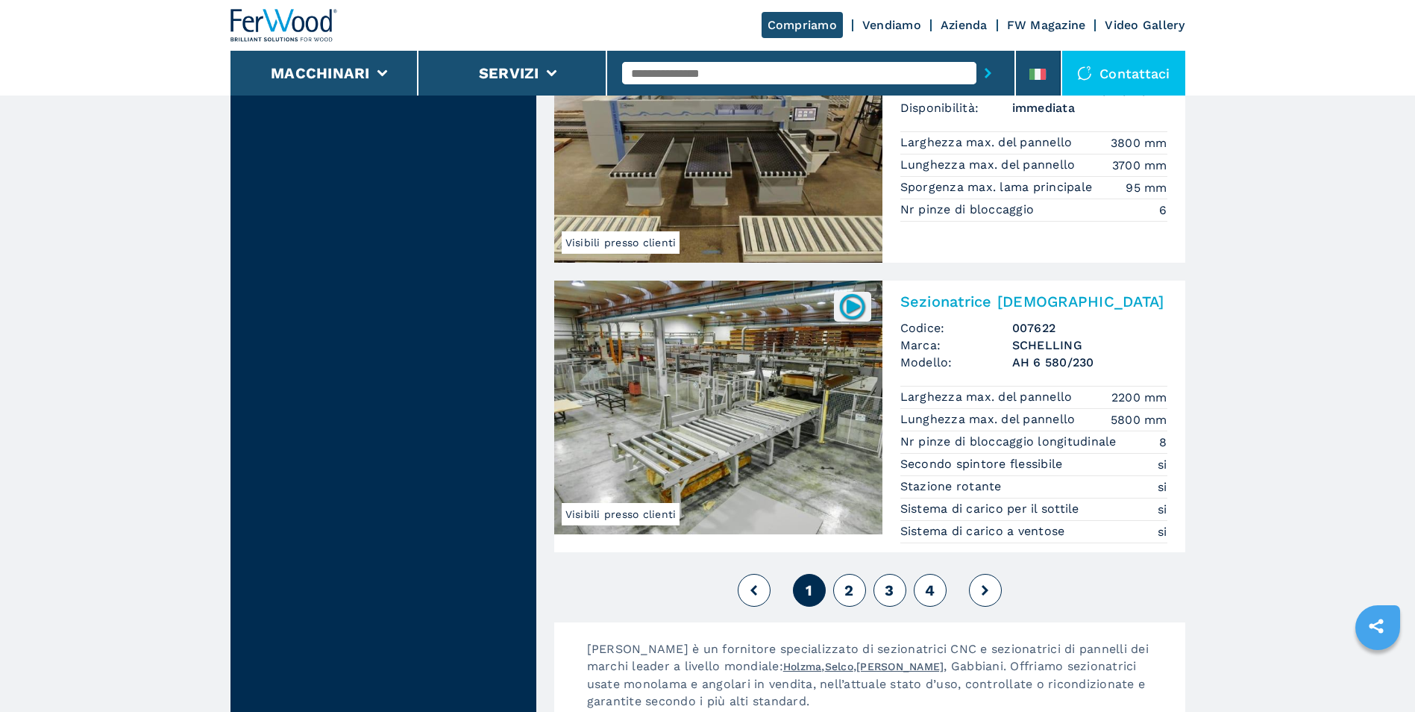
click at [844, 588] on button "2" at bounding box center [849, 590] width 33 height 33
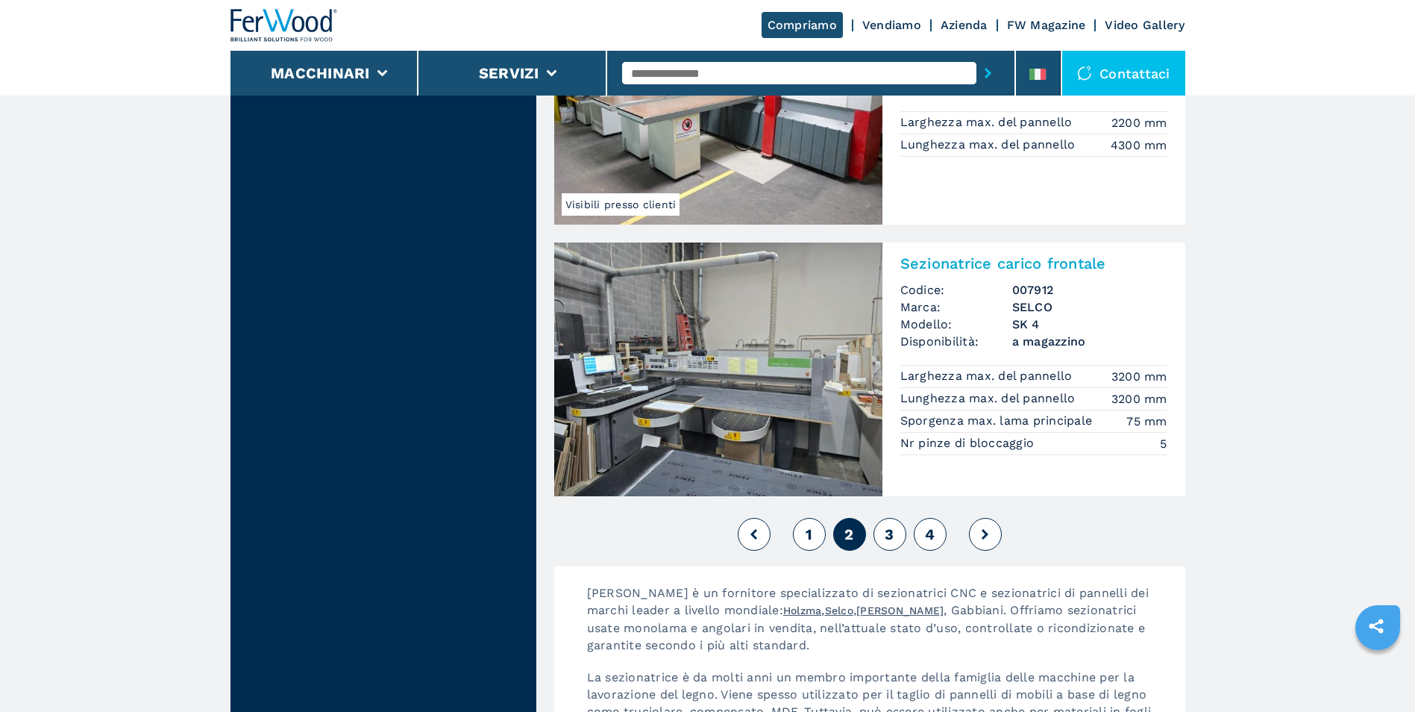
scroll to position [3282, 0]
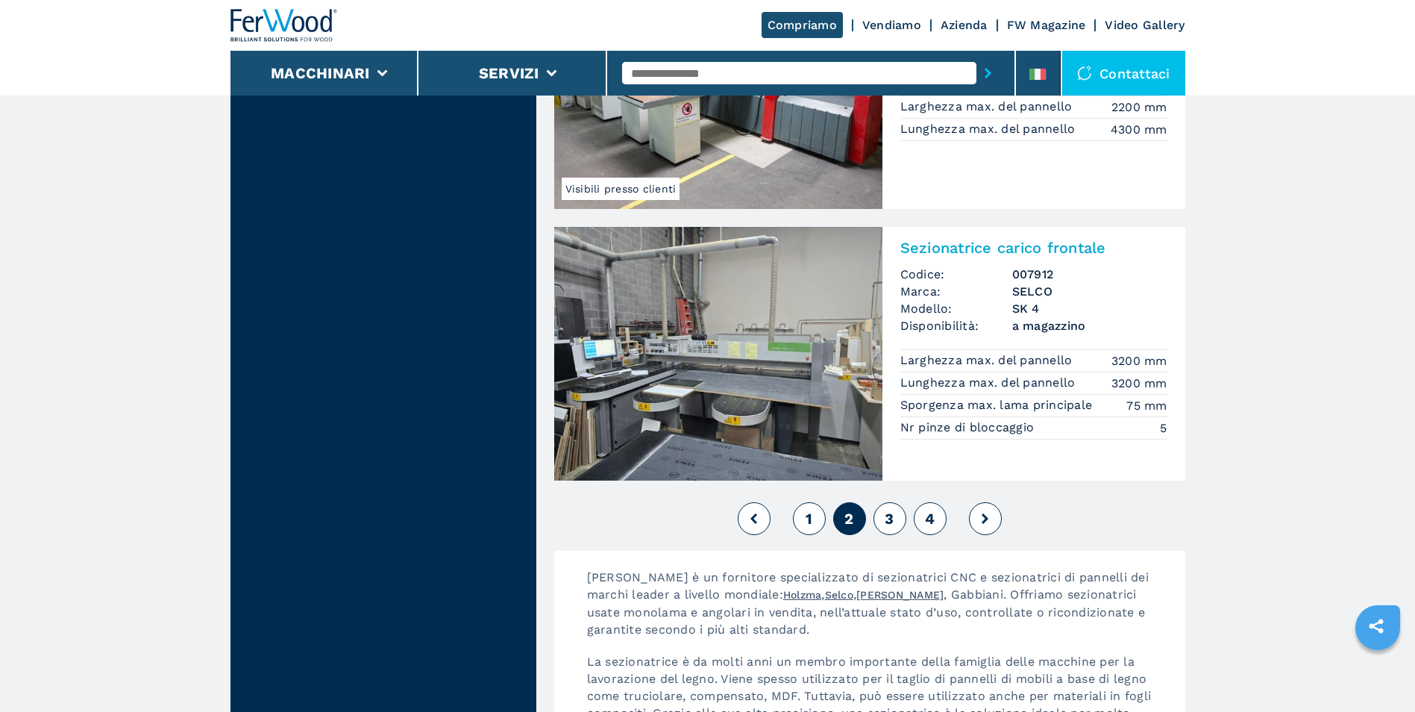
click at [893, 520] on span "3" at bounding box center [889, 518] width 9 height 18
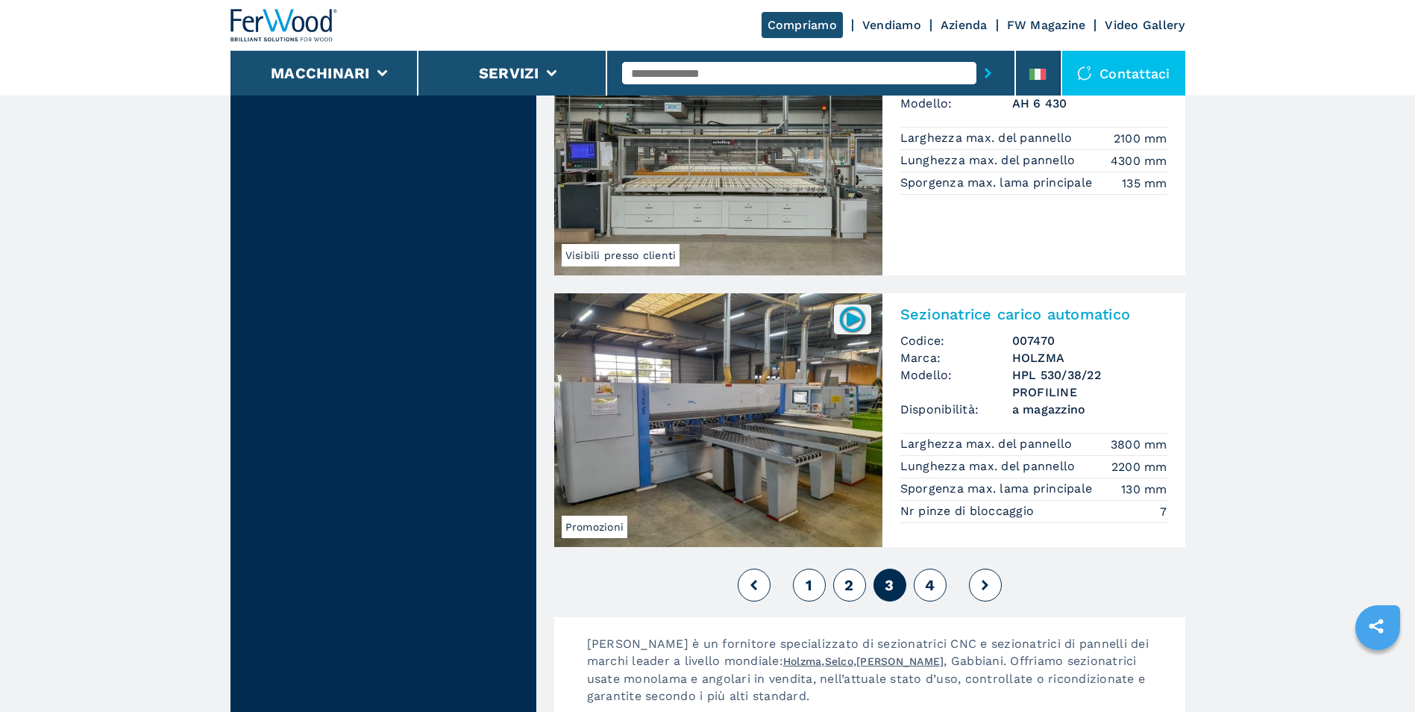
scroll to position [3207, 0]
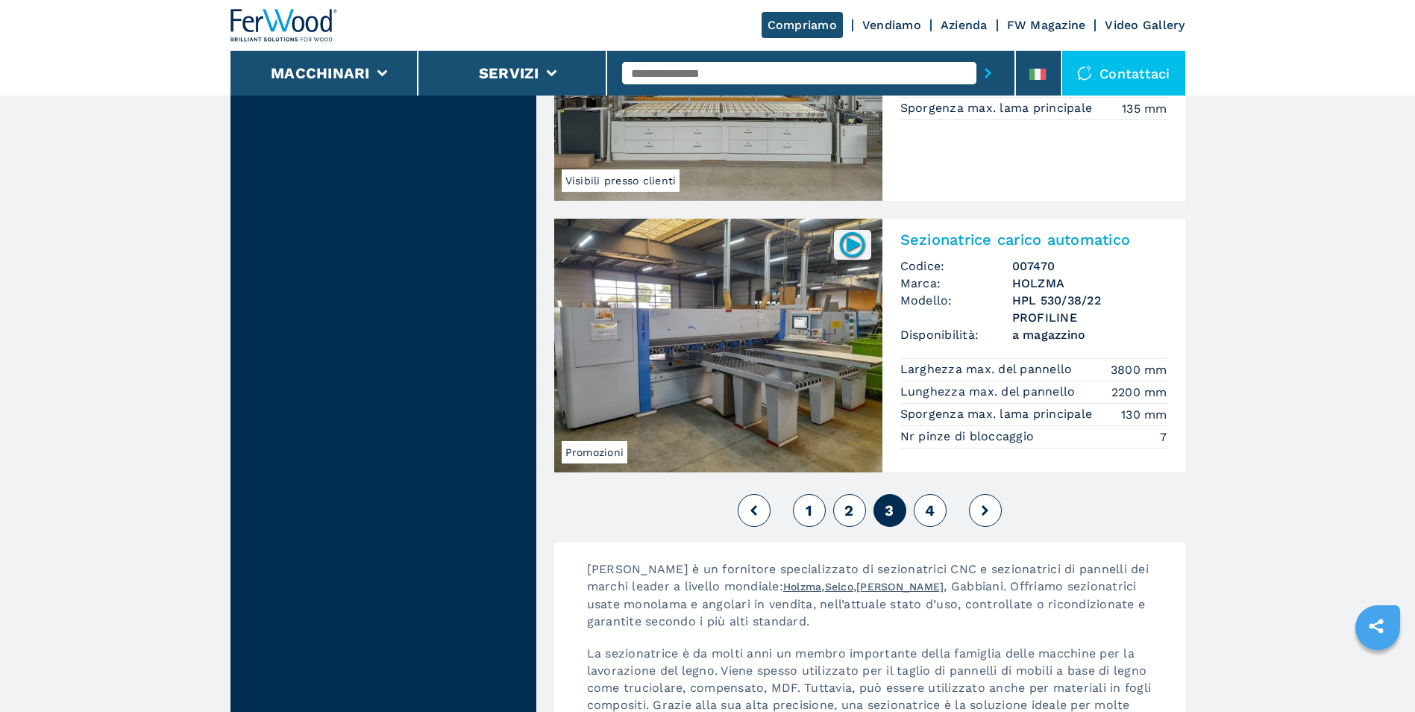
click at [848, 246] on img at bounding box center [852, 244] width 29 height 29
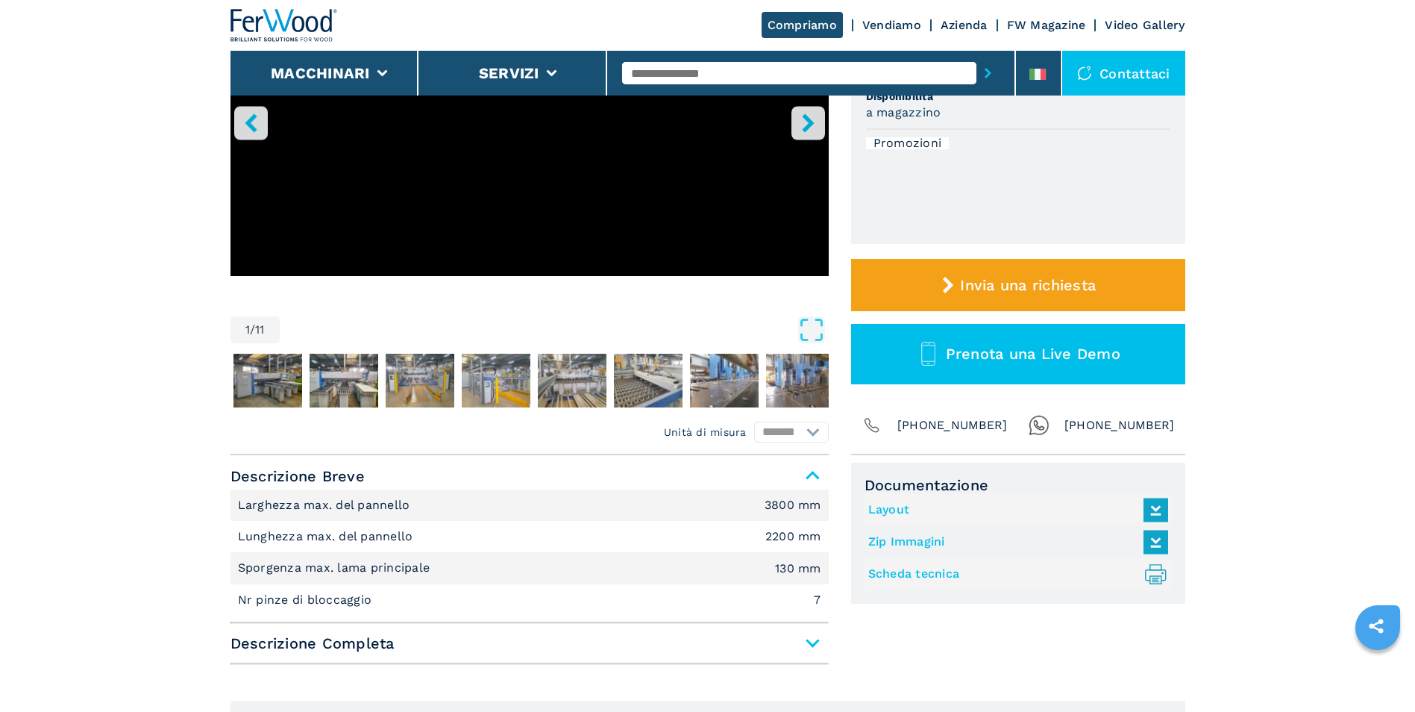
scroll to position [298, 0]
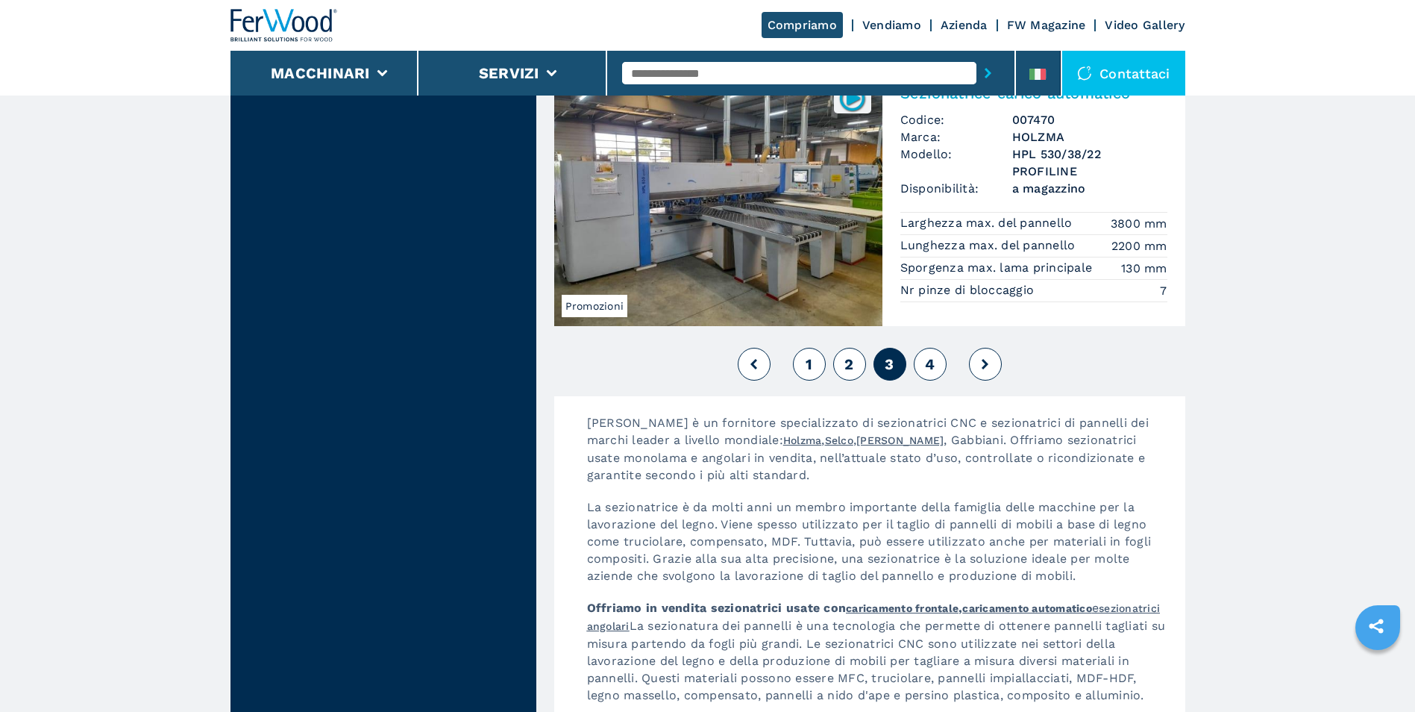
scroll to position [3356, 0]
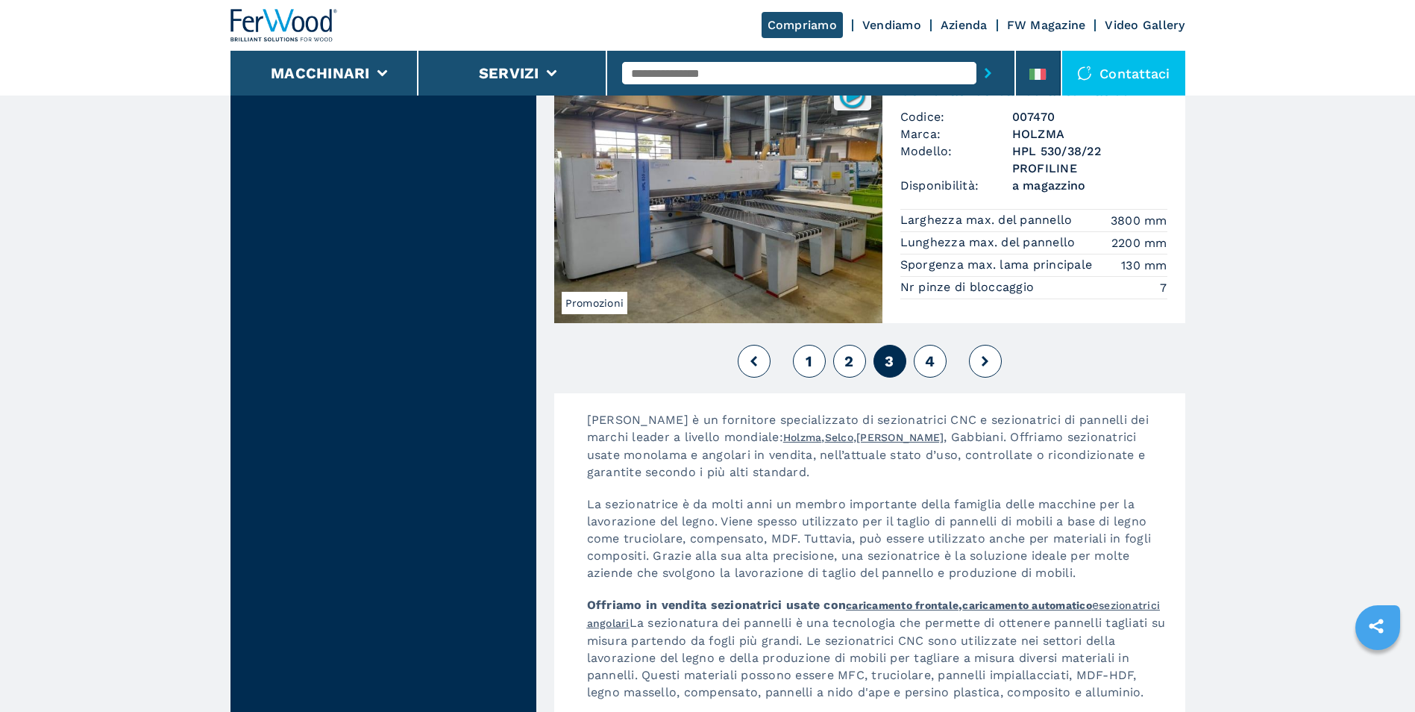
click at [931, 362] on span "4" at bounding box center [930, 361] width 10 height 18
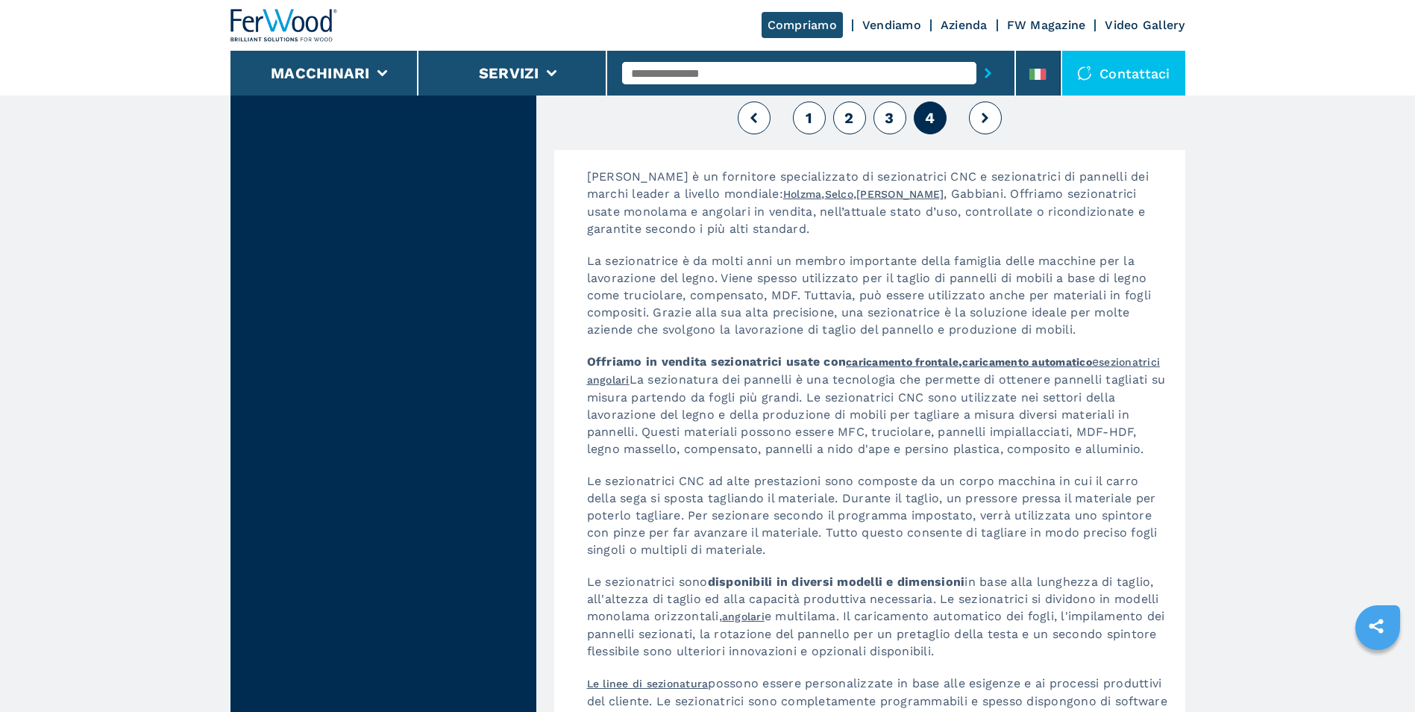
scroll to position [1715, 0]
